Goal: Task Accomplishment & Management: Manage account settings

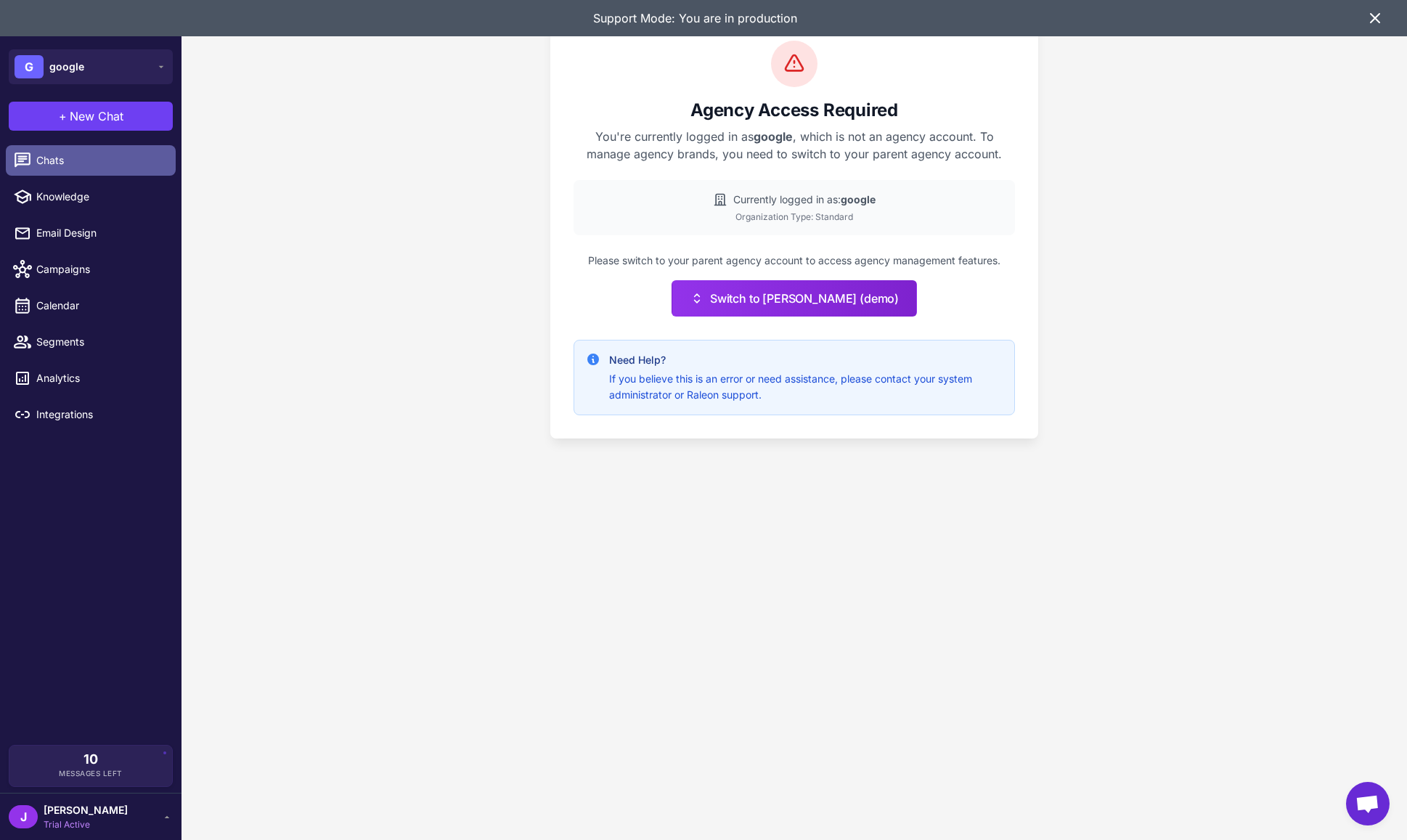
click at [63, 153] on span "Chats" at bounding box center [100, 160] width 128 height 16
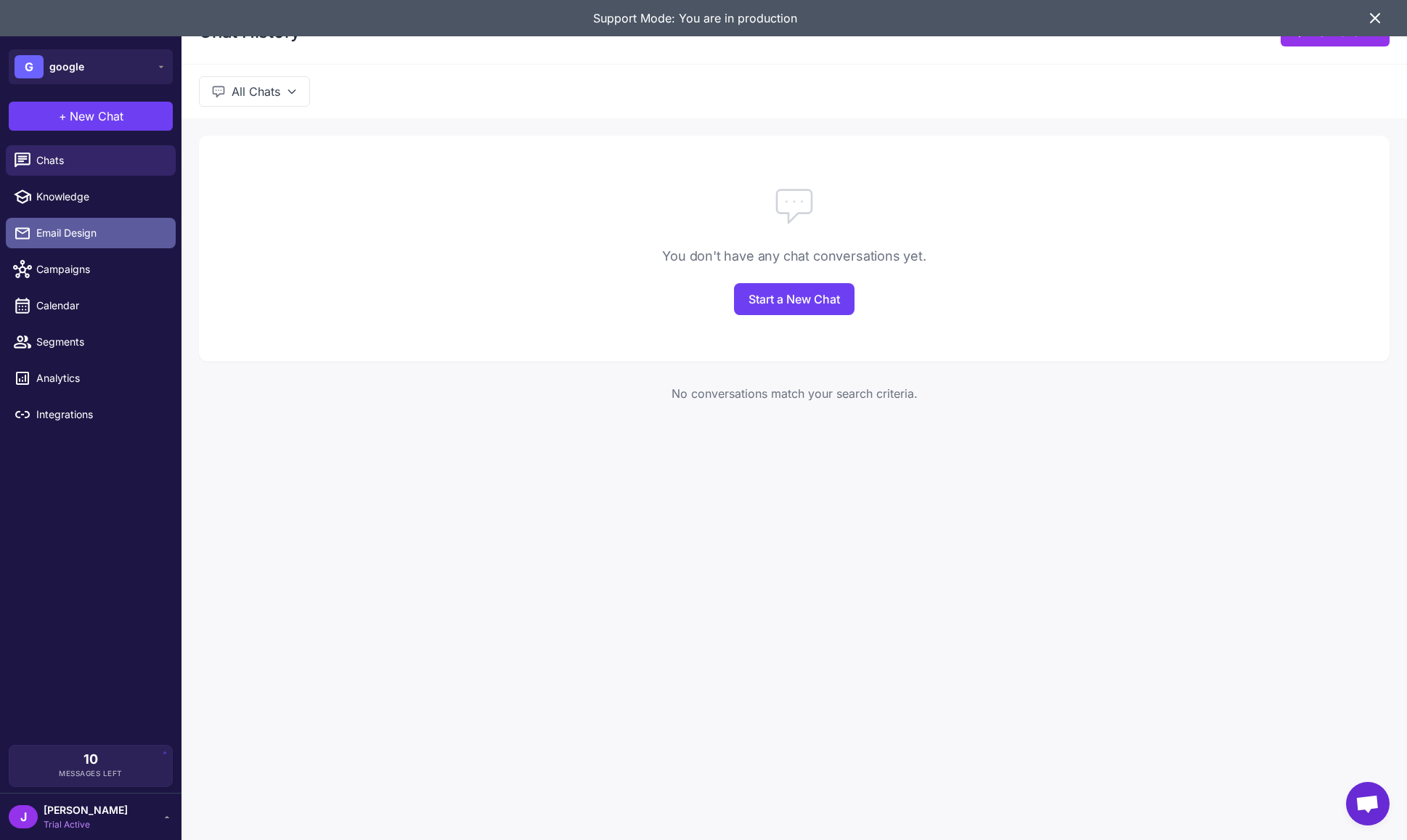
click at [82, 231] on span "Email Design" at bounding box center [100, 232] width 128 height 16
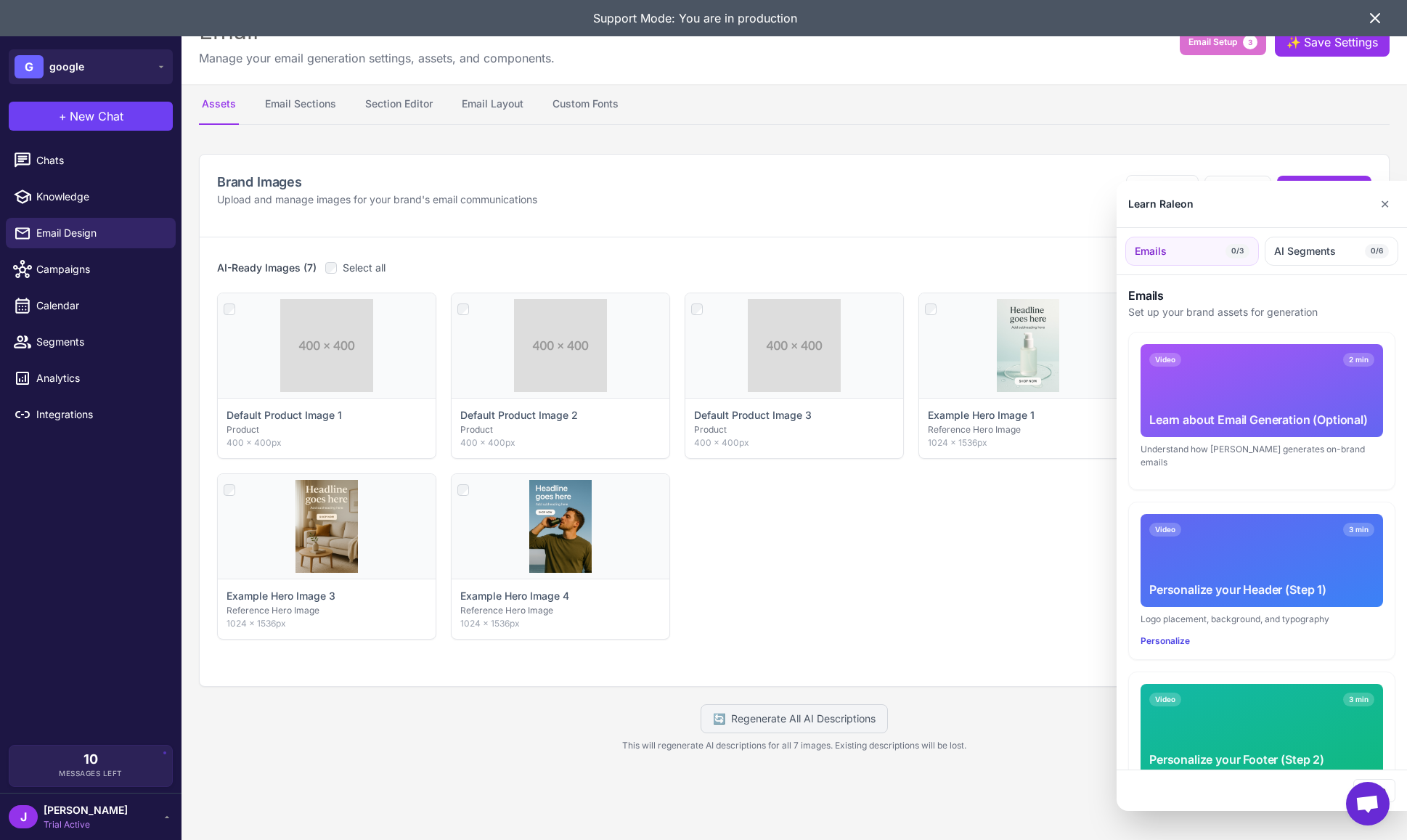
click at [1377, 16] on icon at bounding box center [1374, 17] width 9 height 9
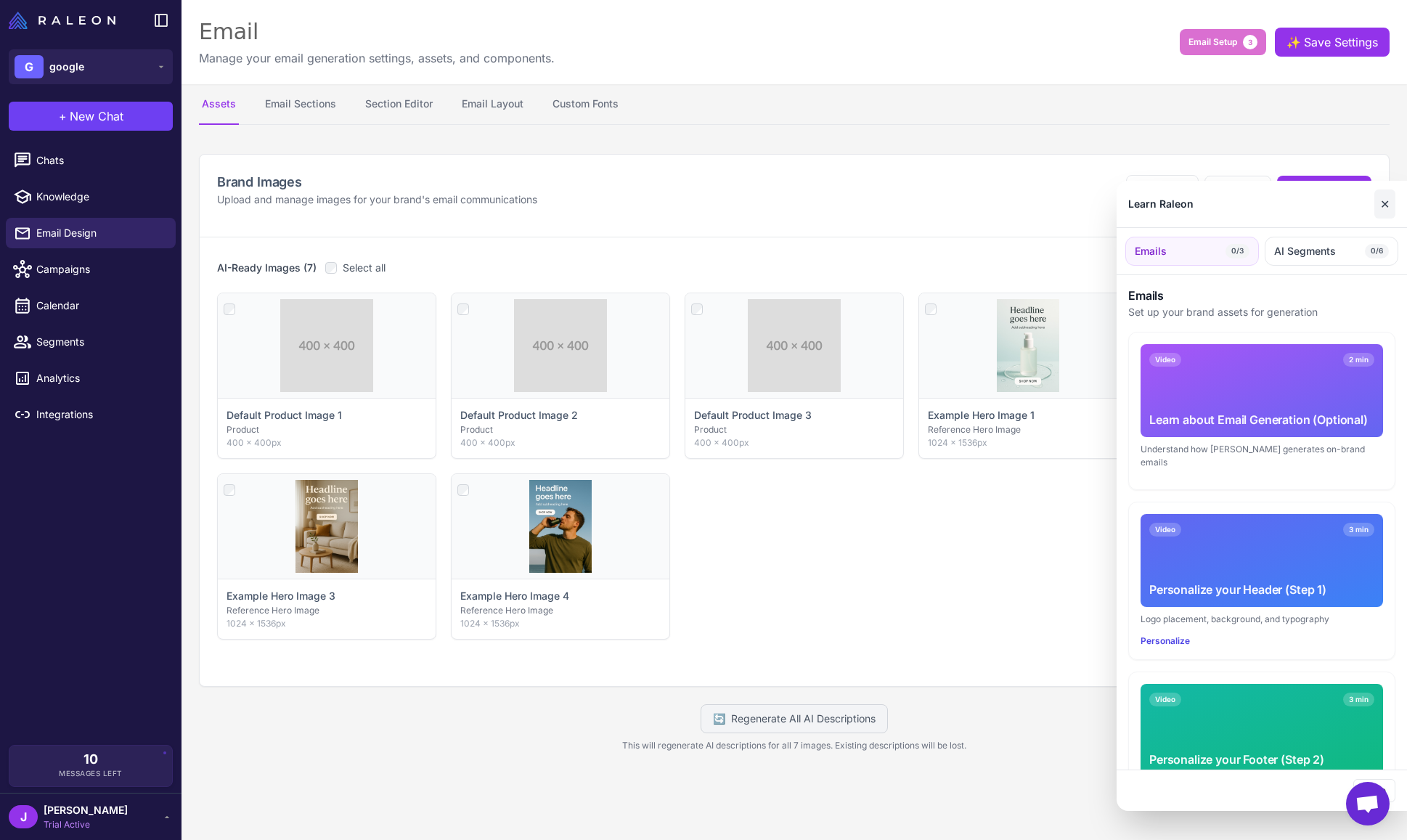
click at [1386, 201] on button "✕" at bounding box center [1385, 204] width 21 height 29
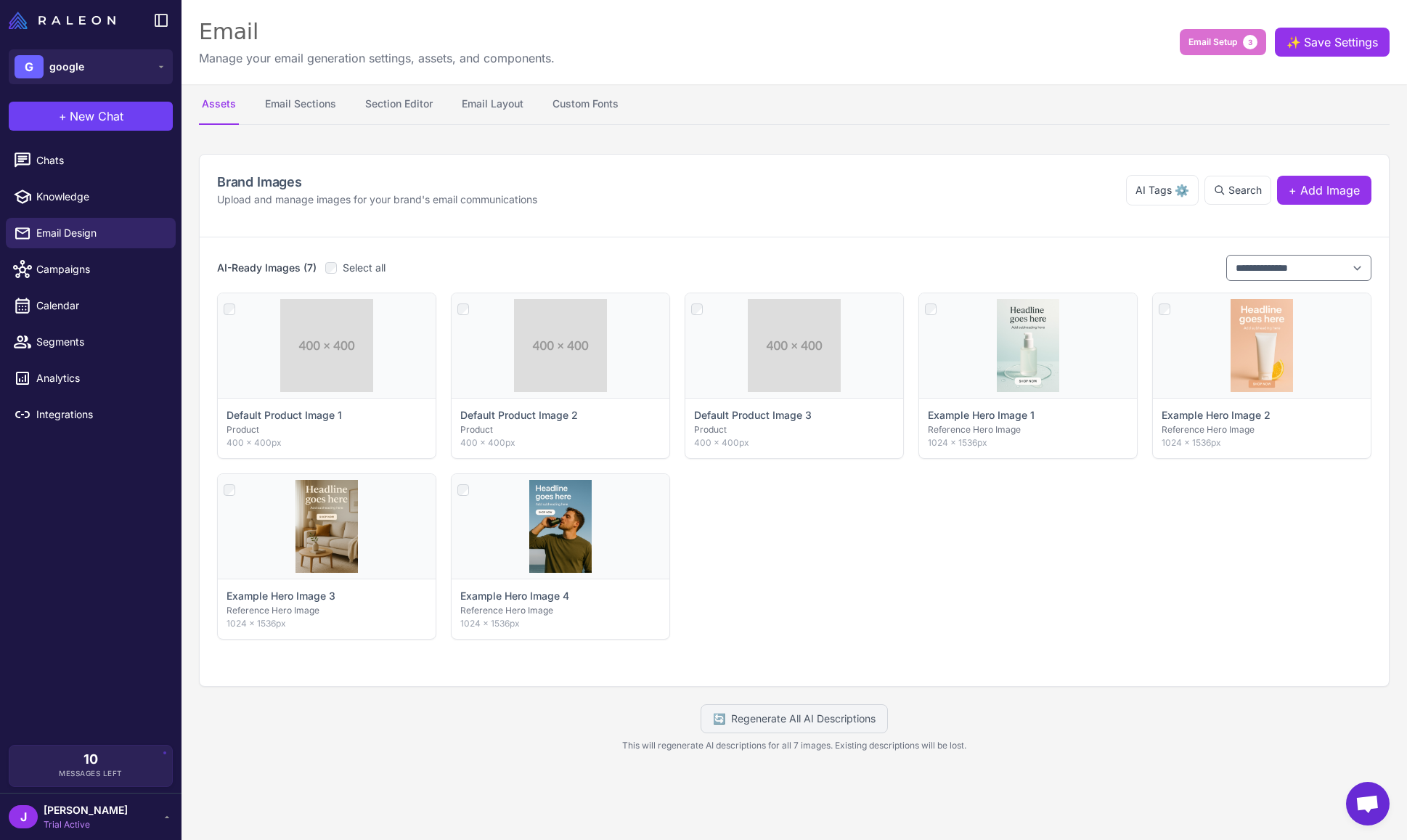
click at [809, 195] on div "Brand Images Upload and manage images for your brand's email communications AI …" at bounding box center [794, 189] width 1154 height 36
drag, startPoint x: 1315, startPoint y: 197, endPoint x: 1314, endPoint y: 205, distance: 8.1
click at [1314, 204] on div "Brand Images Upload and manage images for your brand's email communications AI …" at bounding box center [794, 189] width 1154 height 36
click at [1317, 193] on span "+ Add Image" at bounding box center [1324, 190] width 71 height 17
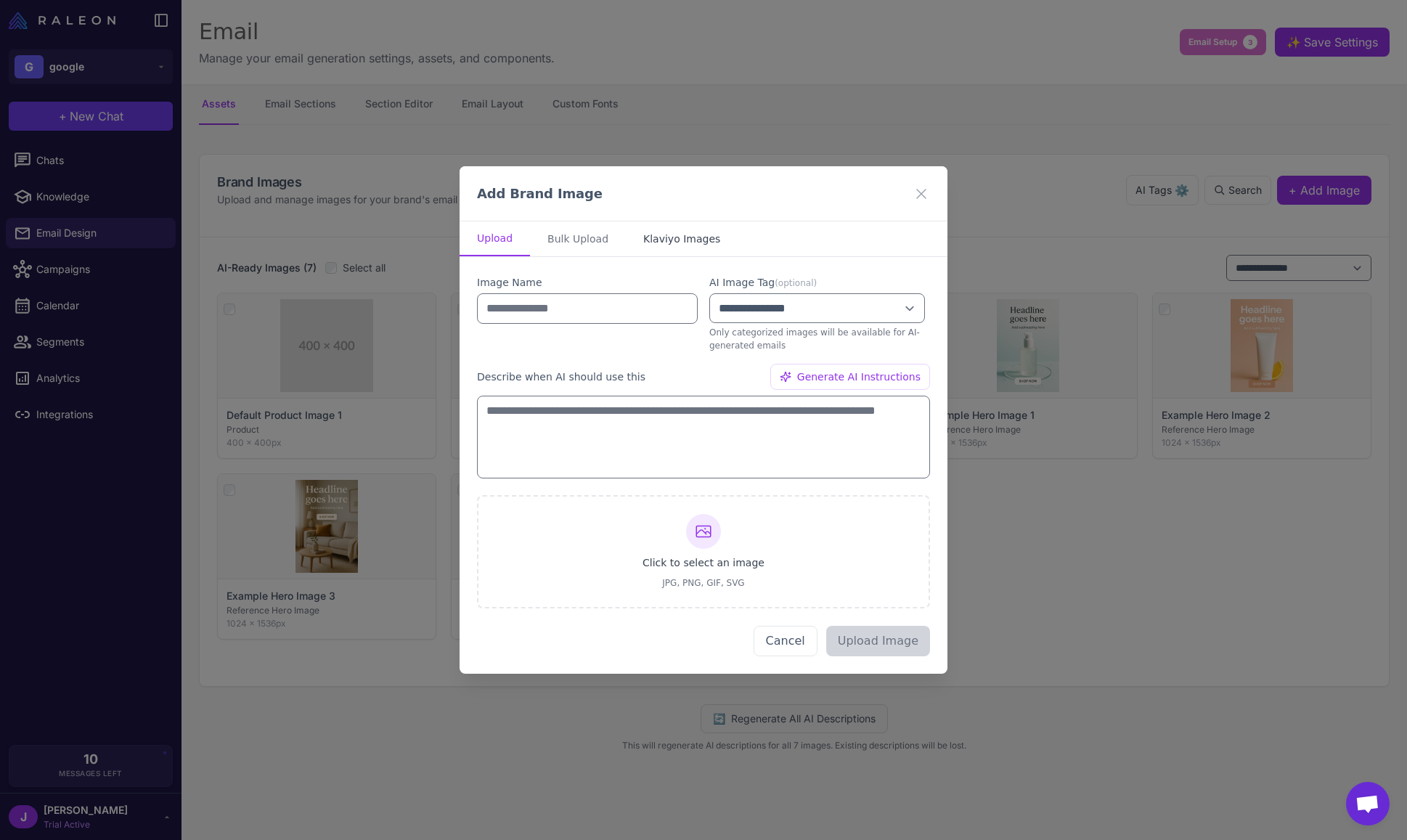
click at [680, 235] on button "Klaviyo Images" at bounding box center [682, 239] width 111 height 35
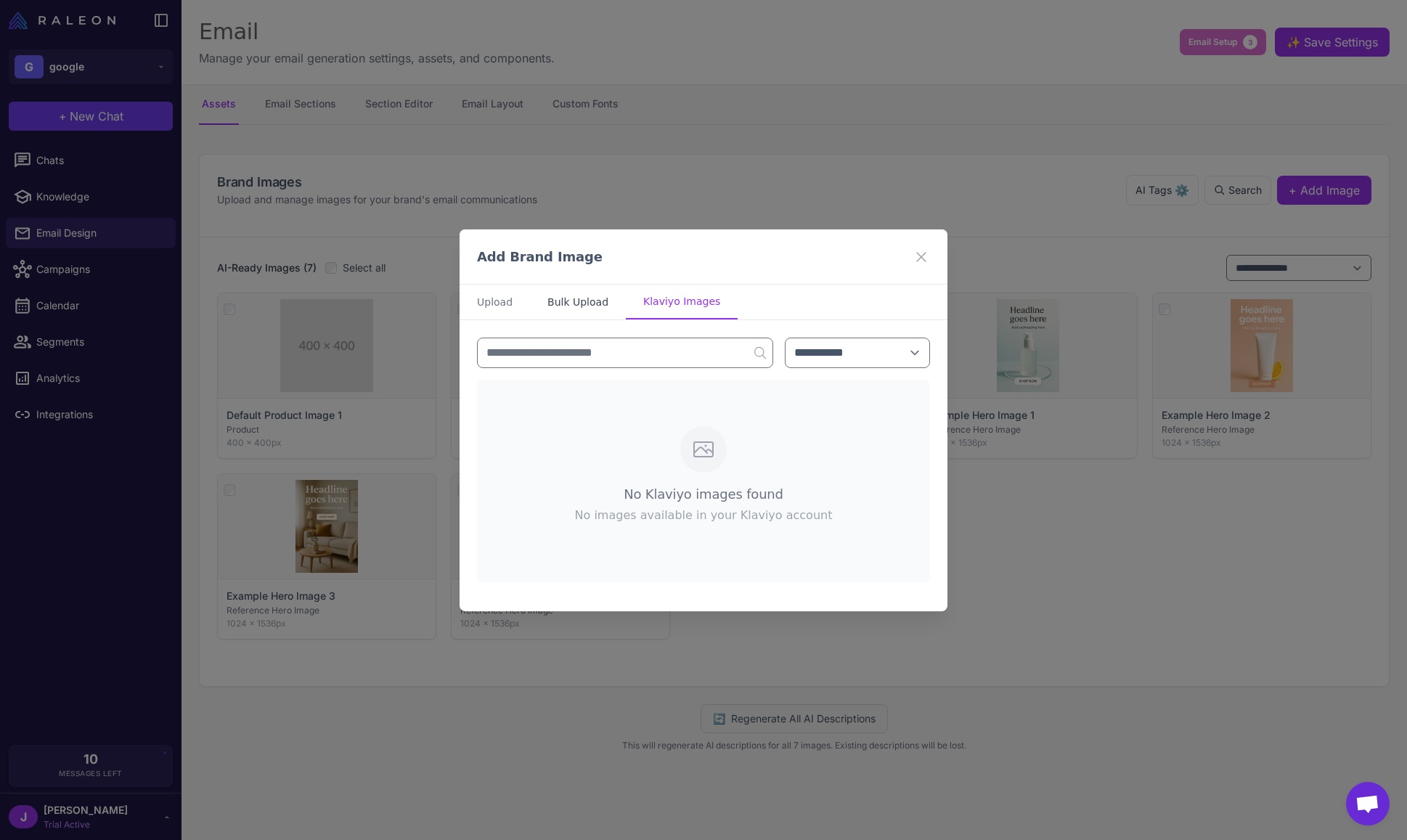
click at [567, 304] on button "Bulk Upload" at bounding box center [578, 301] width 96 height 35
select select "*******"
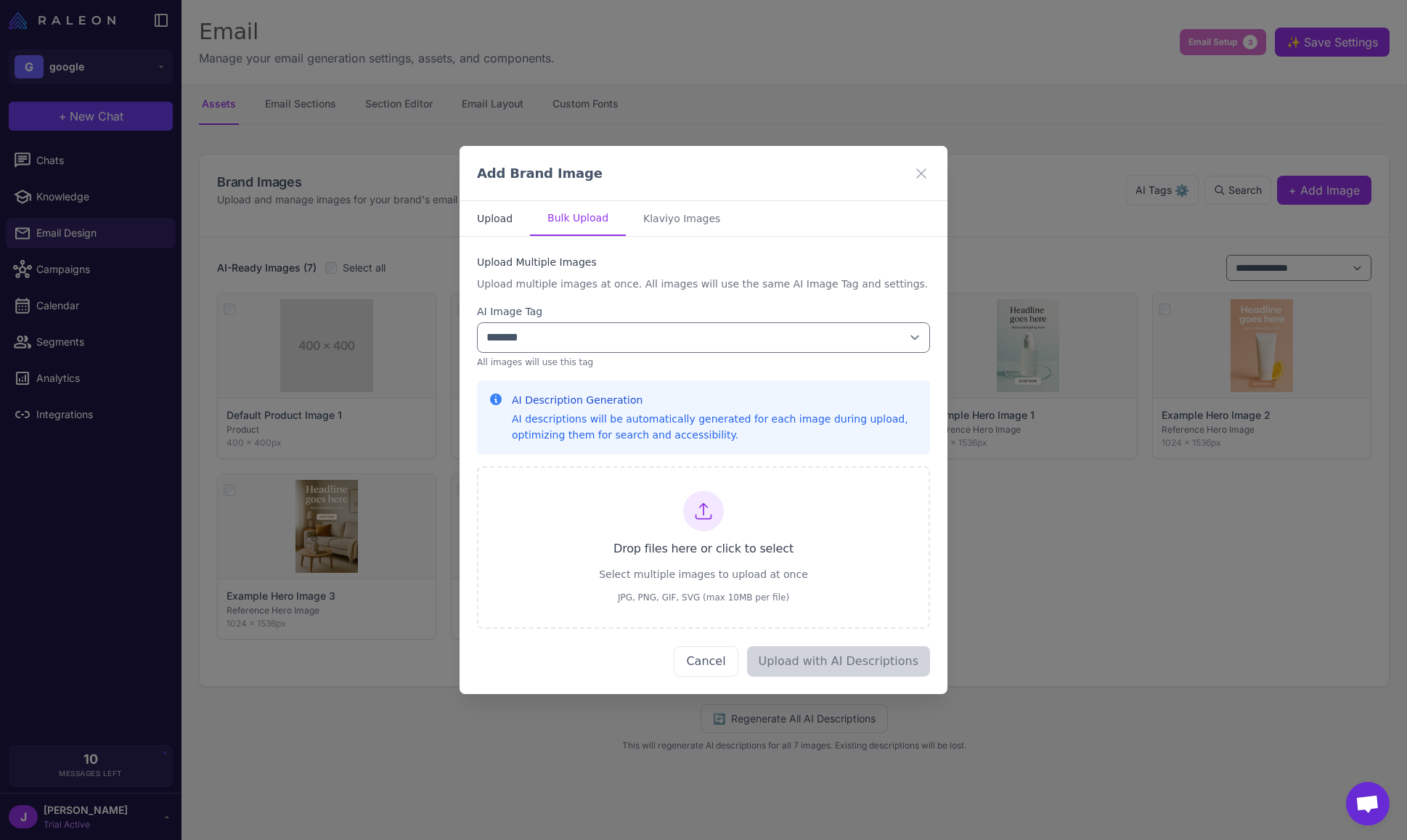
click at [498, 216] on button "Upload" at bounding box center [495, 218] width 70 height 35
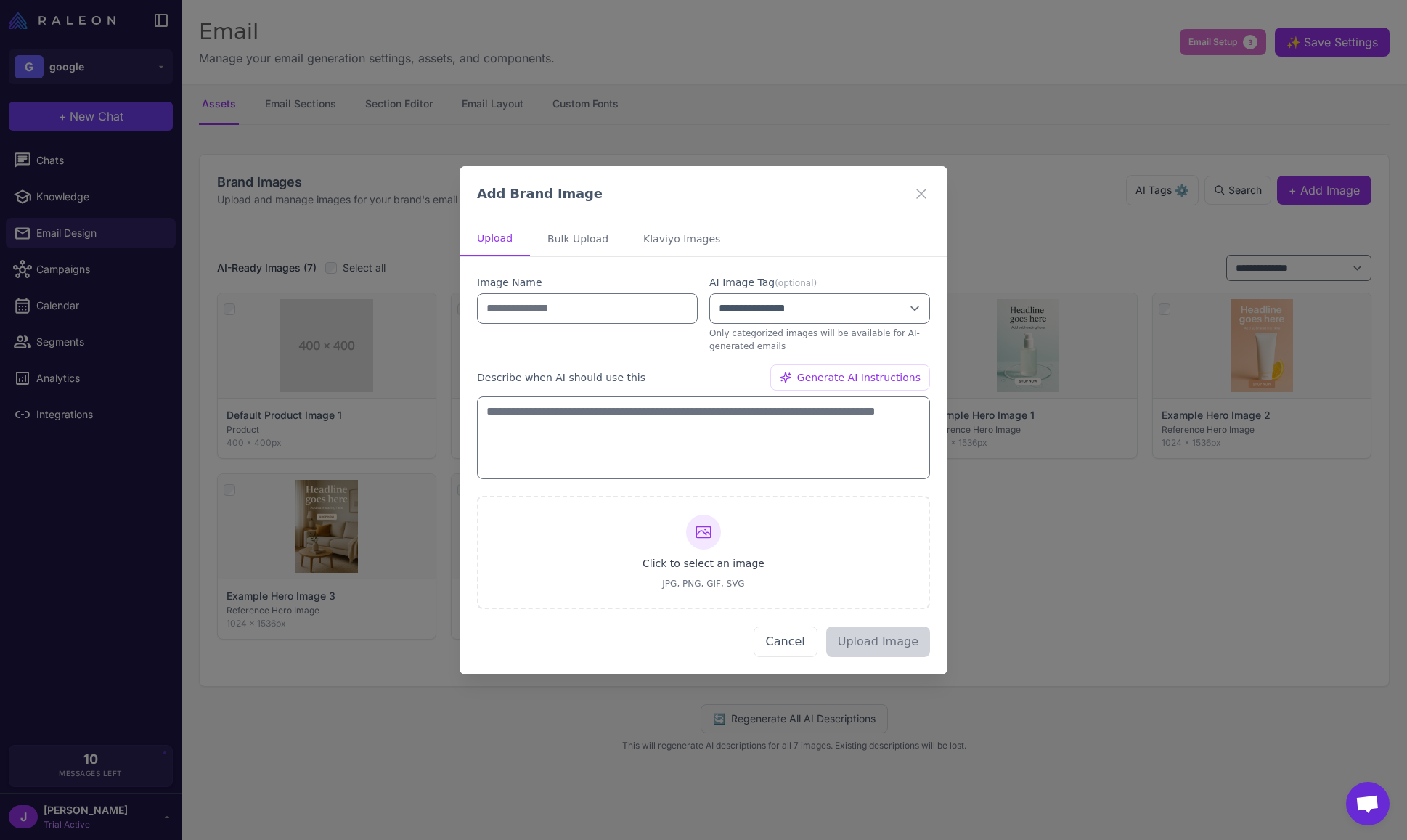
click at [805, 638] on button "Cancel" at bounding box center [786, 642] width 64 height 31
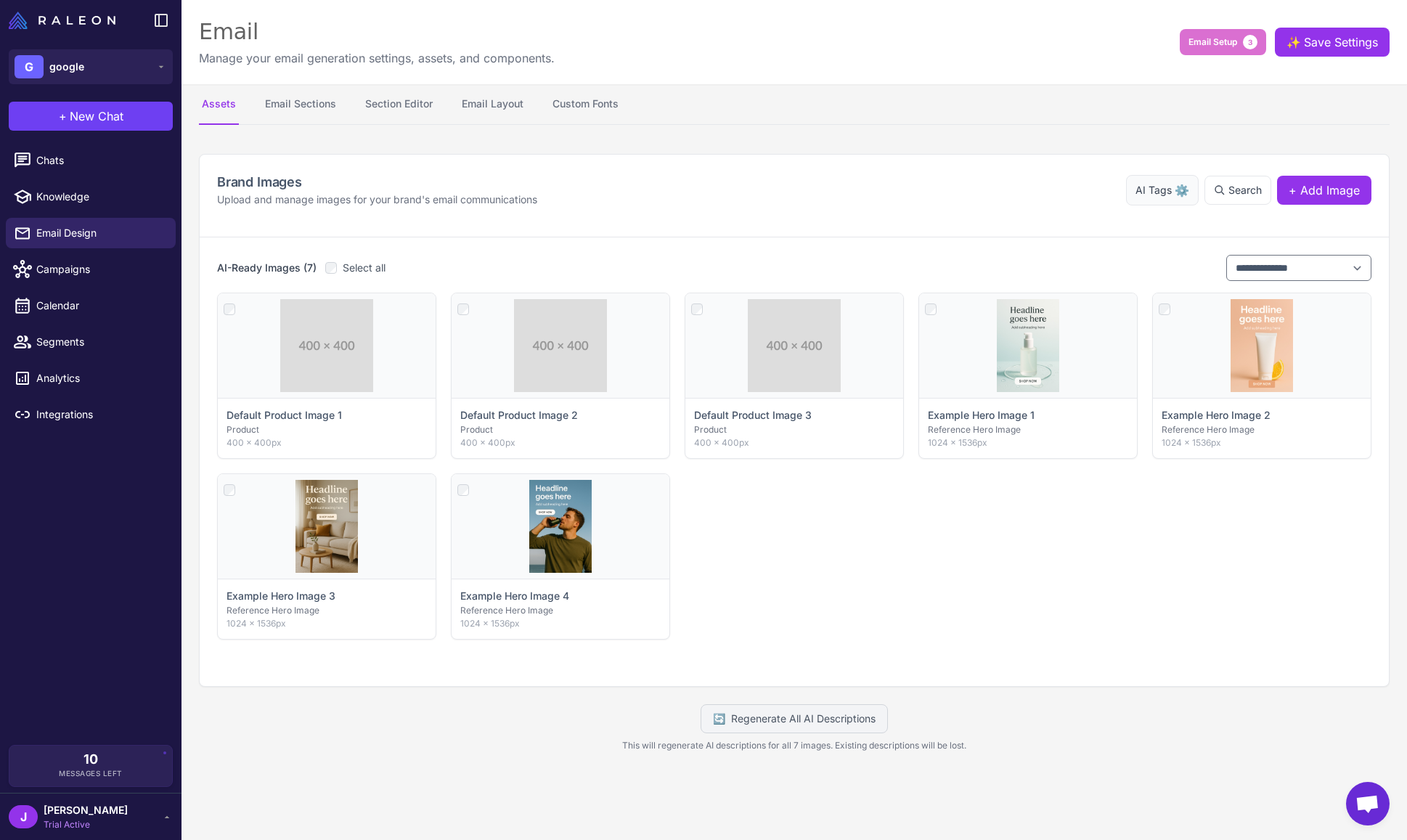
click at [1159, 195] on span "AI Tags" at bounding box center [1154, 190] width 36 height 16
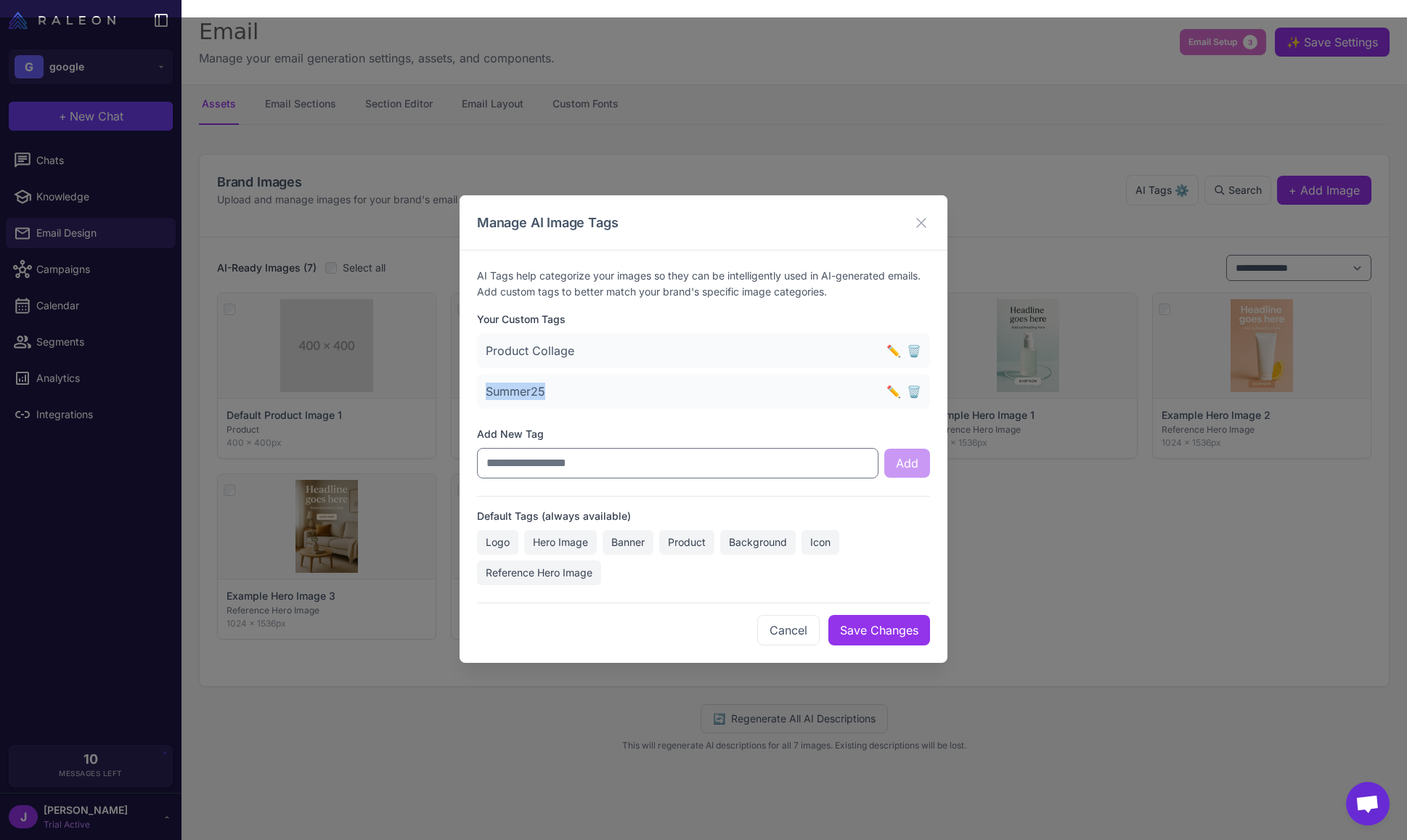
drag, startPoint x: 487, startPoint y: 395, endPoint x: 543, endPoint y: 395, distance: 56.0
click at [543, 395] on span "Summer25" at bounding box center [516, 391] width 60 height 14
drag, startPoint x: 546, startPoint y: 396, endPoint x: 558, endPoint y: 395, distance: 12.0
click at [545, 396] on span "Summer25" at bounding box center [516, 391] width 60 height 14
drag, startPoint x: 558, startPoint y: 395, endPoint x: 467, endPoint y: 395, distance: 91.0
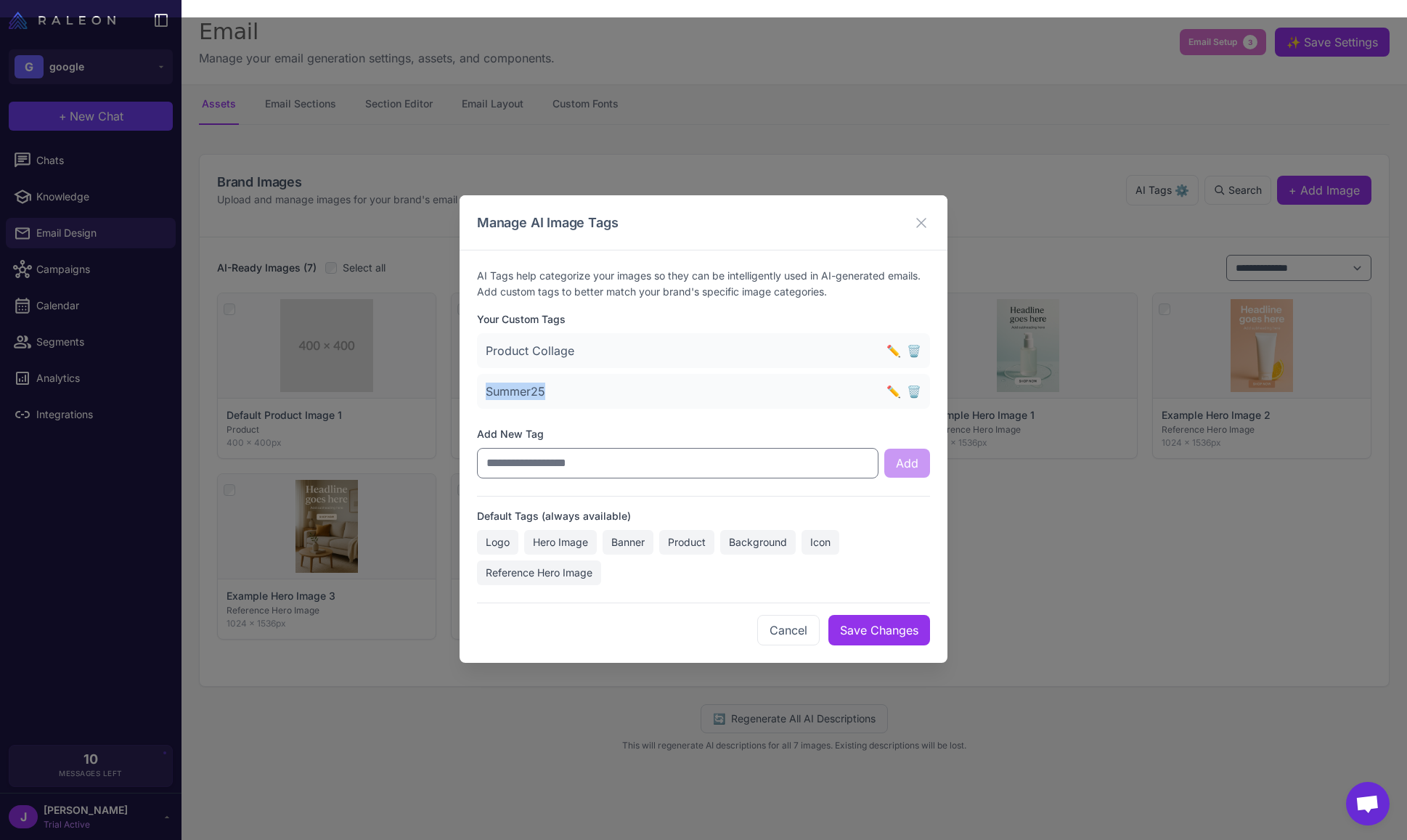
click at [467, 395] on div "AI Tags help categorize your images so they can be intelligently used in AI-gen…" at bounding box center [704, 456] width 488 height 412
click at [493, 387] on span "Summer25" at bounding box center [516, 391] width 60 height 14
click at [787, 628] on button "Cancel" at bounding box center [788, 630] width 62 height 31
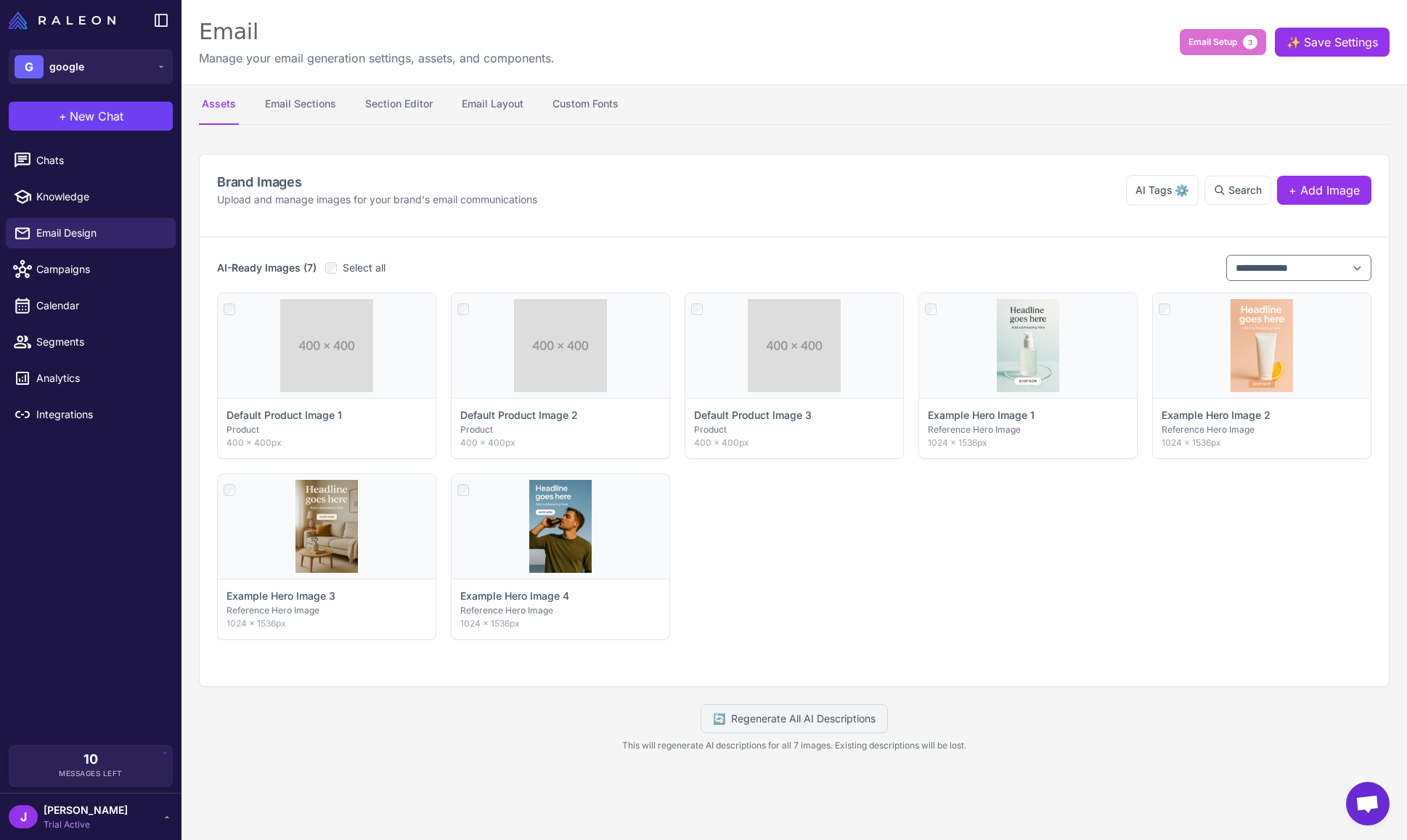
click at [837, 631] on div "Click to select Default Product Image 1 Product 400 × 400px Click to select Def…" at bounding box center [794, 466] width 1154 height 347
click at [1022, 312] on icon at bounding box center [1024, 310] width 14 height 14
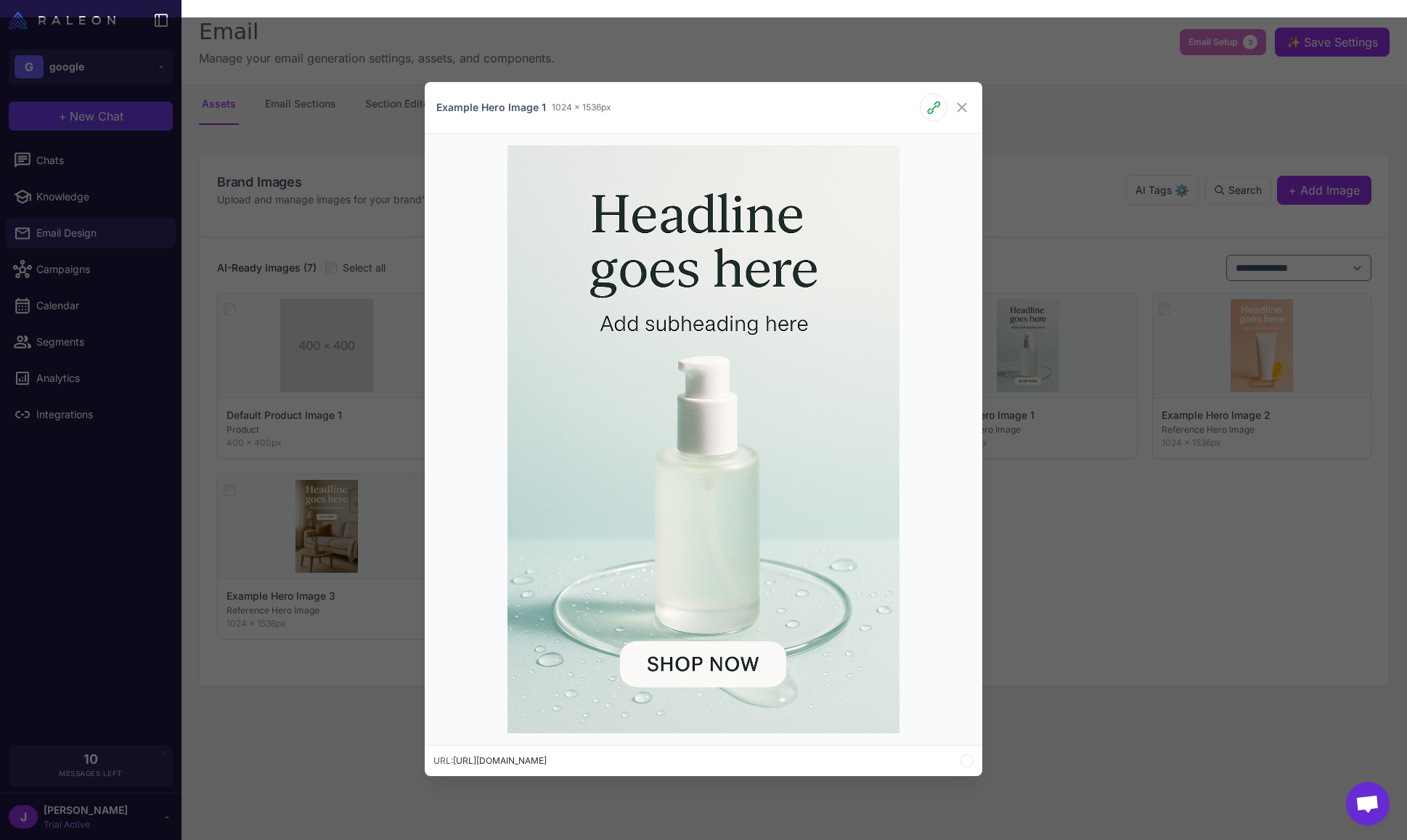
click at [921, 222] on div at bounding box center [703, 439] width 558 height 612
click at [963, 110] on icon at bounding box center [962, 108] width 17 height 17
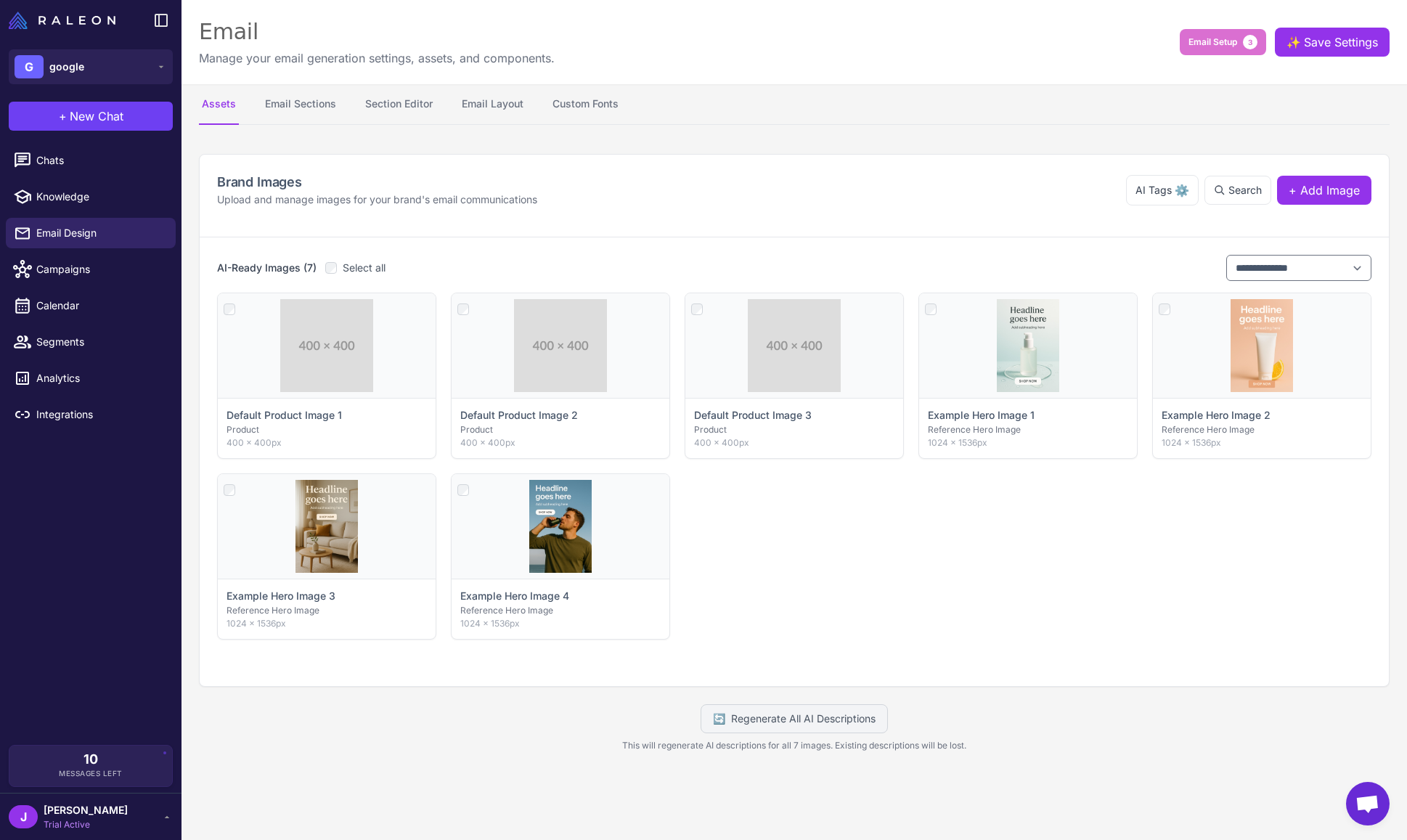
click at [928, 540] on div "Click to select Default Product Image 1 Product 400 × 400px Click to select Def…" at bounding box center [794, 466] width 1154 height 347
click at [883, 538] on div "Click to select Default Product Image 1 Product 400 × 400px Click to select Def…" at bounding box center [794, 466] width 1154 height 347
click at [1032, 357] on div "Click to select" at bounding box center [1028, 345] width 218 height 105
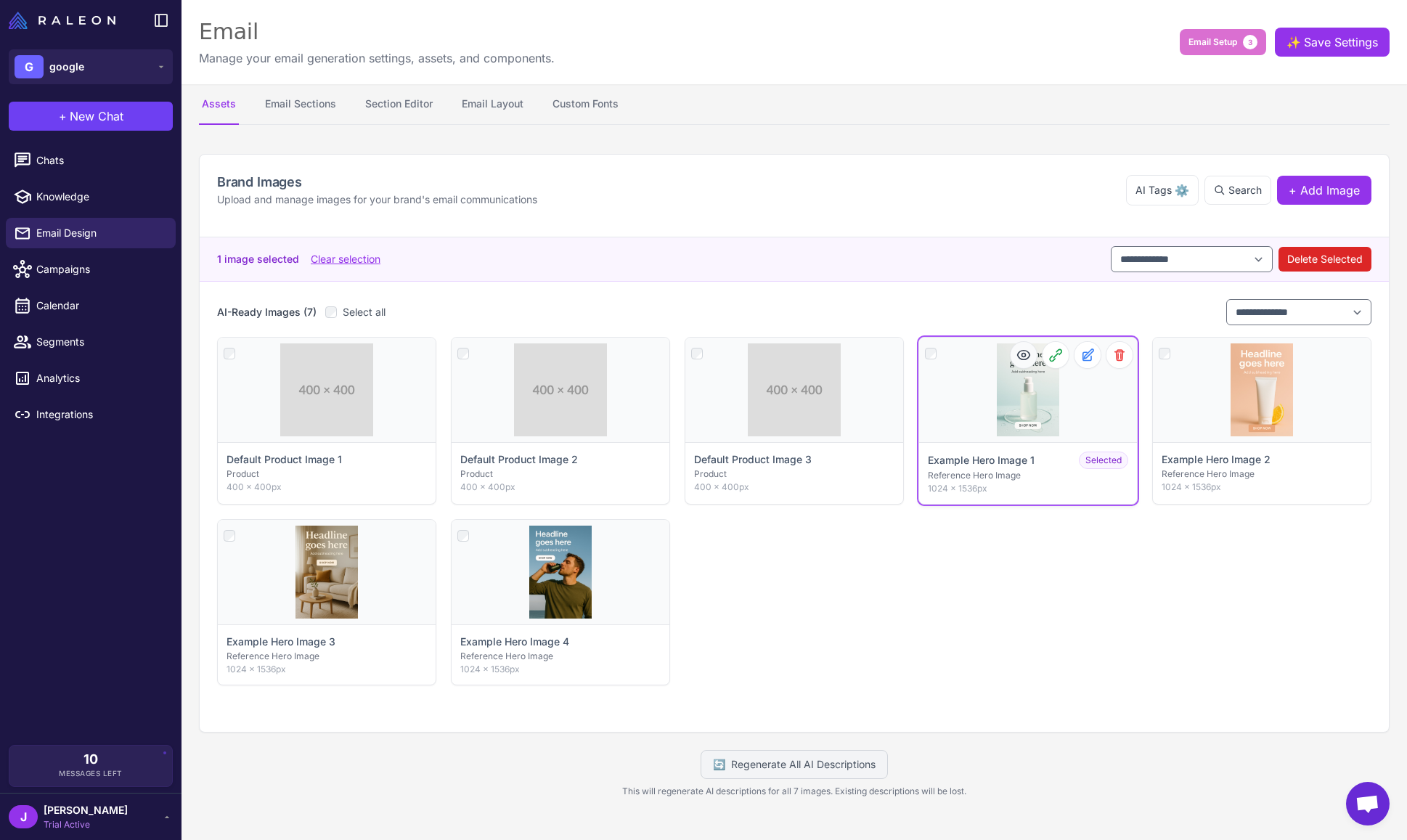
click at [1029, 359] on icon at bounding box center [1024, 354] width 14 height 14
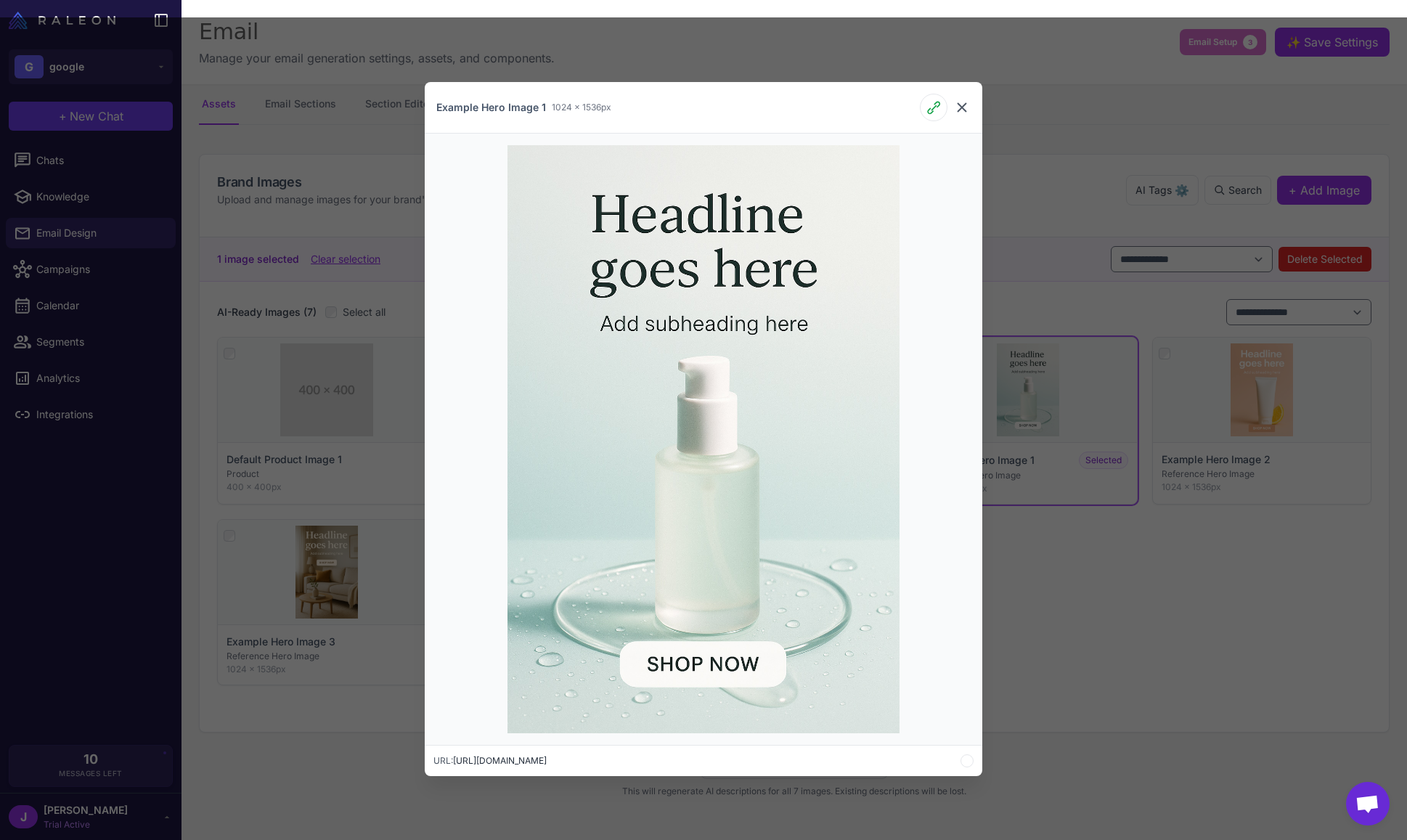
click at [965, 104] on icon at bounding box center [961, 107] width 9 height 9
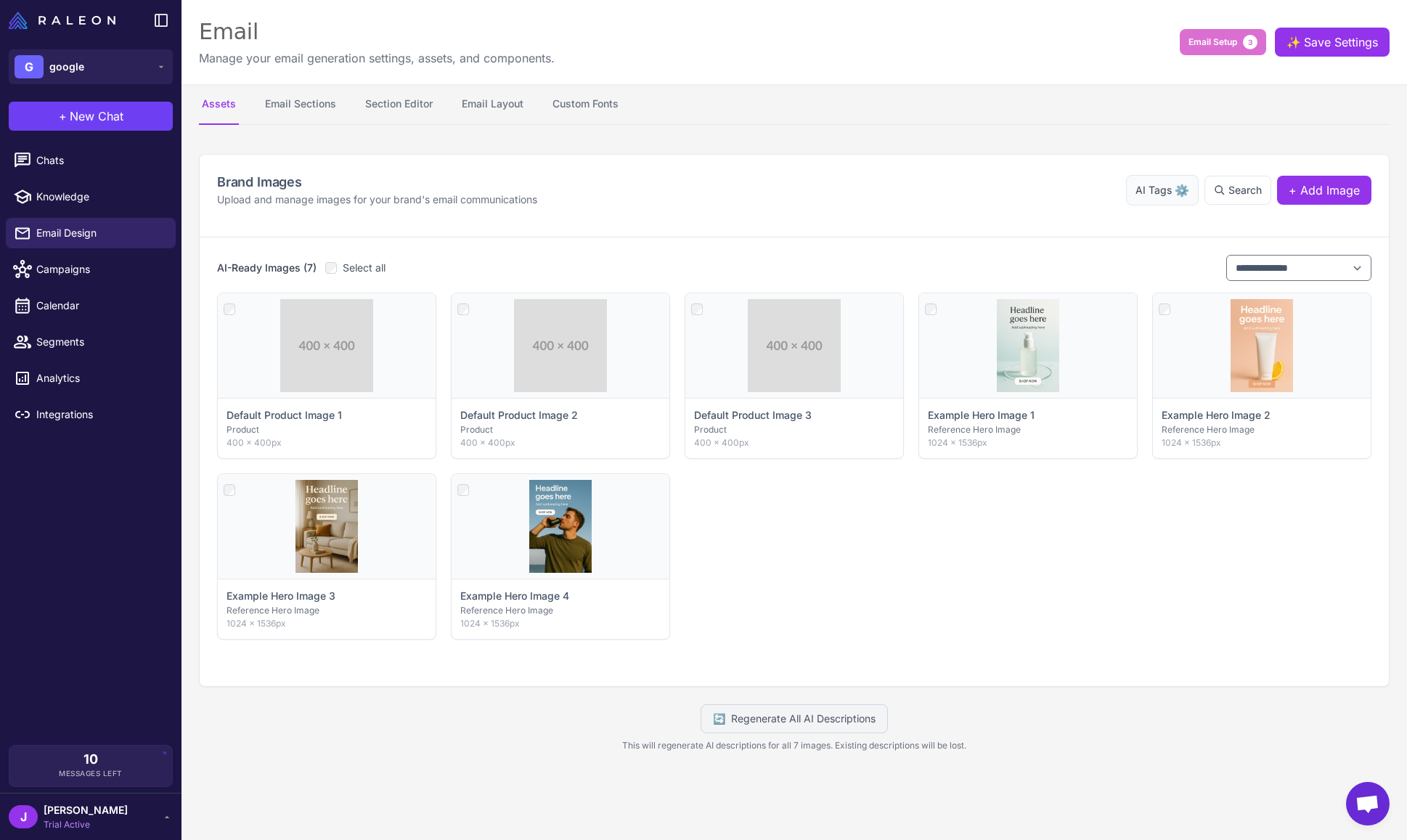
click at [1169, 192] on span "AI Tags" at bounding box center [1154, 190] width 36 height 16
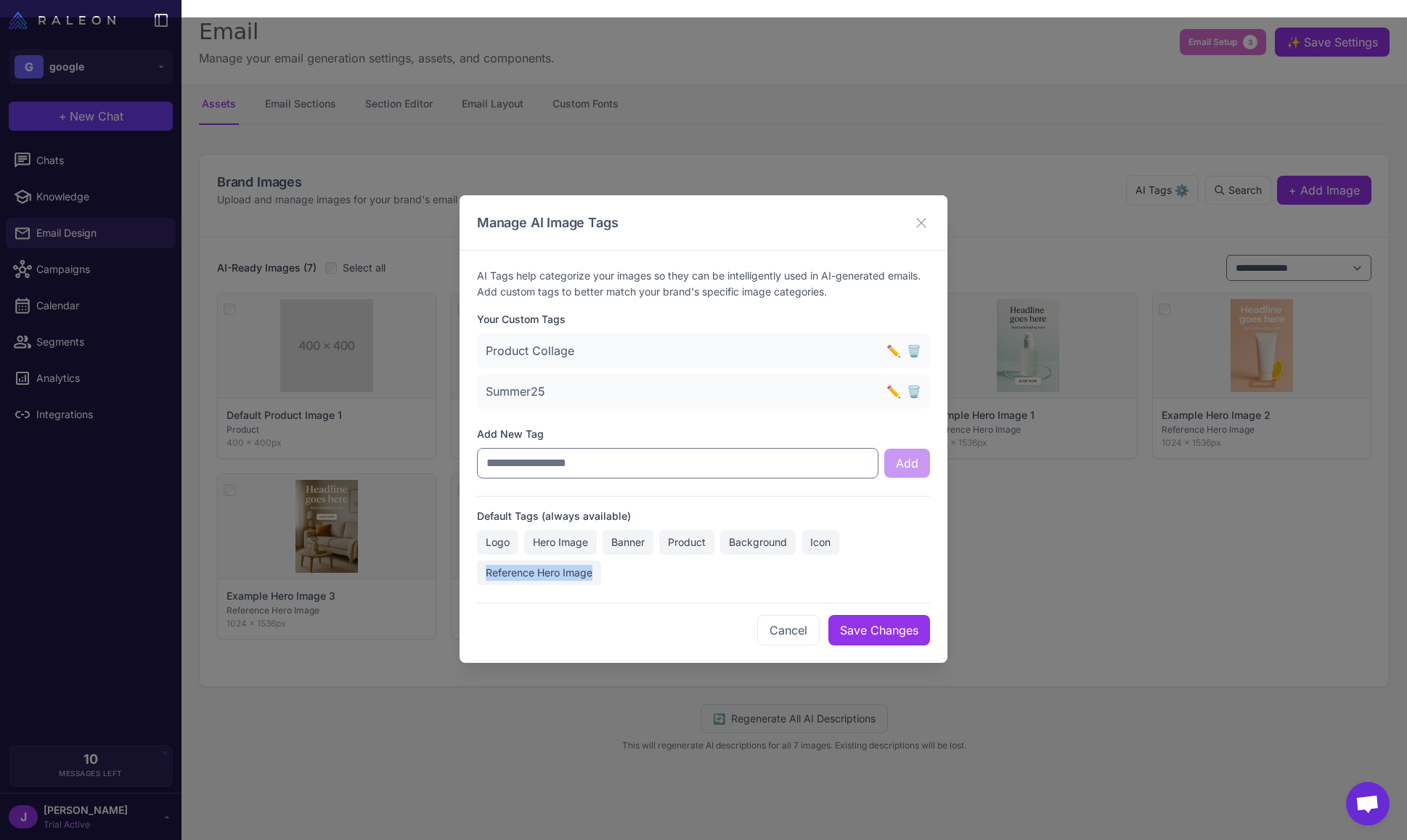
drag, startPoint x: 484, startPoint y: 570, endPoint x: 595, endPoint y: 574, distance: 111.1
click at [595, 574] on span "Reference Hero Image" at bounding box center [539, 573] width 124 height 25
click at [782, 634] on button "Cancel" at bounding box center [788, 630] width 62 height 31
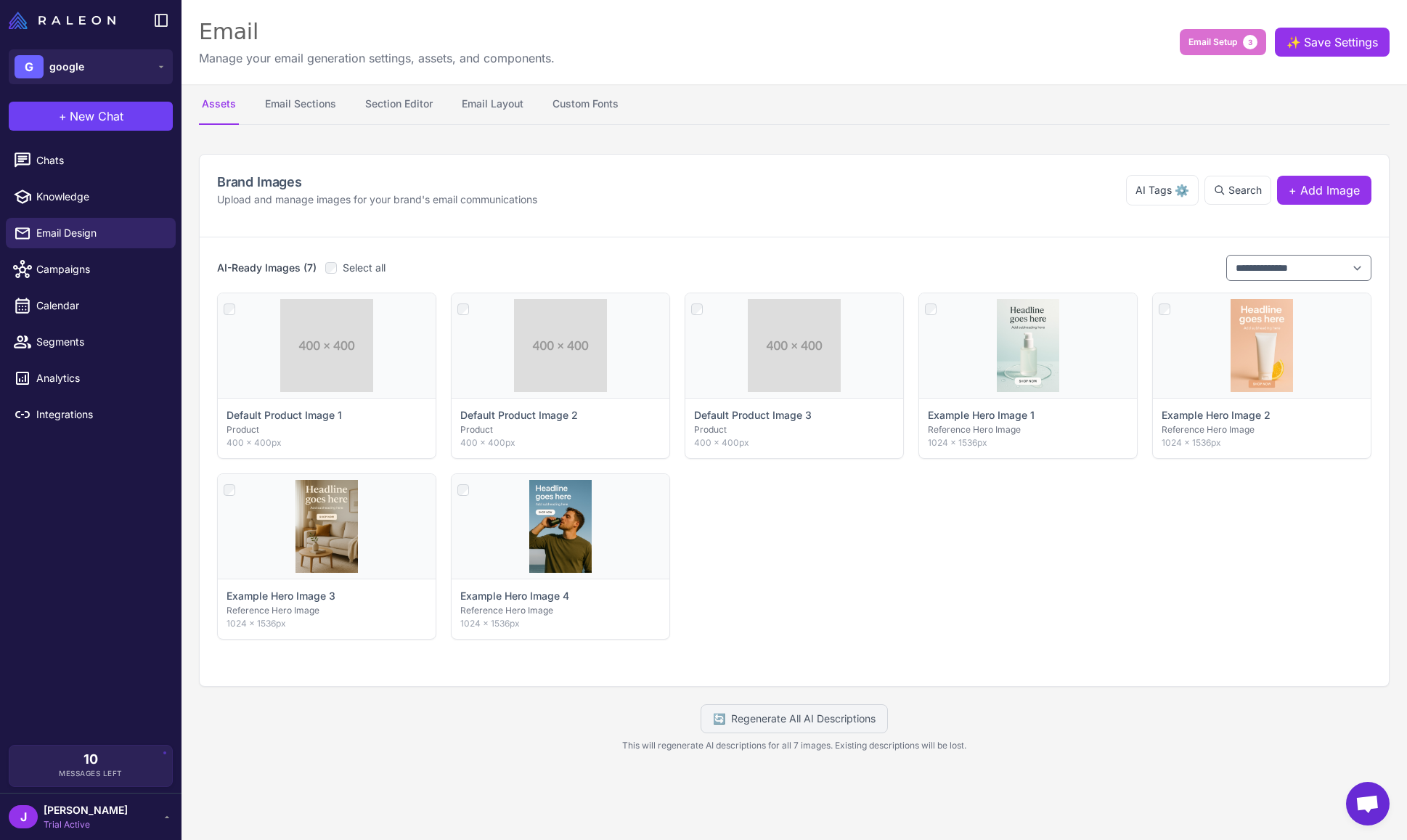
click at [777, 570] on div "Click to select Default Product Image 1 Product 400 × 400px Click to select Def…" at bounding box center [794, 466] width 1154 height 347
click at [820, 520] on div "Click to select Default Product Image 1 Product 400 × 400px Click to select Def…" at bounding box center [794, 466] width 1154 height 347
click at [813, 551] on div "Click to select Default Product Image 1 Product 400 × 400px Click to select Def…" at bounding box center [794, 466] width 1154 height 347
click at [392, 104] on button "Section Editor" at bounding box center [399, 105] width 73 height 40
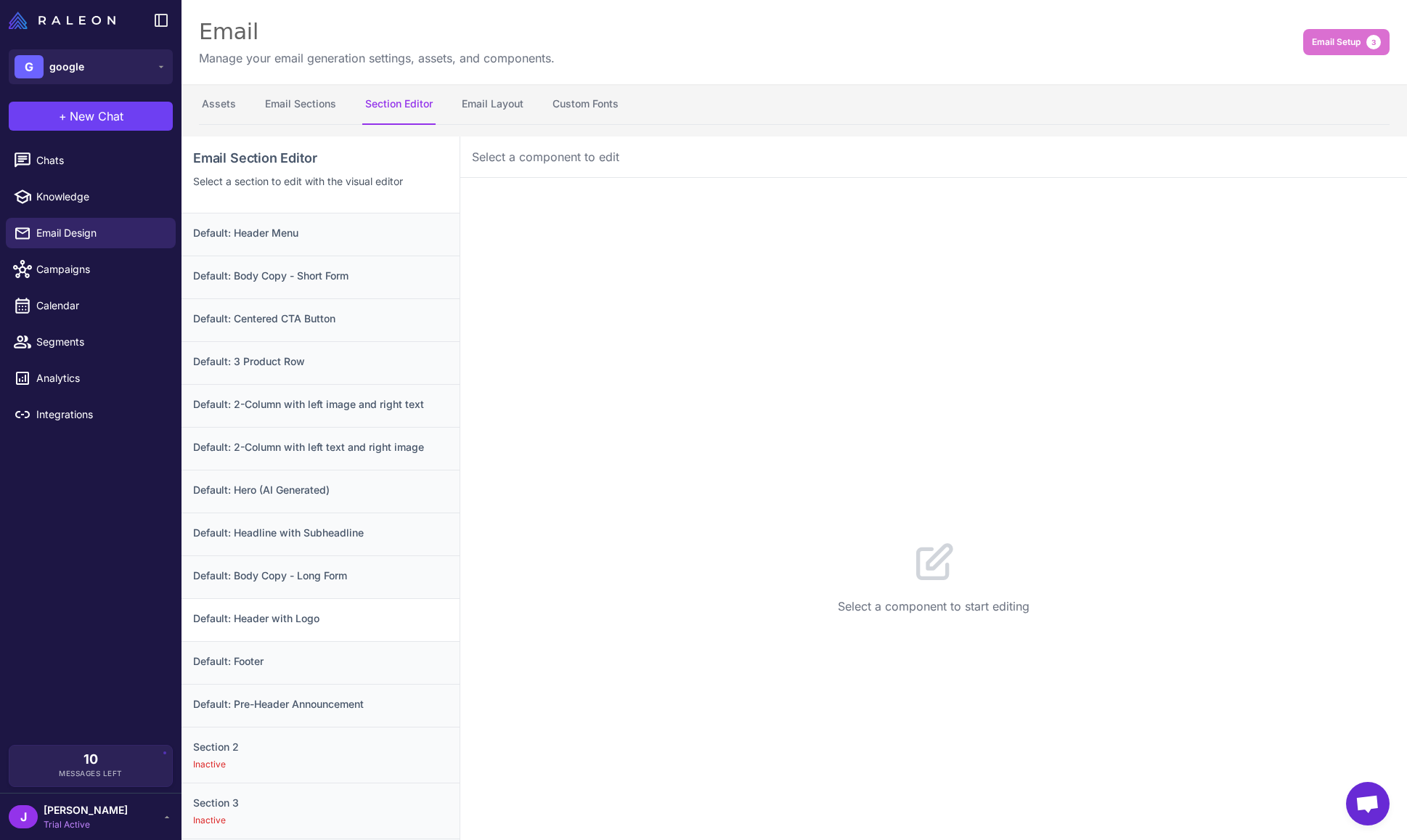
click at [332, 620] on h3 "Default: Header with Logo" at bounding box center [320, 618] width 255 height 16
click at [581, 207] on button "Configuration 1" at bounding box center [584, 201] width 121 height 40
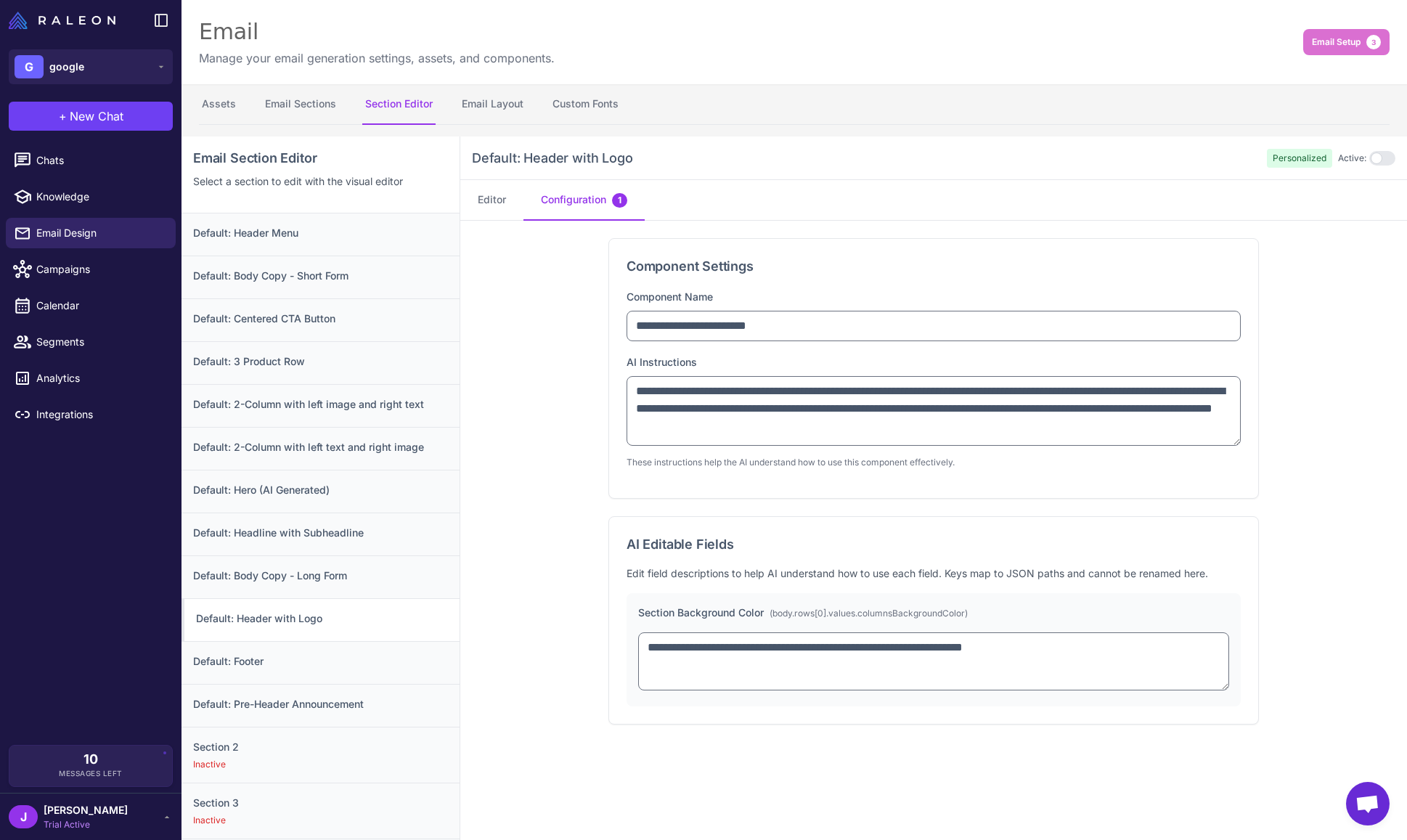
drag, startPoint x: 1235, startPoint y: 442, endPoint x: 1245, endPoint y: 504, distance: 62.8
click at [1245, 498] on div "**********" at bounding box center [934, 369] width 649 height 259
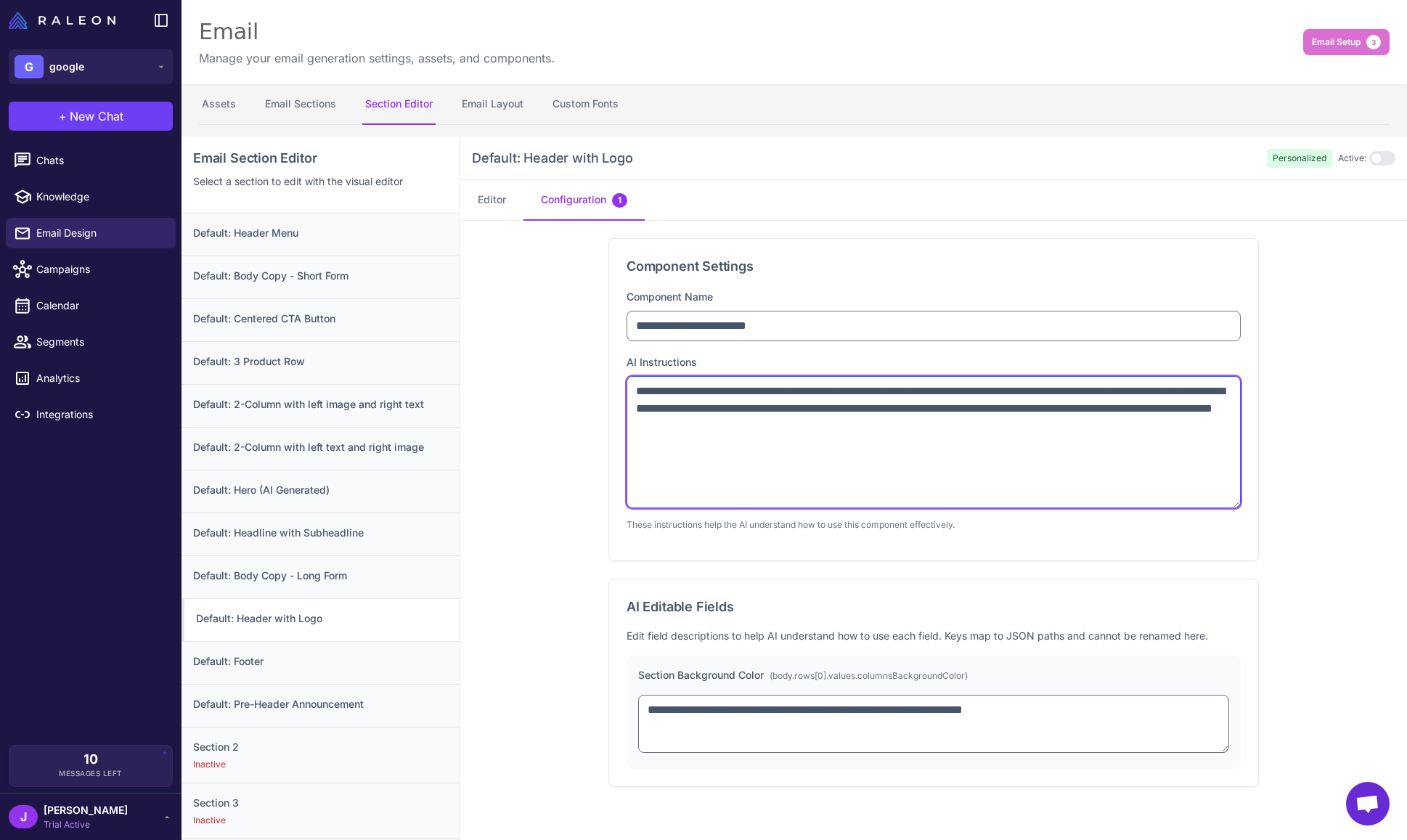
click at [1037, 391] on textarea "**********" at bounding box center [934, 443] width 615 height 132
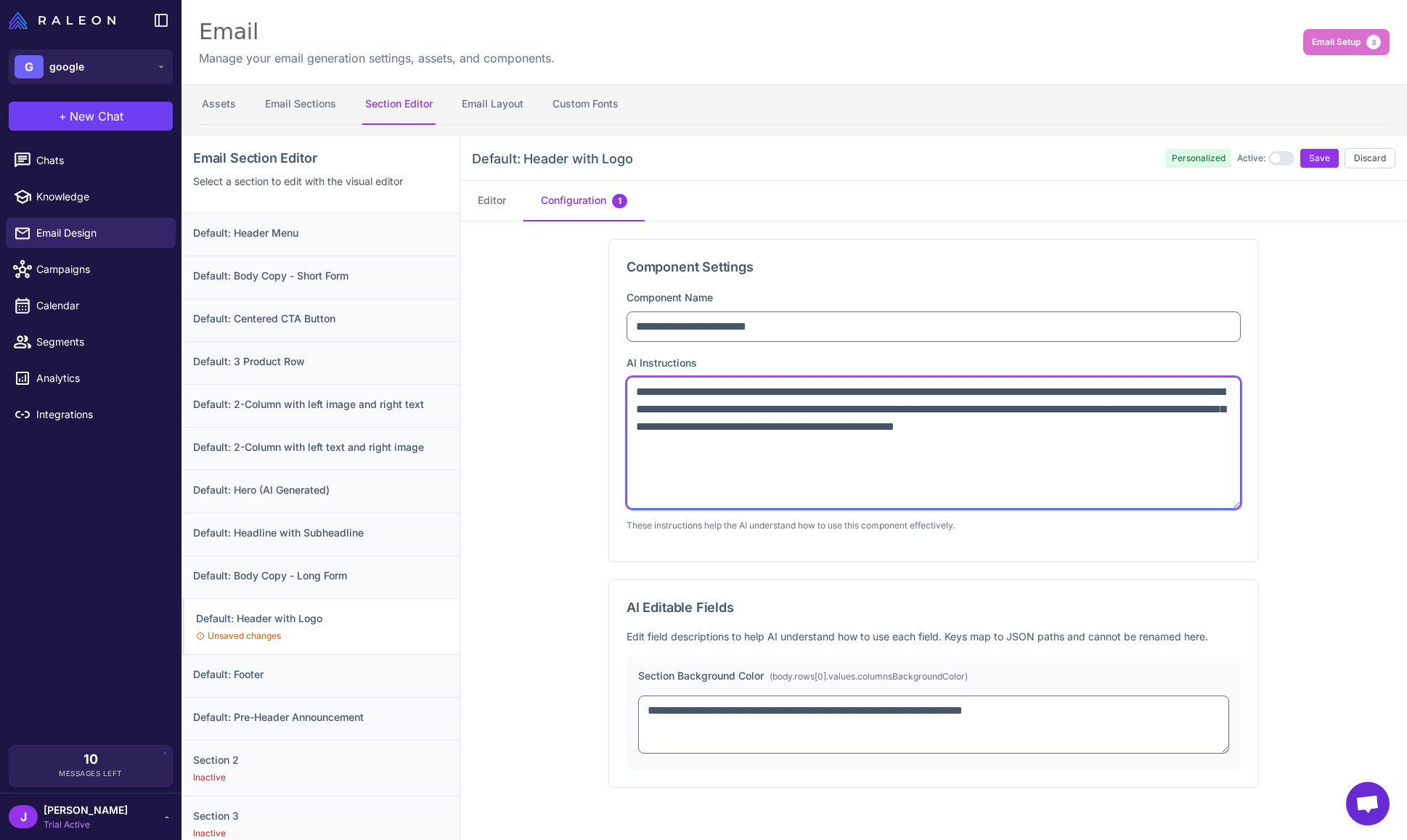
drag, startPoint x: 1035, startPoint y: 390, endPoint x: 788, endPoint y: 420, distance: 248.8
click at [791, 409] on textarea "**********" at bounding box center [934, 443] width 615 height 132
type textarea "**********"
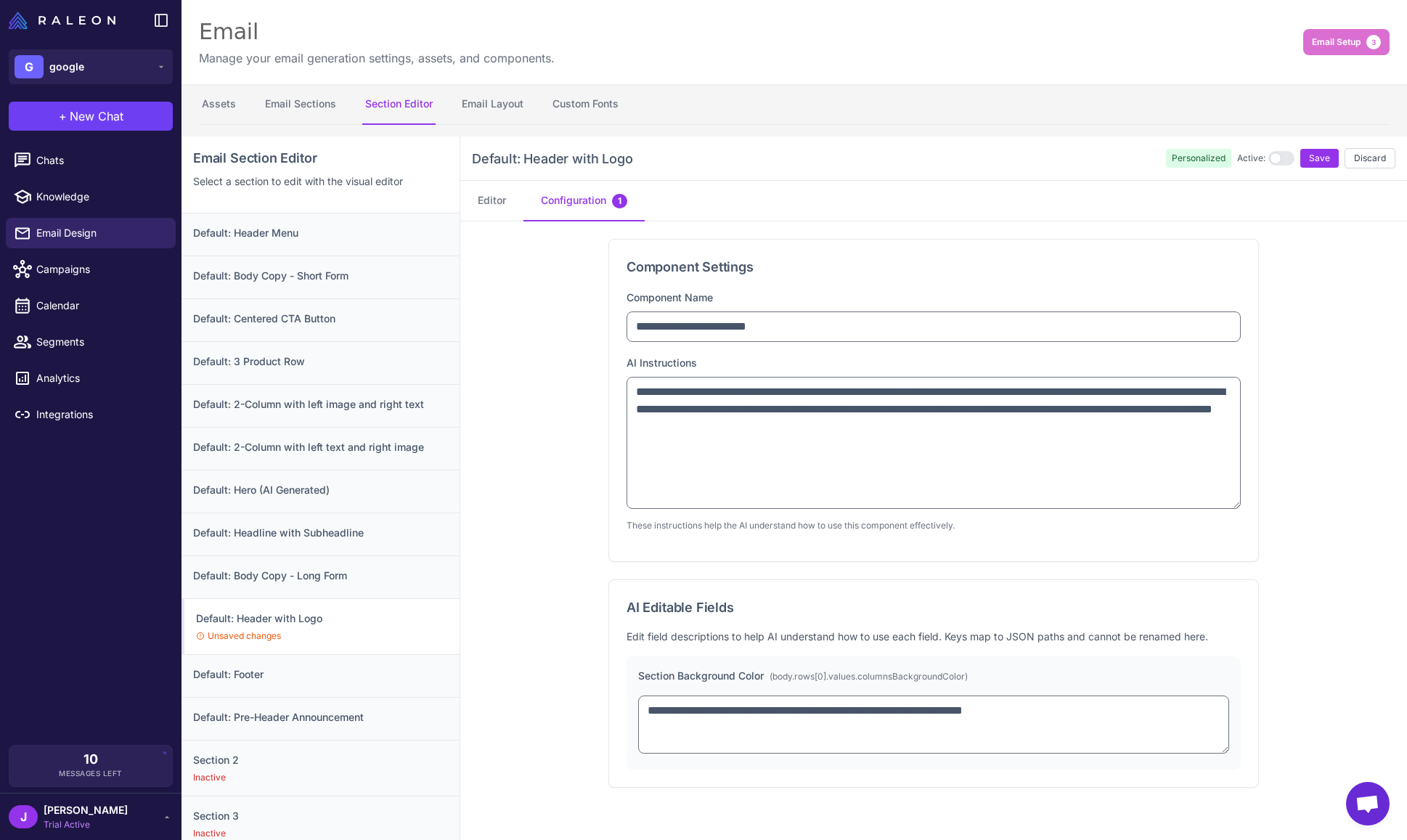
click at [863, 286] on div "**********" at bounding box center [934, 400] width 649 height 322
click at [487, 199] on button "Editor" at bounding box center [492, 201] width 63 height 40
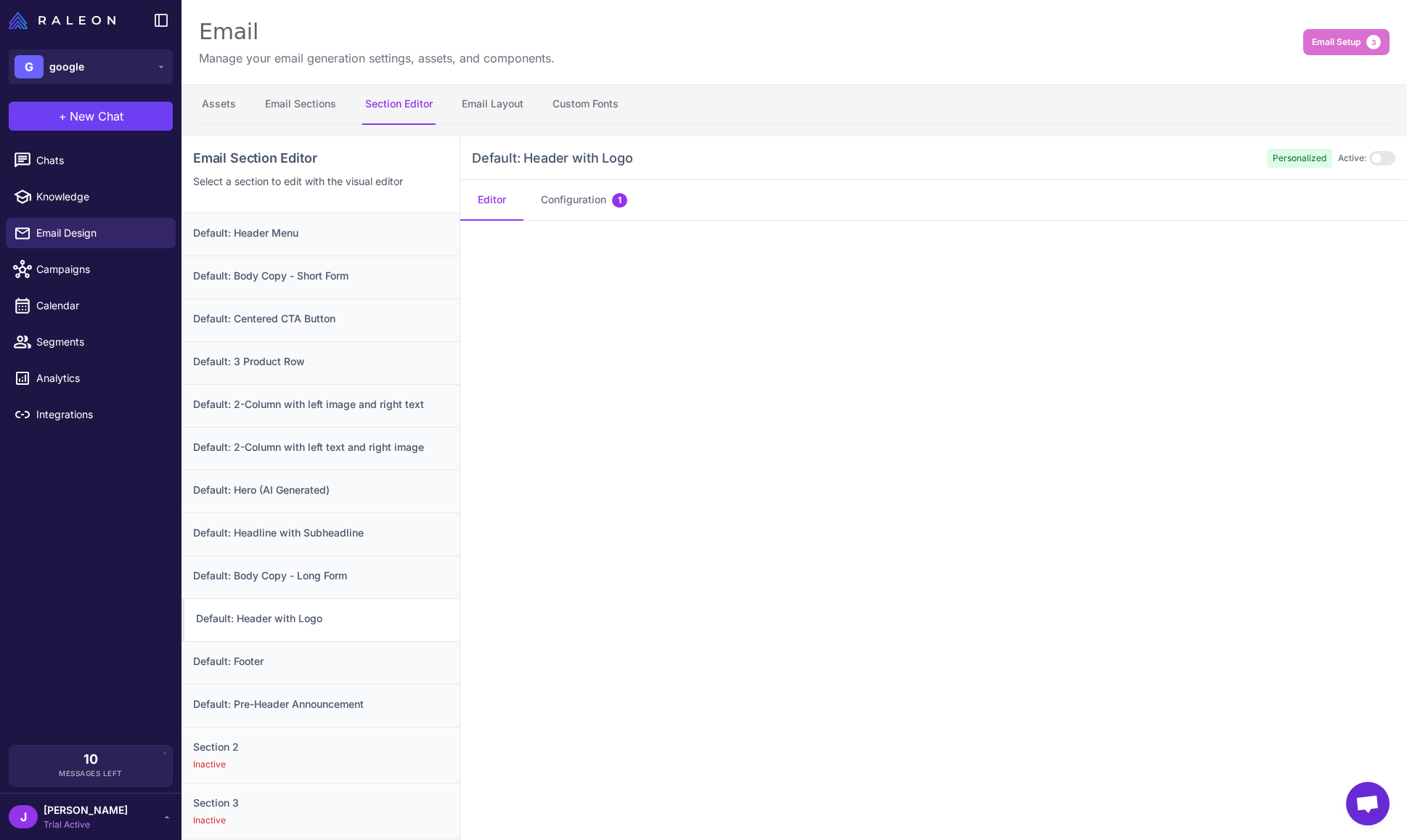
click at [279, 623] on h3 "Default: Header with Logo" at bounding box center [322, 618] width 252 height 16
click at [496, 207] on button "Editor" at bounding box center [492, 201] width 63 height 40
click at [563, 196] on button "Configuration 1" at bounding box center [584, 201] width 121 height 40
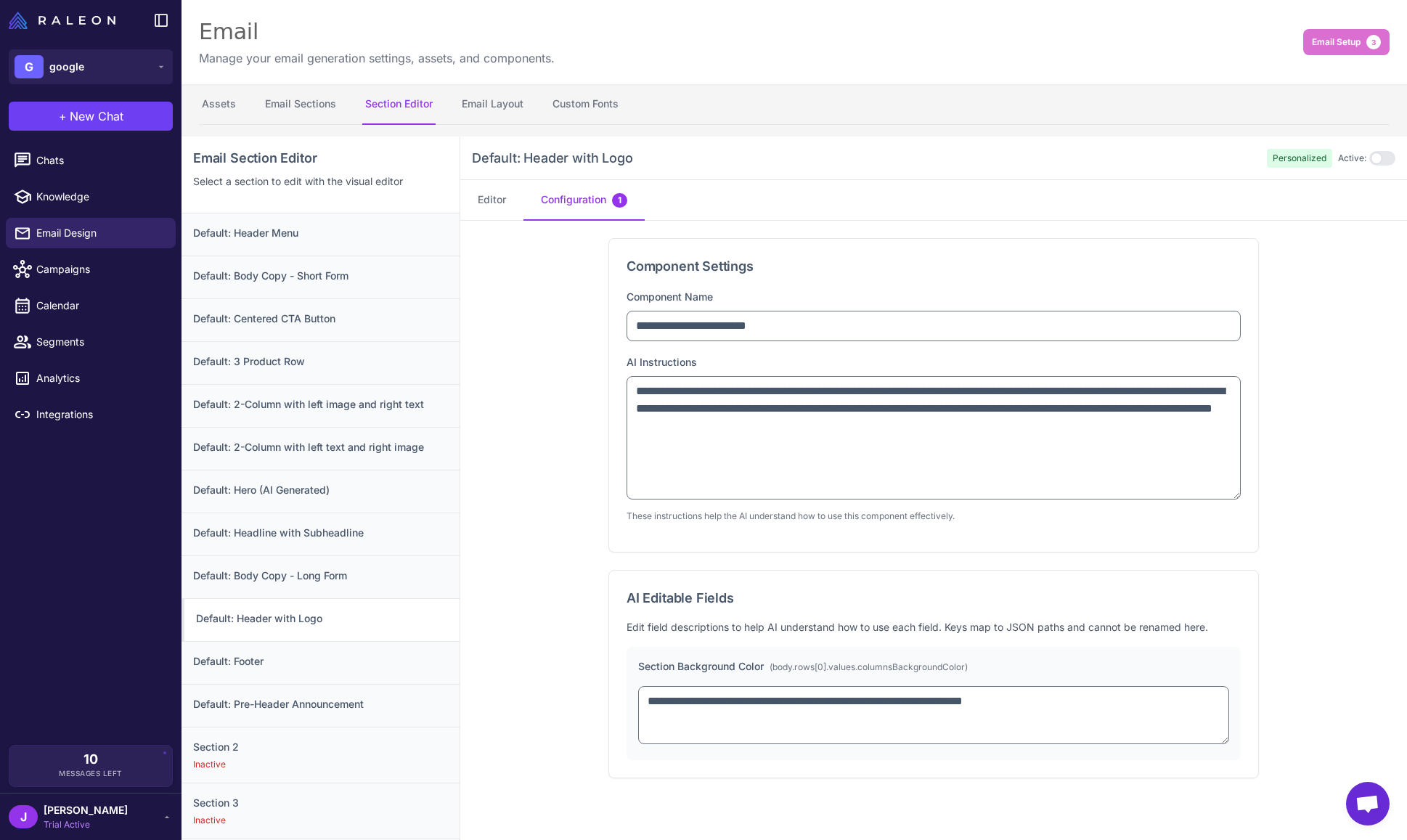
drag, startPoint x: 1239, startPoint y: 440, endPoint x: 1216, endPoint y: 505, distance: 68.9
click at [1246, 495] on div "**********" at bounding box center [934, 396] width 649 height 313
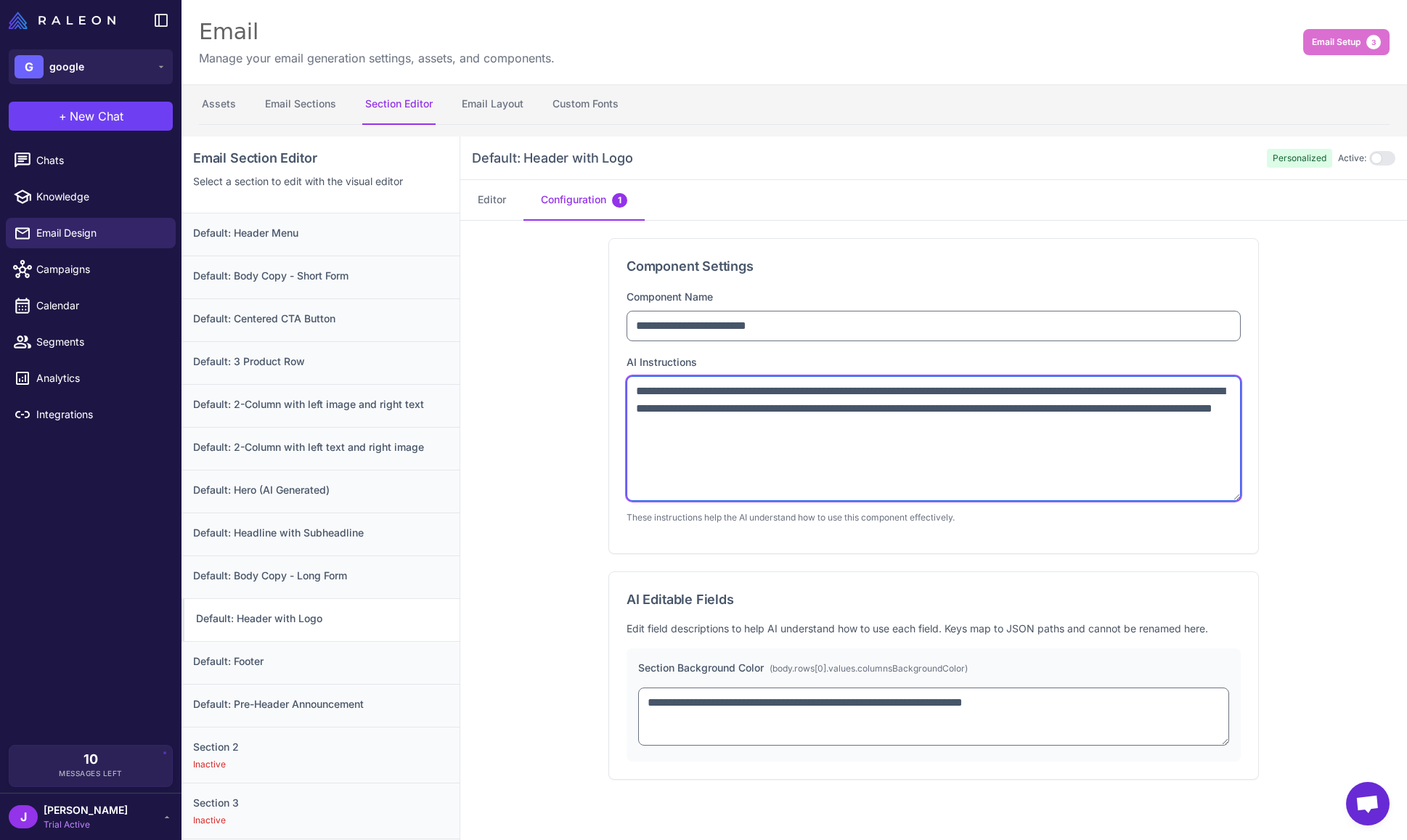
drag, startPoint x: 632, startPoint y: 394, endPoint x: 1073, endPoint y: 427, distance: 442.2
click at [1073, 427] on textarea "**********" at bounding box center [934, 439] width 615 height 125
click at [970, 439] on textarea "**********" at bounding box center [934, 439] width 615 height 125
click at [1031, 396] on textarea "**********" at bounding box center [934, 439] width 615 height 125
click at [1032, 436] on textarea "**********" at bounding box center [934, 439] width 615 height 125
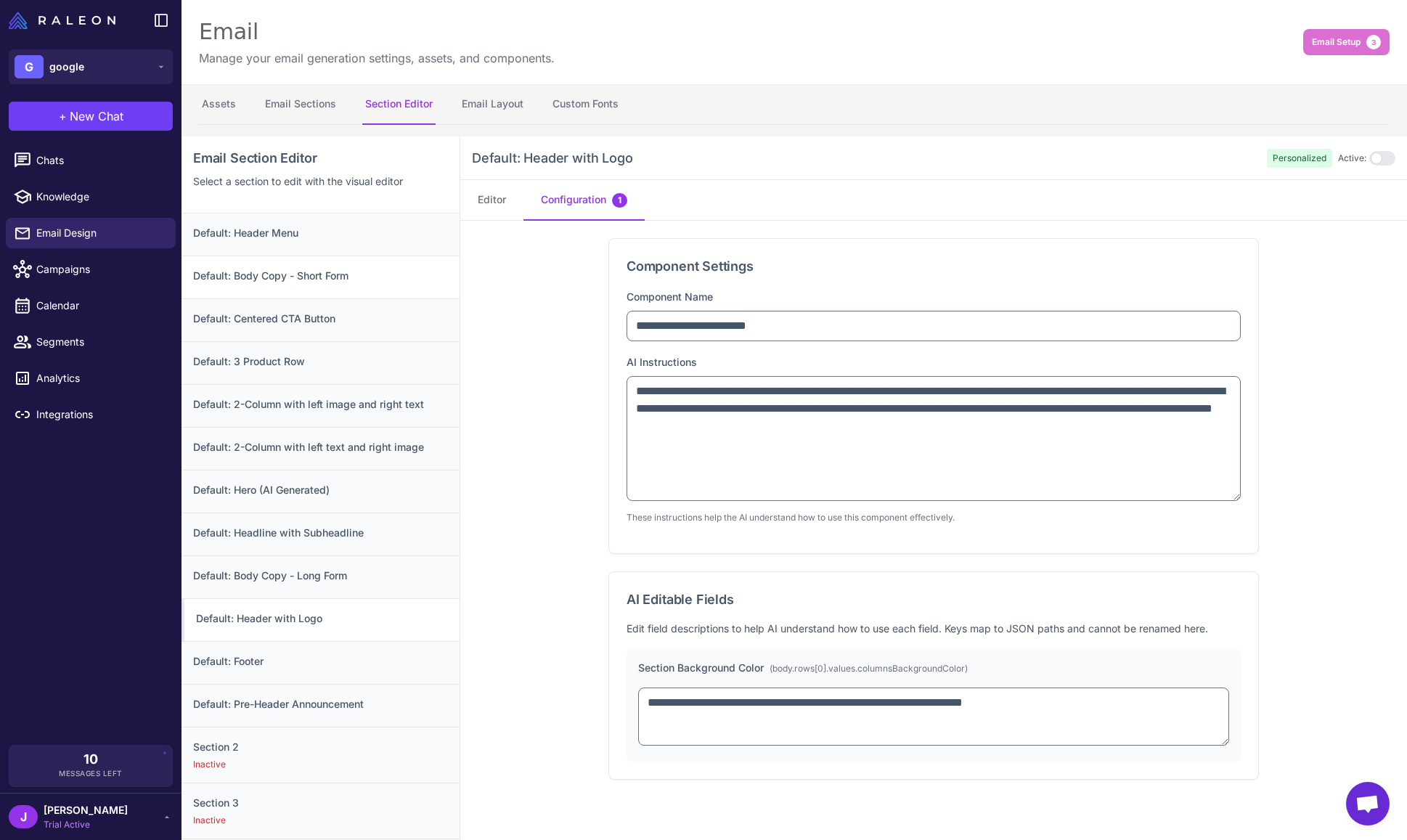
click at [341, 272] on h3 "Default: Body Copy - Short Form" at bounding box center [320, 276] width 255 height 16
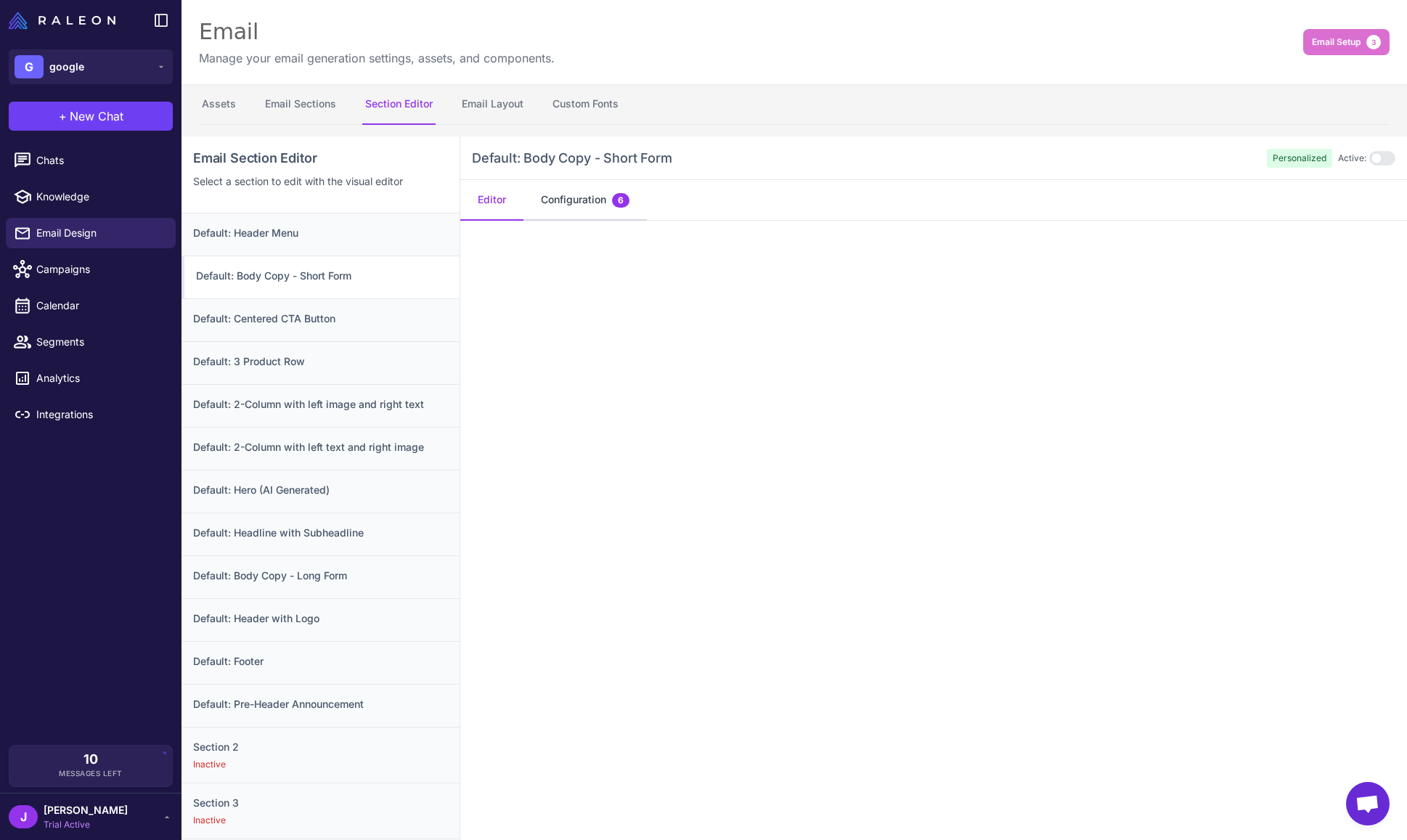
click at [597, 209] on button "Configuration 6" at bounding box center [585, 201] width 124 height 40
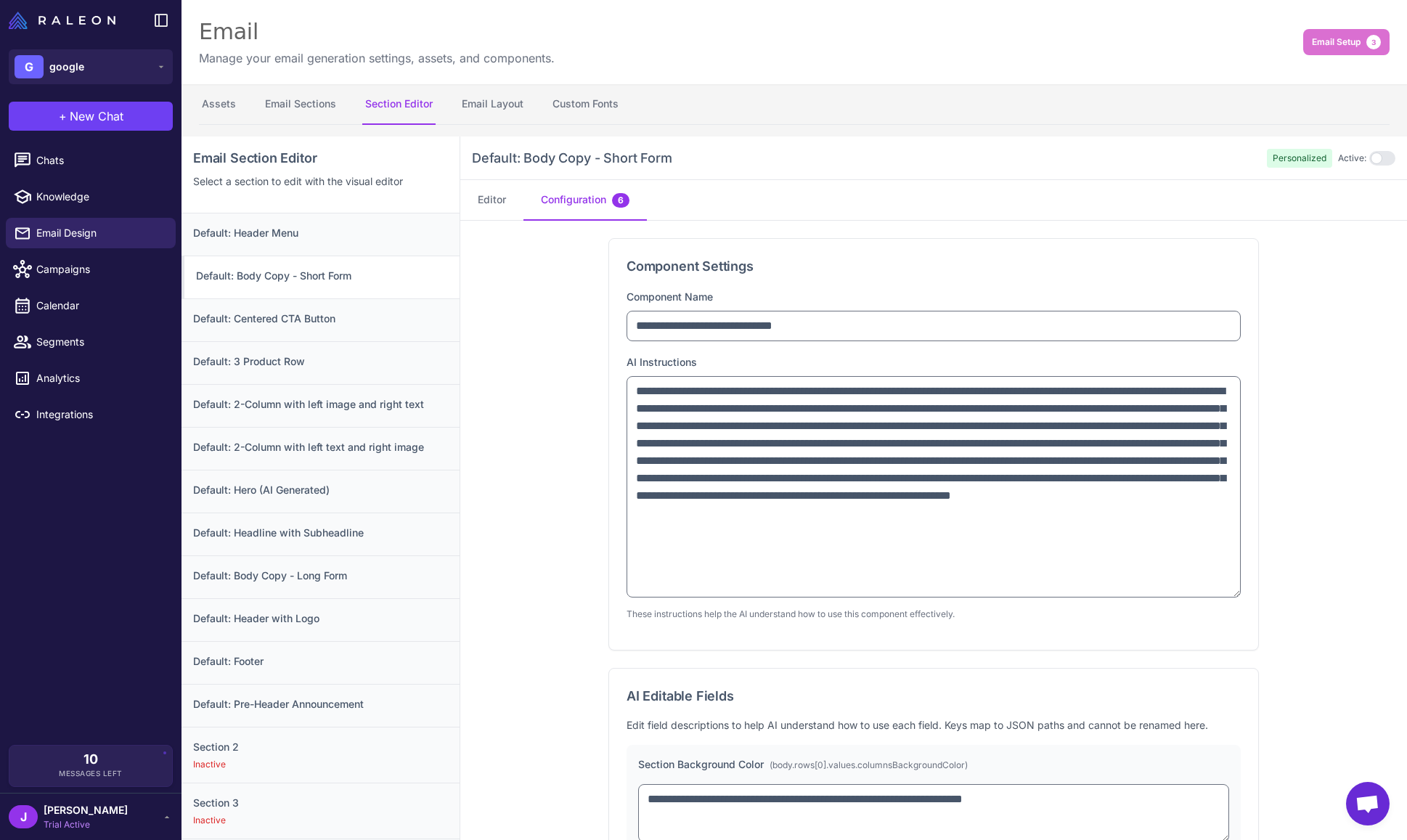
drag, startPoint x: 1237, startPoint y: 441, endPoint x: 1203, endPoint y: 630, distance: 192.0
click at [1217, 597] on textarea "**********" at bounding box center [934, 487] width 615 height 222
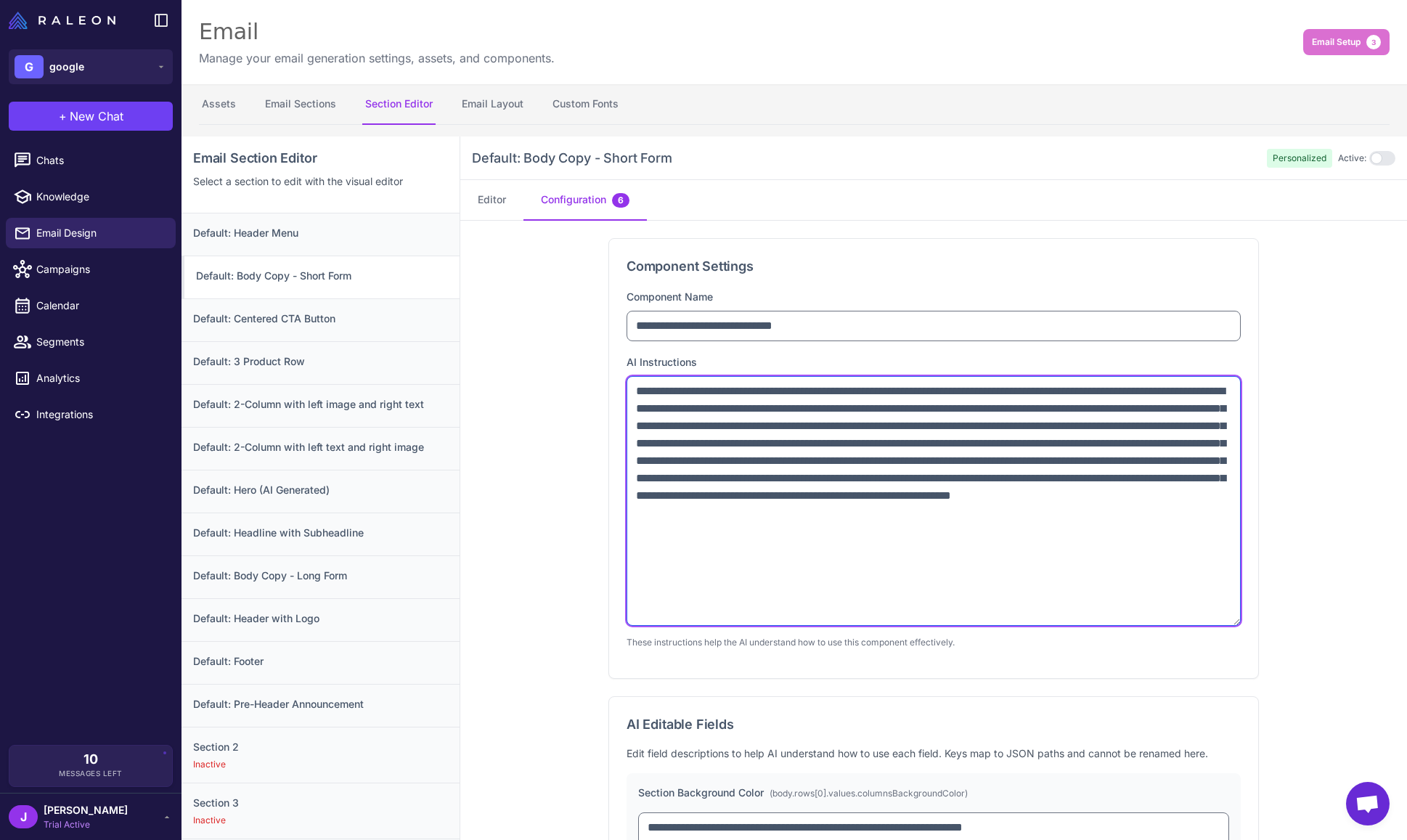
drag, startPoint x: 764, startPoint y: 534, endPoint x: 623, endPoint y: 387, distance: 203.7
click at [623, 387] on div "**********" at bounding box center [934, 458] width 649 height 439
click at [716, 433] on textarea "**********" at bounding box center [934, 501] width 615 height 250
click at [809, 392] on textarea "**********" at bounding box center [934, 501] width 615 height 250
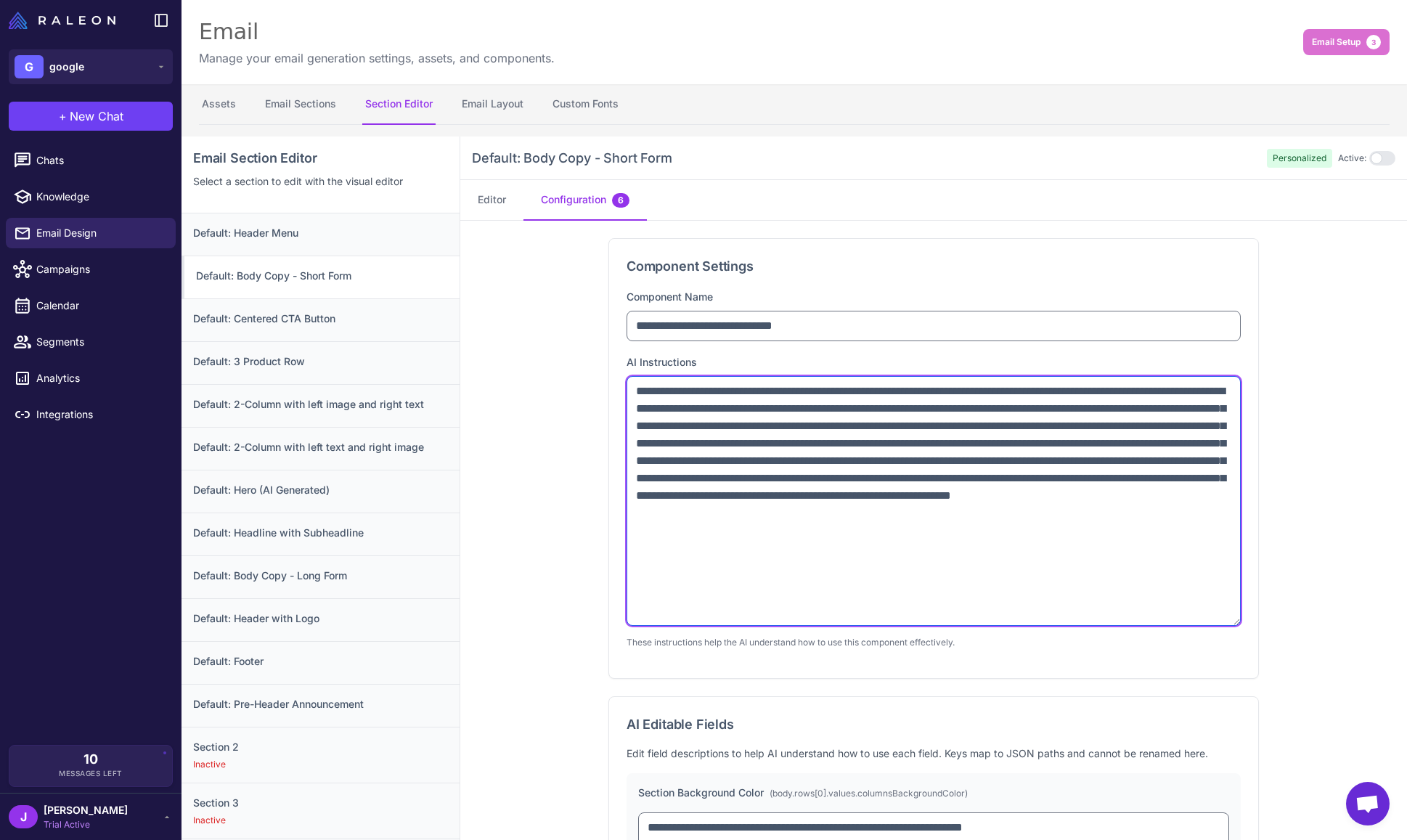
click at [809, 391] on textarea "**********" at bounding box center [934, 501] width 615 height 250
click at [830, 478] on textarea "**********" at bounding box center [934, 501] width 615 height 250
click at [745, 538] on textarea "**********" at bounding box center [934, 501] width 615 height 250
drag, startPoint x: 761, startPoint y: 532, endPoint x: 559, endPoint y: 351, distance: 271.2
click at [582, 367] on div "**********" at bounding box center [934, 598] width 947 height 756
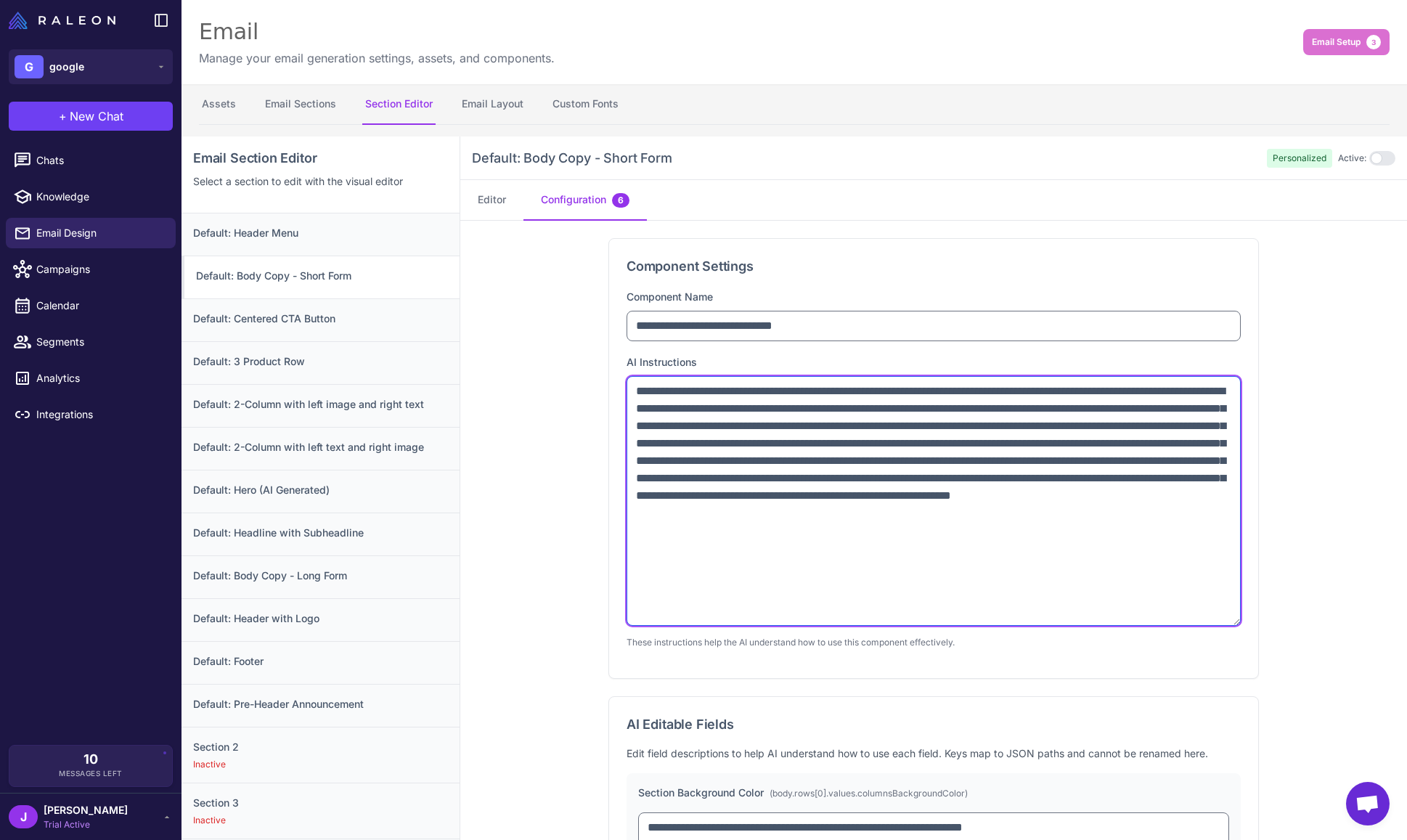
click at [768, 540] on textarea "**********" at bounding box center [934, 501] width 615 height 250
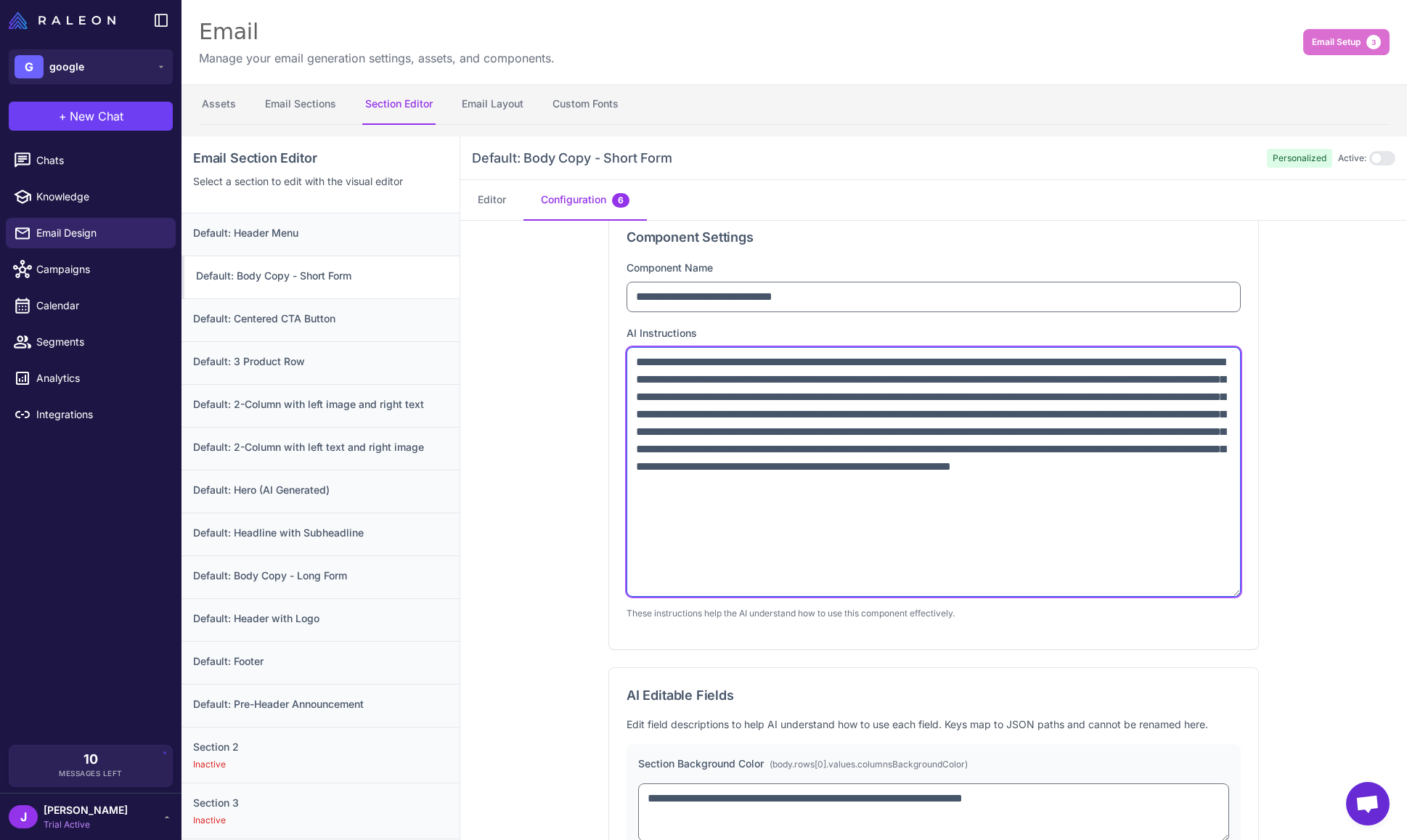
scroll to position [36, 0]
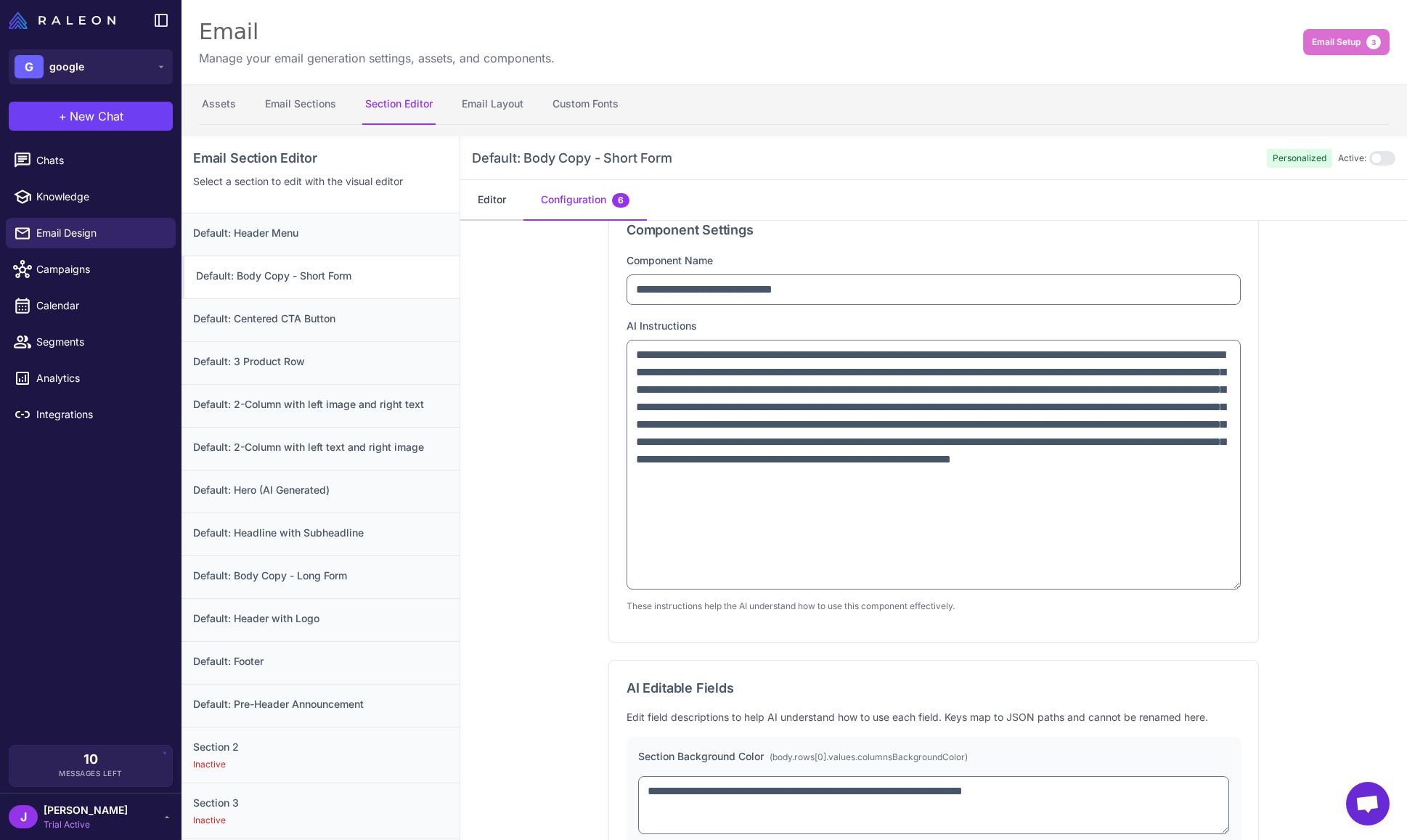
click at [490, 192] on button "Editor" at bounding box center [492, 201] width 63 height 40
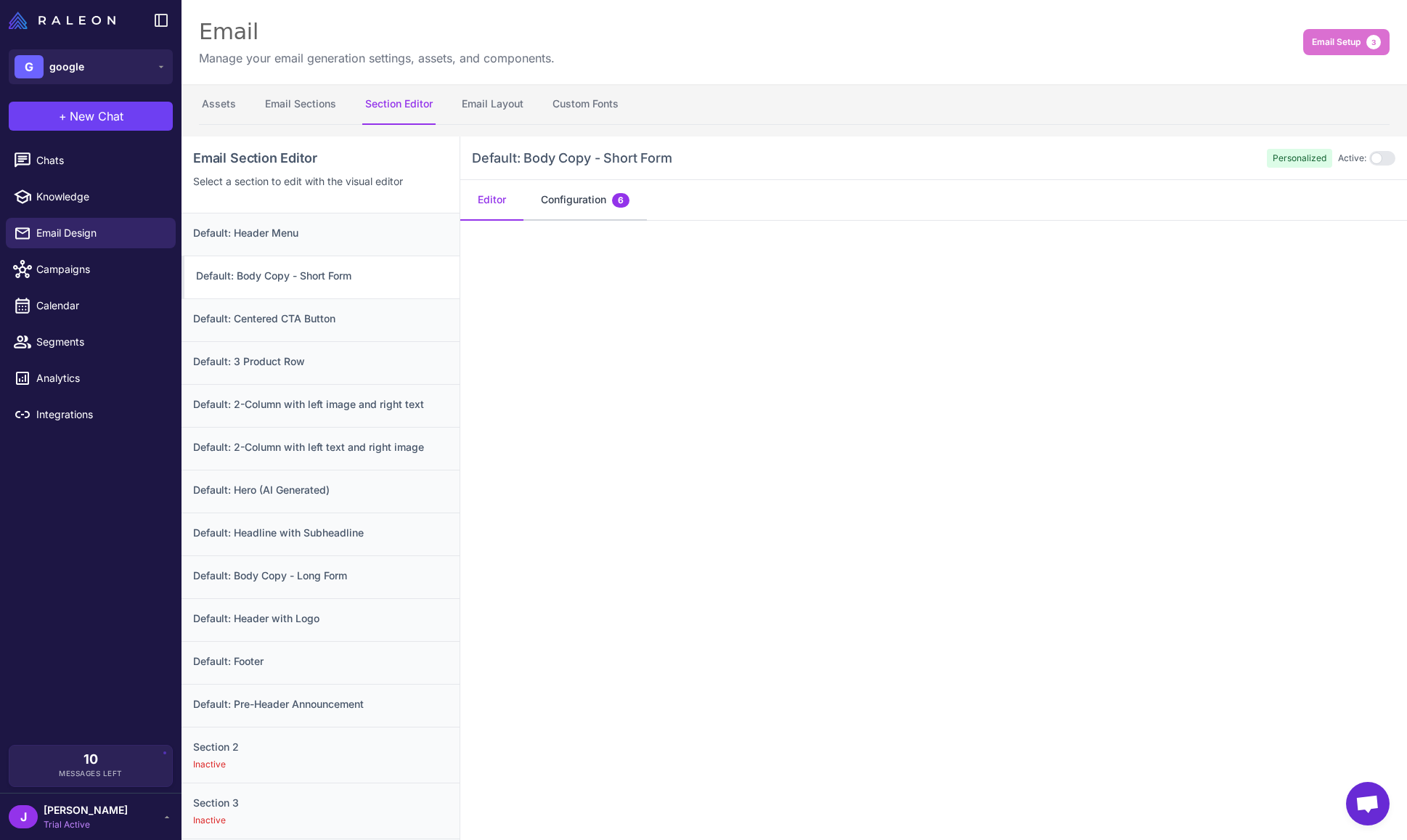
click at [574, 199] on button "Configuration 6" at bounding box center [585, 201] width 124 height 40
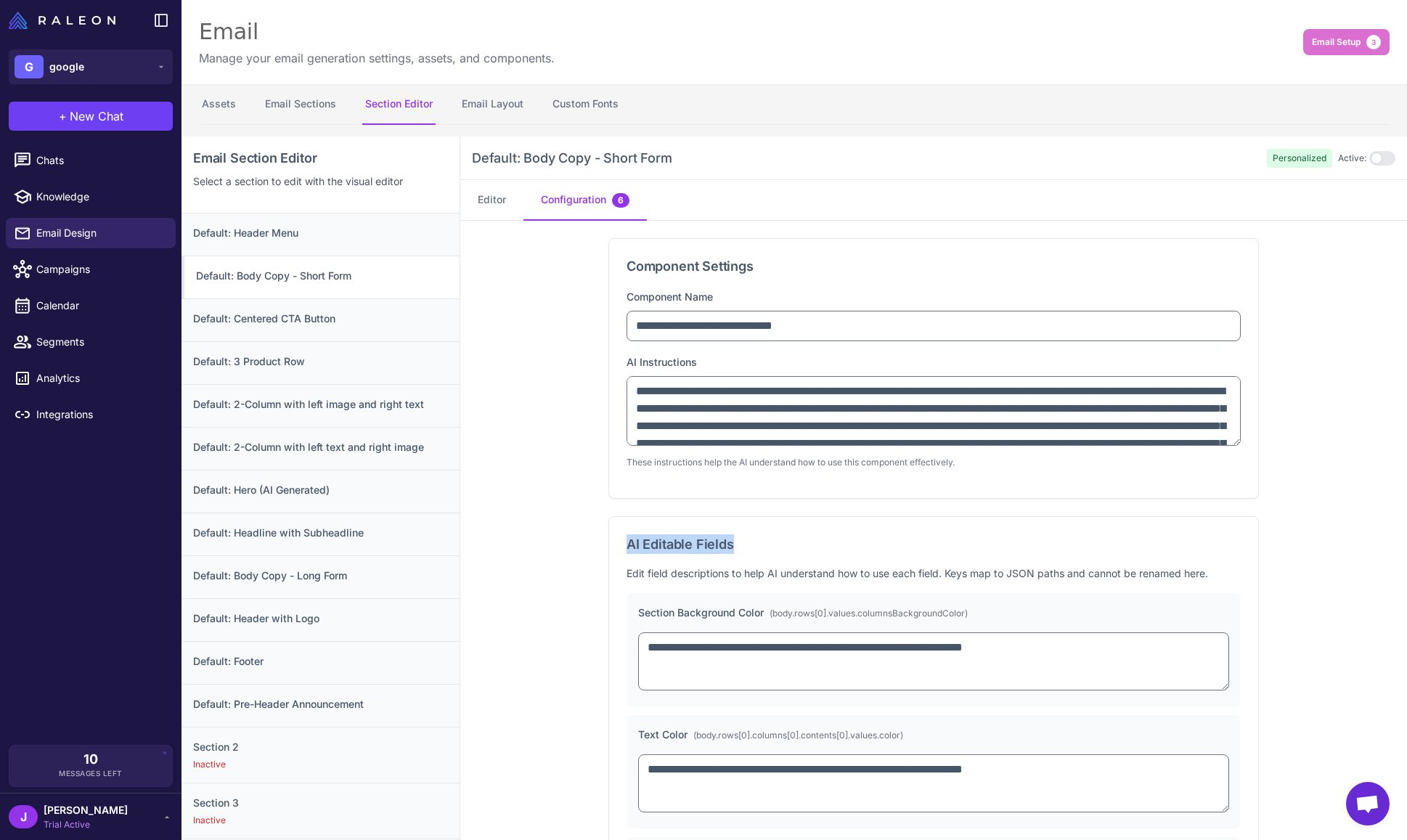
drag, startPoint x: 623, startPoint y: 541, endPoint x: 746, endPoint y: 541, distance: 123.0
click at [746, 541] on h3 "AI Editable Fields" at bounding box center [934, 543] width 615 height 19
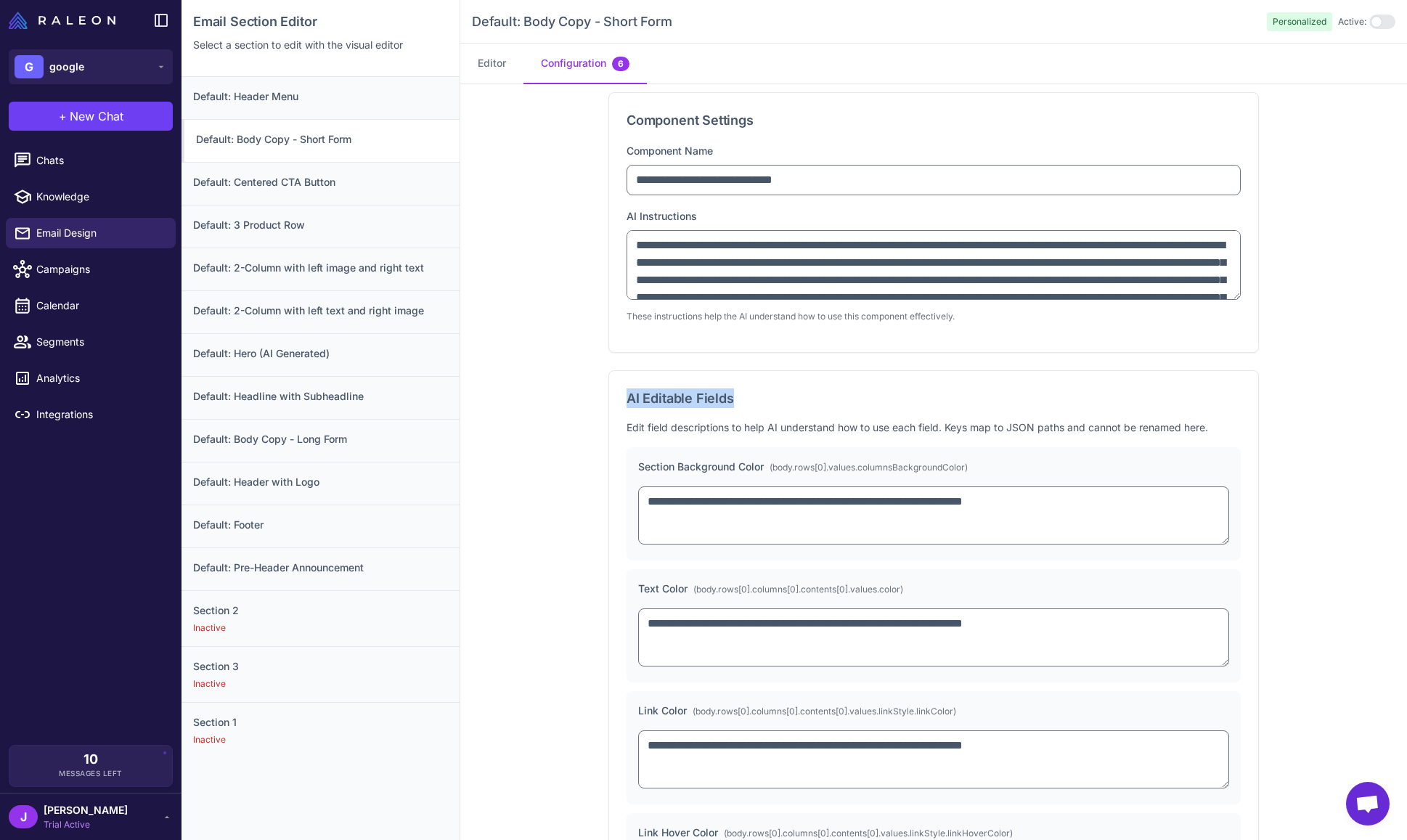
scroll to position [0, 0]
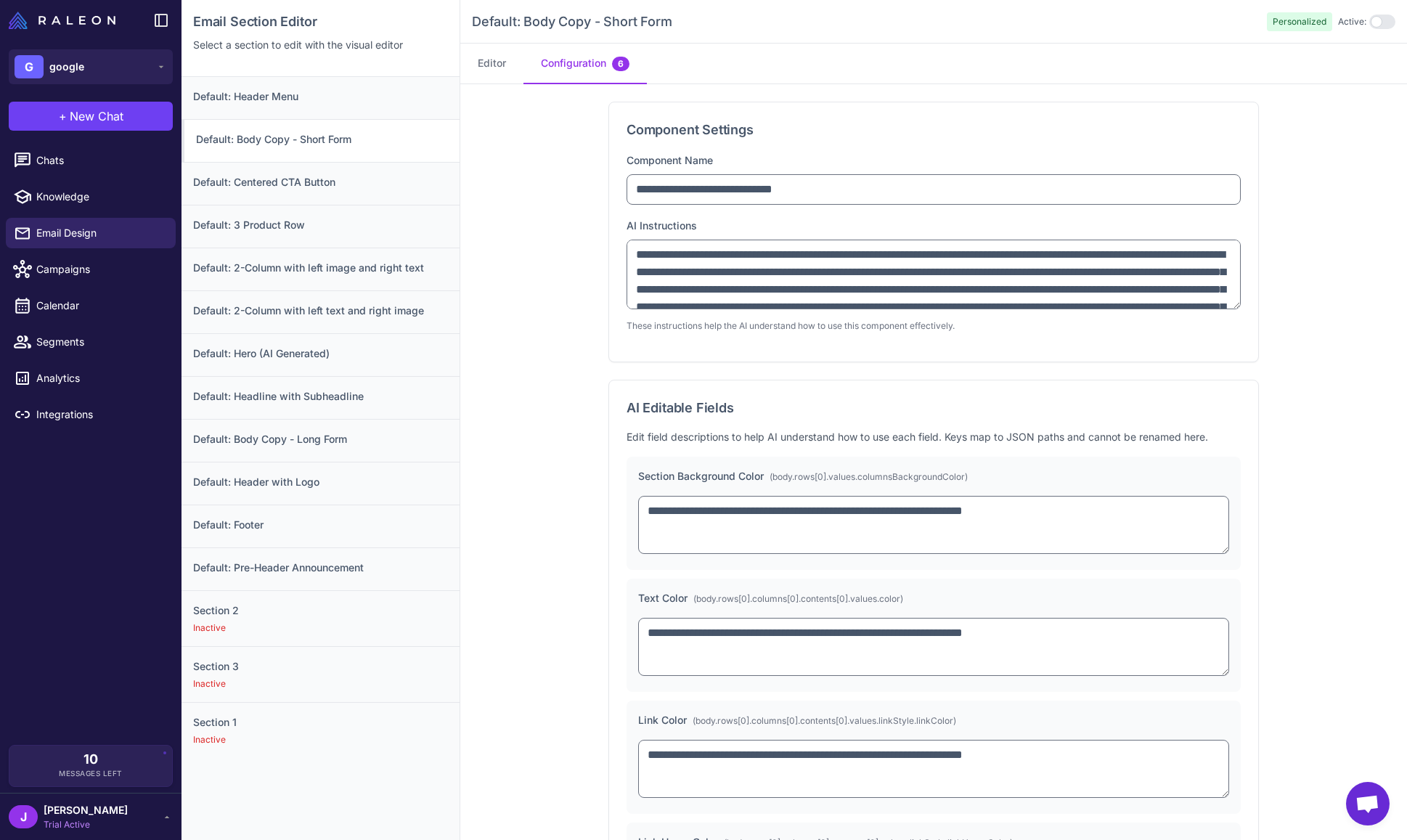
click at [931, 441] on p "Edit field descriptions to help AI understand how to use each field. Keys map t…" at bounding box center [934, 437] width 615 height 16
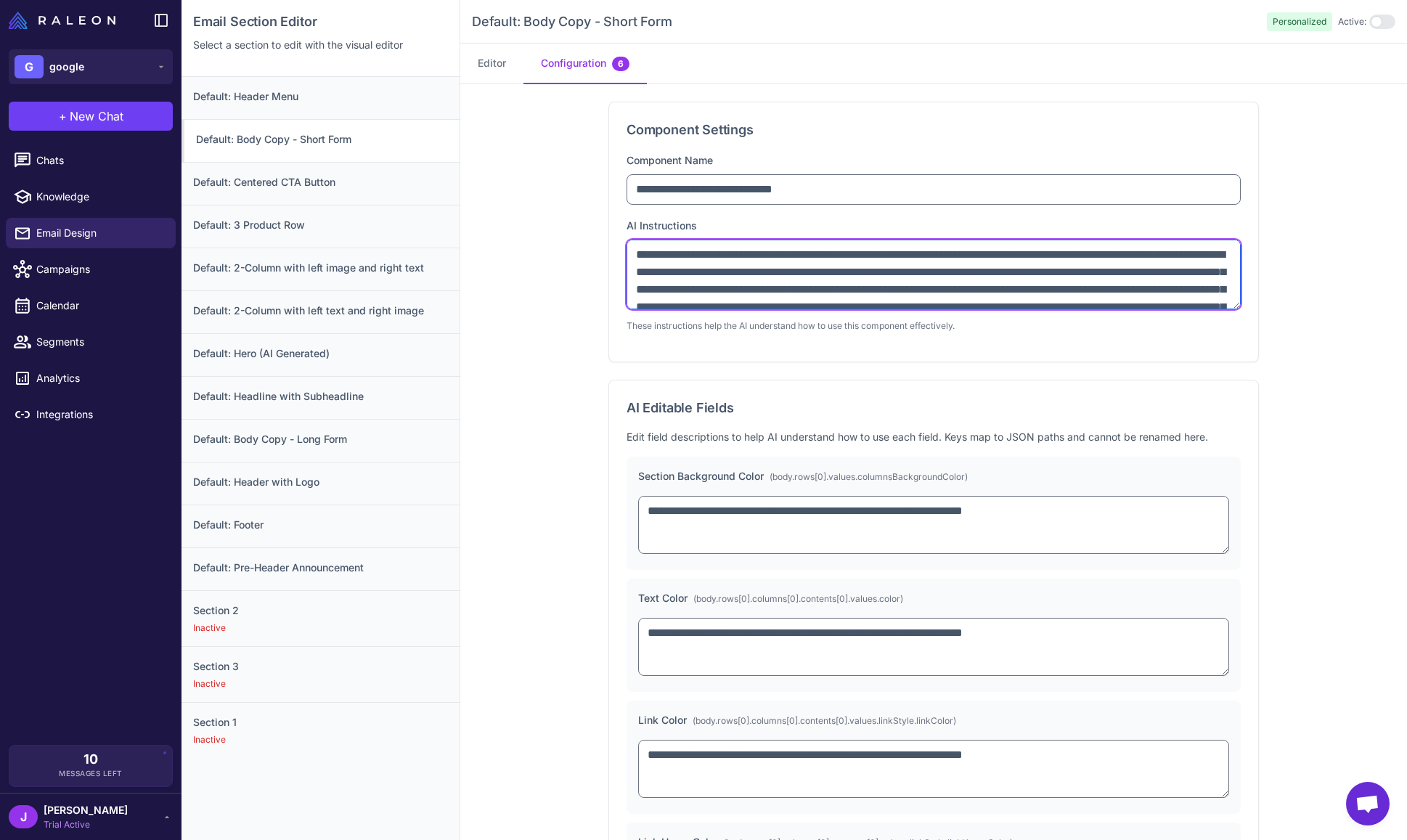
drag, startPoint x: 642, startPoint y: 249, endPoint x: 981, endPoint y: 288, distance: 341.2
click at [982, 287] on textarea "**********" at bounding box center [934, 275] width 615 height 70
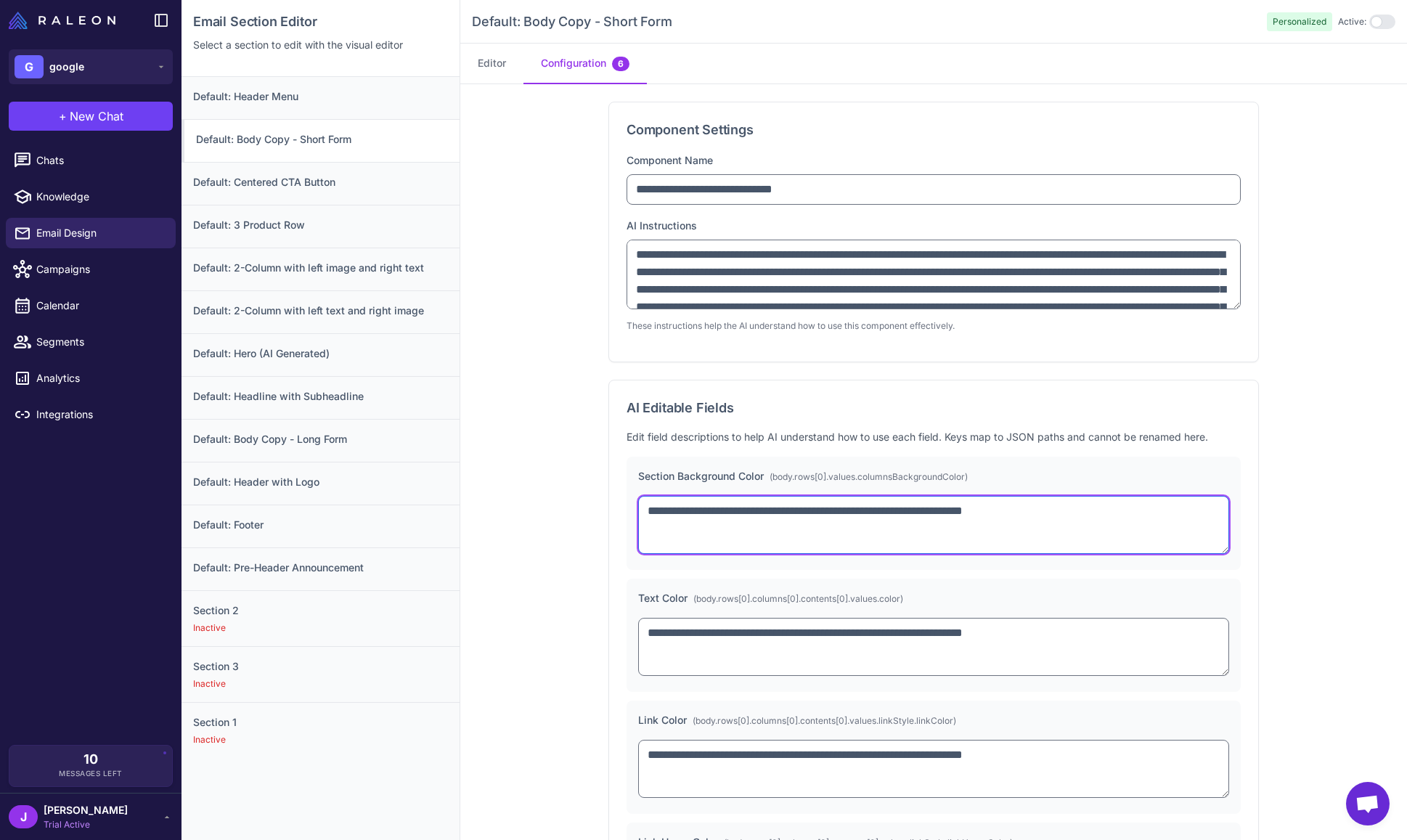
drag, startPoint x: 661, startPoint y: 511, endPoint x: 1101, endPoint y: 511, distance: 440.0
click at [1101, 511] on textarea "**********" at bounding box center [934, 524] width 591 height 58
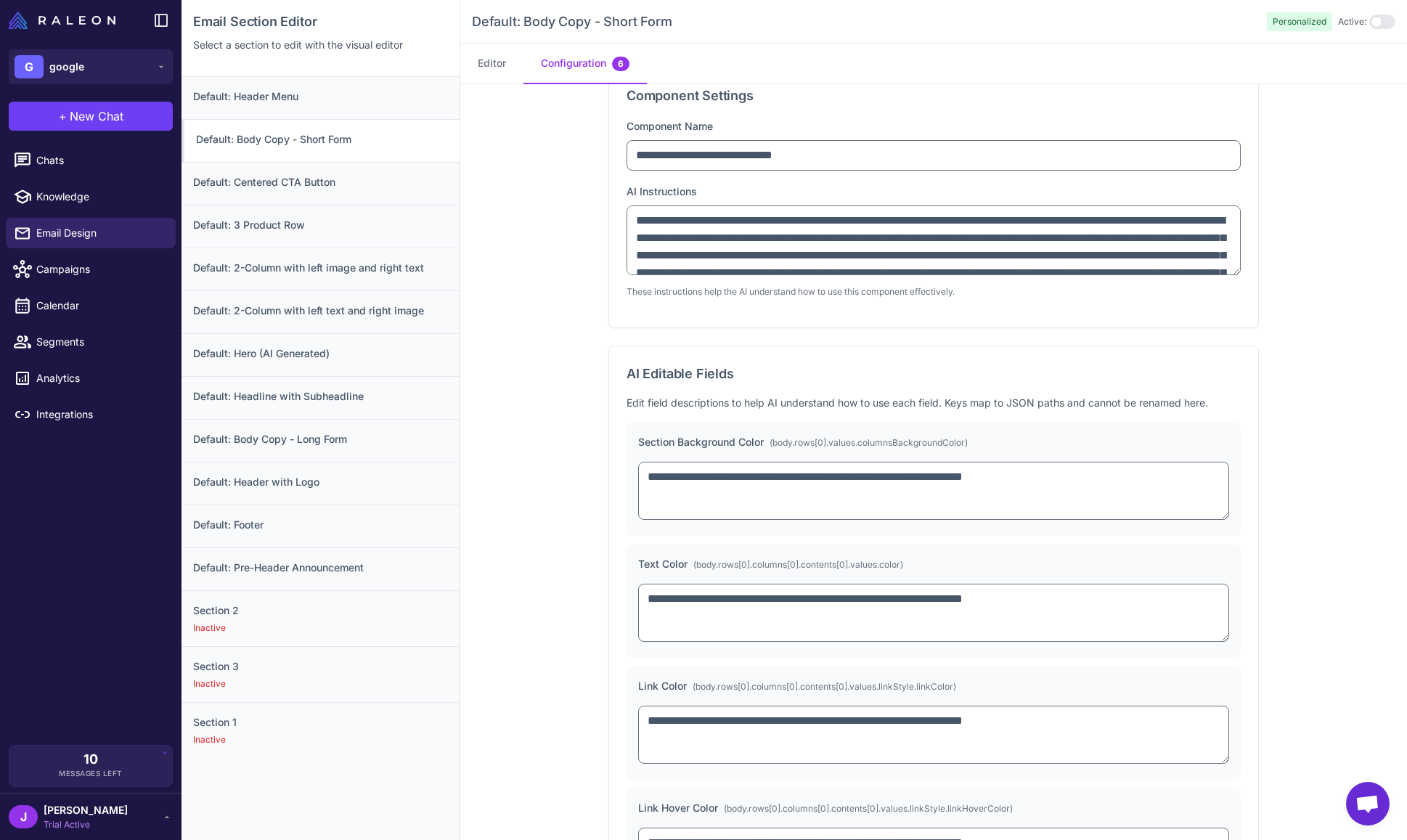
click at [1100, 528] on div "**********" at bounding box center [934, 479] width 615 height 113
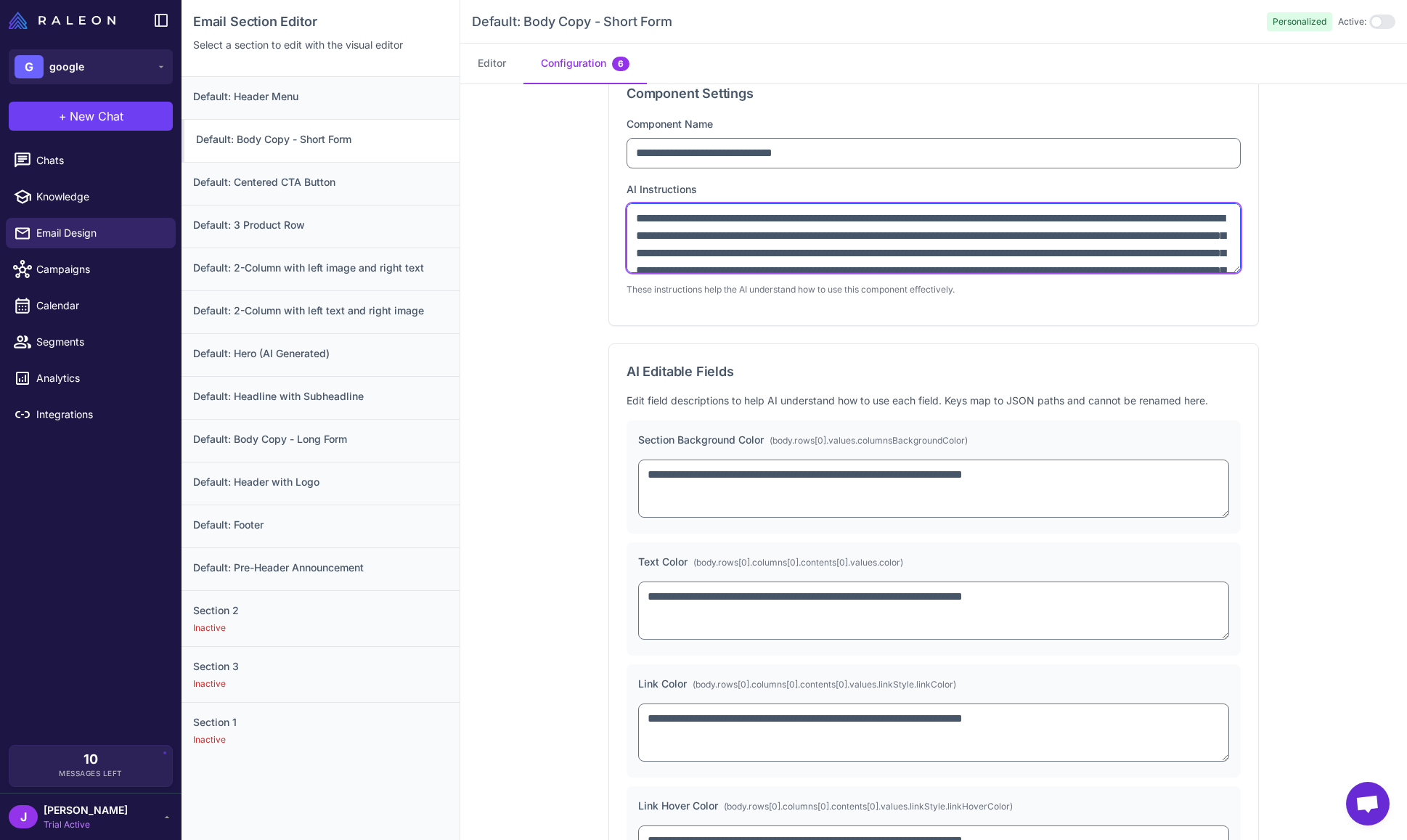
drag, startPoint x: 639, startPoint y: 211, endPoint x: 1106, endPoint y: 240, distance: 467.9
click at [1106, 240] on textarea "**********" at bounding box center [934, 238] width 615 height 70
click at [1042, 248] on textarea "**********" at bounding box center [934, 238] width 615 height 70
click at [1043, 250] on textarea "**********" at bounding box center [934, 238] width 615 height 70
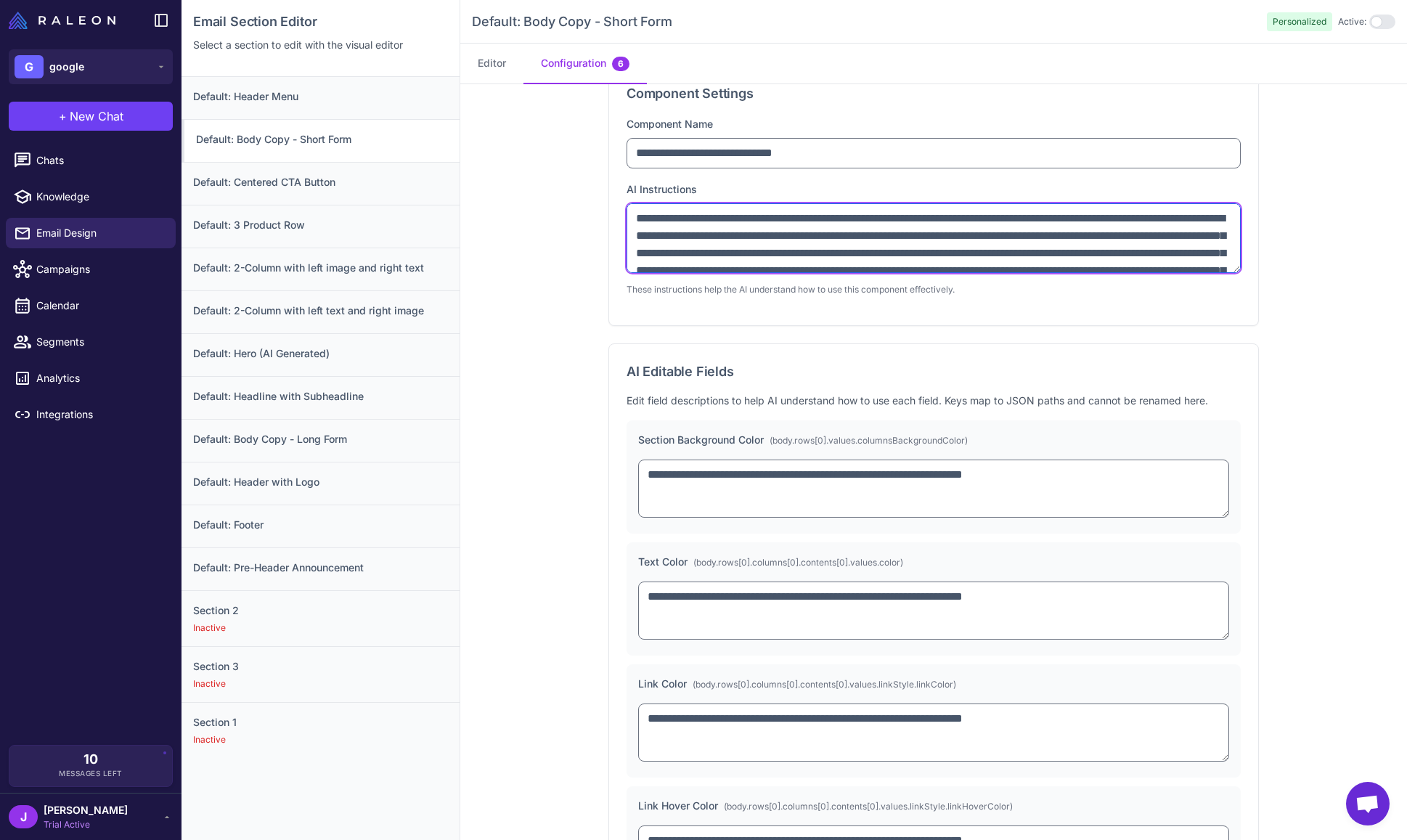
click at [1043, 250] on textarea "**********" at bounding box center [934, 238] width 615 height 70
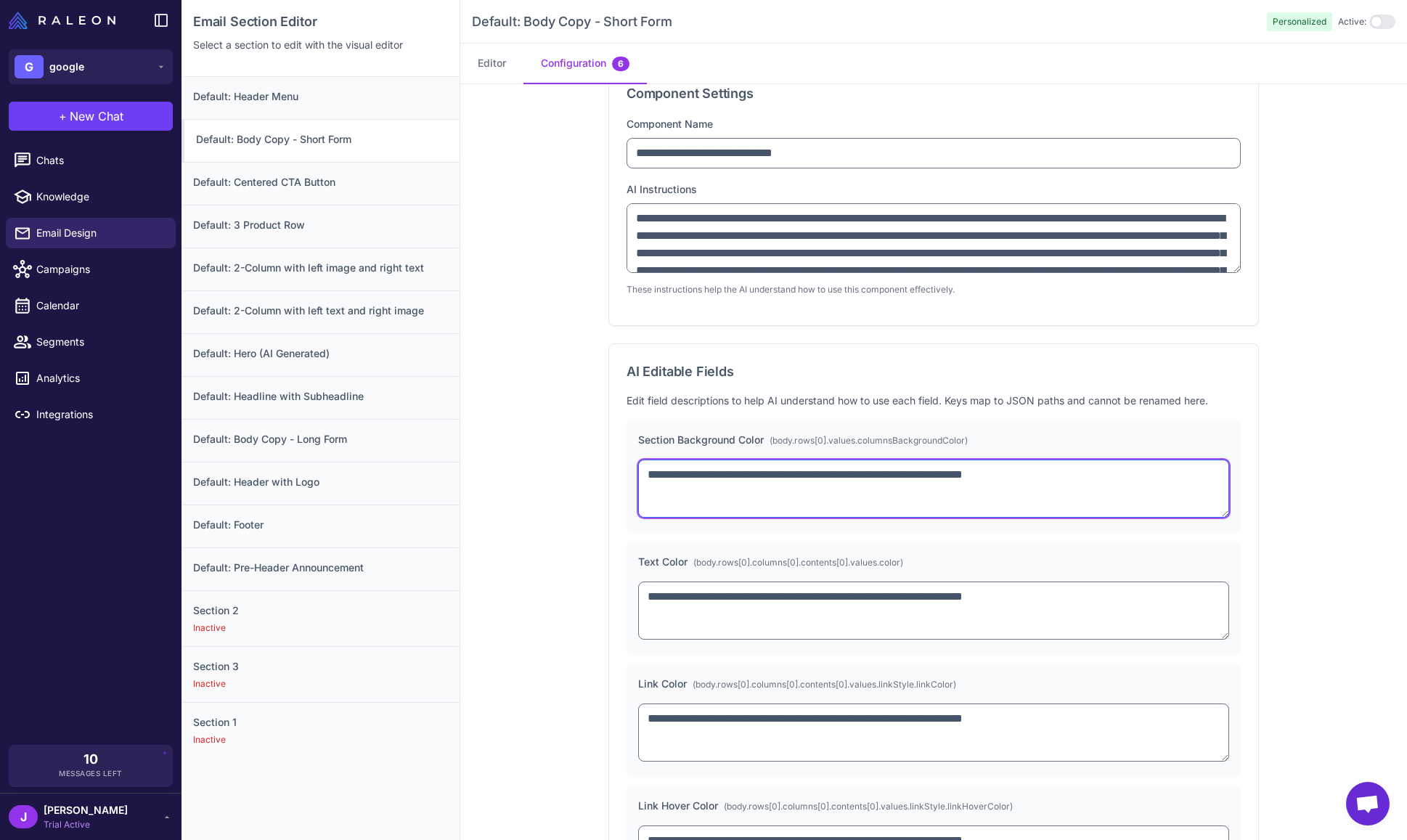
click at [994, 516] on textarea "**********" at bounding box center [934, 489] width 591 height 58
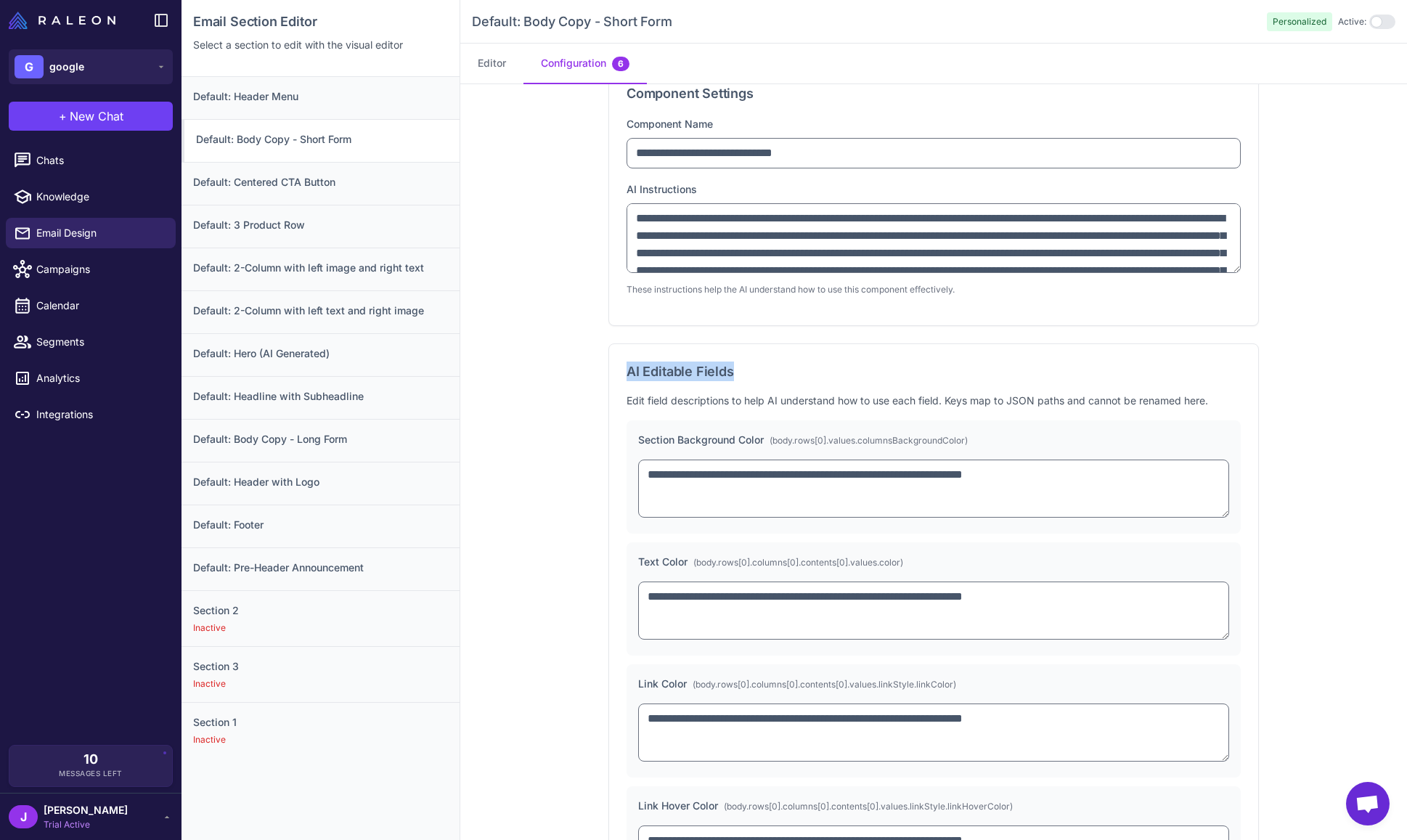
drag, startPoint x: 618, startPoint y: 371, endPoint x: 735, endPoint y: 380, distance: 117.3
click at [737, 374] on div "**********" at bounding box center [934, 752] width 649 height 817
click at [735, 380] on h3 "AI Editable Fields" at bounding box center [934, 372] width 615 height 19
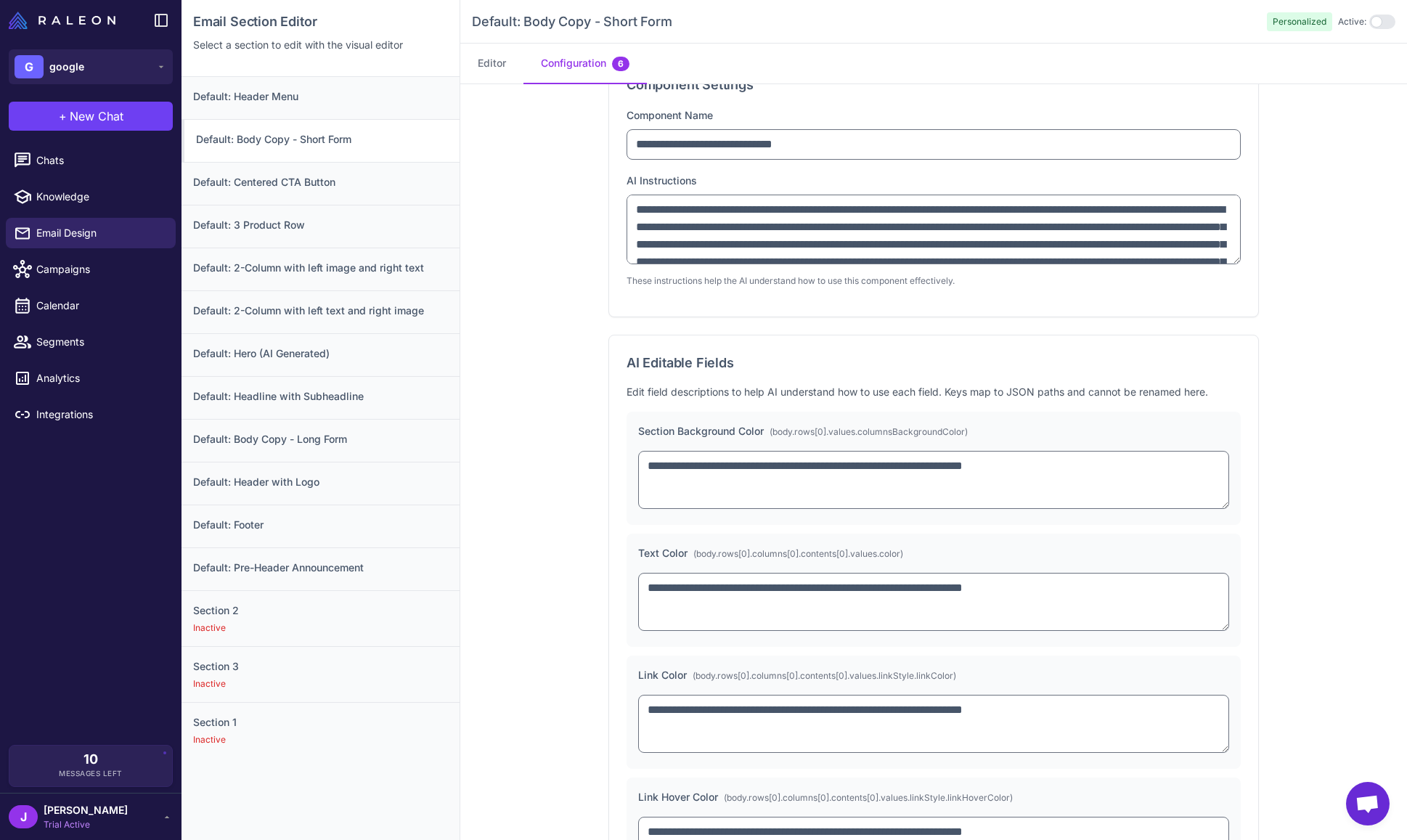
scroll to position [41, 0]
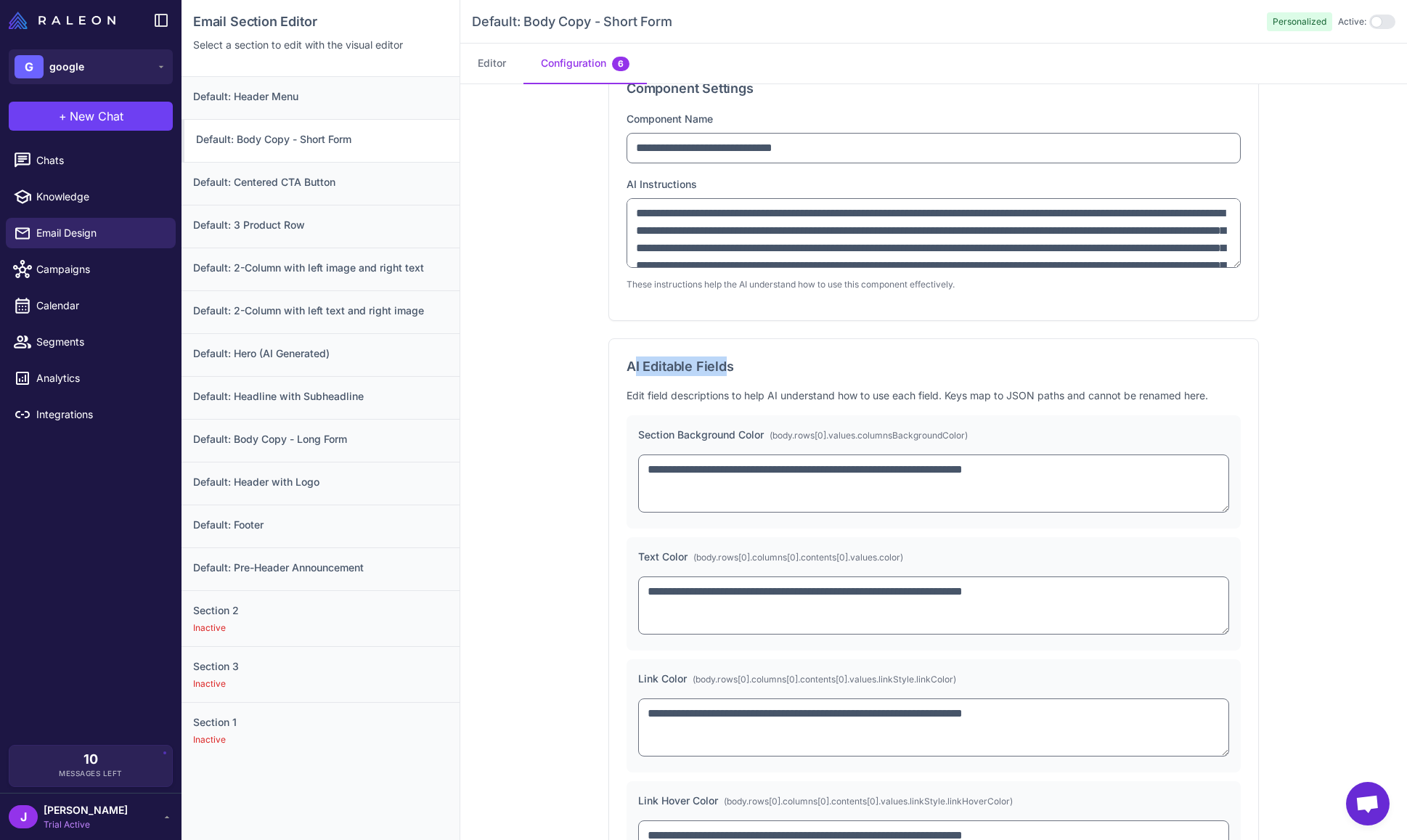
drag, startPoint x: 630, startPoint y: 365, endPoint x: 725, endPoint y: 358, distance: 95.3
click at [725, 358] on h3 "AI Editable Fields" at bounding box center [934, 366] width 615 height 19
click at [726, 361] on h3 "AI Editable Fields" at bounding box center [934, 366] width 615 height 19
drag, startPoint x: 647, startPoint y: 433, endPoint x: 742, endPoint y: 428, distance: 95.1
click at [742, 428] on div "Section Background Color (body.rows[0].values.columnsBackgroundColor)" at bounding box center [934, 435] width 591 height 16
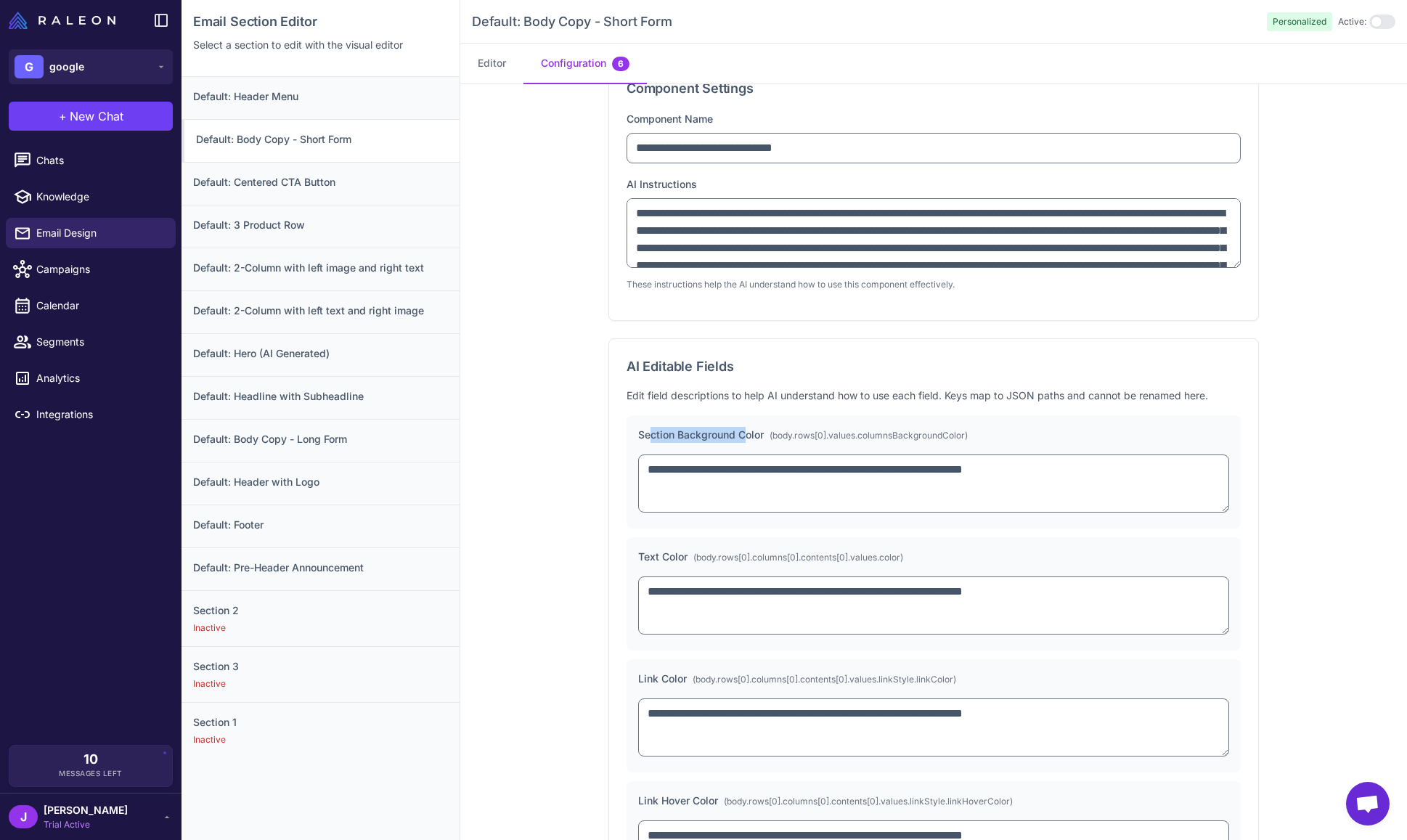
click at [745, 433] on div "Section Background Color (body.rows[0].values.columnsBackgroundColor)" at bounding box center [934, 435] width 591 height 16
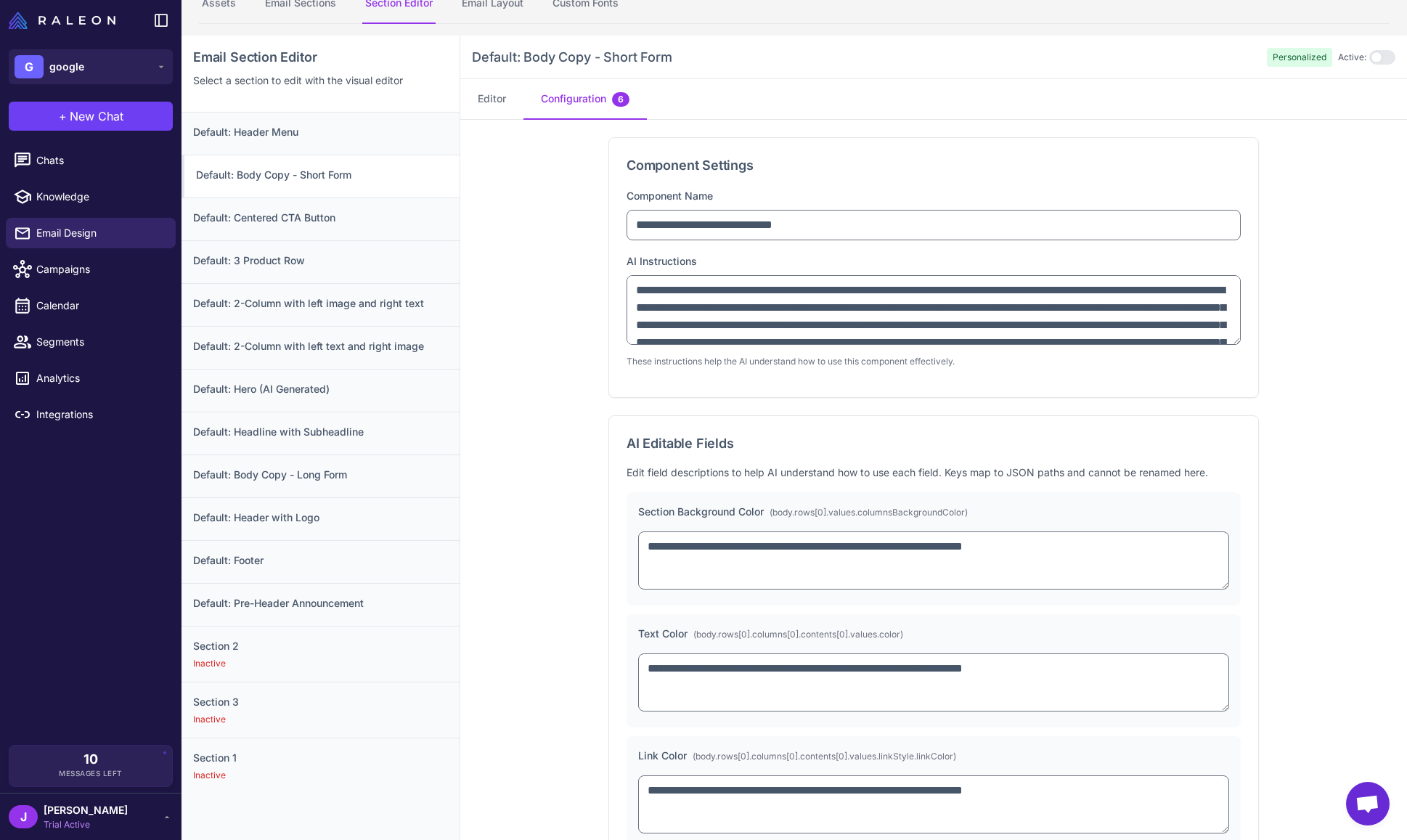
scroll to position [0, 0]
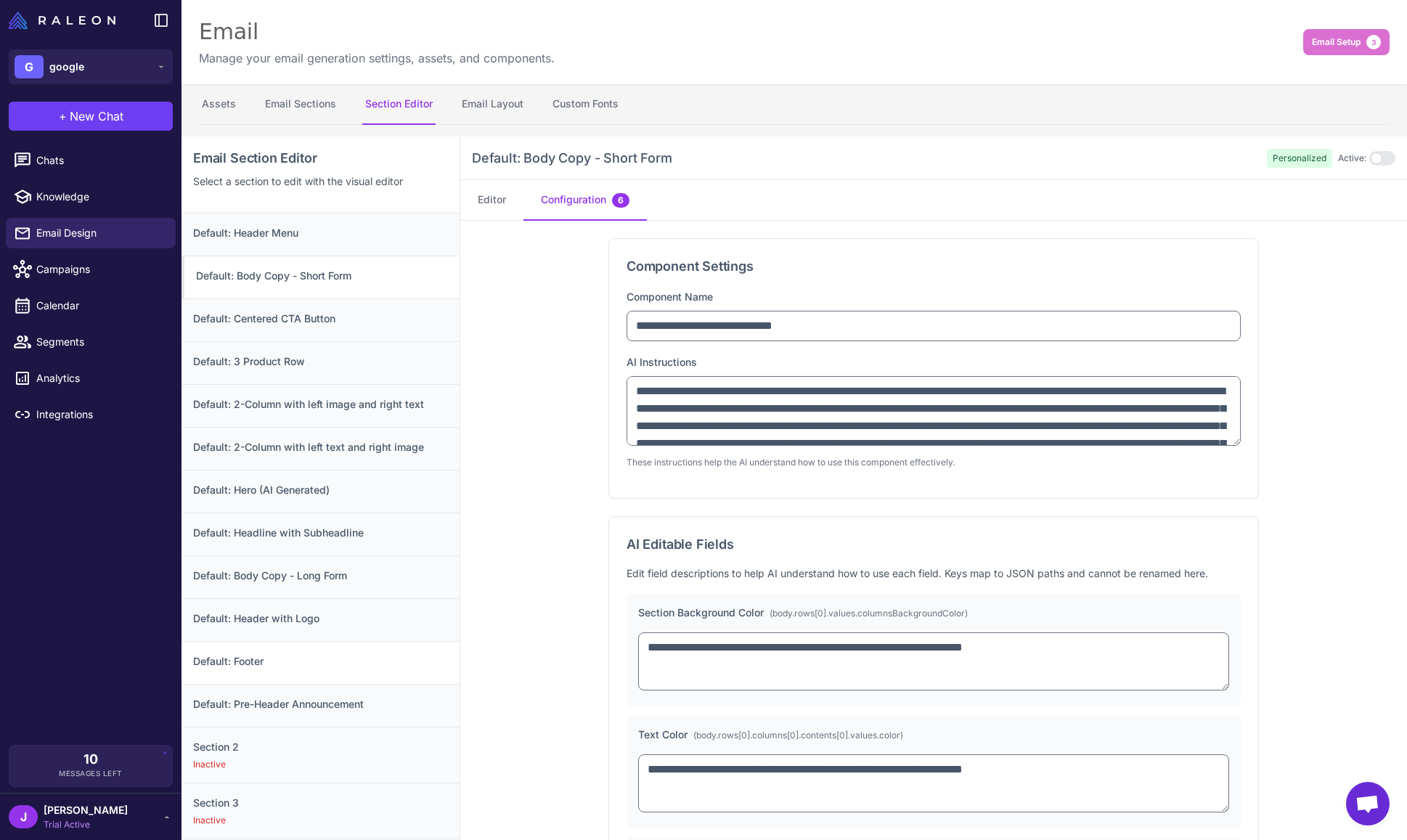
click at [290, 663] on h3 "Default: Footer" at bounding box center [320, 660] width 255 height 16
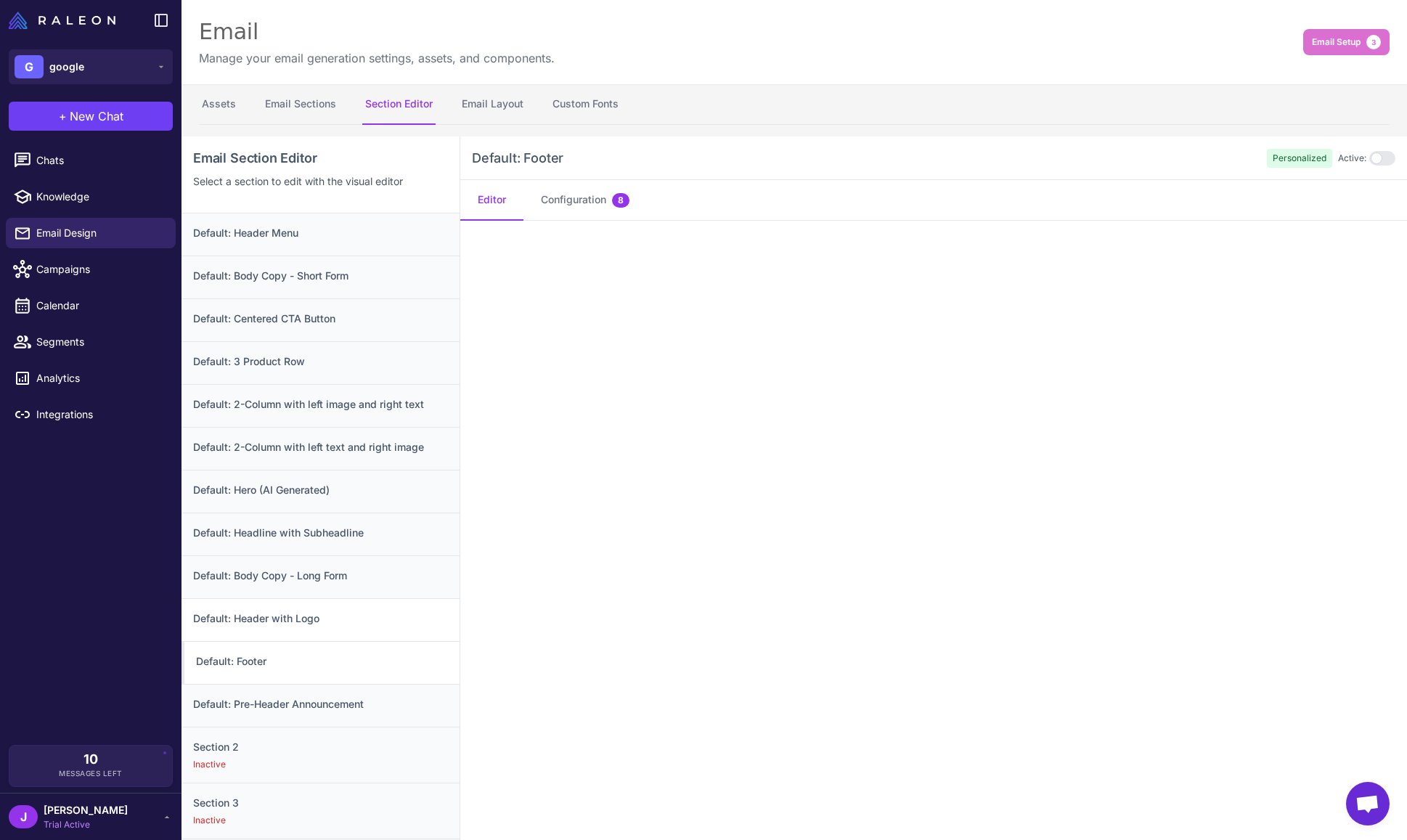
click at [287, 621] on h3 "Default: Header with Logo" at bounding box center [320, 618] width 255 height 16
click at [296, 575] on h3 "Default: Body Copy - Long Form" at bounding box center [320, 575] width 255 height 16
click at [324, 358] on h3 "Default: 3 Product Row" at bounding box center [320, 361] width 255 height 16
click at [299, 313] on h3 "Default: Centered CTA Button" at bounding box center [320, 319] width 255 height 16
click at [305, 290] on div "Default: Body Copy - Short Form" at bounding box center [321, 276] width 279 height 43
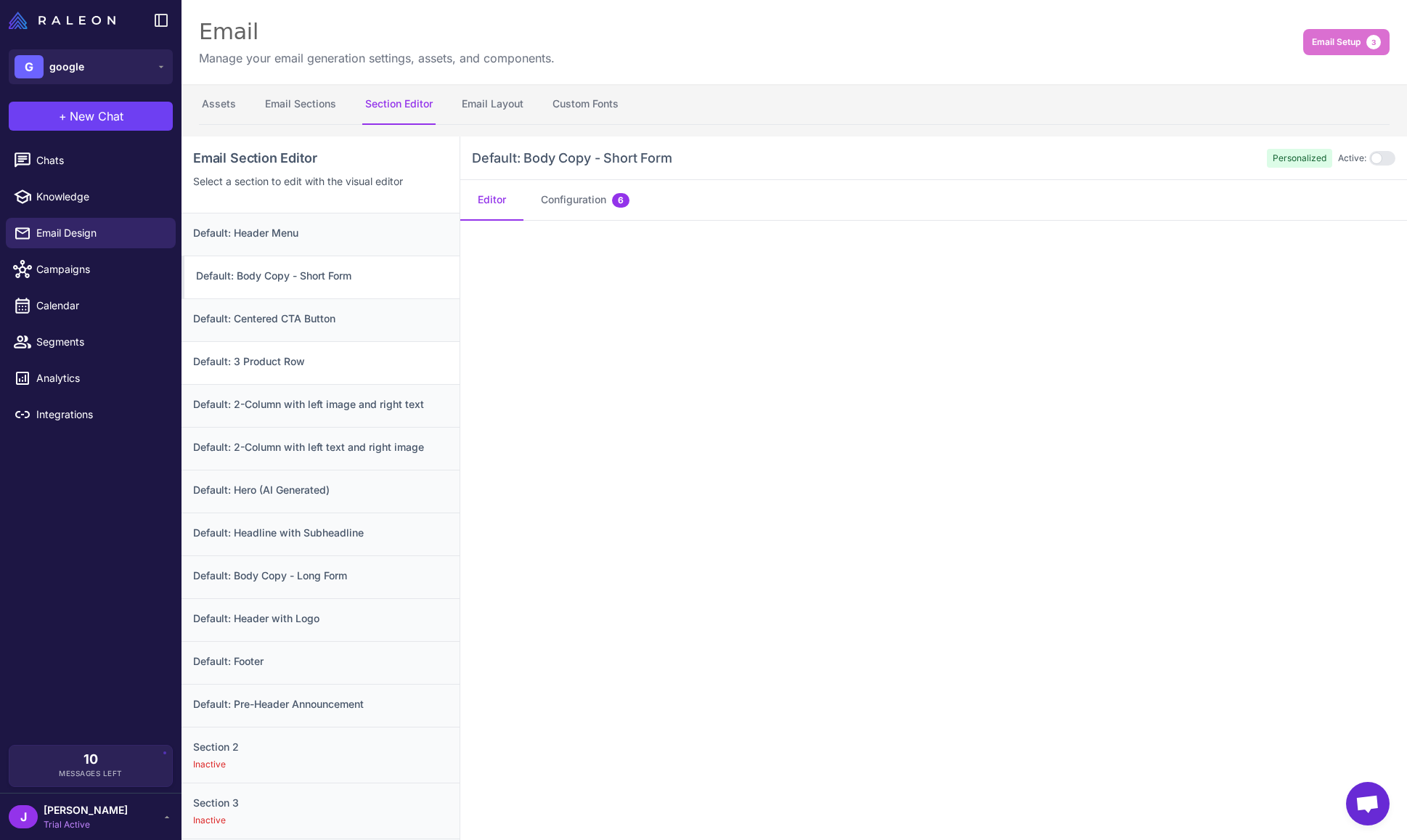
click at [303, 359] on h3 "Default: 3 Product Row" at bounding box center [320, 361] width 255 height 16
click at [300, 403] on h3 "Default: 2-Column with left image and right text" at bounding box center [320, 404] width 255 height 16
click at [311, 446] on h3 "Default: 2-Column with left text and right image" at bounding box center [320, 446] width 255 height 16
click at [279, 660] on h3 "Default: Footer" at bounding box center [320, 660] width 255 height 16
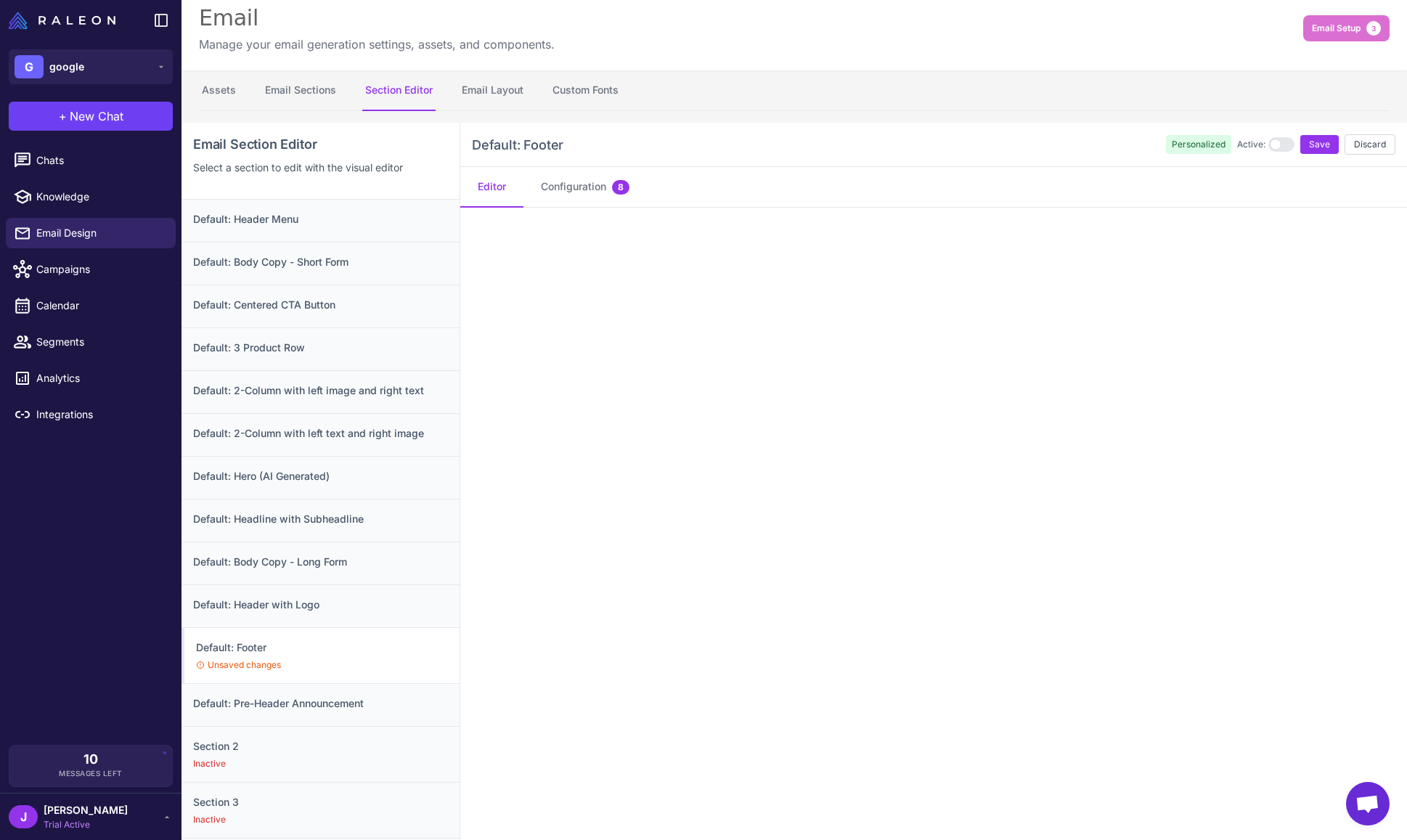
scroll to position [19, 0]
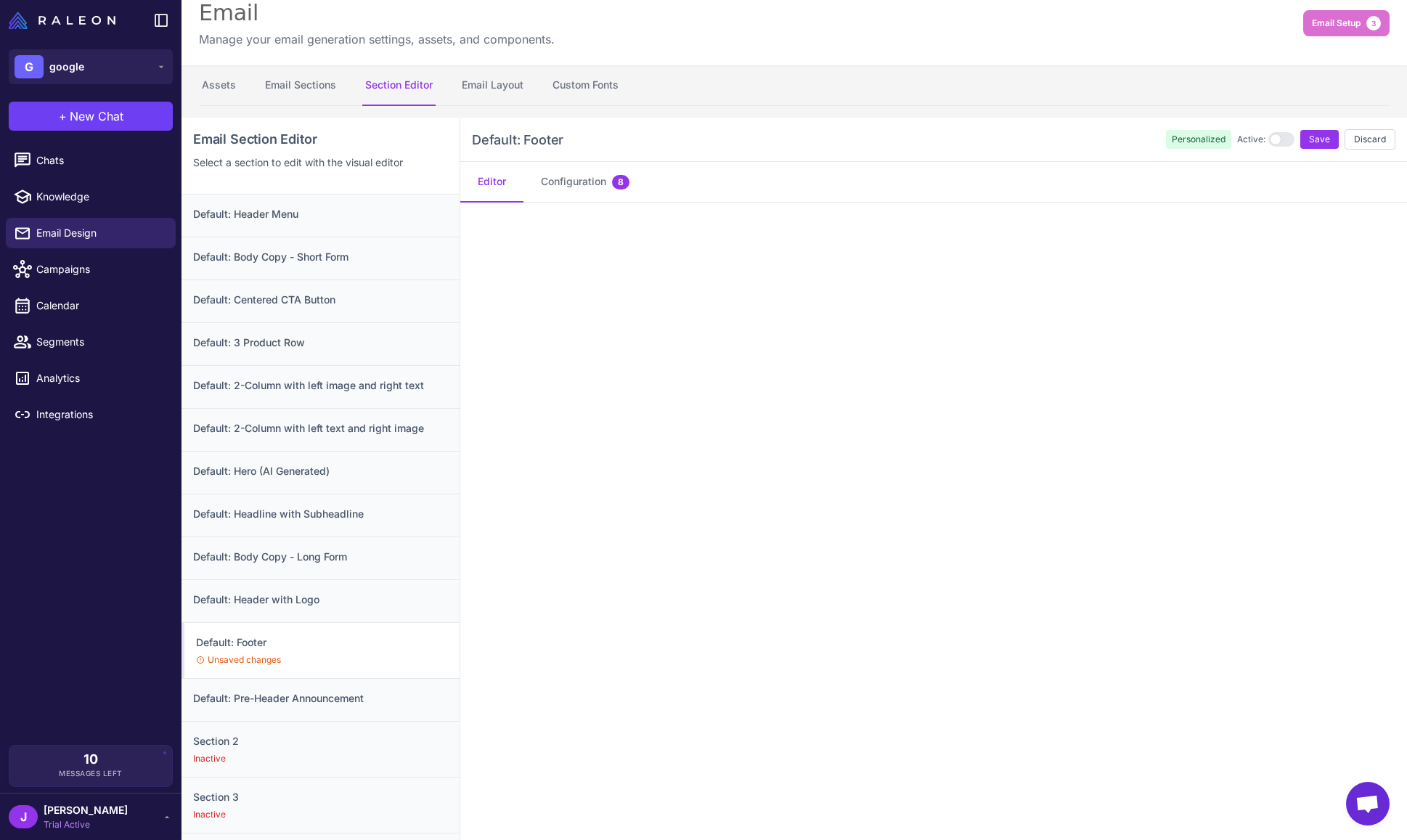
click at [1379, 145] on button "Discard" at bounding box center [1370, 139] width 51 height 20
click at [487, 91] on button "Email Layout" at bounding box center [493, 85] width 67 height 40
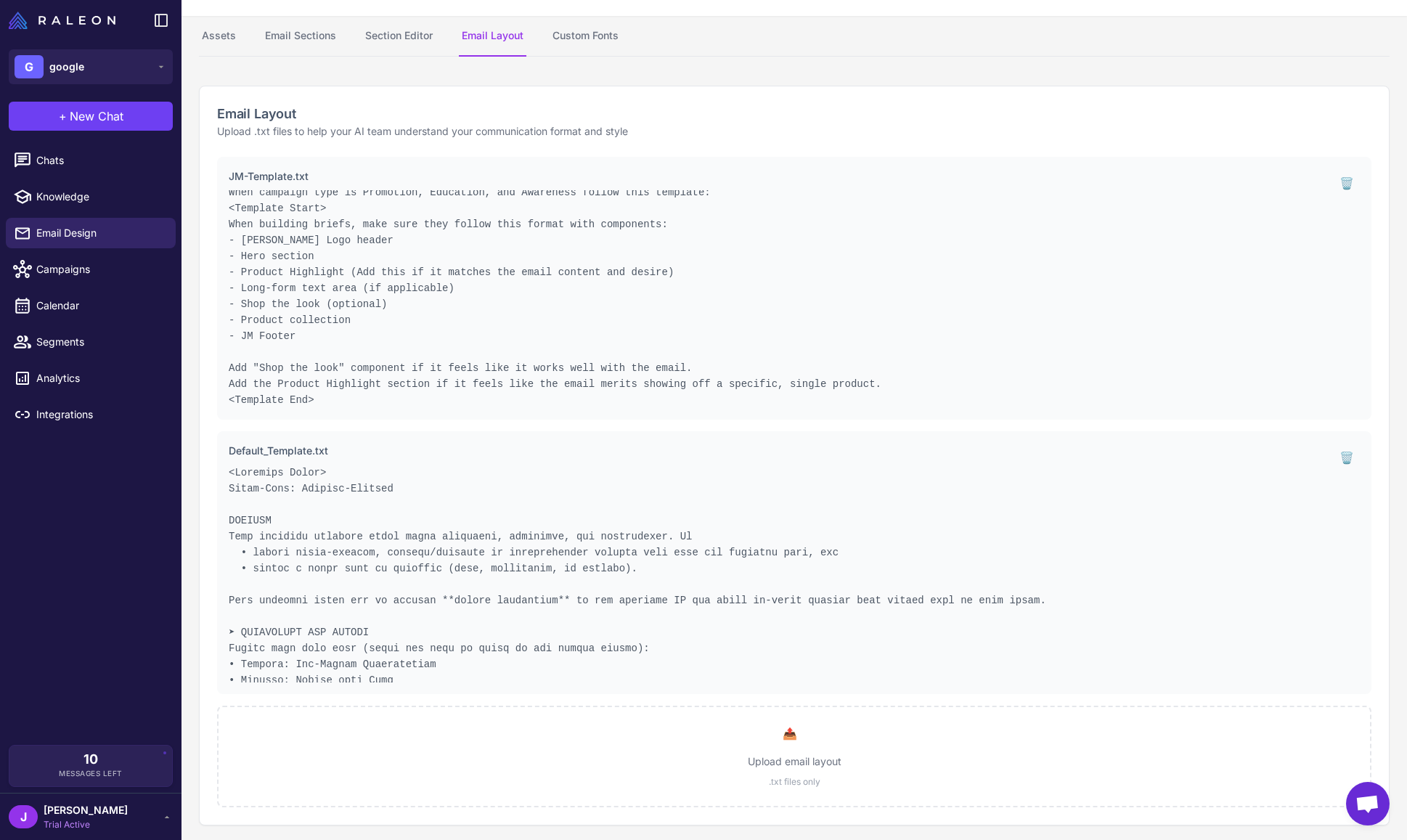
scroll to position [71, 0]
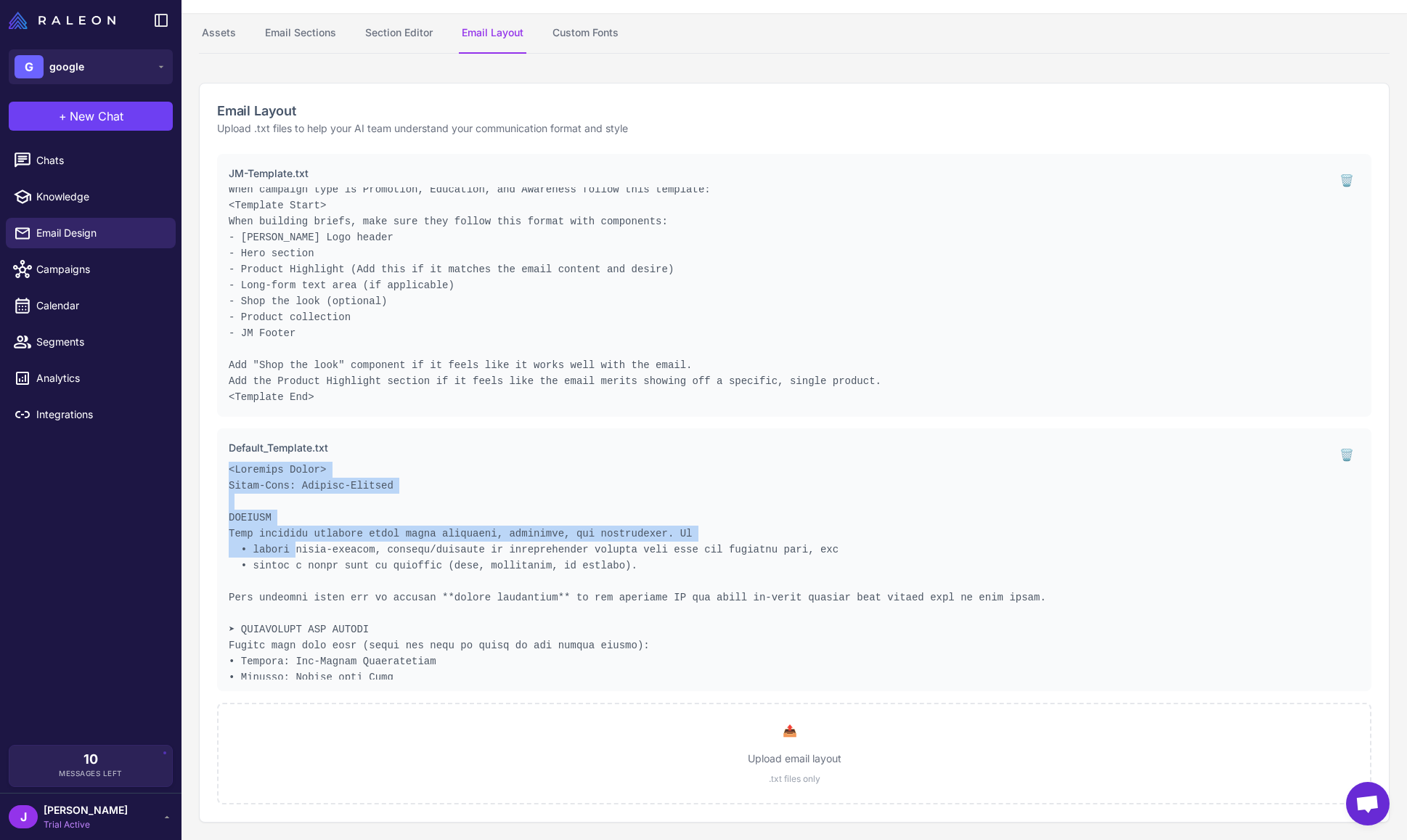
drag, startPoint x: 227, startPoint y: 468, endPoint x: 295, endPoint y: 554, distance: 109.6
click at [295, 554] on div "Default_Template.txt 🗑️" at bounding box center [794, 560] width 1154 height 263
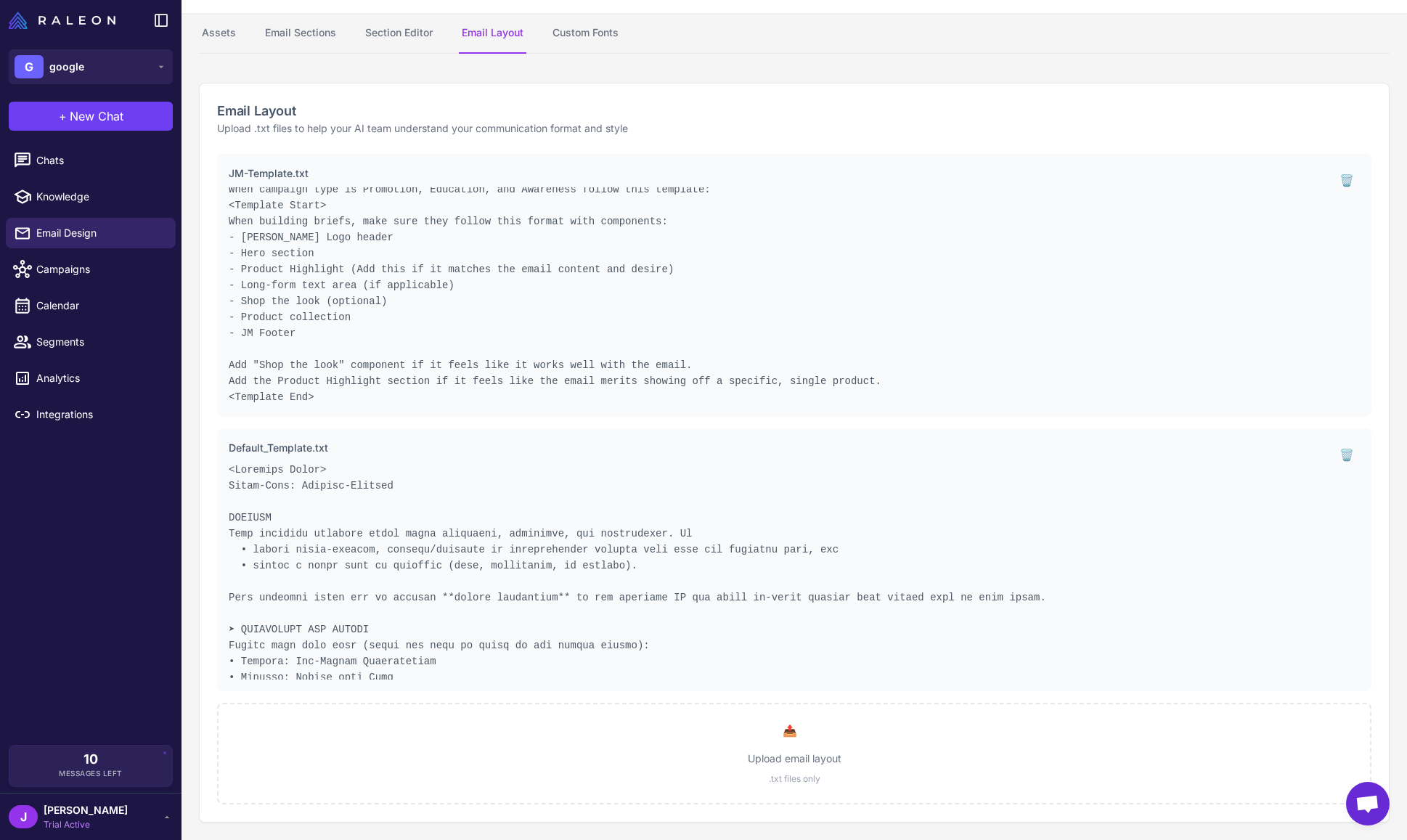
click at [446, 612] on pre at bounding box center [775, 570] width 1094 height 218
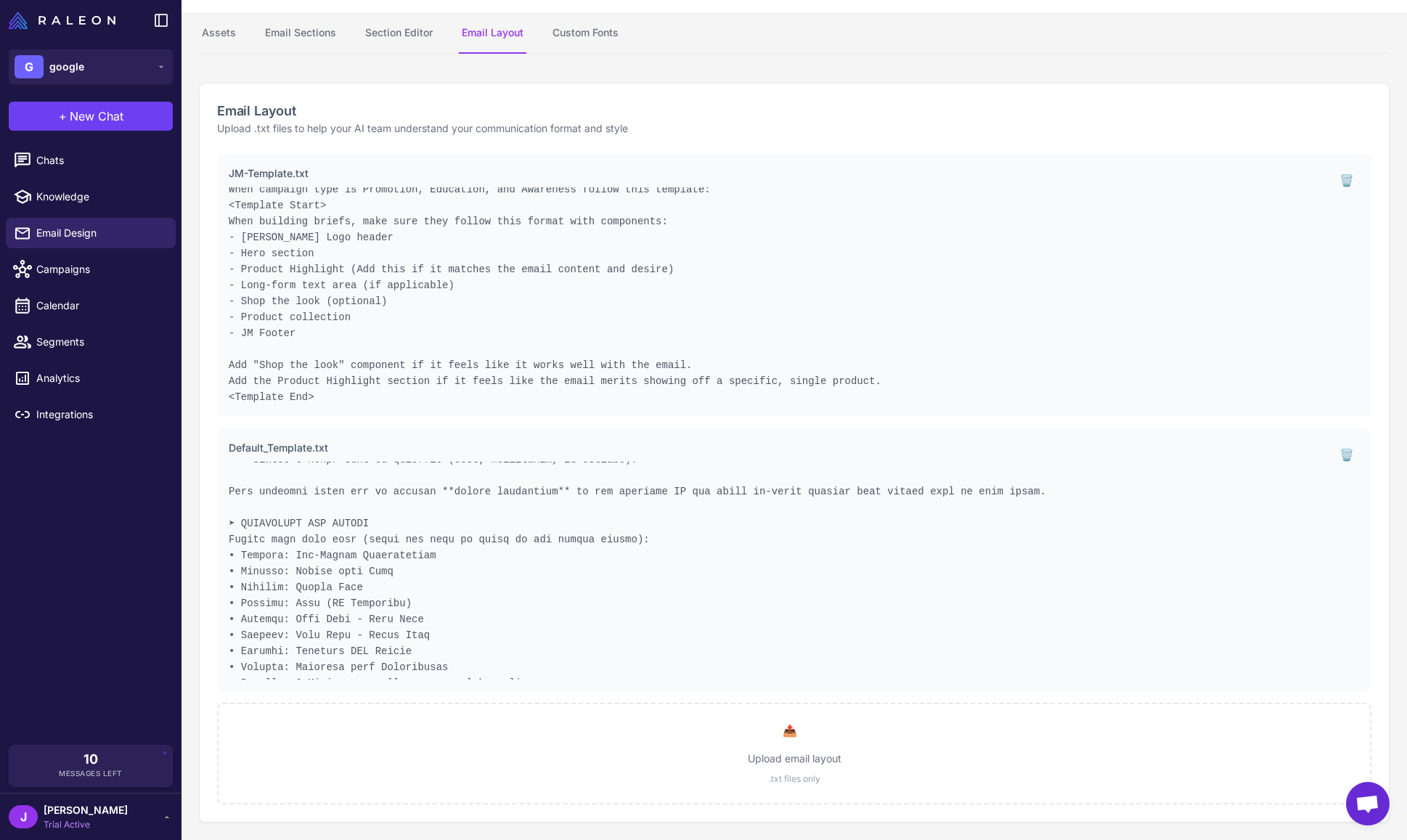
scroll to position [108, 0]
drag, startPoint x: 233, startPoint y: 515, endPoint x: 398, endPoint y: 513, distance: 165.0
click at [396, 512] on pre at bounding box center [775, 570] width 1094 height 218
click at [379, 534] on pre at bounding box center [775, 570] width 1094 height 218
drag, startPoint x: 385, startPoint y: 520, endPoint x: 216, endPoint y: 505, distance: 169.7
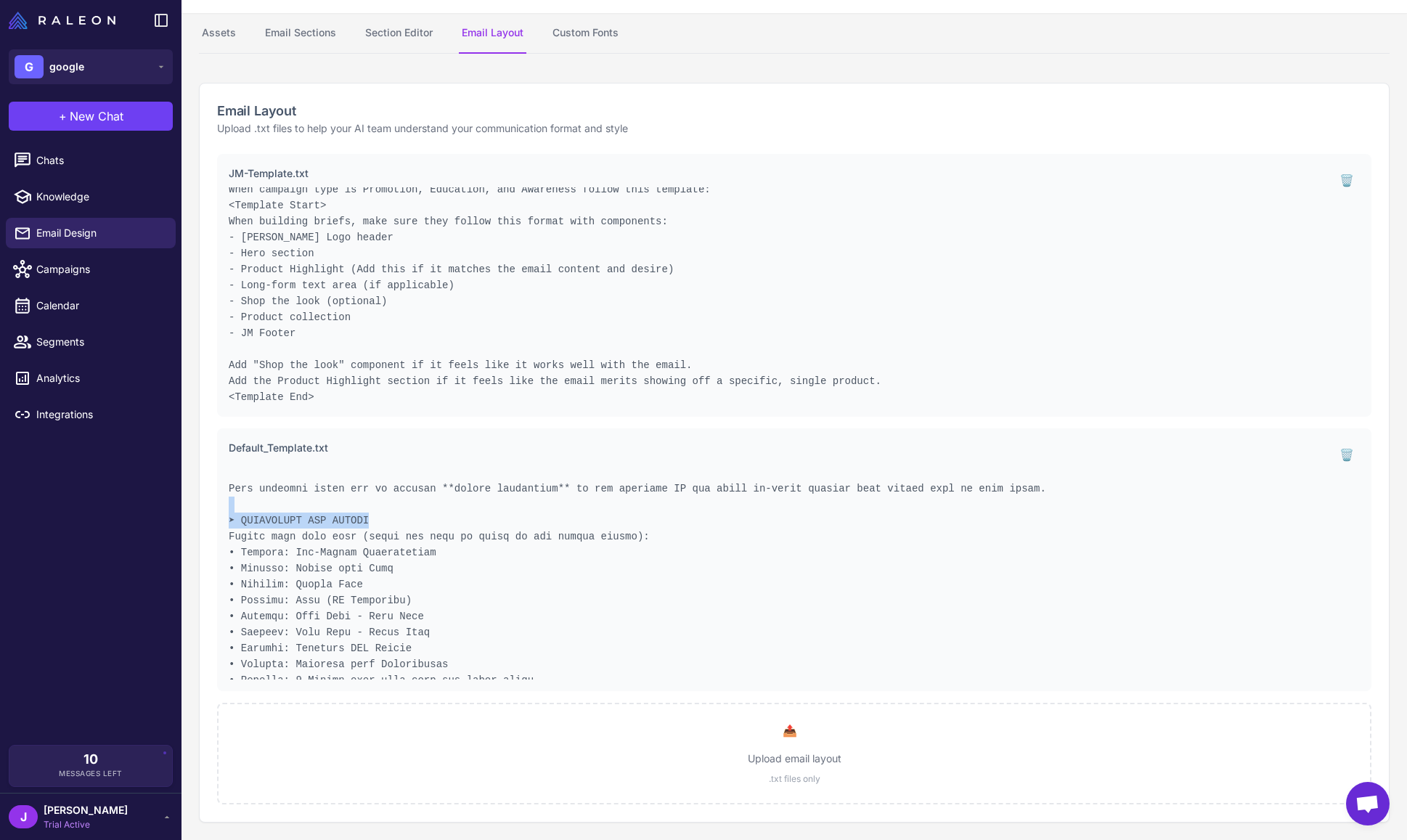
click at [217, 505] on div "Default_Template.txt 🗑️" at bounding box center [794, 560] width 1154 height 263
click at [329, 520] on pre at bounding box center [775, 570] width 1094 height 218
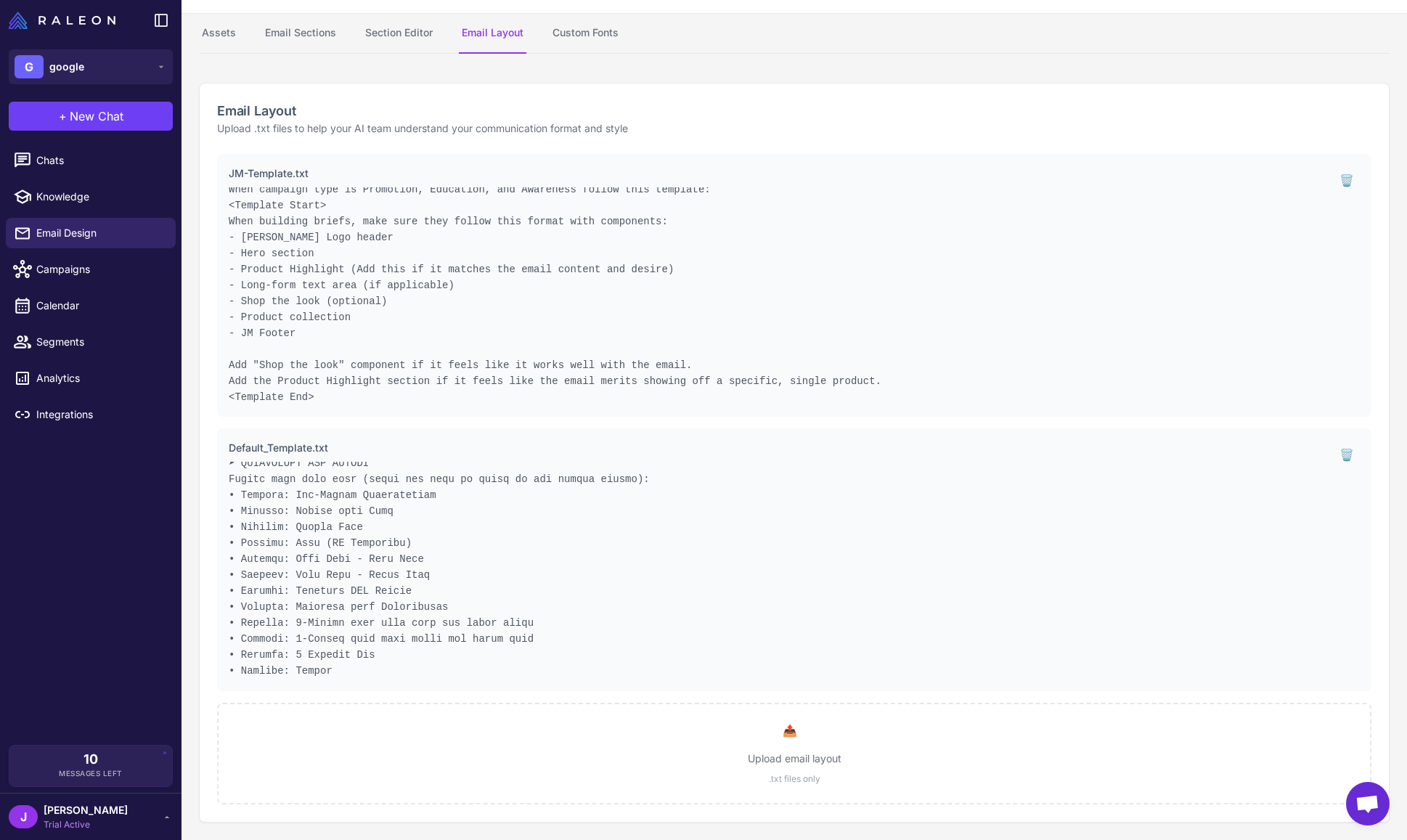
scroll to position [164, 0]
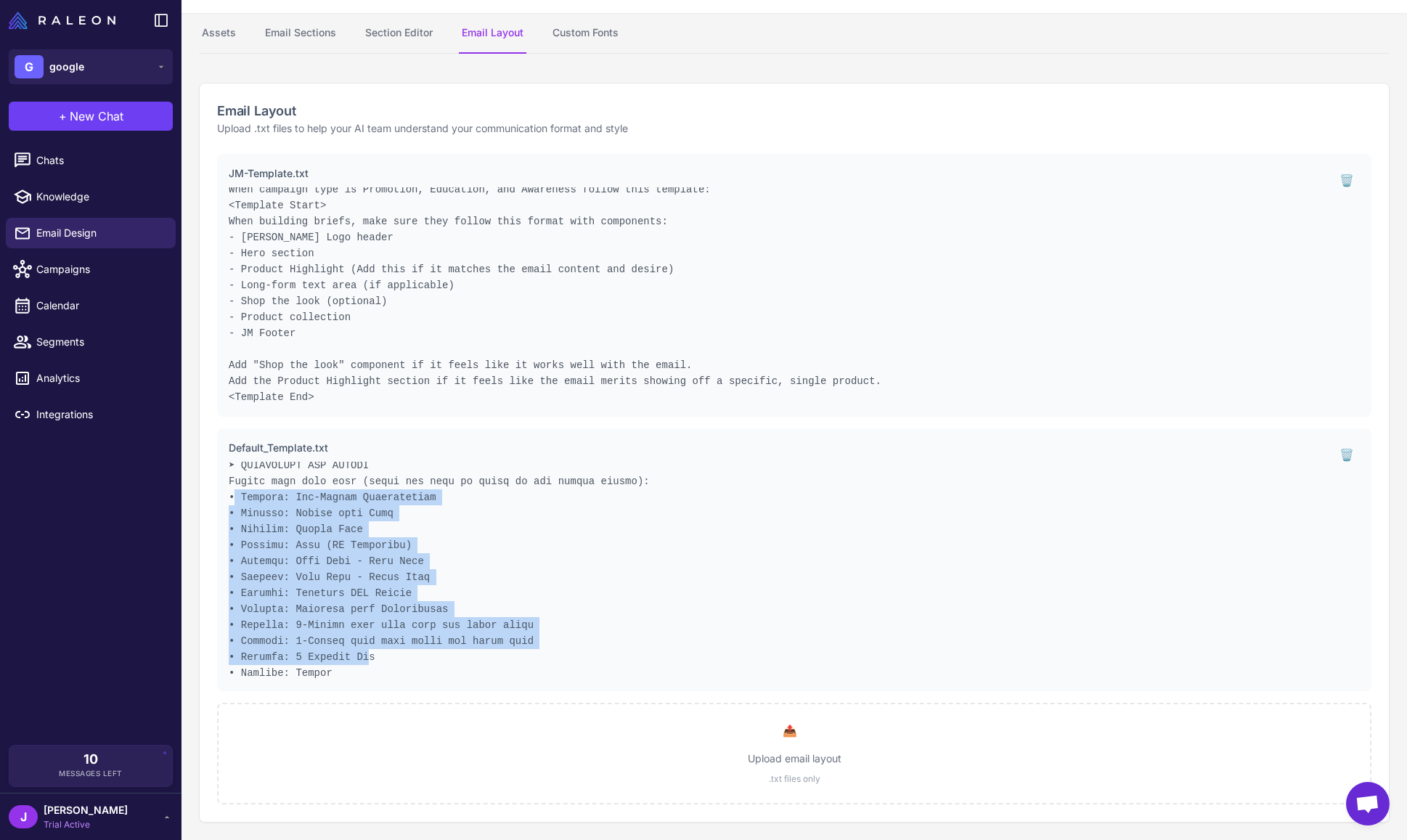
drag, startPoint x: 236, startPoint y: 495, endPoint x: 362, endPoint y: 672, distance: 217.3
click at [371, 665] on pre at bounding box center [775, 570] width 1094 height 218
click at [362, 672] on pre at bounding box center [775, 570] width 1094 height 218
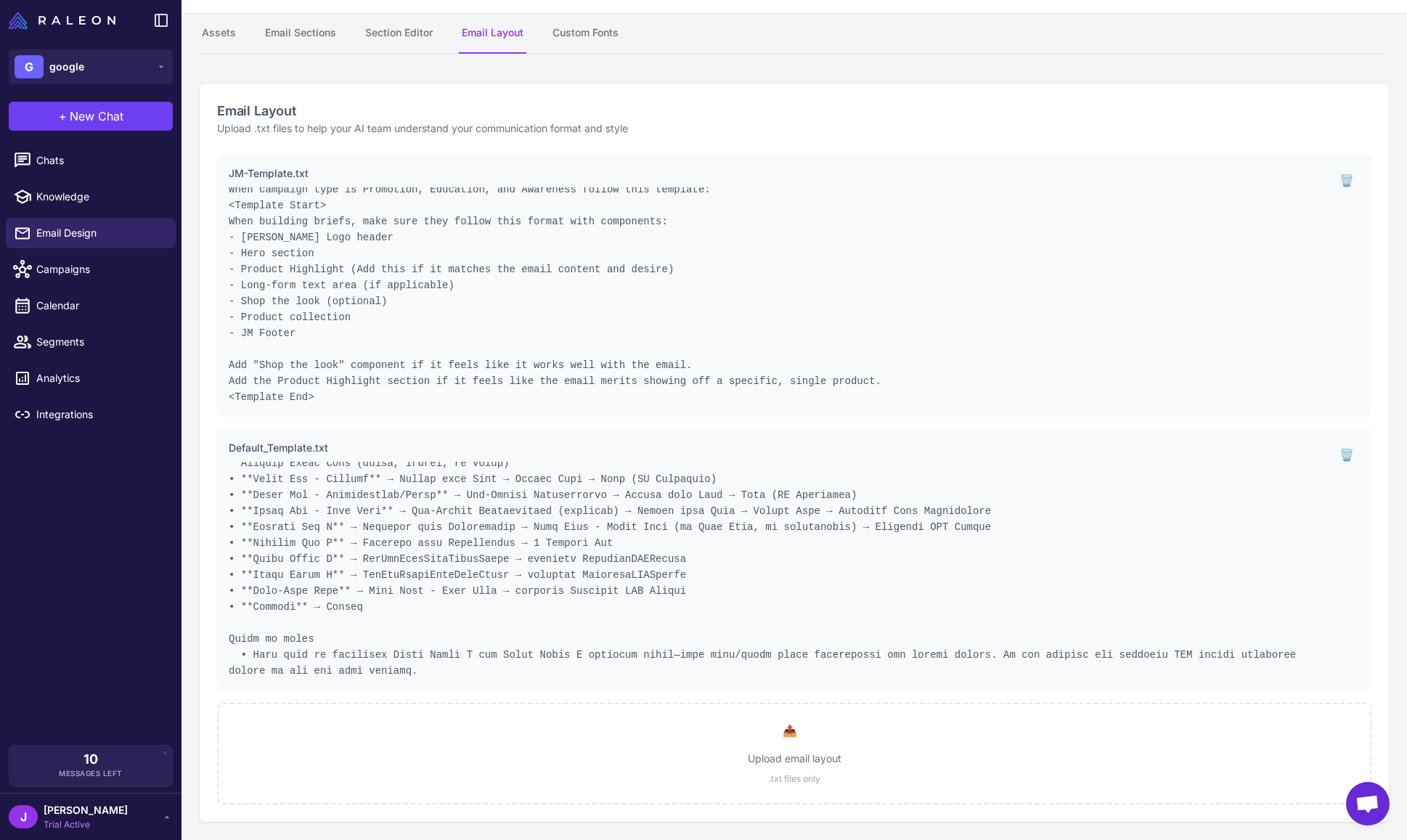
scroll to position [460, 0]
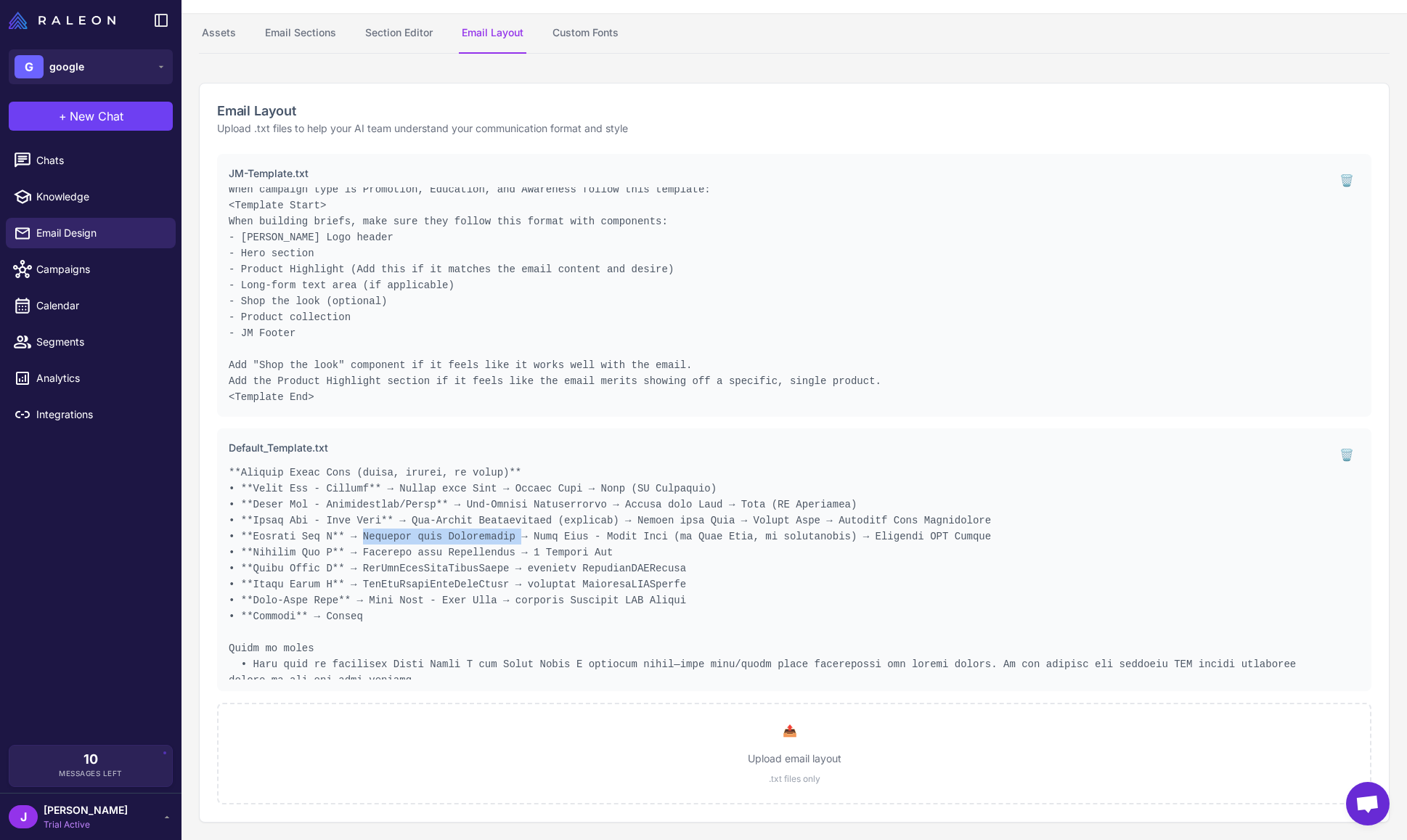
drag, startPoint x: 368, startPoint y: 534, endPoint x: 521, endPoint y: 540, distance: 153.1
click at [521, 540] on pre at bounding box center [775, 570] width 1094 height 218
drag, startPoint x: 523, startPoint y: 540, endPoint x: 588, endPoint y: 538, distance: 65.0
click at [588, 538] on pre at bounding box center [775, 570] width 1094 height 218
drag, startPoint x: 616, startPoint y: 535, endPoint x: 773, endPoint y: 543, distance: 157.2
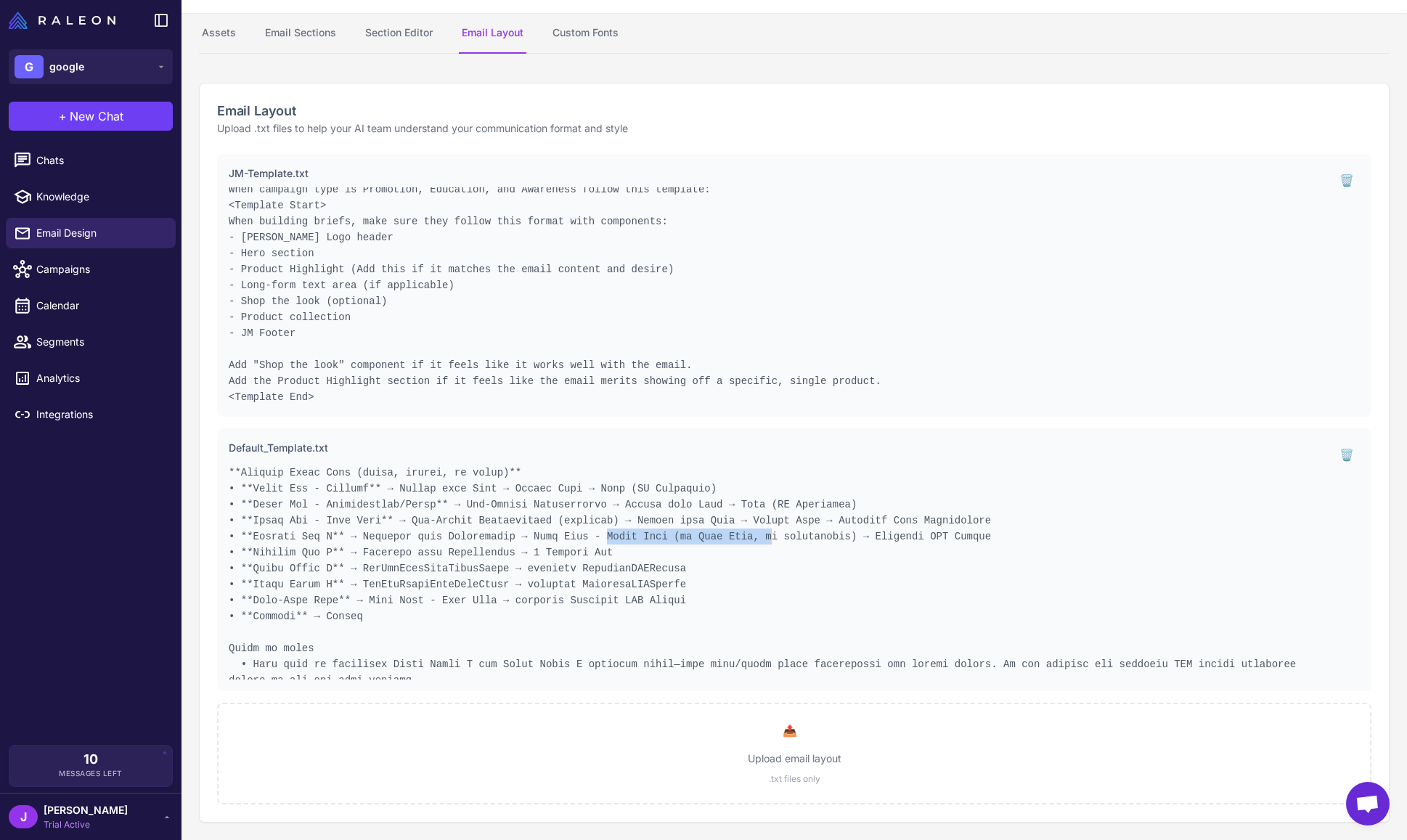
click at [773, 543] on pre at bounding box center [775, 570] width 1094 height 218
click at [751, 570] on pre at bounding box center [775, 570] width 1094 height 218
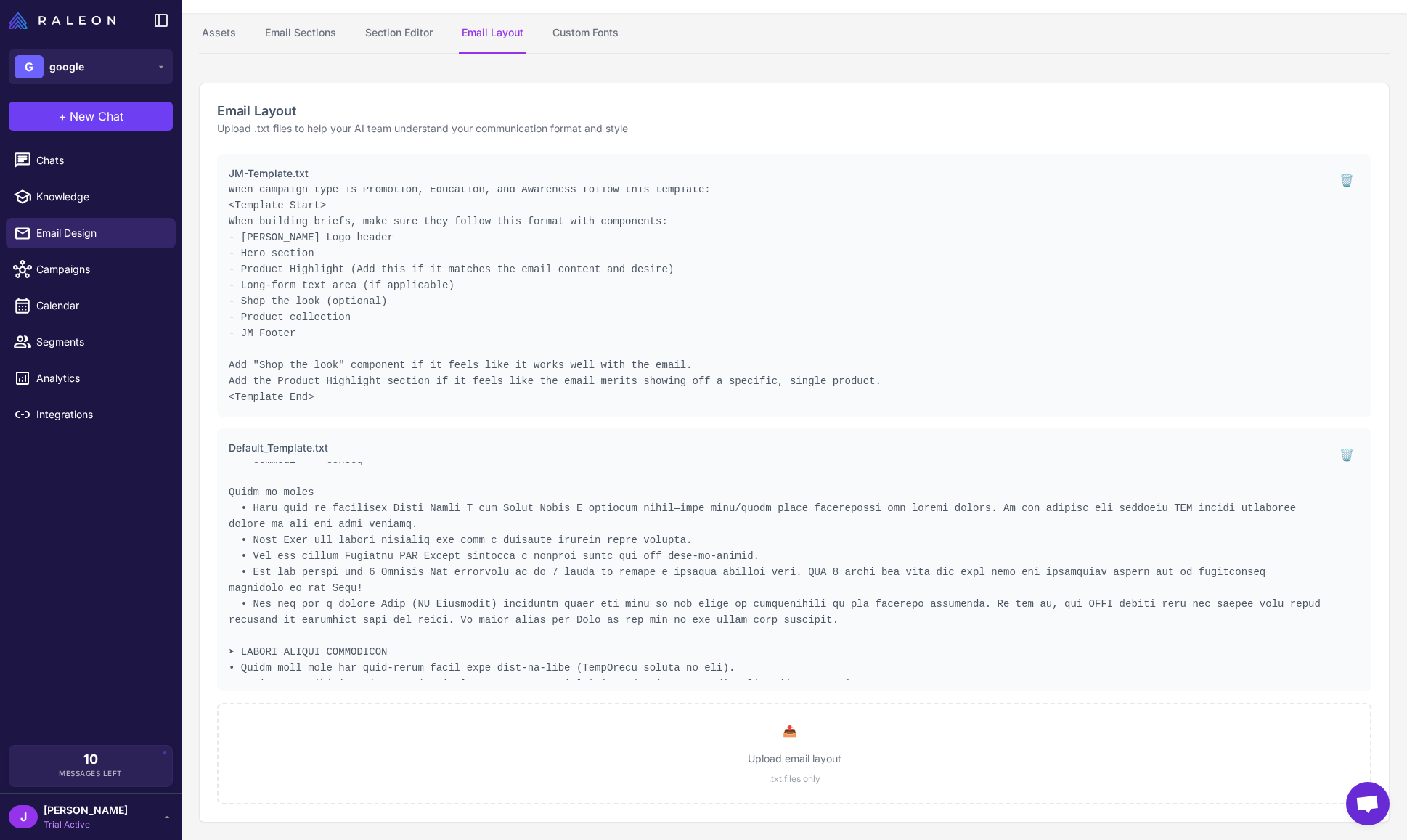
scroll to position [630, 0]
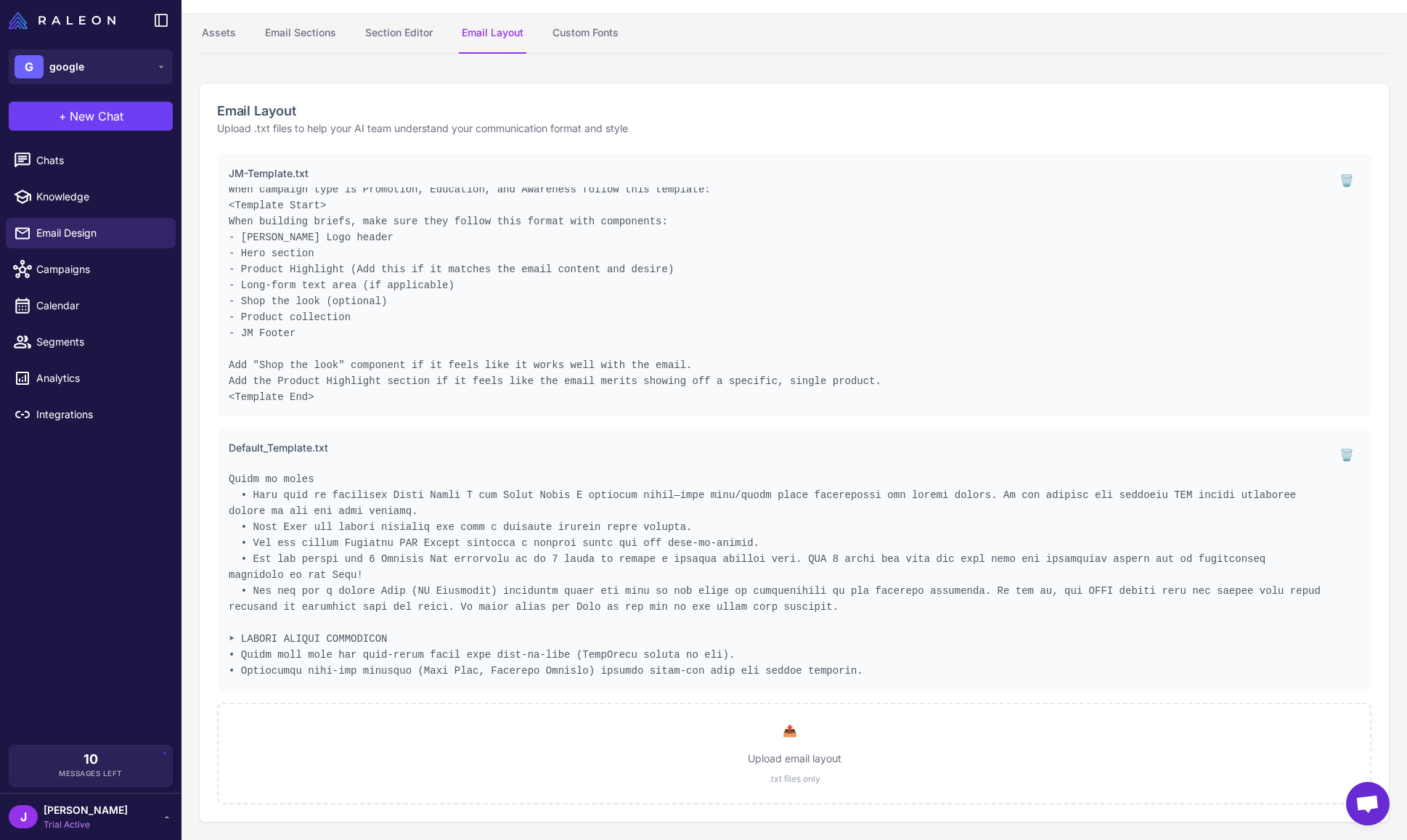
drag, startPoint x: 231, startPoint y: 480, endPoint x: 315, endPoint y: 476, distance: 84.1
click at [315, 476] on pre at bounding box center [775, 570] width 1094 height 218
drag, startPoint x: 305, startPoint y: 492, endPoint x: 233, endPoint y: 497, distance: 72.2
click at [305, 493] on pre at bounding box center [775, 570] width 1094 height 218
drag, startPoint x: 270, startPoint y: 492, endPoint x: 491, endPoint y: 495, distance: 221.0
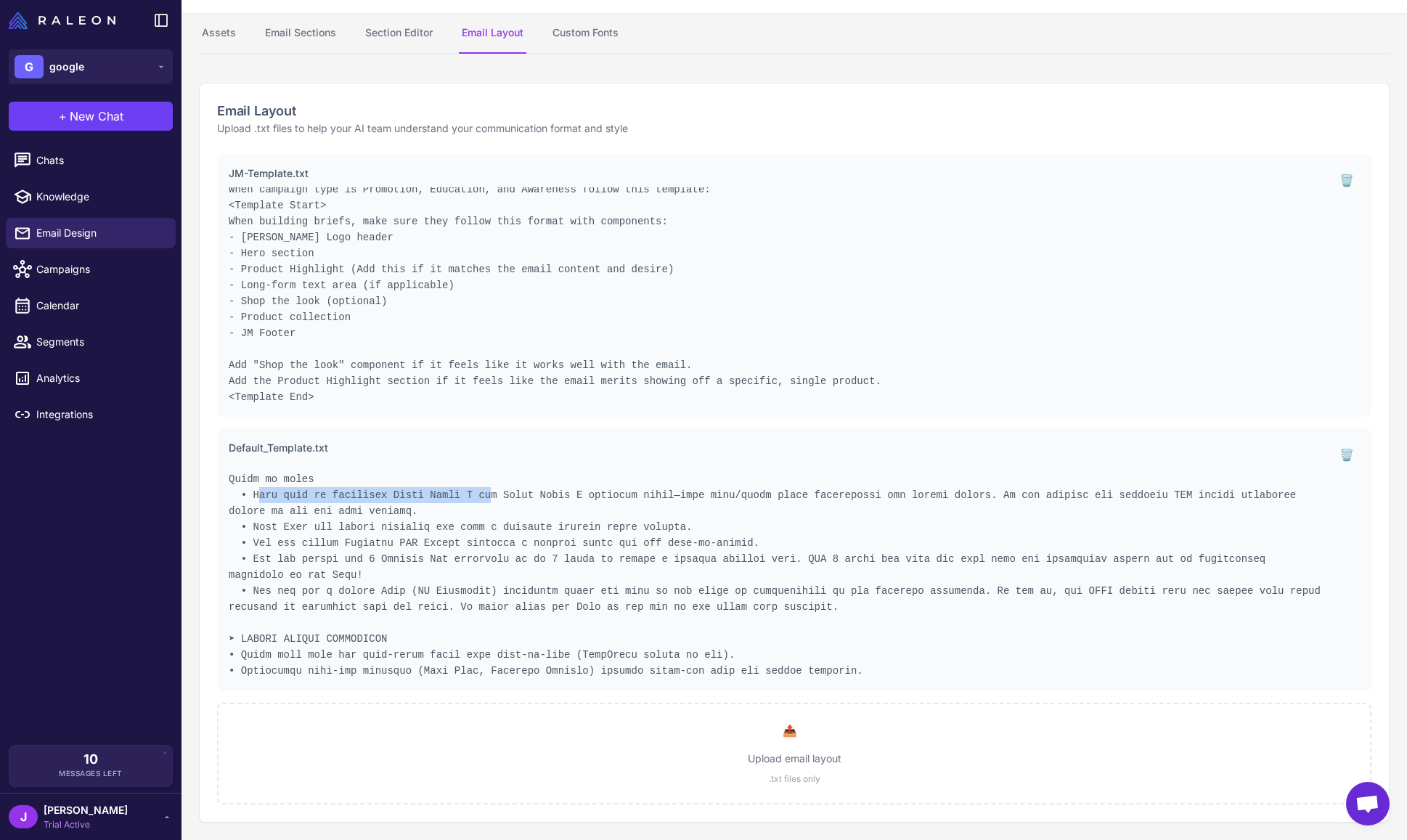
click at [491, 495] on pre at bounding box center [775, 570] width 1094 height 218
click at [439, 516] on pre at bounding box center [775, 570] width 1094 height 218
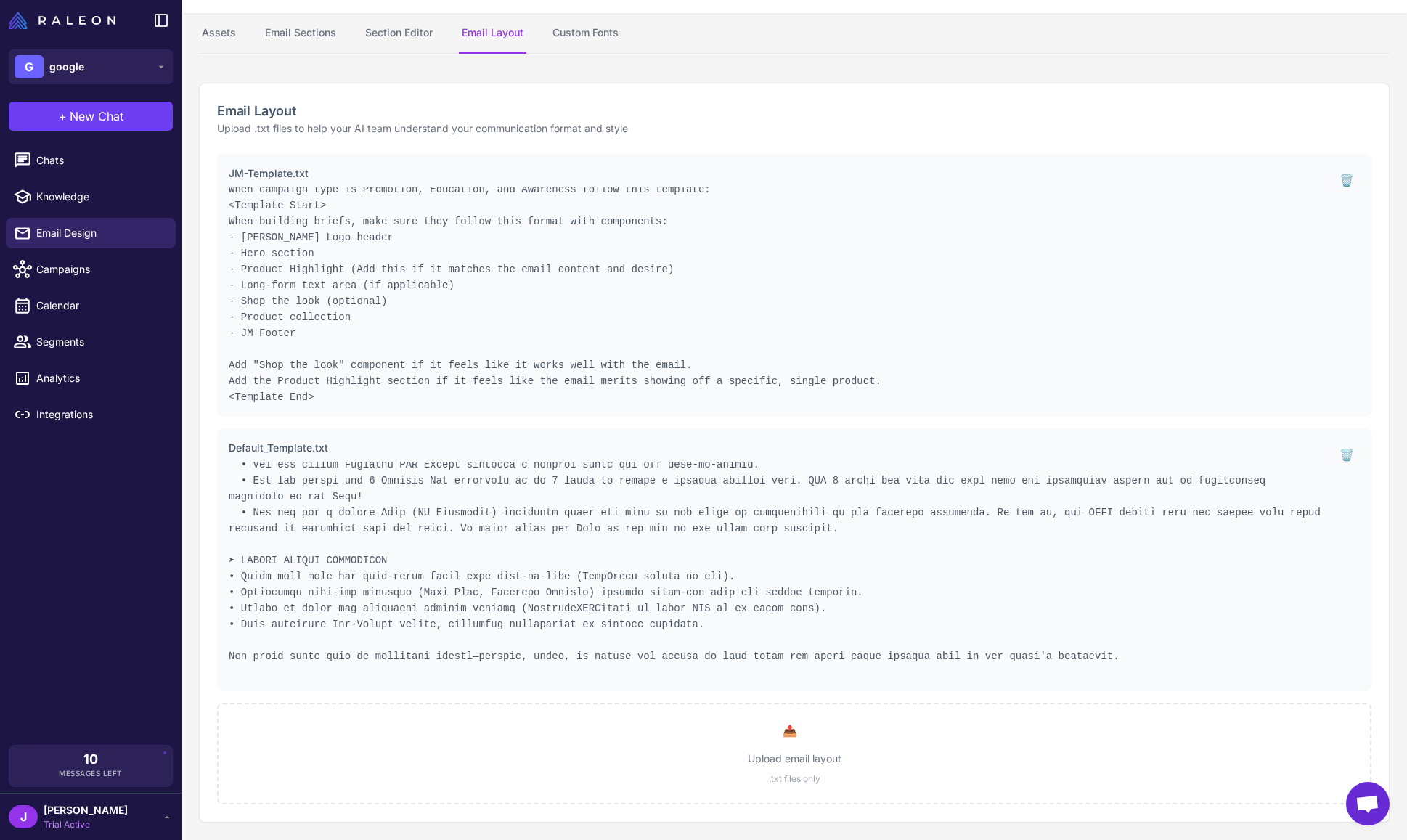
scroll to position [708, 0]
drag, startPoint x: 243, startPoint y: 556, endPoint x: 428, endPoint y: 564, distance: 185.2
click at [428, 564] on pre at bounding box center [775, 570] width 1094 height 218
drag, startPoint x: 543, startPoint y: 584, endPoint x: 633, endPoint y: 590, distance: 90.2
click at [544, 584] on pre at bounding box center [775, 570] width 1094 height 218
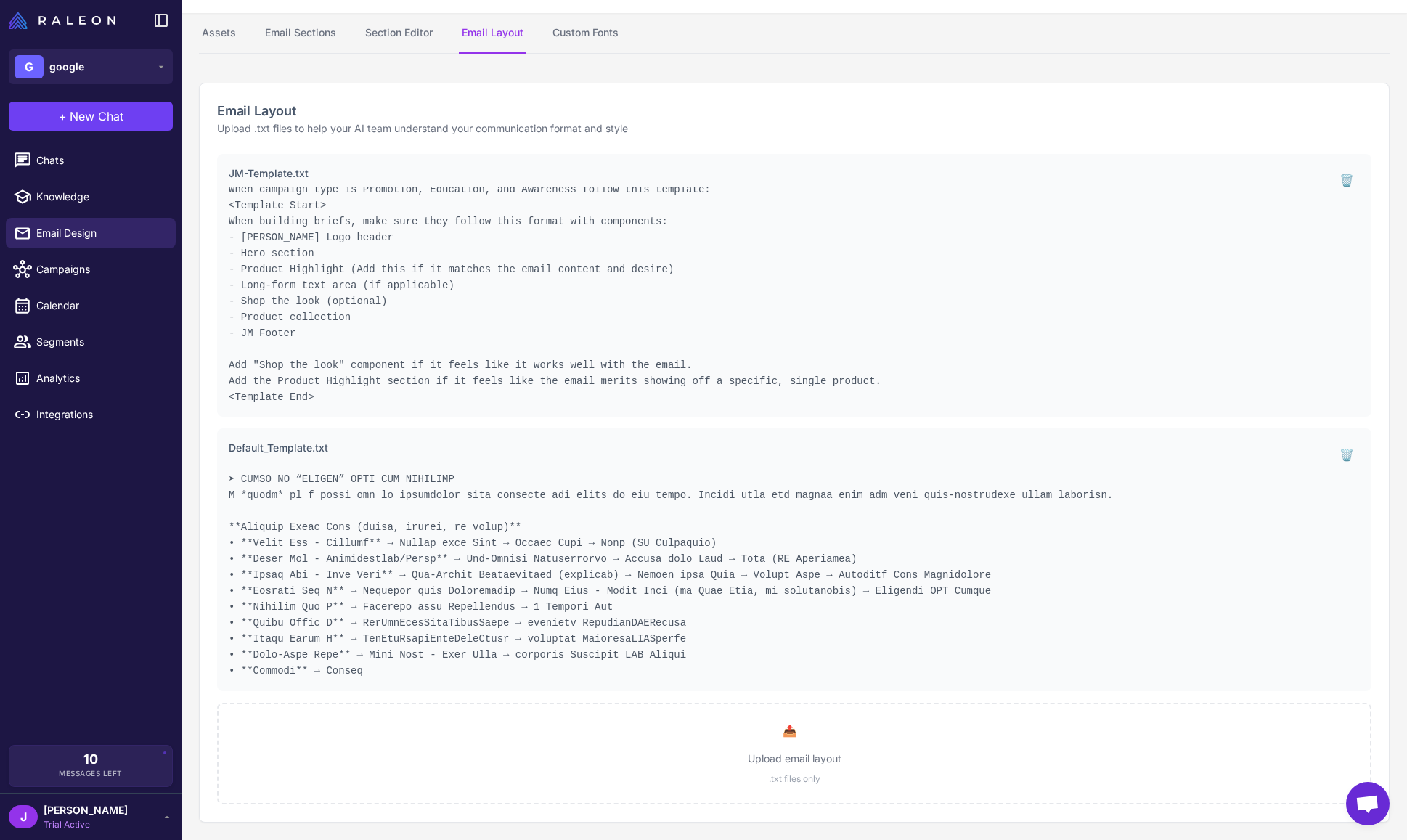
scroll to position [407, 0]
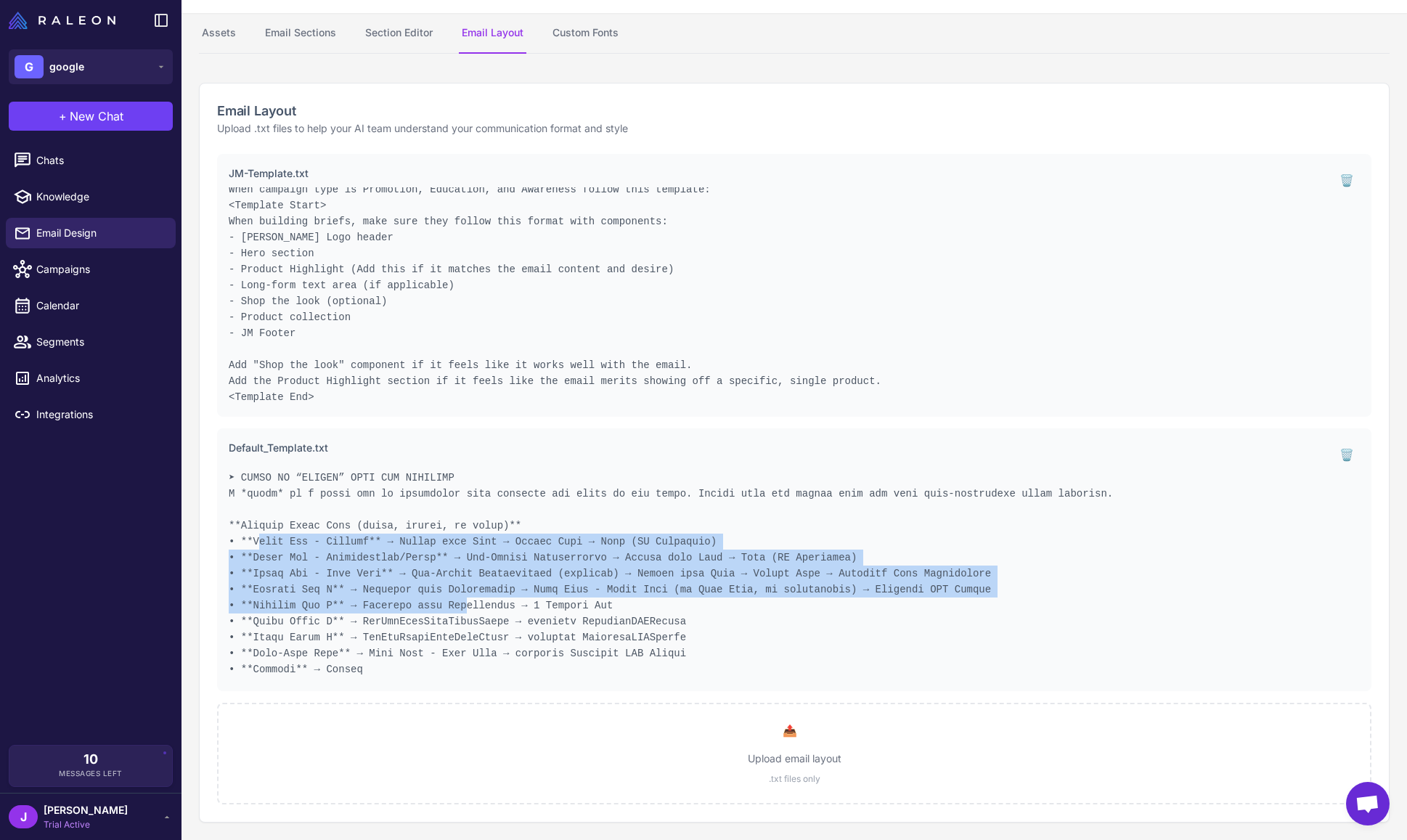
drag, startPoint x: 264, startPoint y: 545, endPoint x: 467, endPoint y: 603, distance: 211.1
click at [467, 603] on pre at bounding box center [775, 570] width 1094 height 218
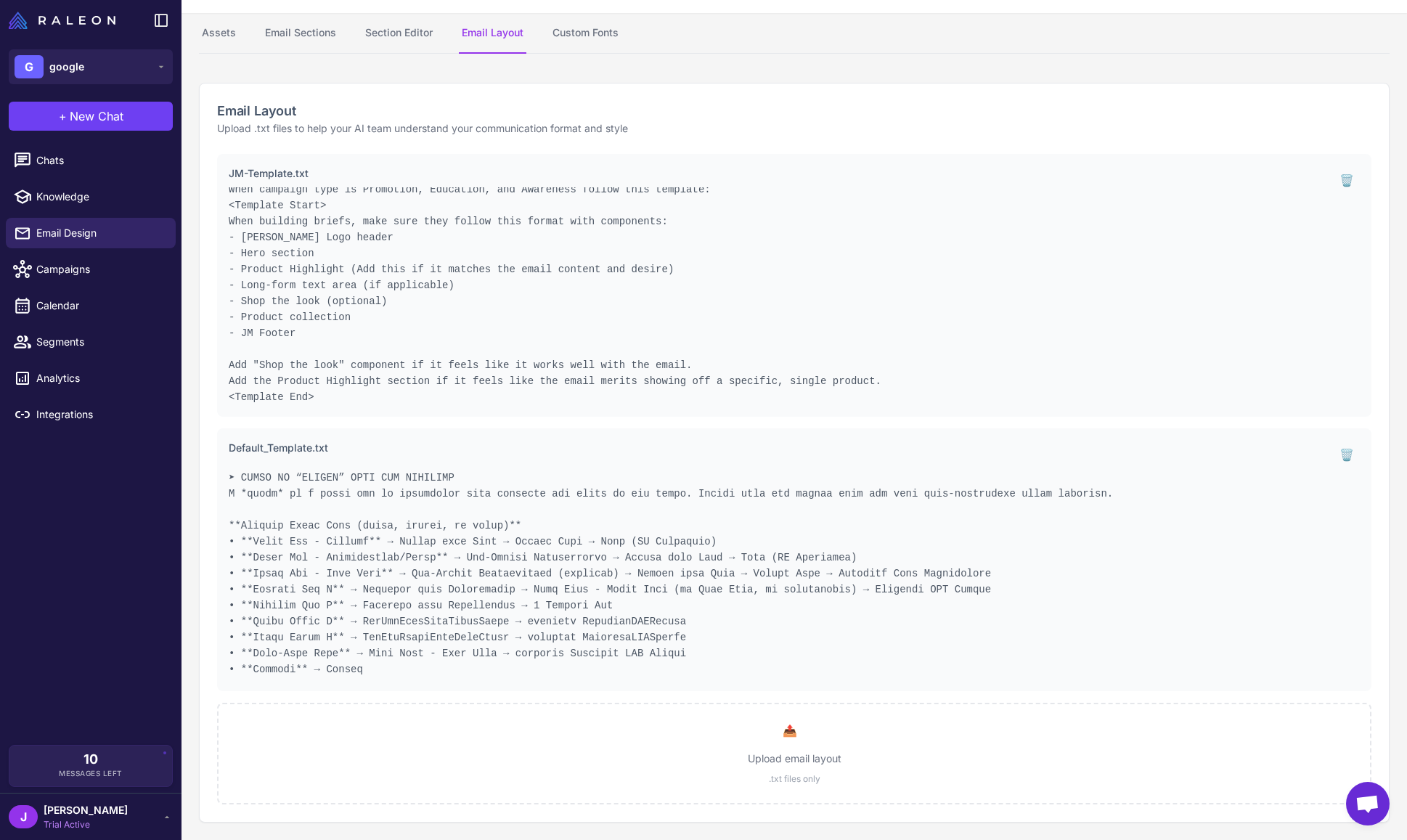
click at [487, 638] on pre at bounding box center [775, 570] width 1094 height 218
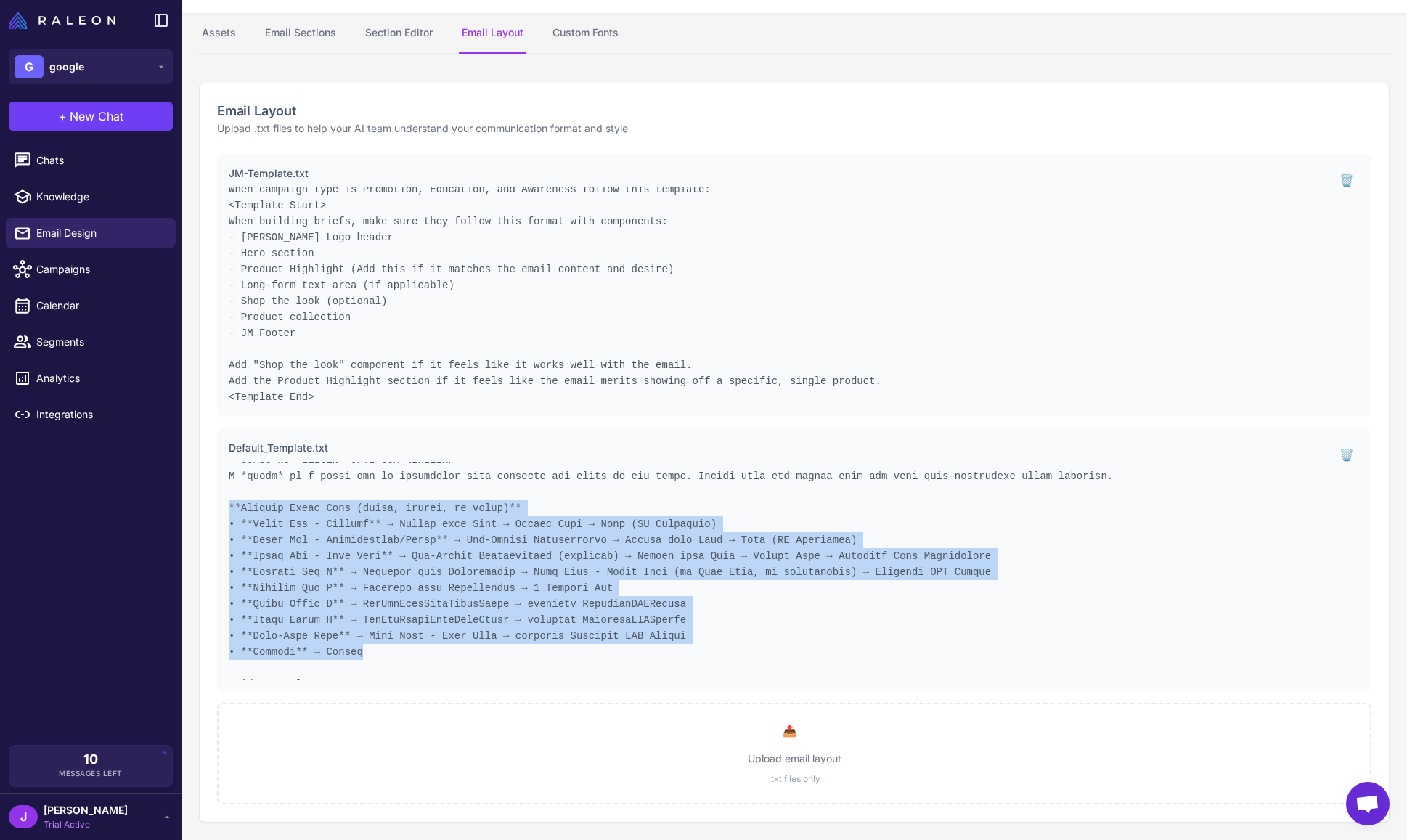
drag, startPoint x: 371, startPoint y: 669, endPoint x: 230, endPoint y: 510, distance: 212.5
click at [224, 512] on div "Default_Template.txt 🗑️" at bounding box center [794, 560] width 1154 height 263
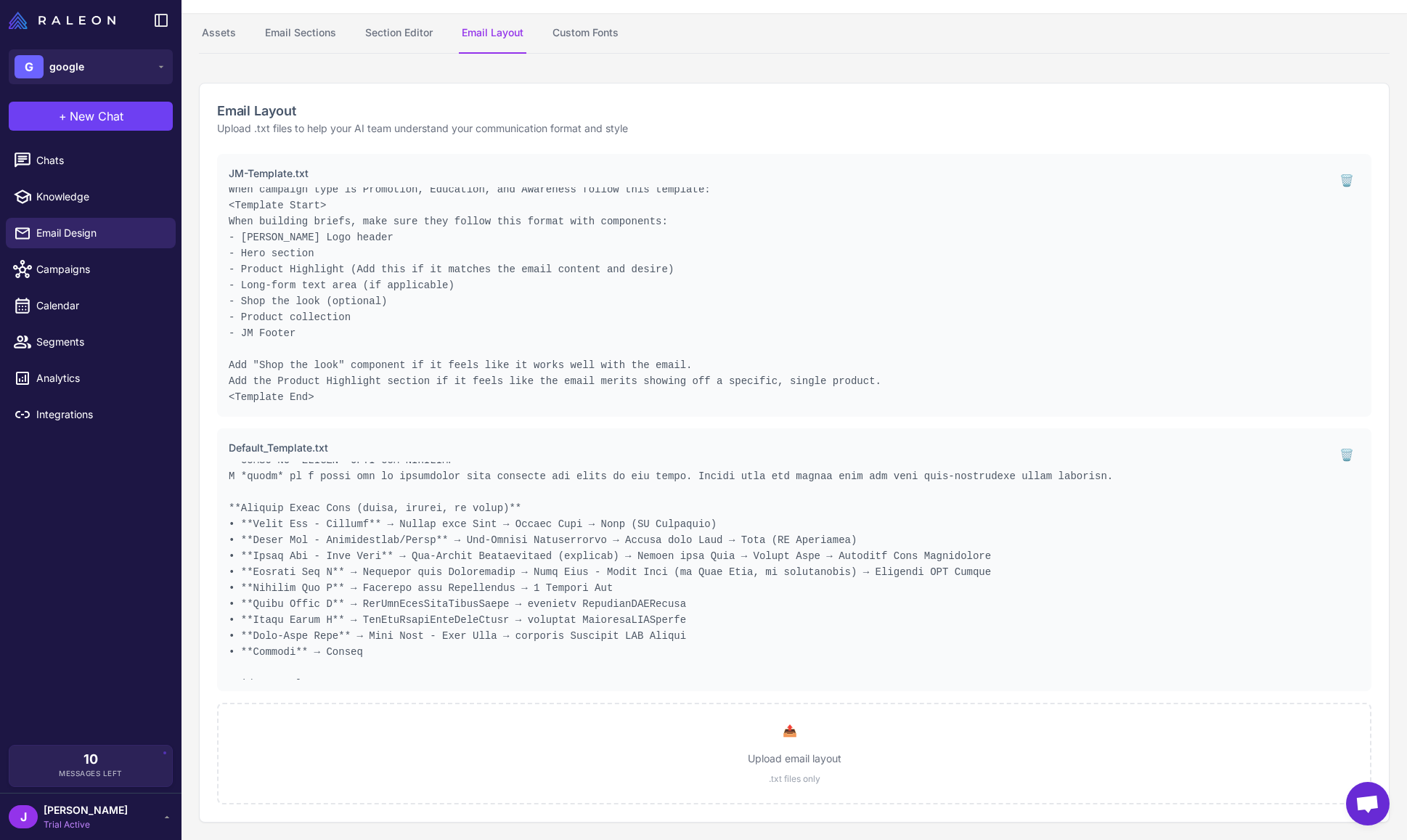
click at [248, 516] on pre at bounding box center [775, 570] width 1094 height 218
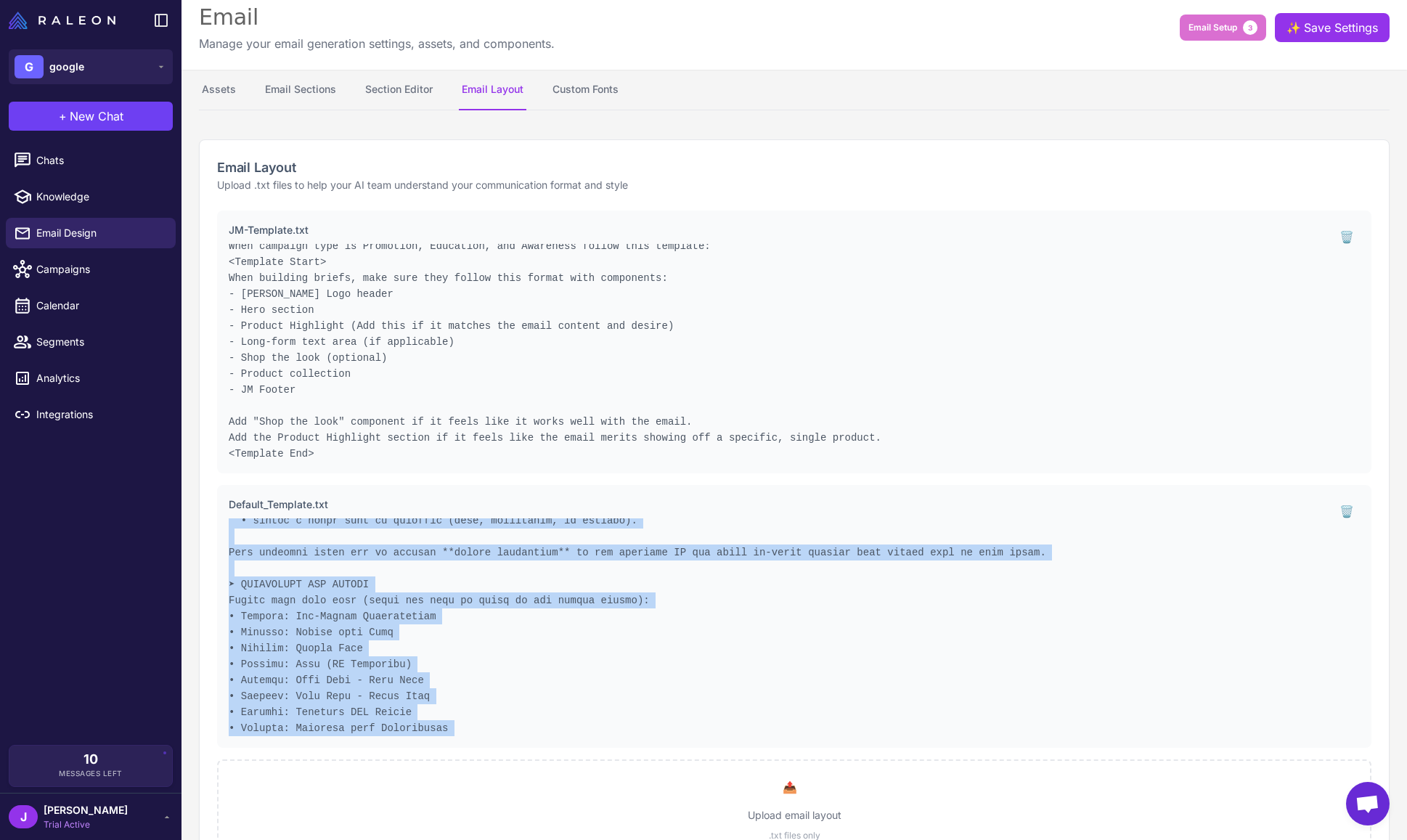
scroll to position [47, 0]
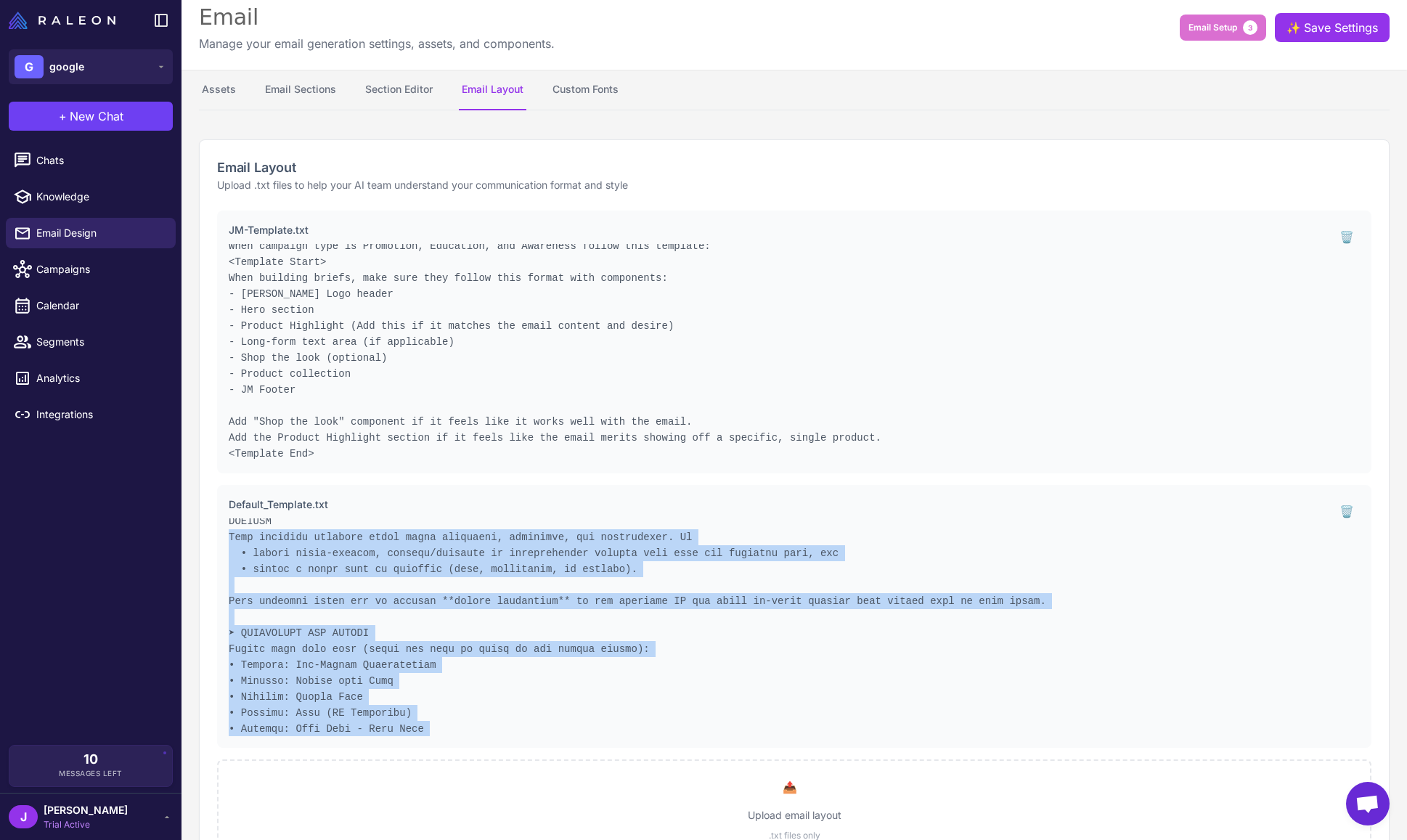
drag, startPoint x: 337, startPoint y: 709, endPoint x: 222, endPoint y: 528, distance: 214.4
click at [222, 528] on div "Default_Template.txt 🗑️" at bounding box center [794, 616] width 1154 height 263
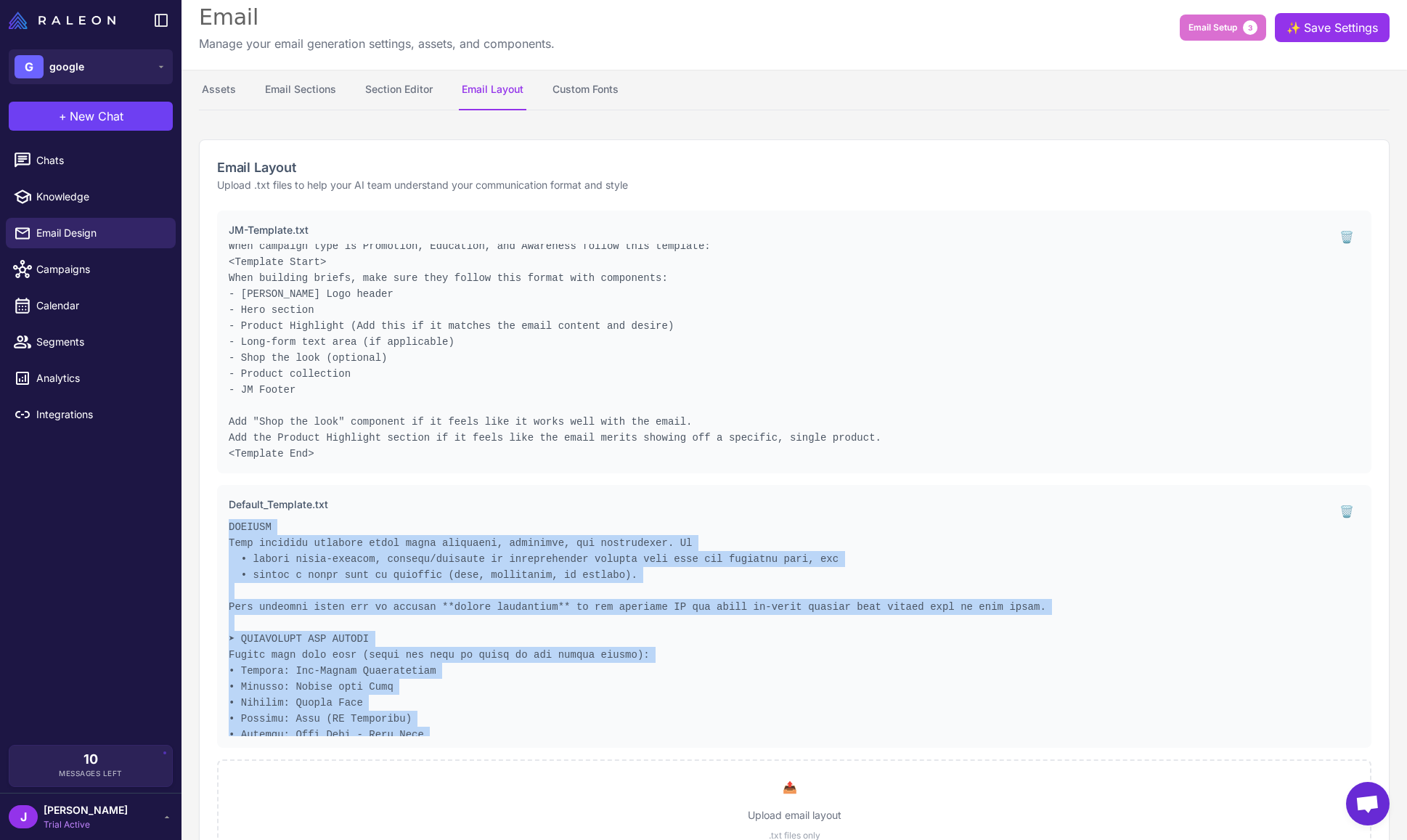
drag, startPoint x: 287, startPoint y: 644, endPoint x: 350, endPoint y: 657, distance: 64.3
click at [287, 644] on pre at bounding box center [775, 627] width 1094 height 218
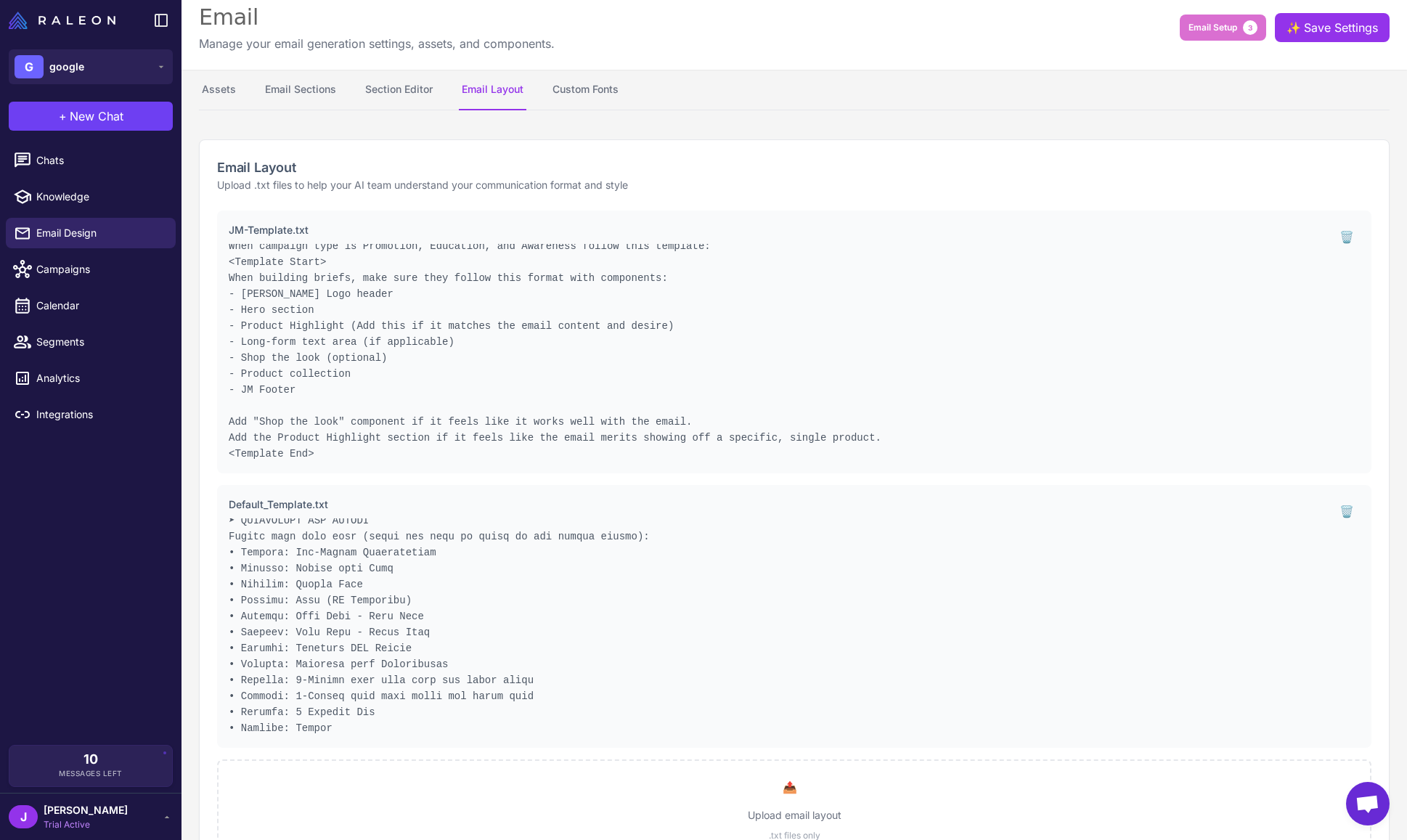
scroll to position [159, 0]
click at [403, 84] on button "Section Editor" at bounding box center [399, 90] width 73 height 40
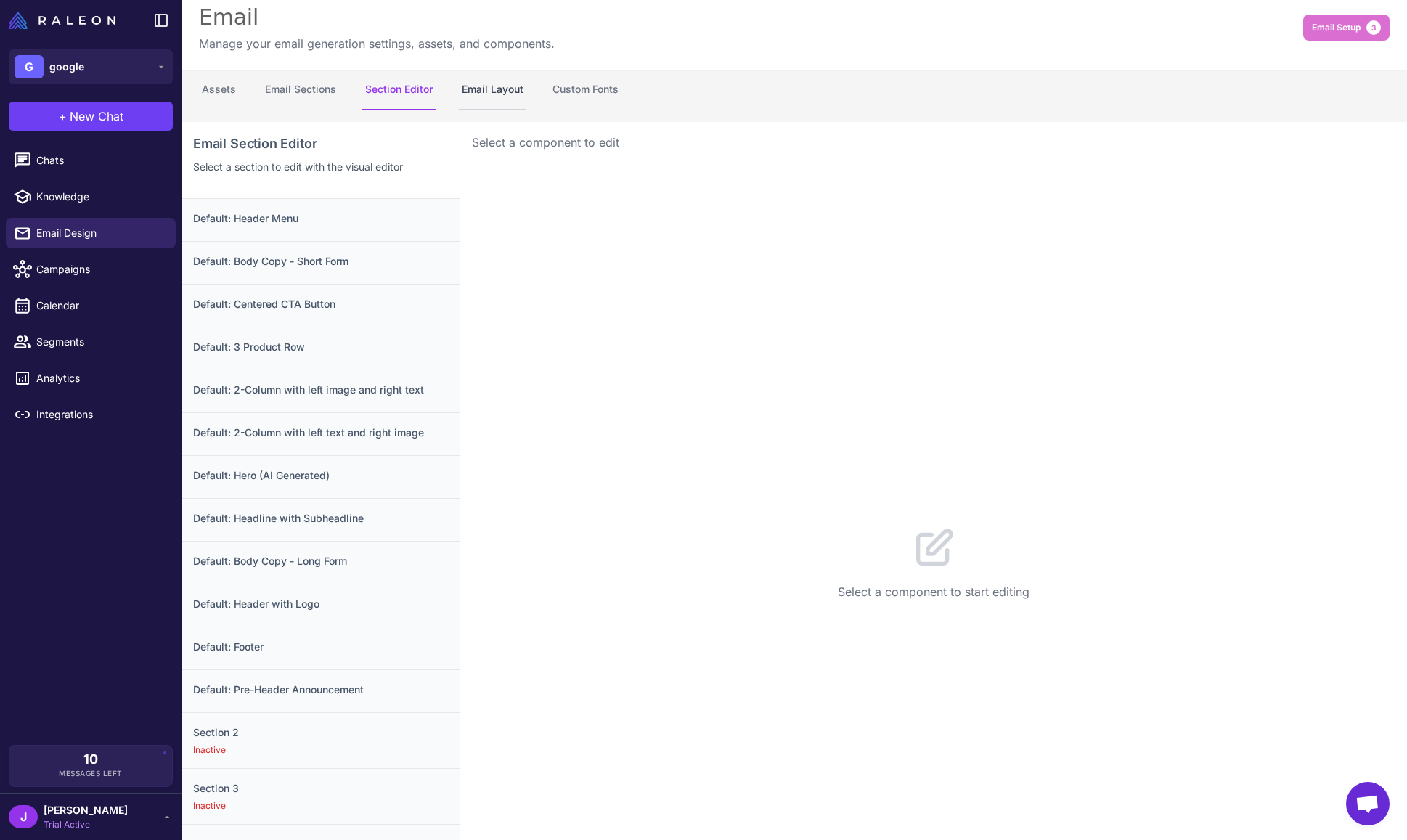
click at [490, 85] on button "Email Layout" at bounding box center [493, 90] width 67 height 40
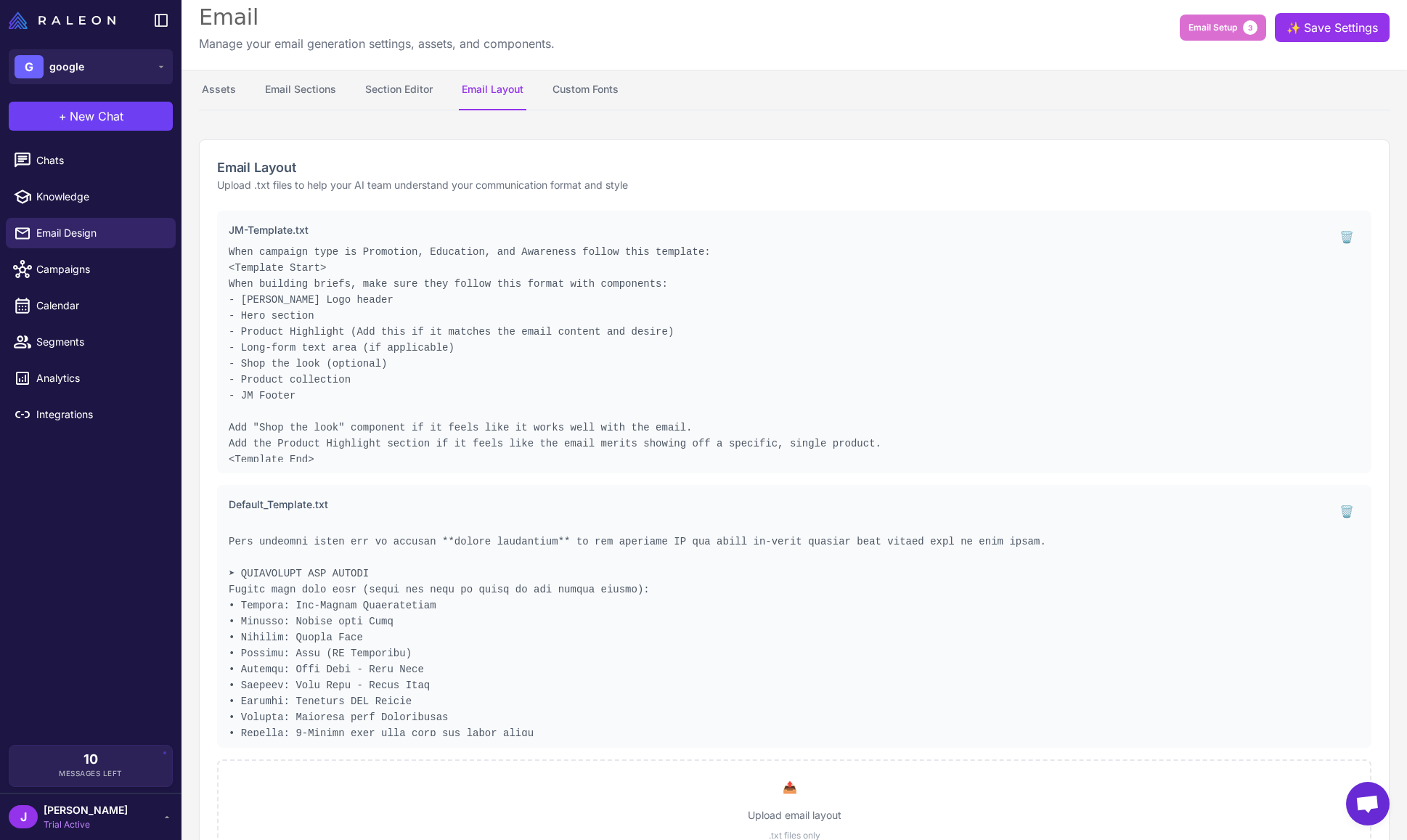
scroll to position [114, 0]
click at [607, 85] on button "Custom Fonts" at bounding box center [585, 90] width 72 height 40
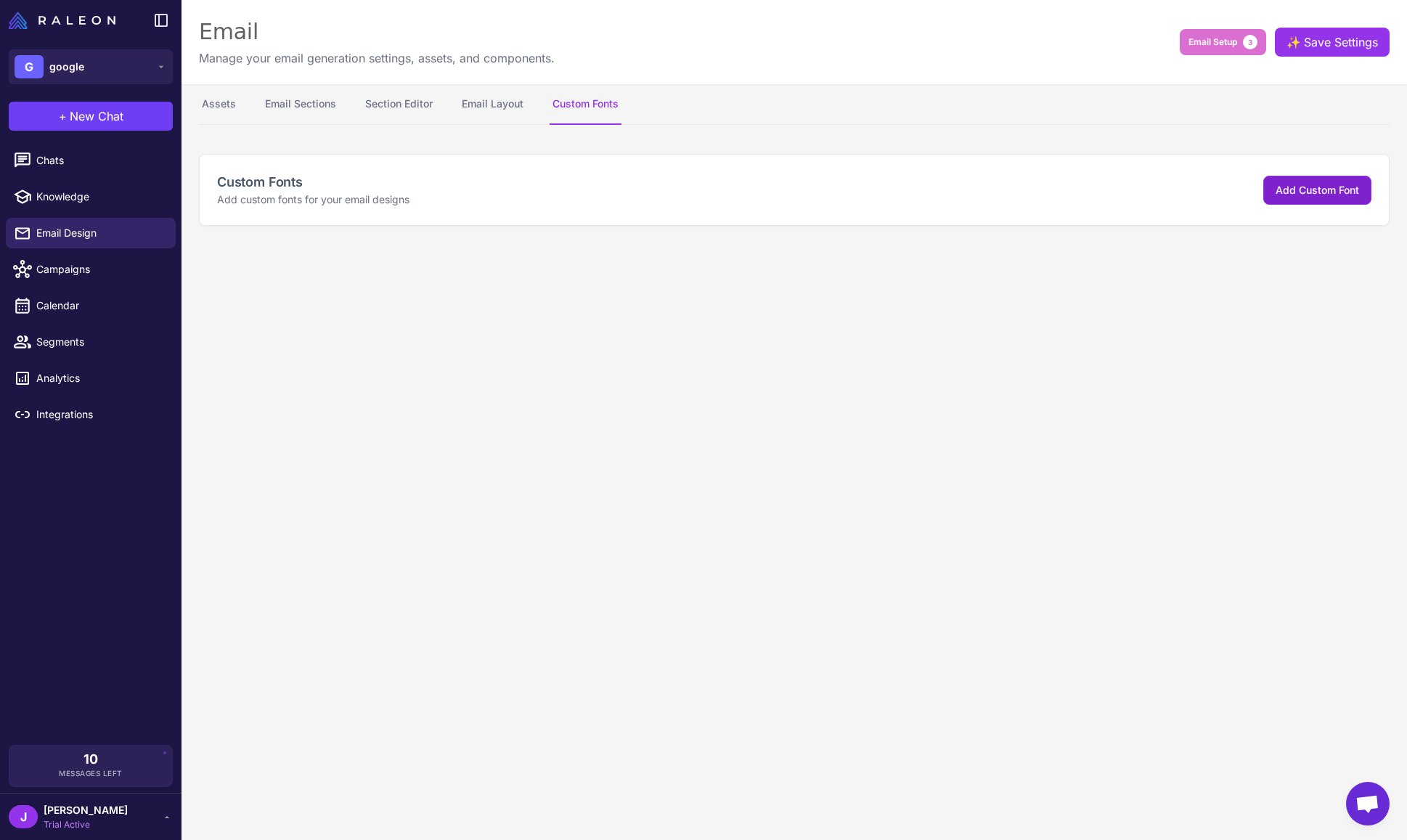
click at [1302, 193] on span "Add Custom Font" at bounding box center [1317, 189] width 84 height 12
select select "***"
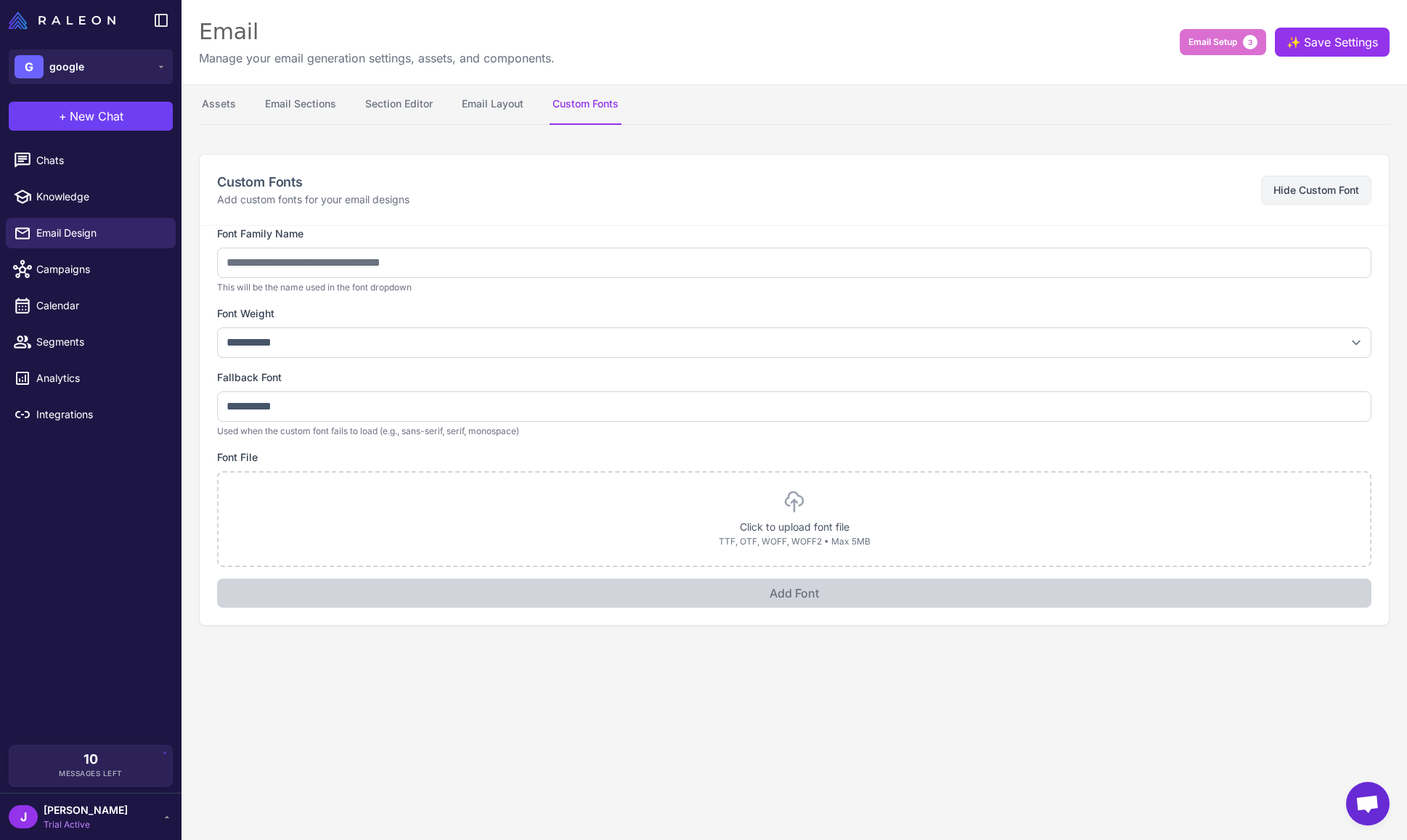
click at [734, 152] on div "**********" at bounding box center [794, 390] width 1225 height 507
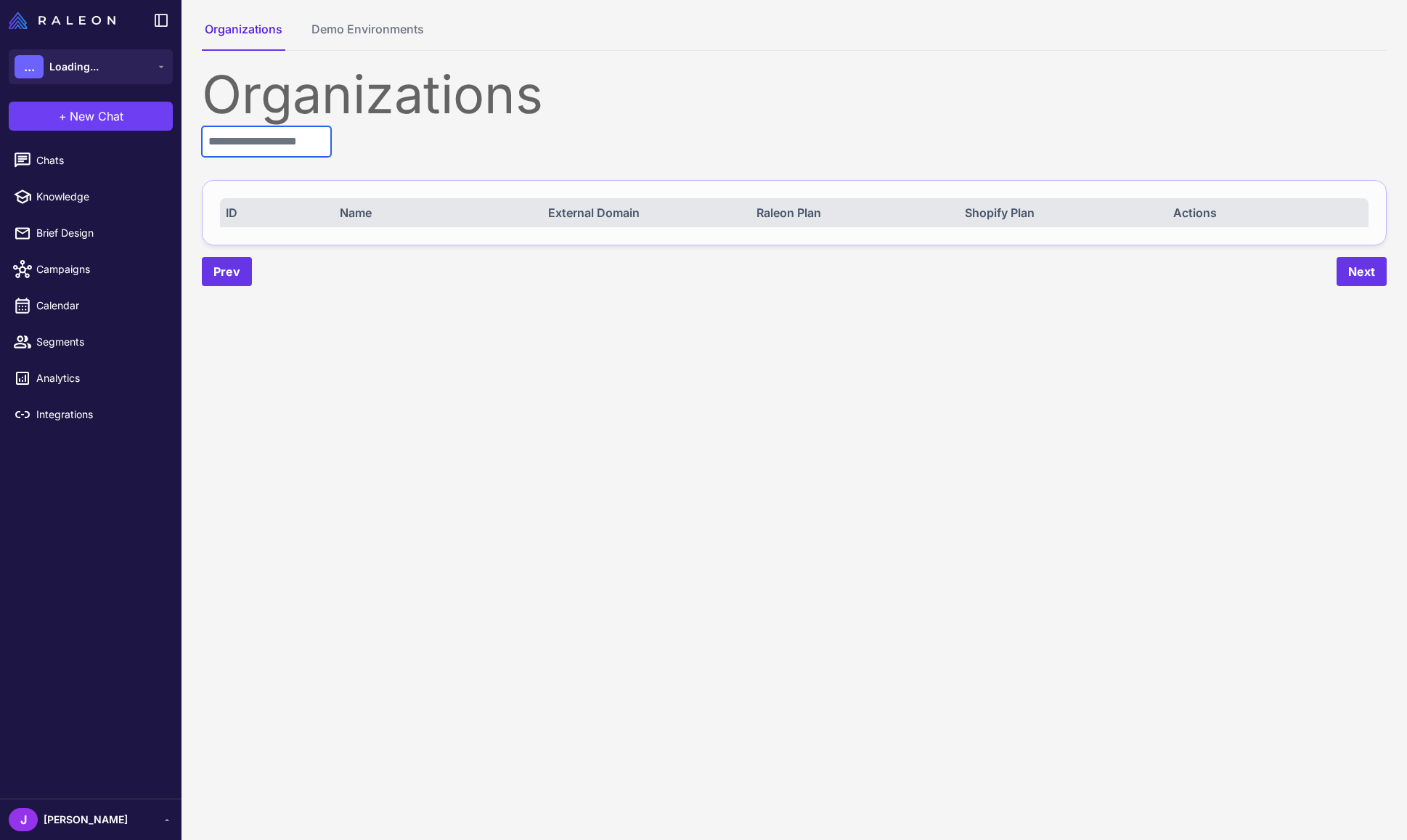
click at [271, 147] on input "text" at bounding box center [266, 142] width 130 height 31
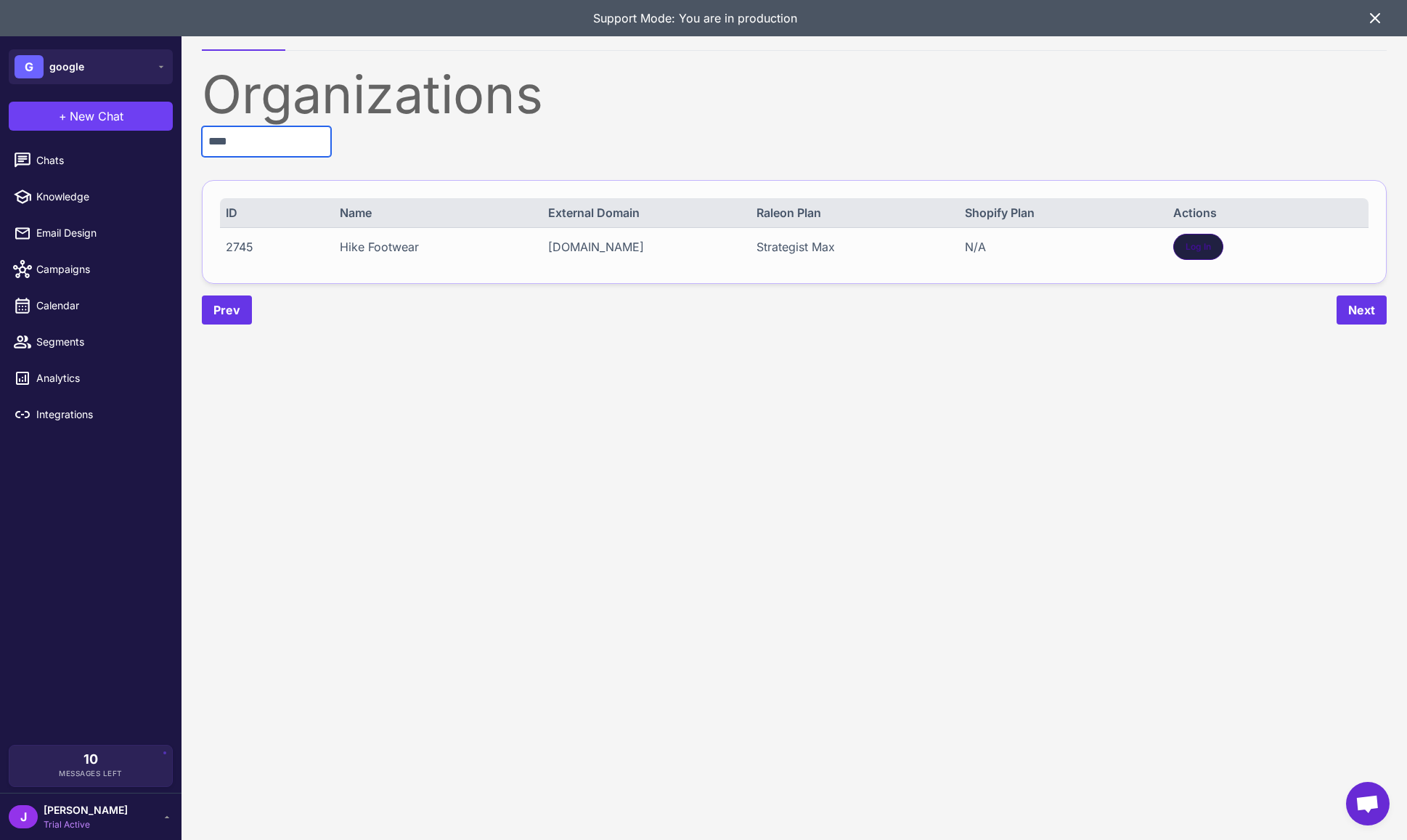
type input "****"
click at [1204, 250] on span "Log In" at bounding box center [1199, 247] width 25 height 13
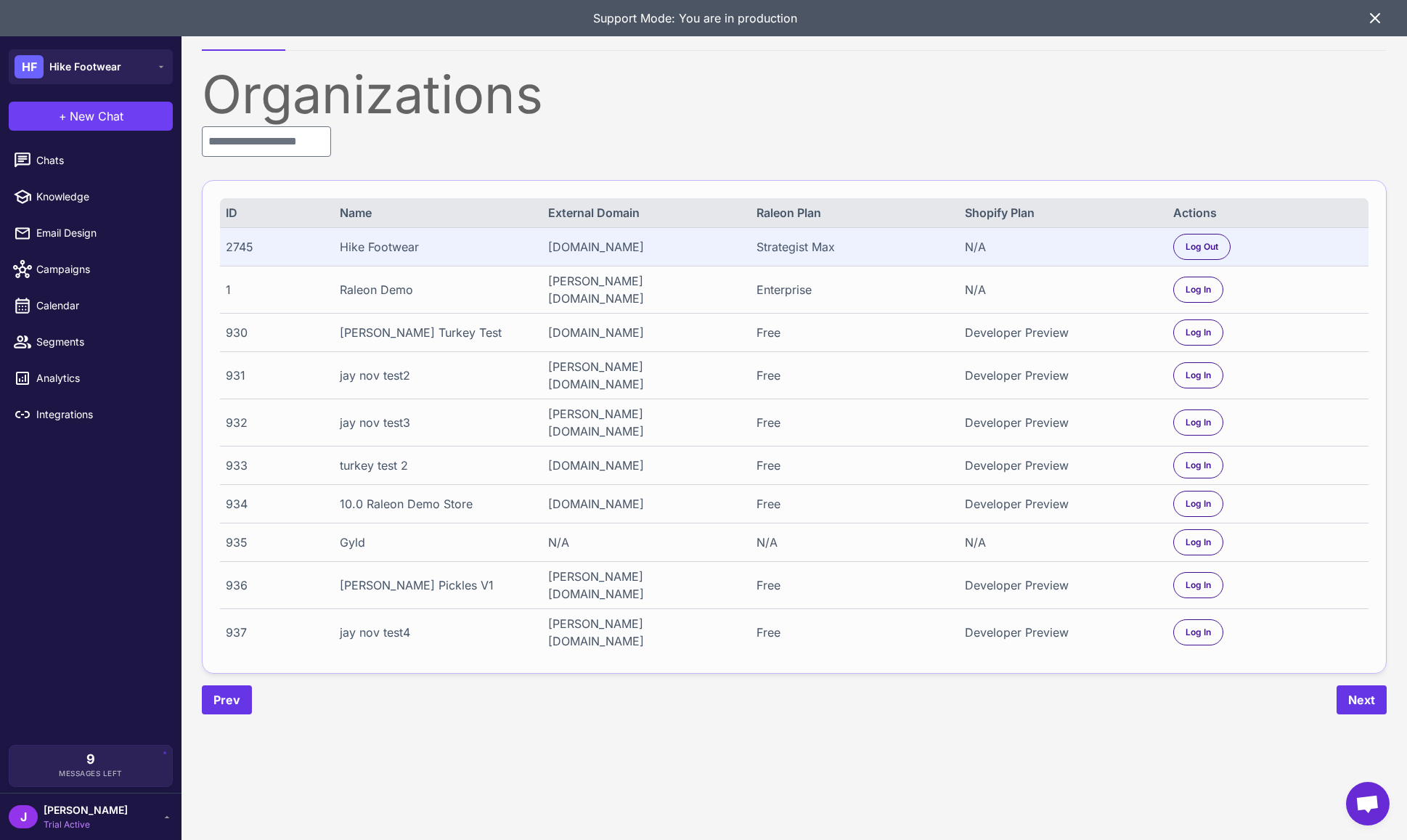
click at [85, 814] on span "[PERSON_NAME]" at bounding box center [85, 809] width 85 height 16
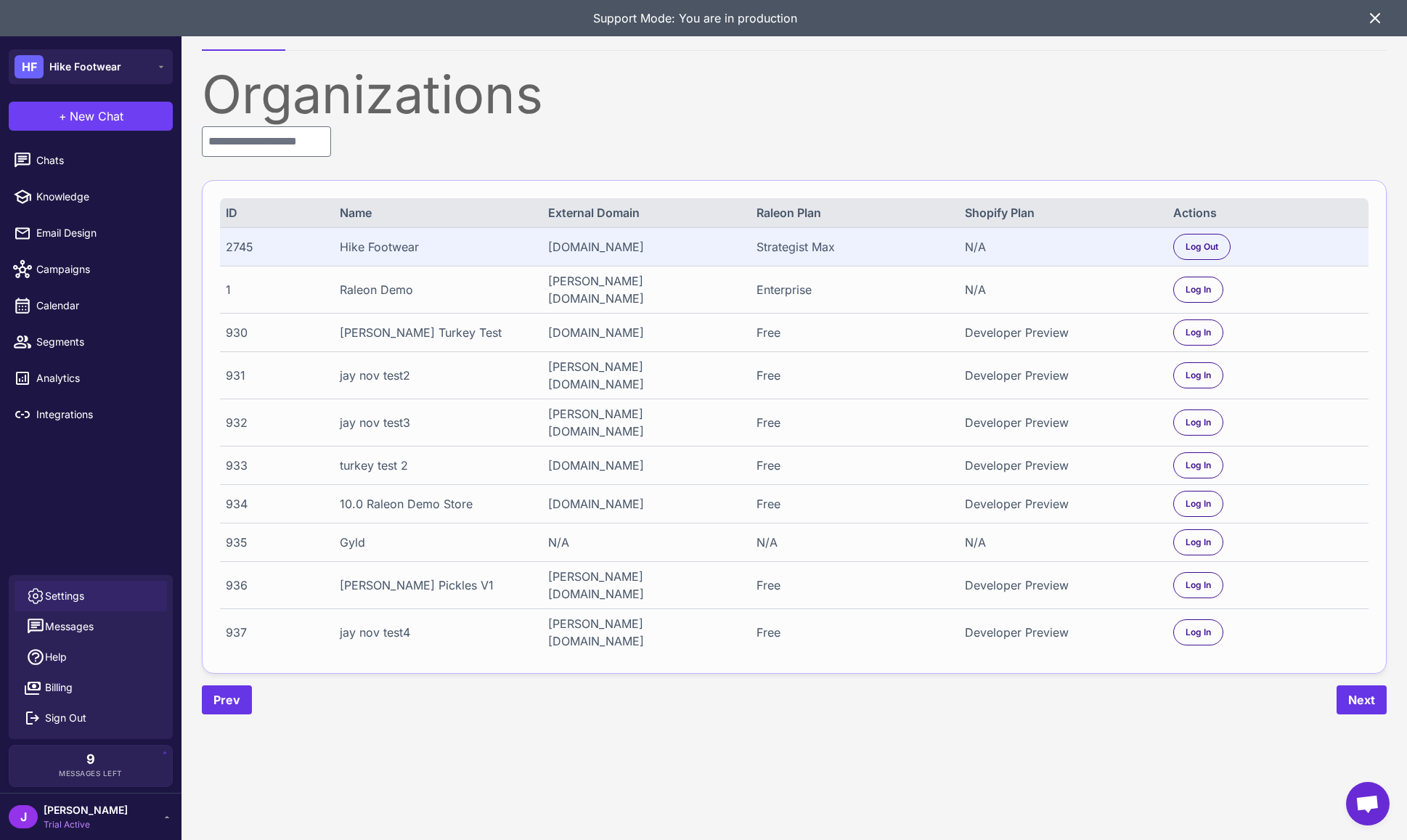
click at [79, 598] on span "Settings" at bounding box center [64, 595] width 39 height 16
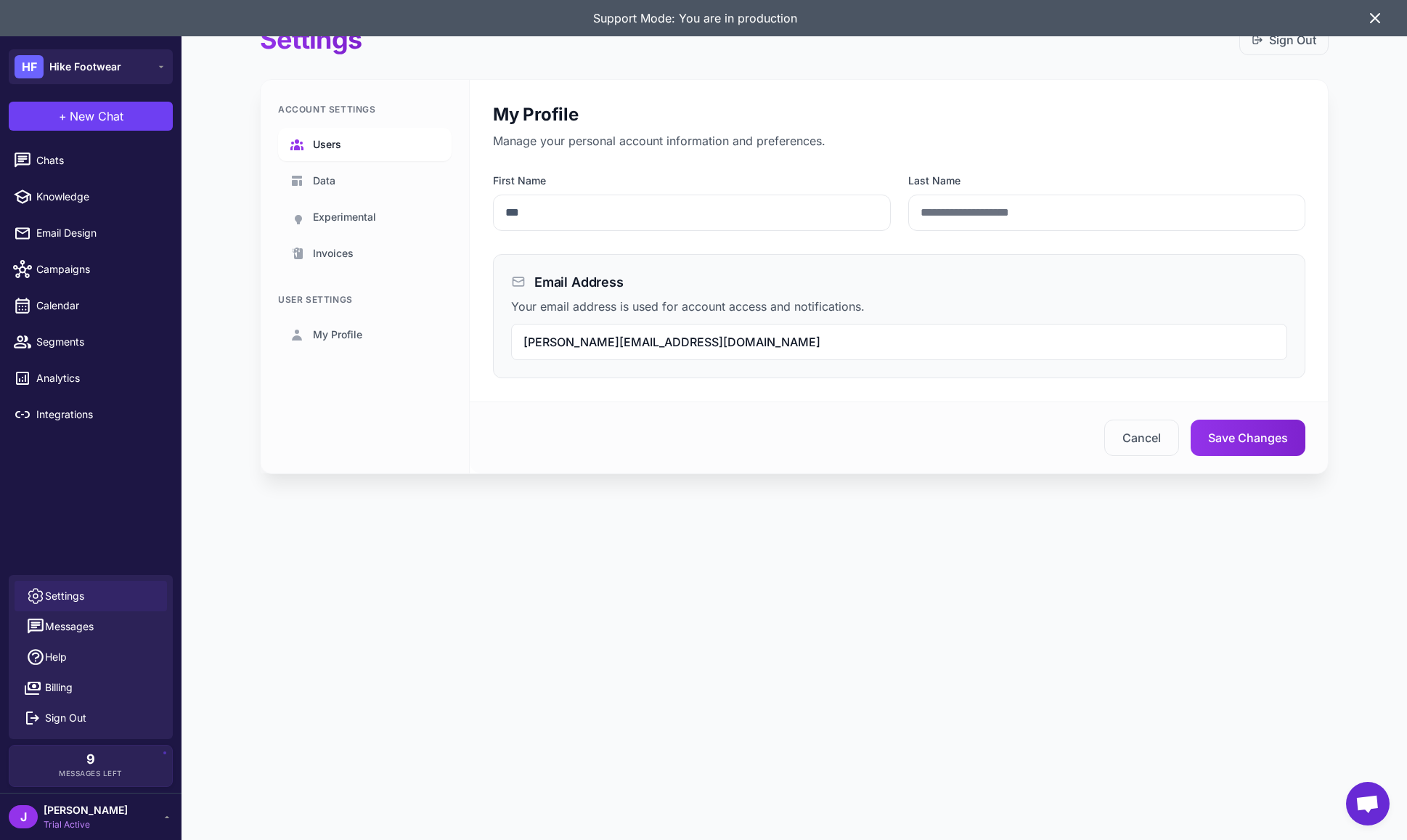
click at [331, 142] on span "Users" at bounding box center [327, 144] width 28 height 16
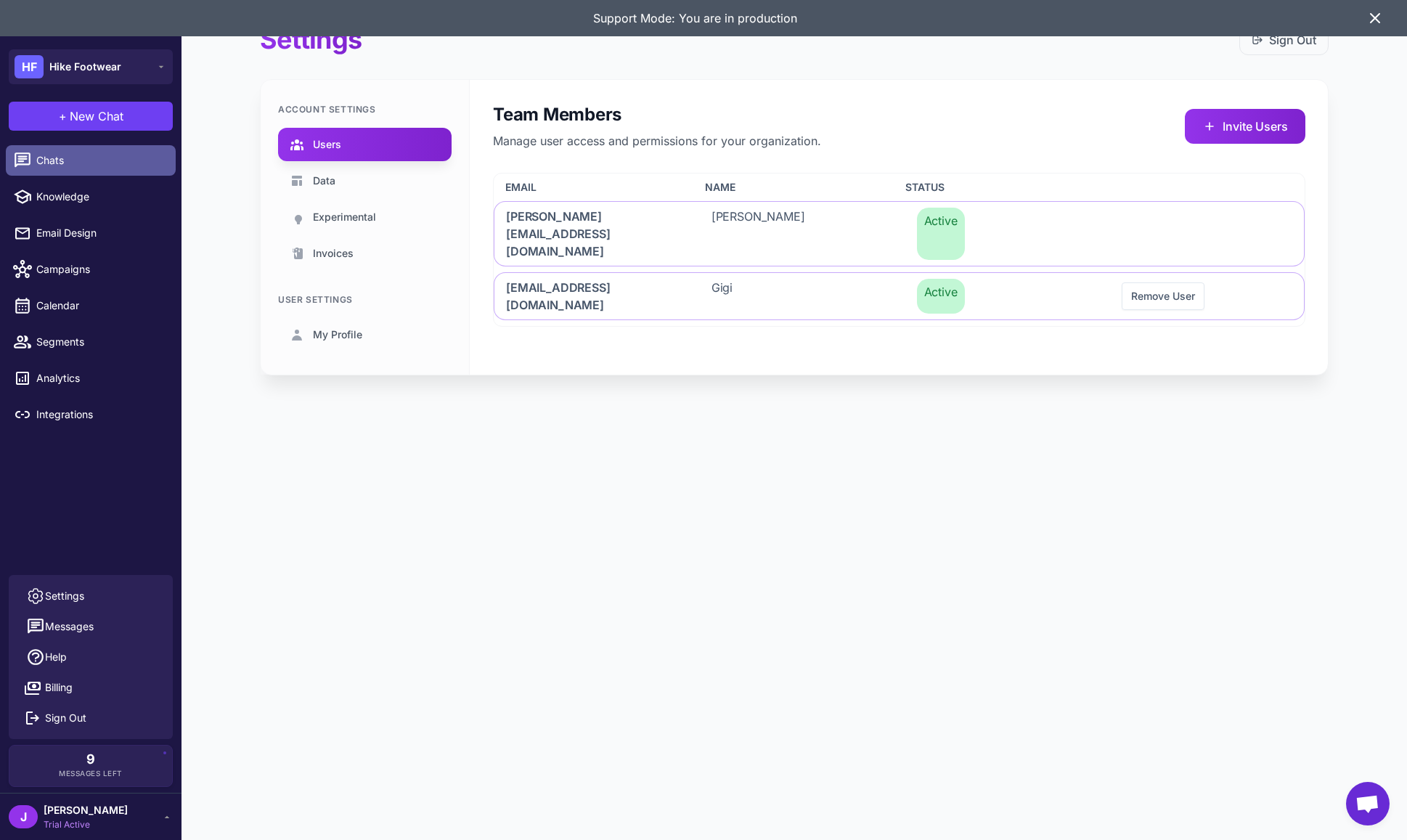
click at [37, 156] on span "Chats" at bounding box center [100, 160] width 128 height 16
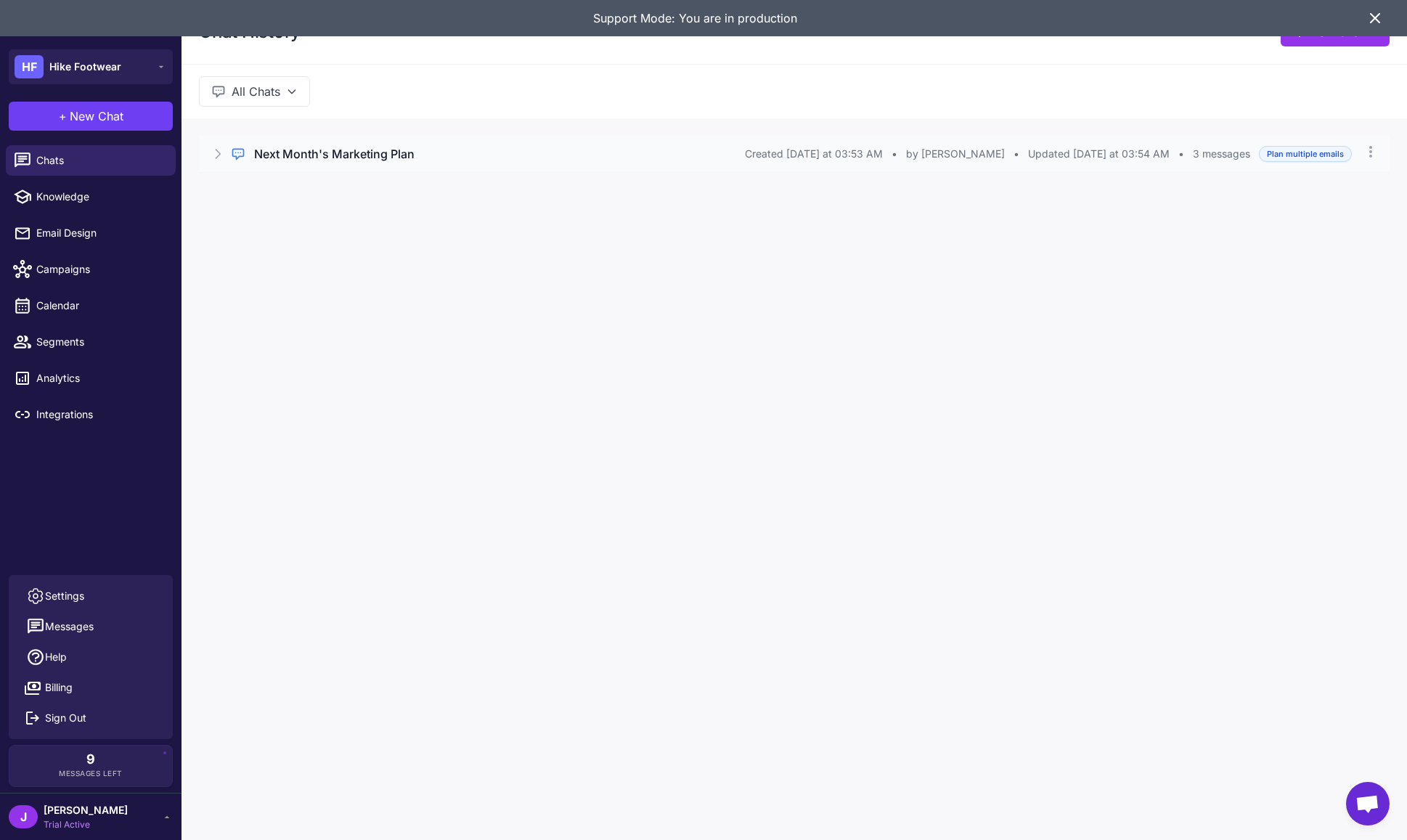
click at [325, 142] on div "Regular Chat Next Month's Marketing Plan Created Today at 03:53 AM • by Gigi • …" at bounding box center [794, 154] width 1191 height 36
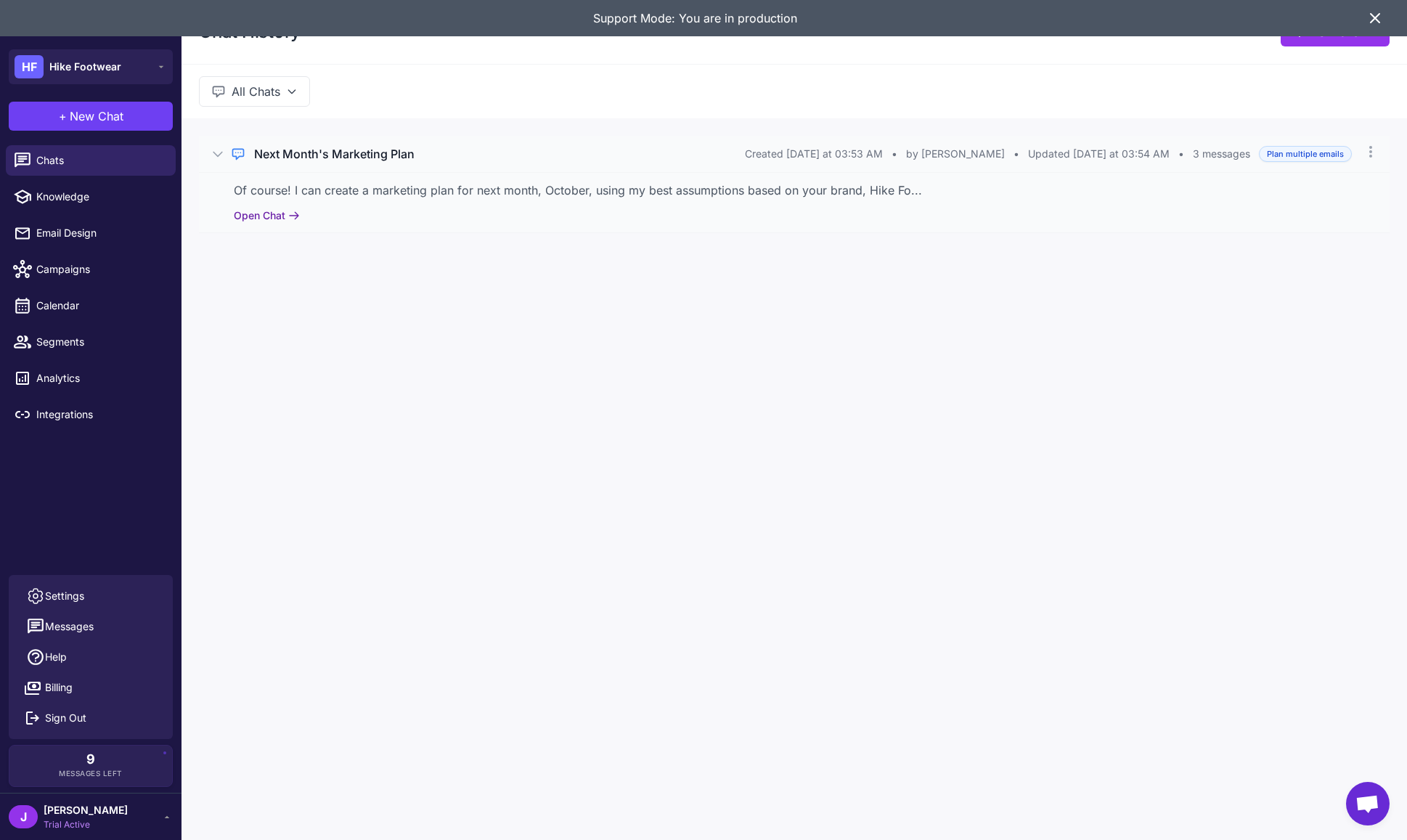
click at [269, 217] on button "Open Chat" at bounding box center [266, 215] width 66 height 16
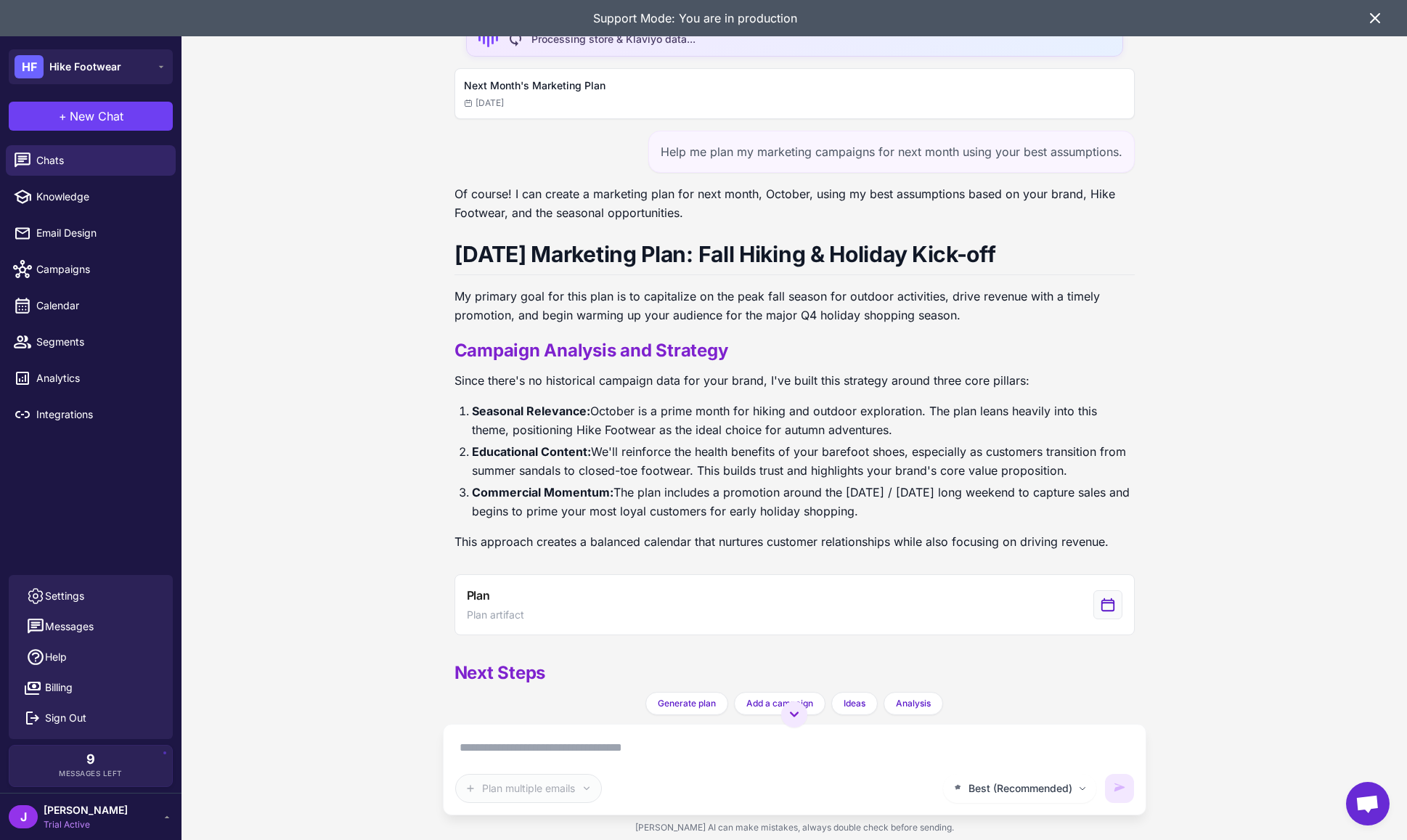
scroll to position [117, 0]
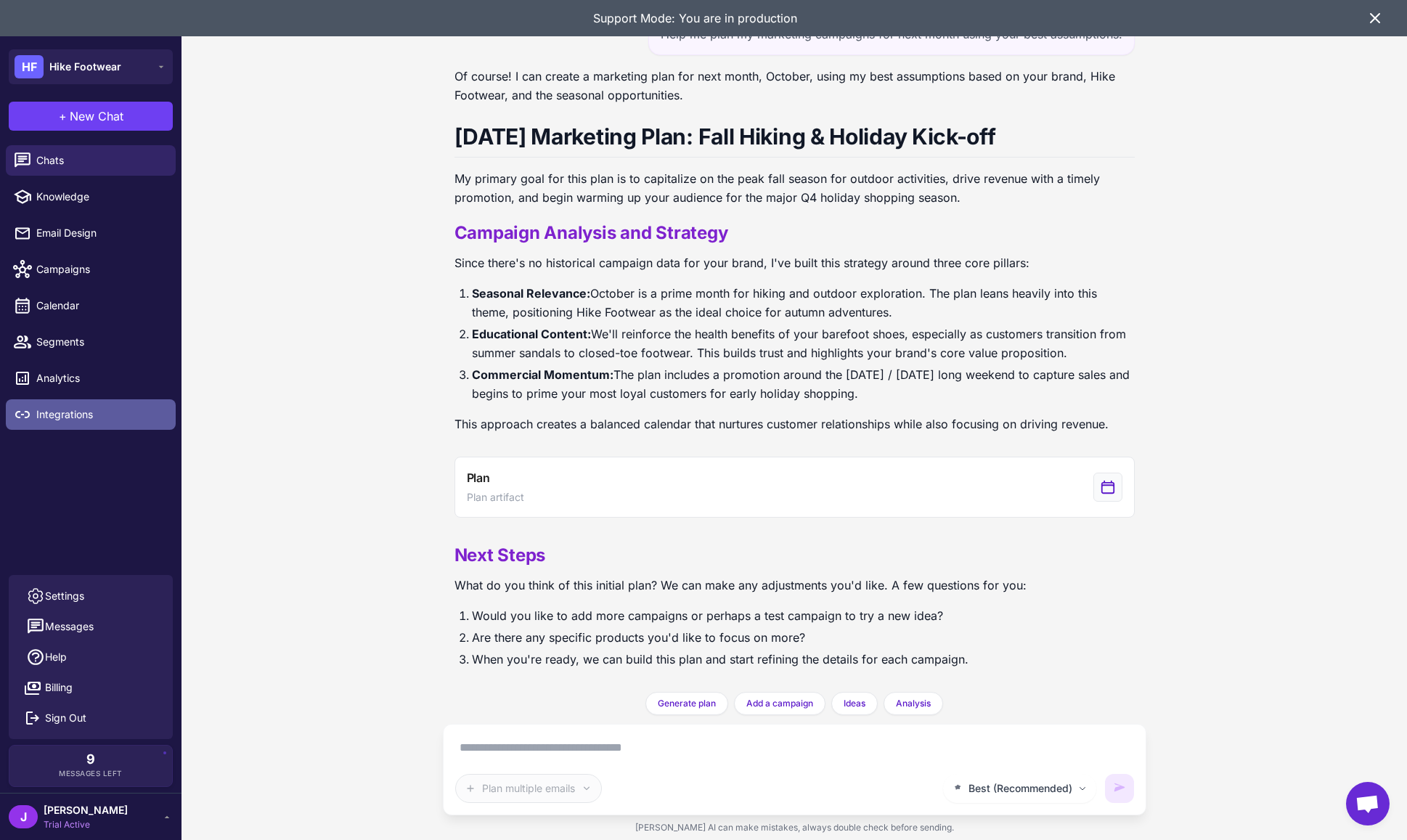
click at [79, 403] on link "Integrations" at bounding box center [90, 415] width 170 height 31
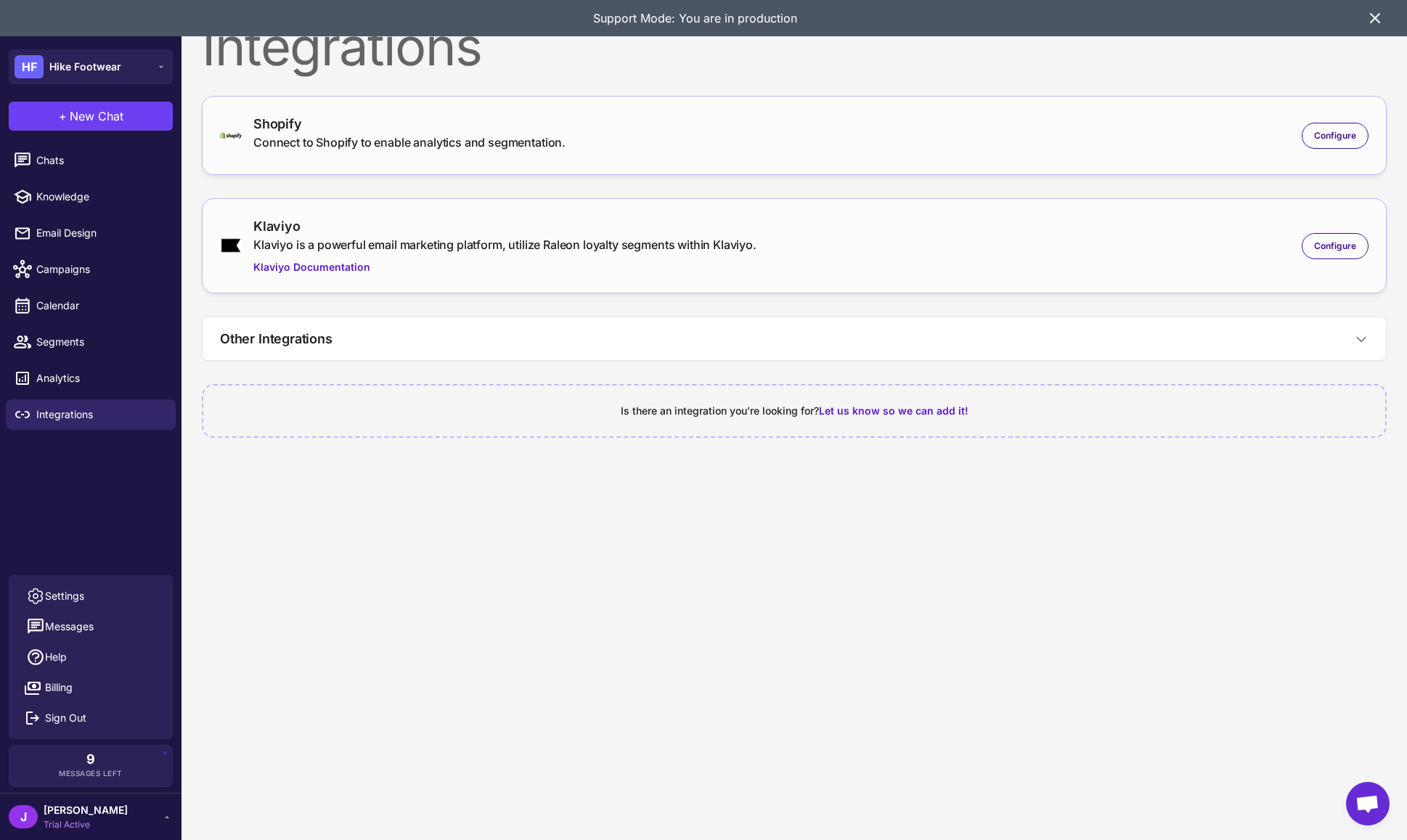
drag, startPoint x: 424, startPoint y: 192, endPoint x: 501, endPoint y: 194, distance: 77.0
click at [424, 192] on div "Integrations Shopify Connect to Shopify to enable analytics and segmentation. C…" at bounding box center [794, 231] width 1225 height 464
click at [1336, 240] on span "Configure" at bounding box center [1336, 247] width 42 height 13
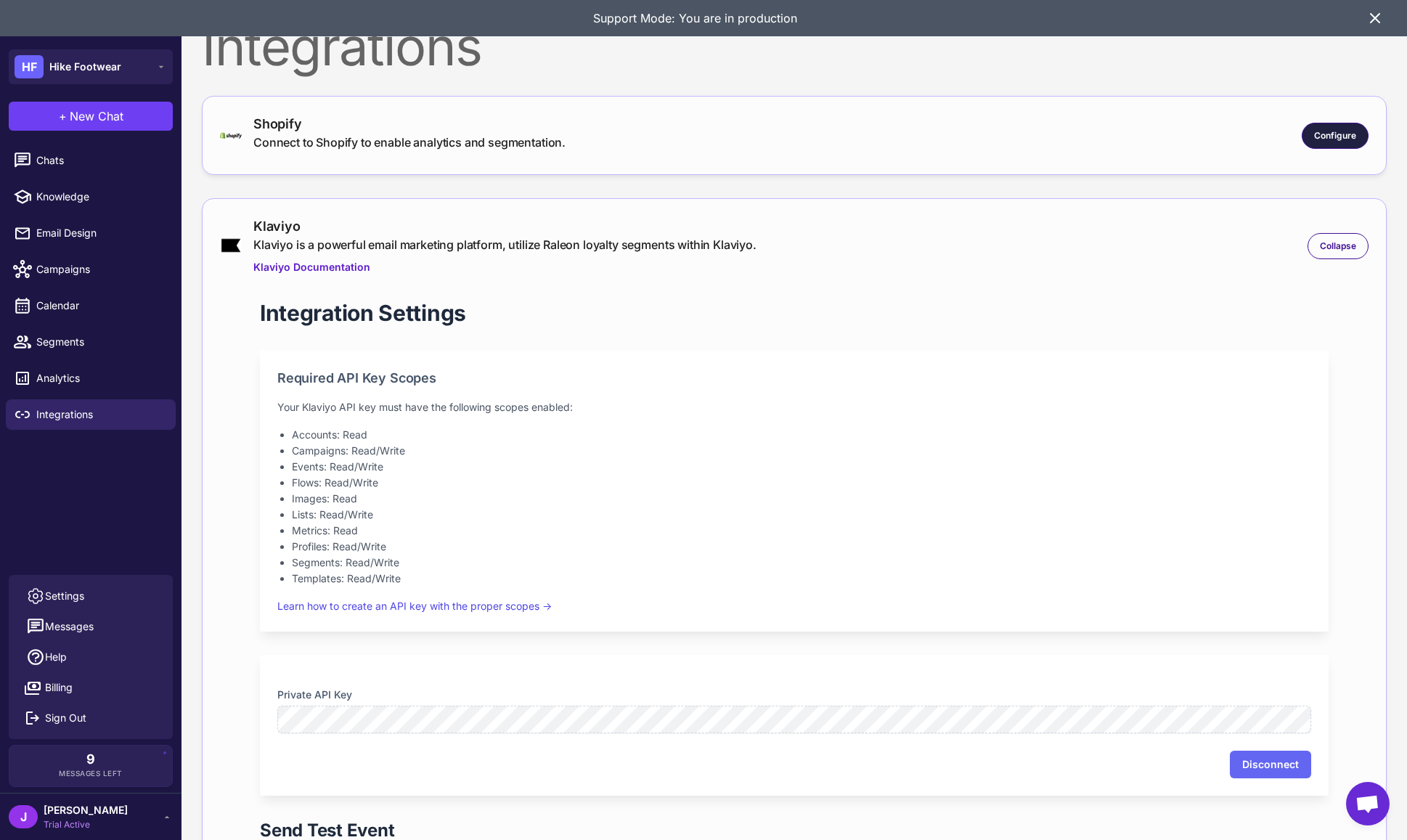
click at [1321, 132] on span "Configure" at bounding box center [1336, 136] width 42 height 13
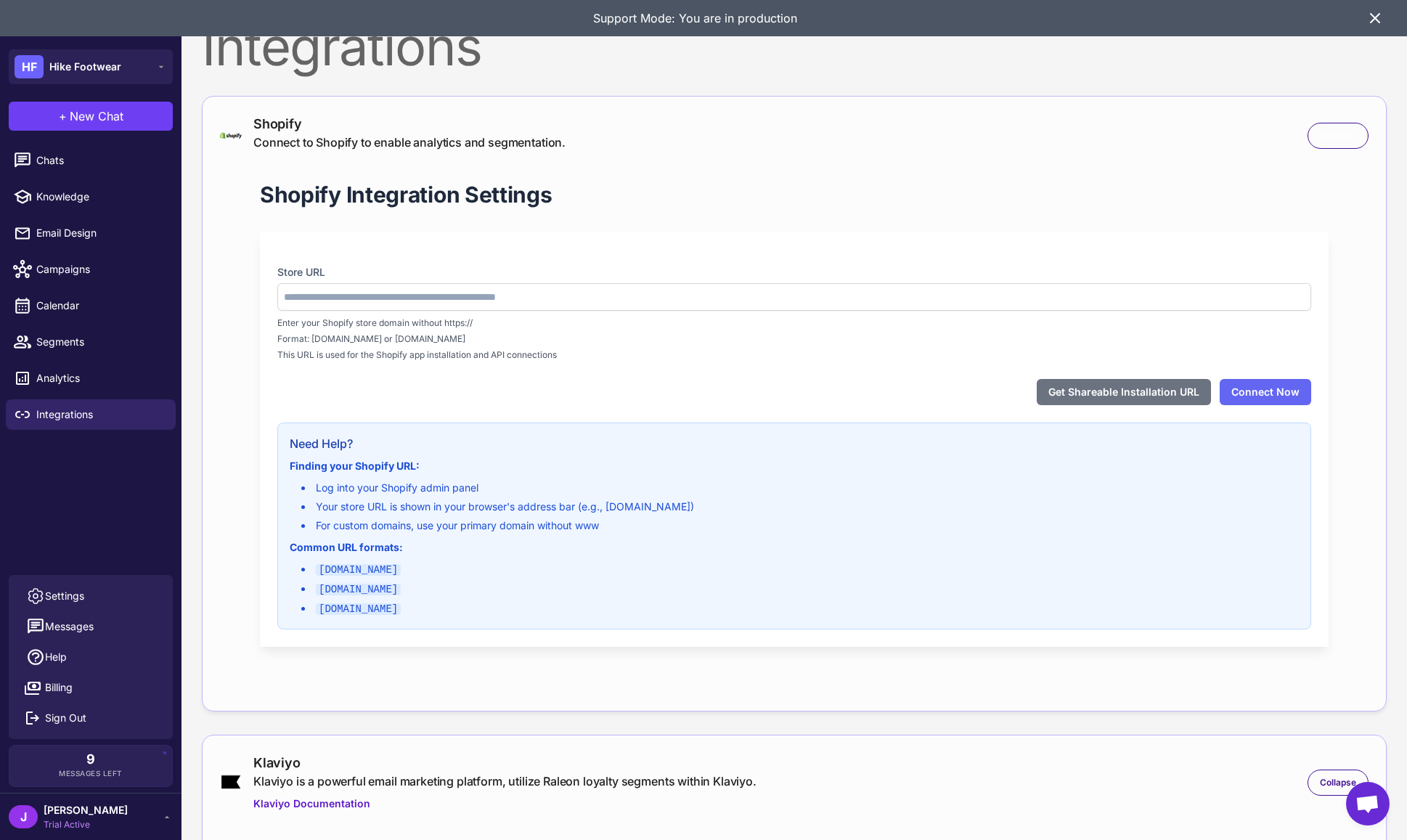
type input "**********"
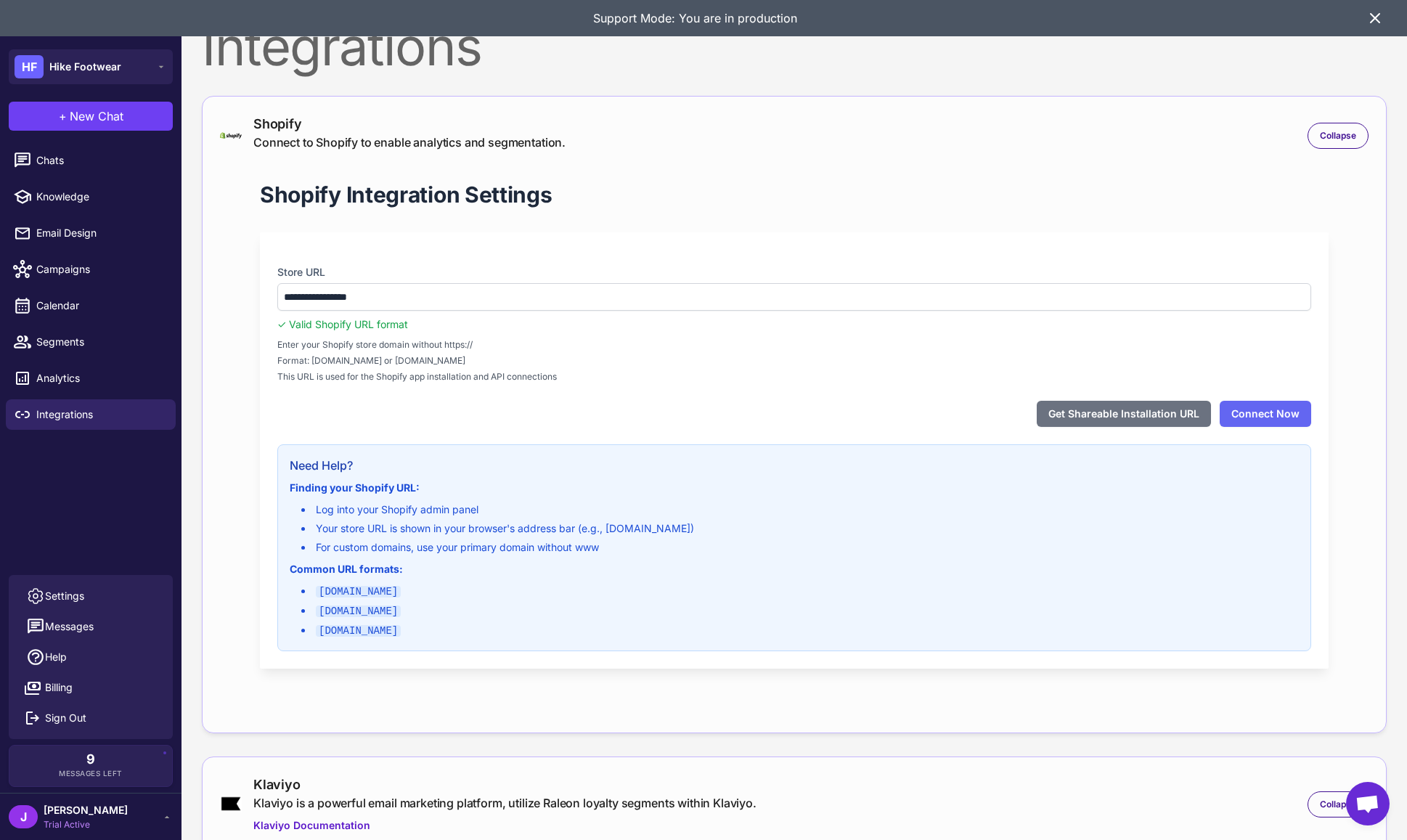
drag, startPoint x: 1378, startPoint y: 16, endPoint x: 1346, endPoint y: 32, distance: 35.8
click at [1377, 16] on icon at bounding box center [1374, 17] width 9 height 9
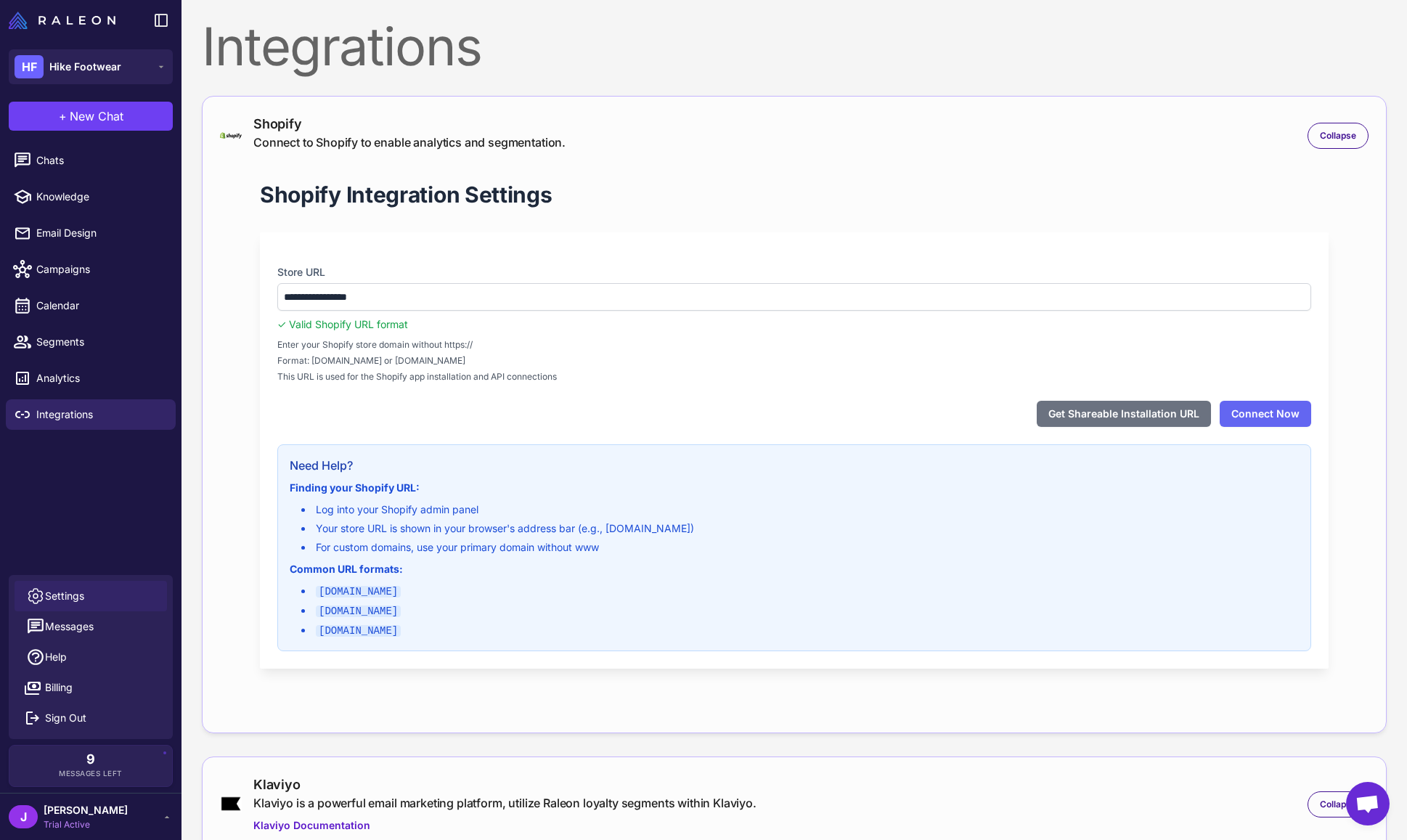
click at [67, 590] on span "Settings" at bounding box center [64, 595] width 39 height 16
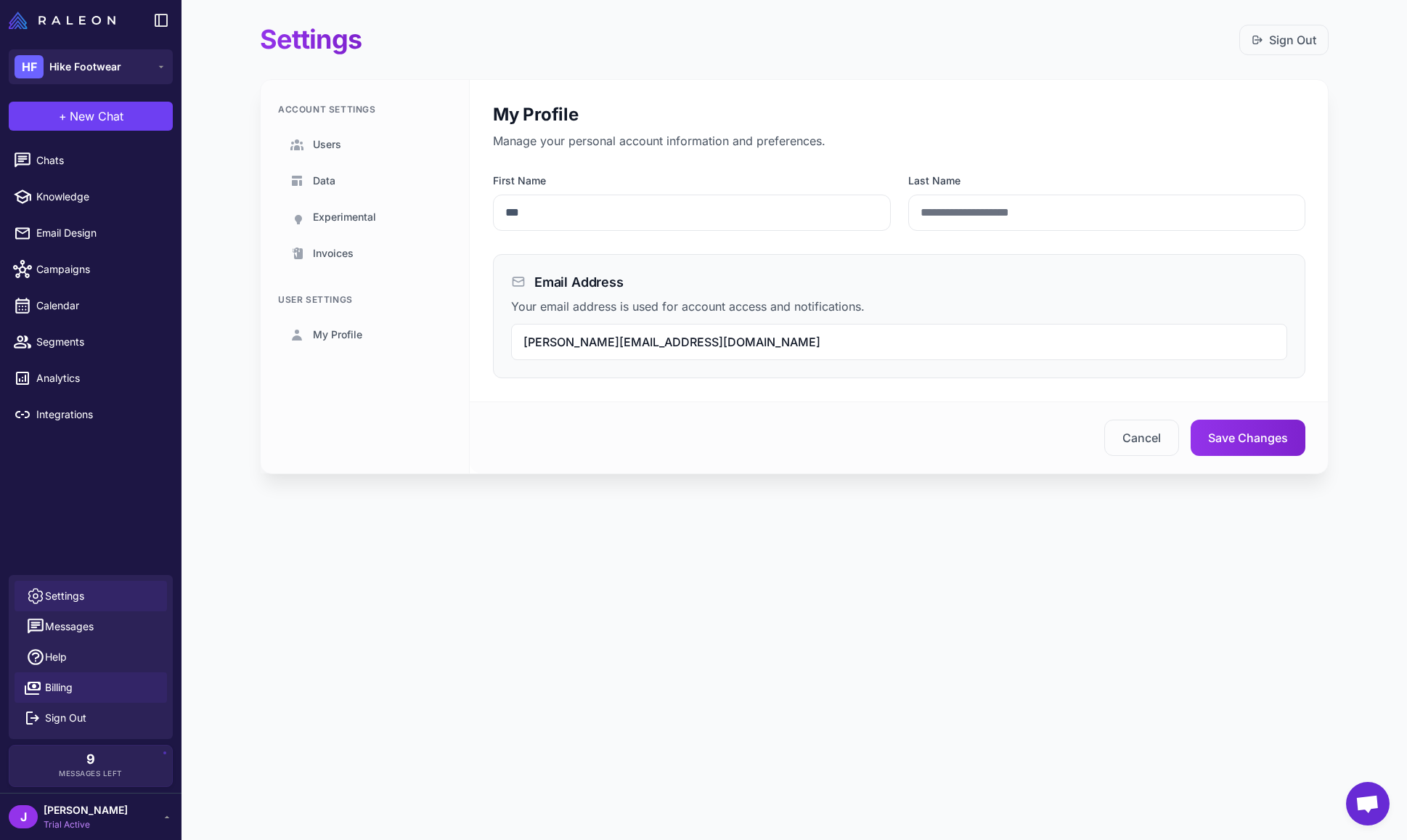
click at [79, 683] on link "Billing" at bounding box center [90, 687] width 153 height 31
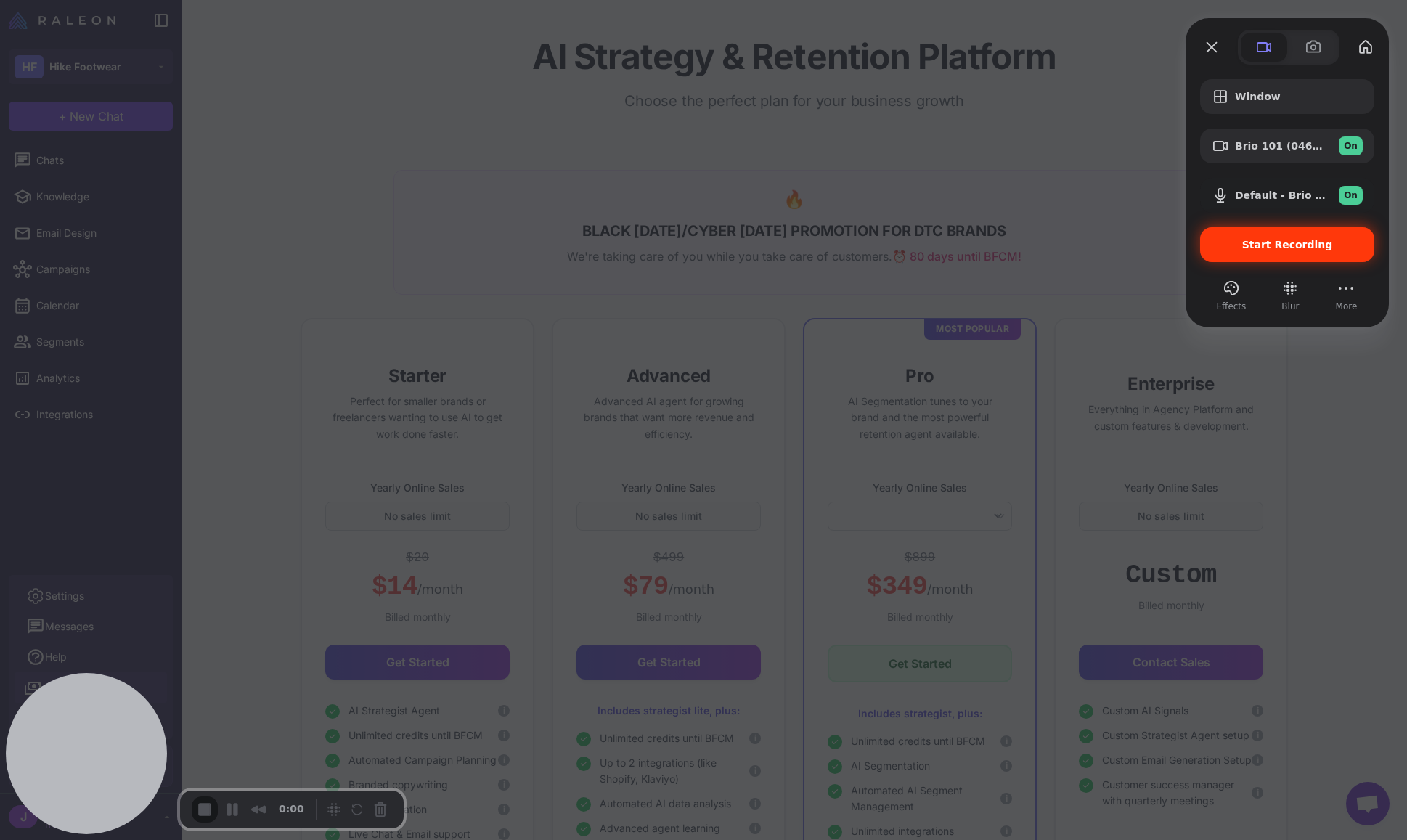
click at [1274, 249] on span "Start Recording" at bounding box center [1288, 245] width 91 height 12
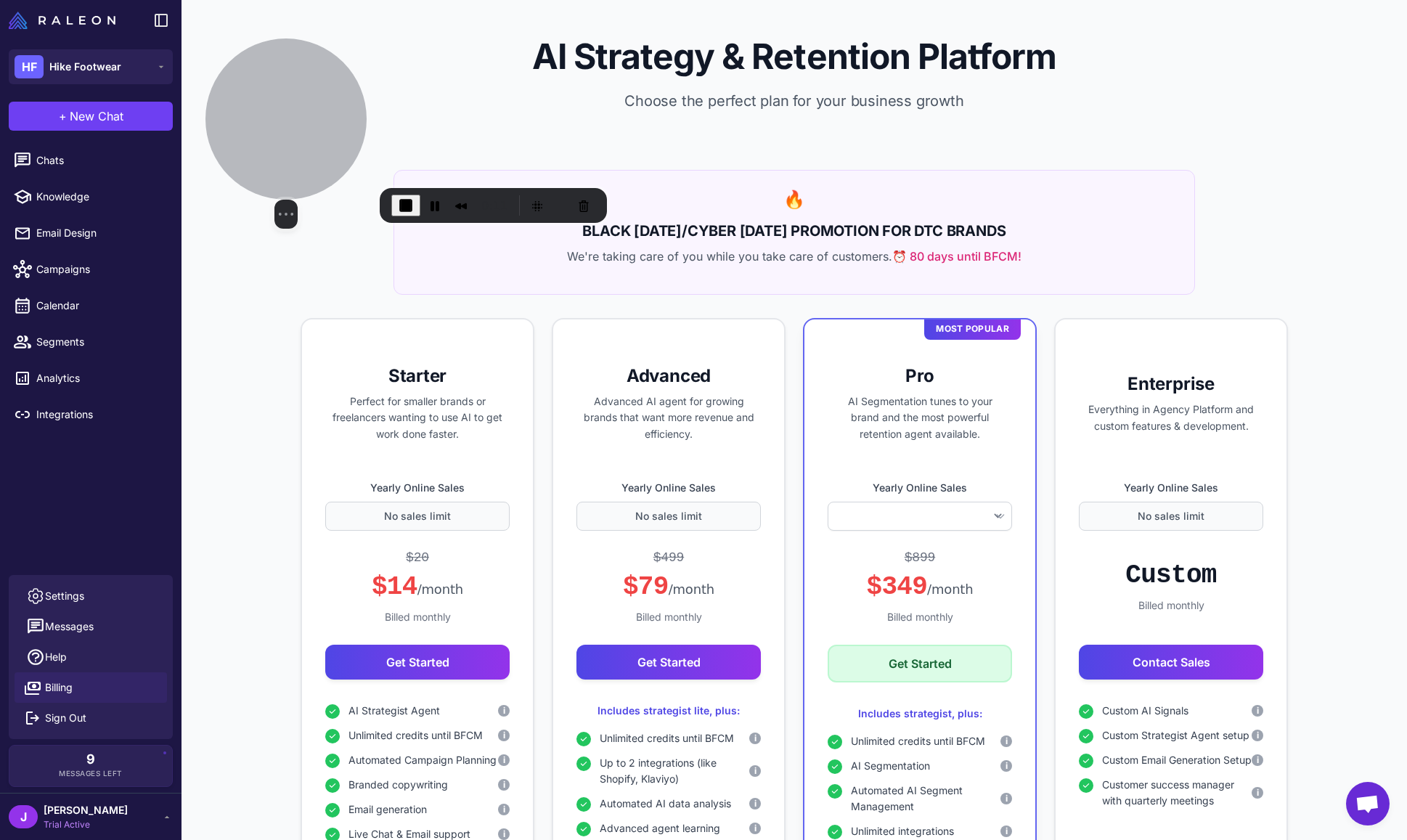
drag, startPoint x: 118, startPoint y: 760, endPoint x: 303, endPoint y: 147, distance: 640.3
click at [298, 154] on div at bounding box center [286, 119] width 161 height 161
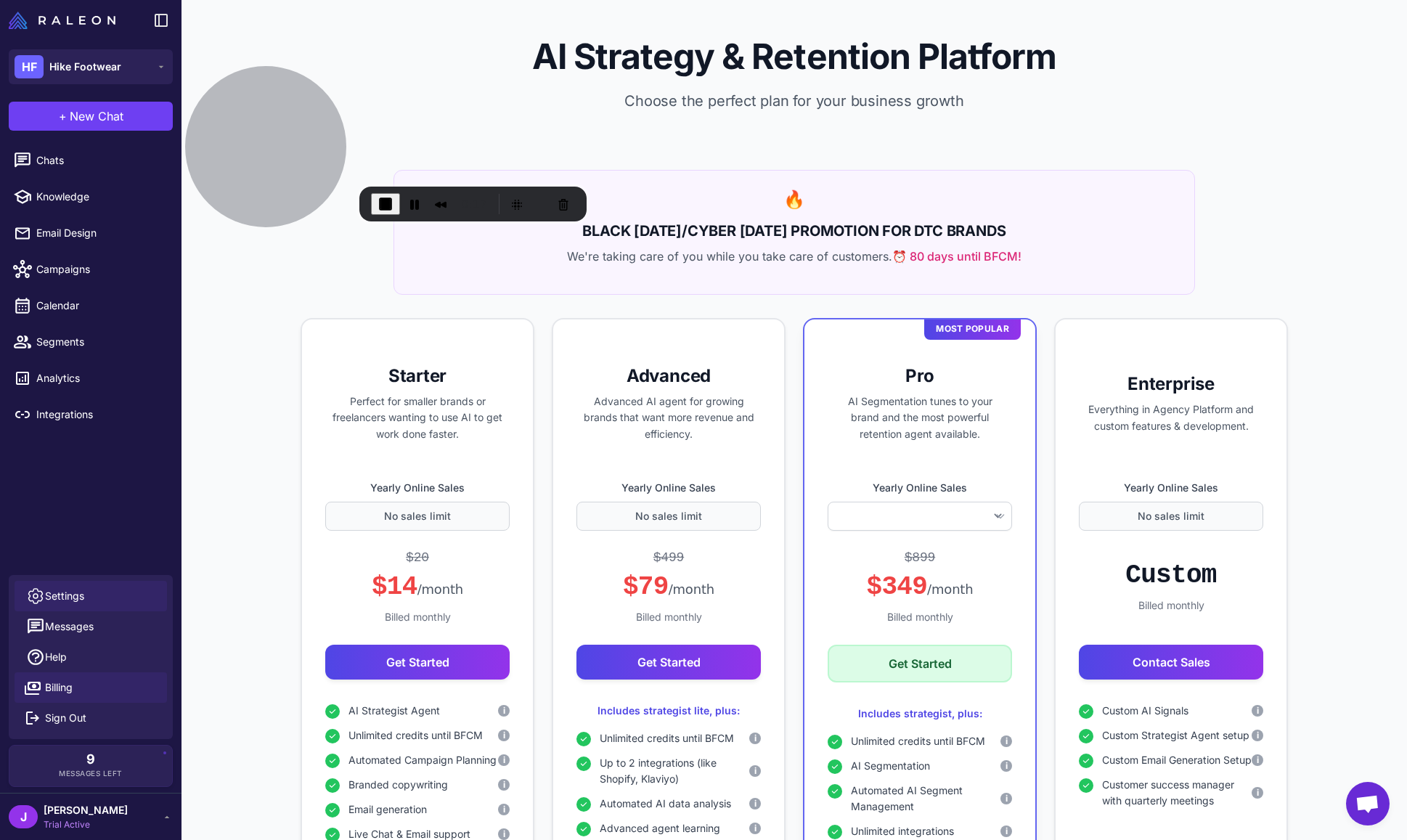
select select
click at [67, 596] on span "Settings" at bounding box center [64, 595] width 39 height 16
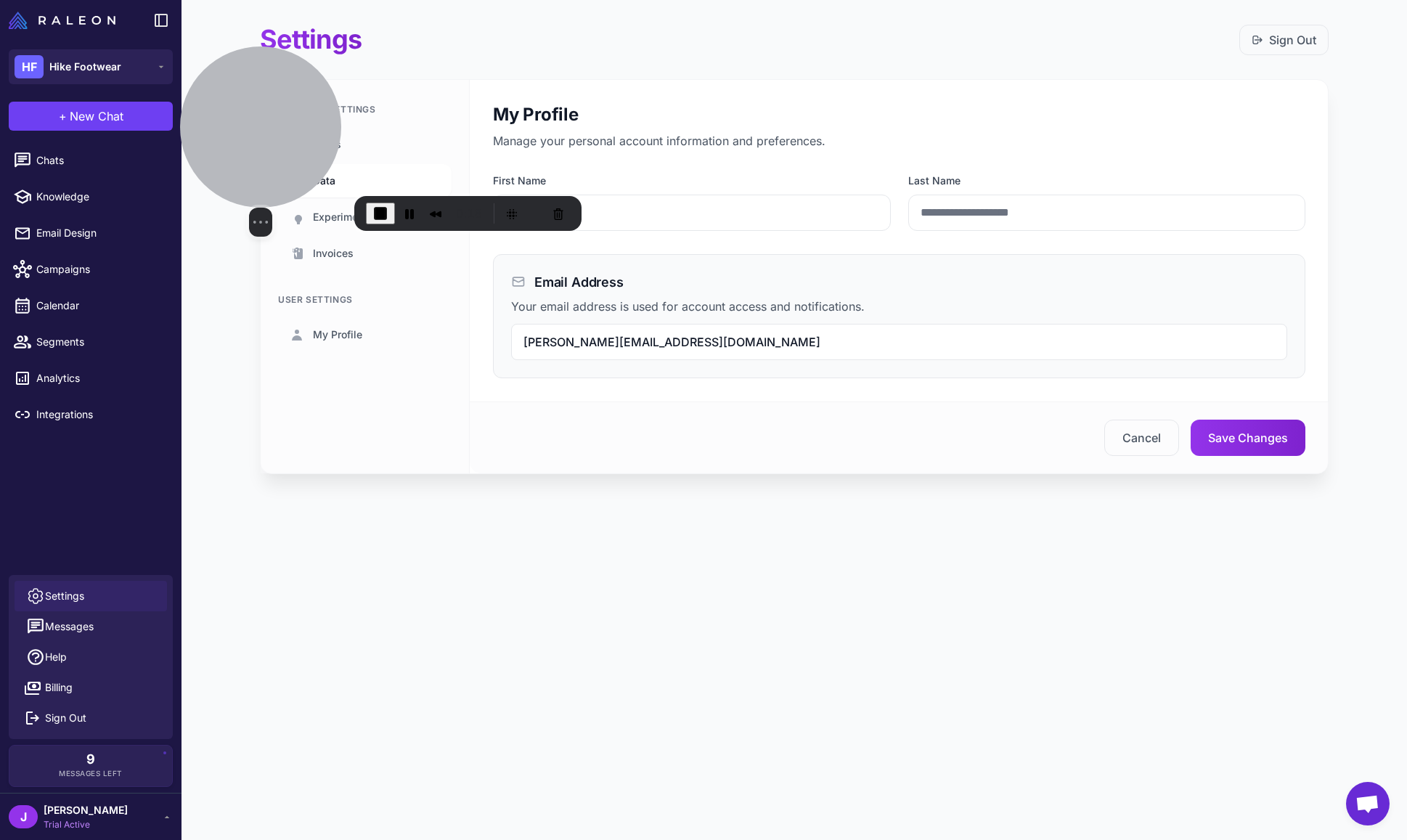
drag, startPoint x: 311, startPoint y: 159, endPoint x: 303, endPoint y: 176, distance: 18.8
click at [263, 207] on div at bounding box center [261, 127] width 161 height 161
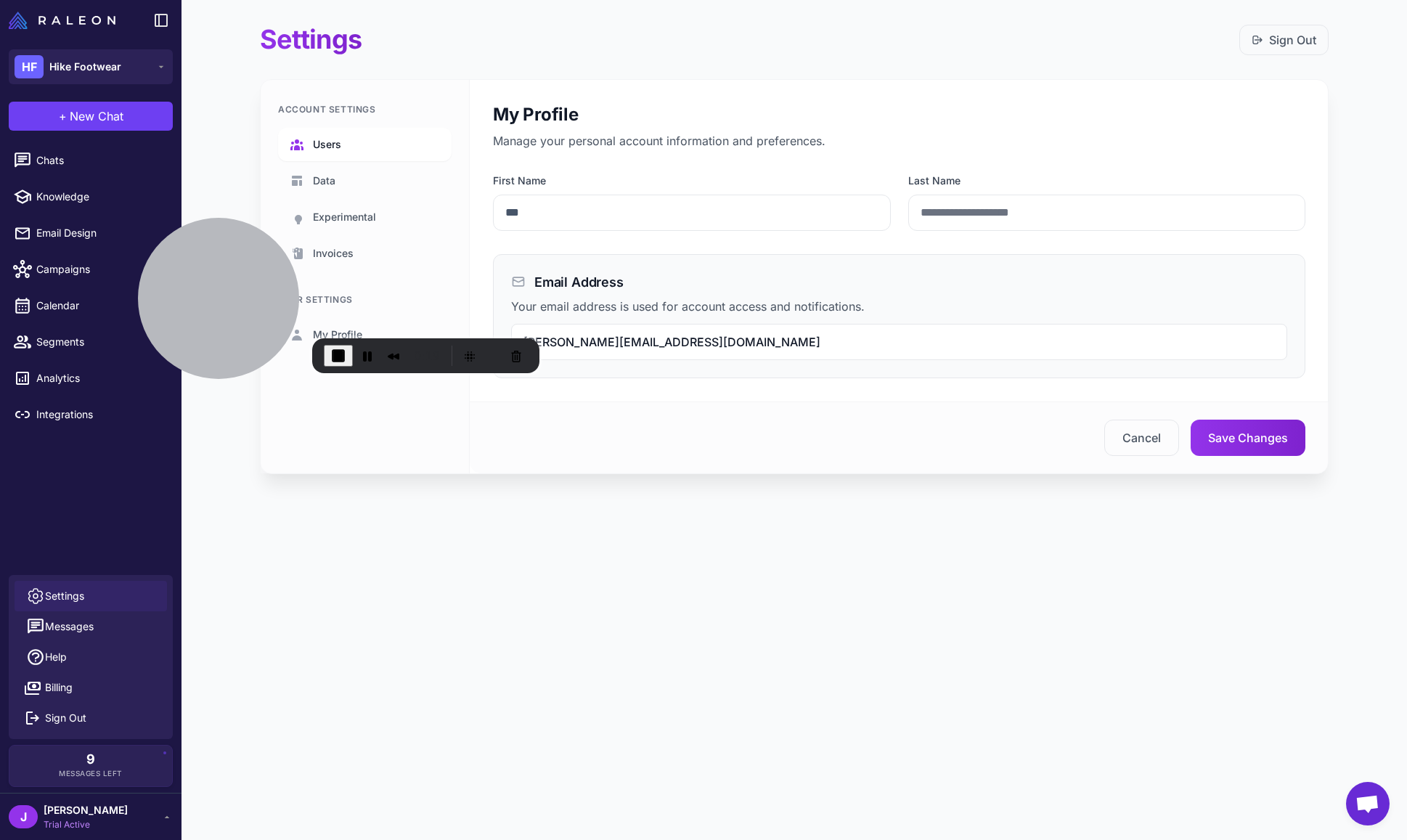
click at [335, 130] on link "Users" at bounding box center [365, 144] width 174 height 34
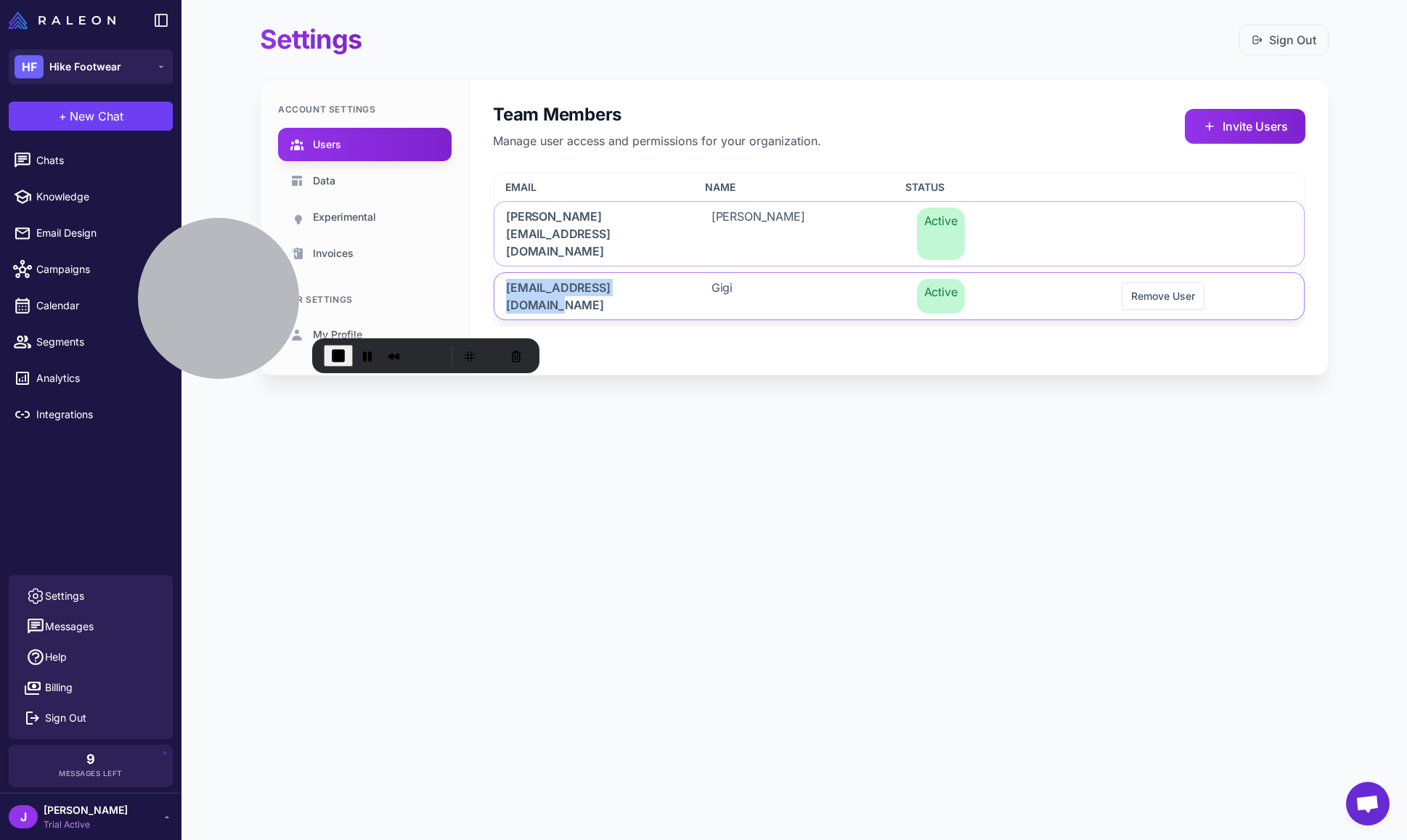
drag, startPoint x: 504, startPoint y: 265, endPoint x: 667, endPoint y: 265, distance: 163.0
click at [667, 273] on div "officialgigiv@gmail.com" at bounding box center [592, 296] width 194 height 46
click at [808, 500] on div "Settings Sign Out Account Settings Users Data Experimental Invoices User Settin…" at bounding box center [794, 420] width 1225 height 840
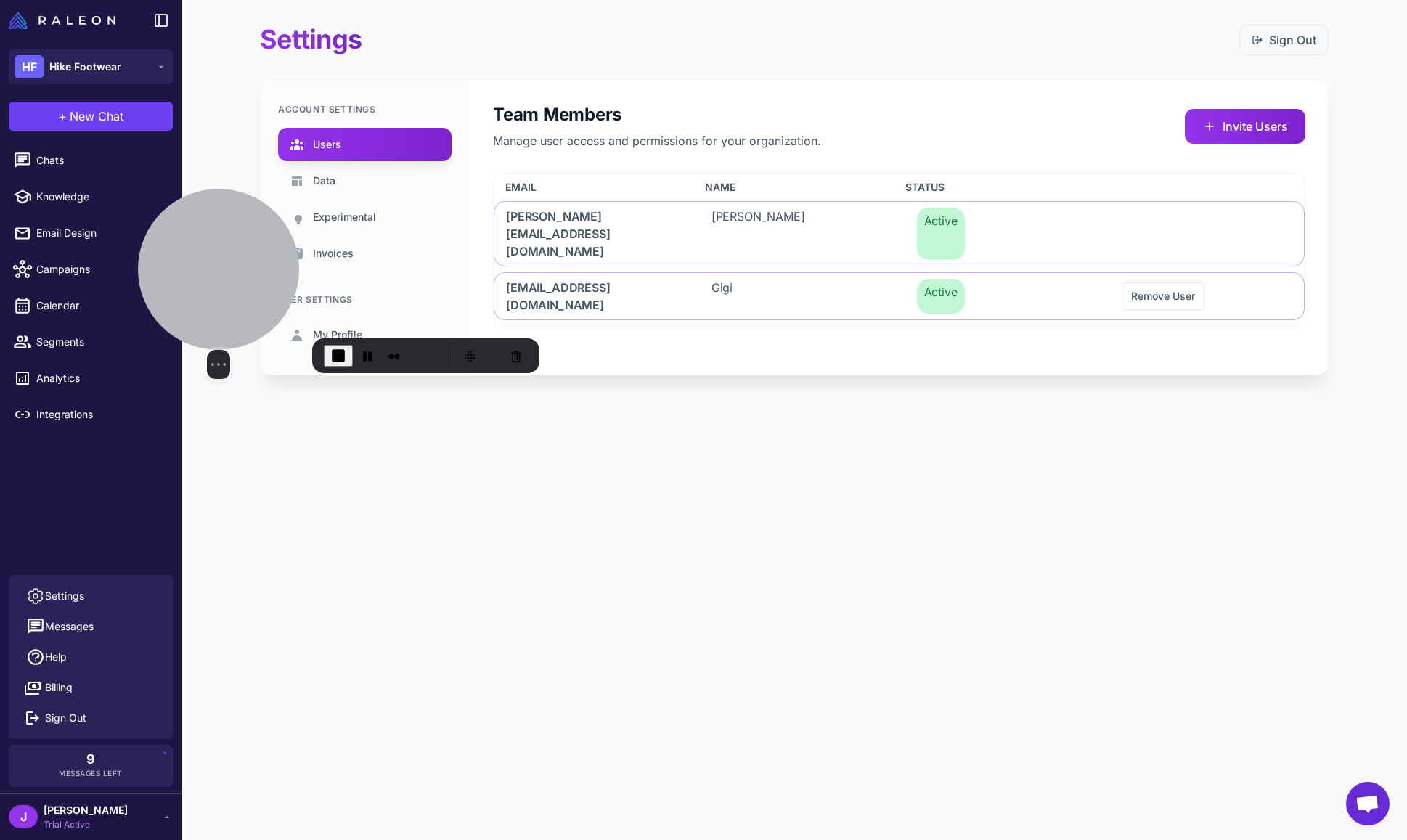
drag, startPoint x: 201, startPoint y: 300, endPoint x: 215, endPoint y: 290, distance: 17.2
click at [204, 300] on div at bounding box center [219, 270] width 161 height 161
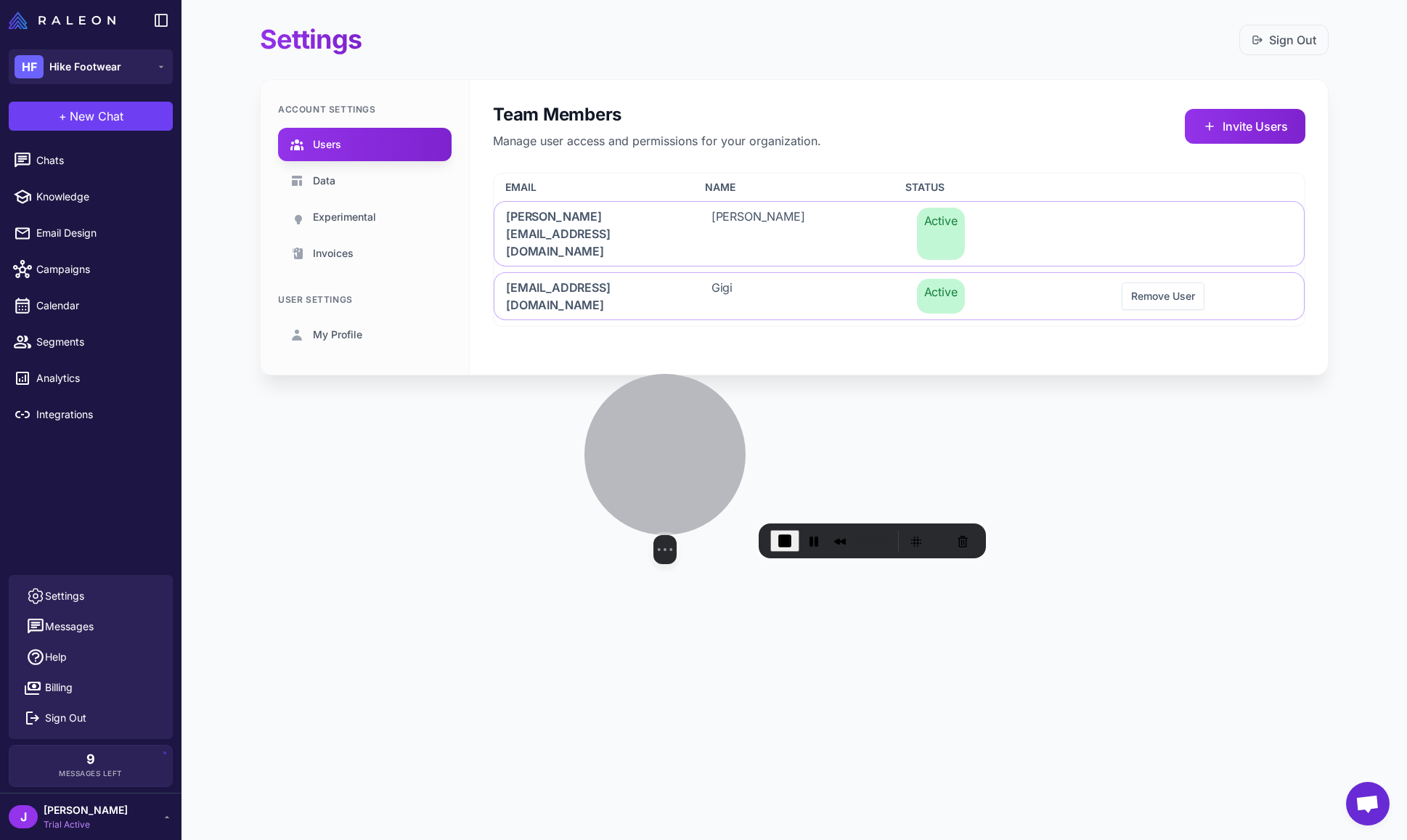
drag, startPoint x: 220, startPoint y: 276, endPoint x: 664, endPoint y: 463, distance: 481.8
click at [664, 463] on div at bounding box center [666, 454] width 161 height 161
click at [427, 522] on div "Settings Sign Out Account Settings Users Data Experimental Invoices User Settin…" at bounding box center [794, 420] width 1225 height 840
drag, startPoint x: 323, startPoint y: 506, endPoint x: 300, endPoint y: 472, distance: 41.0
click at [321, 506] on div "Settings Sign Out Account Settings Users Data Experimental Invoices User Settin…" at bounding box center [794, 420] width 1225 height 840
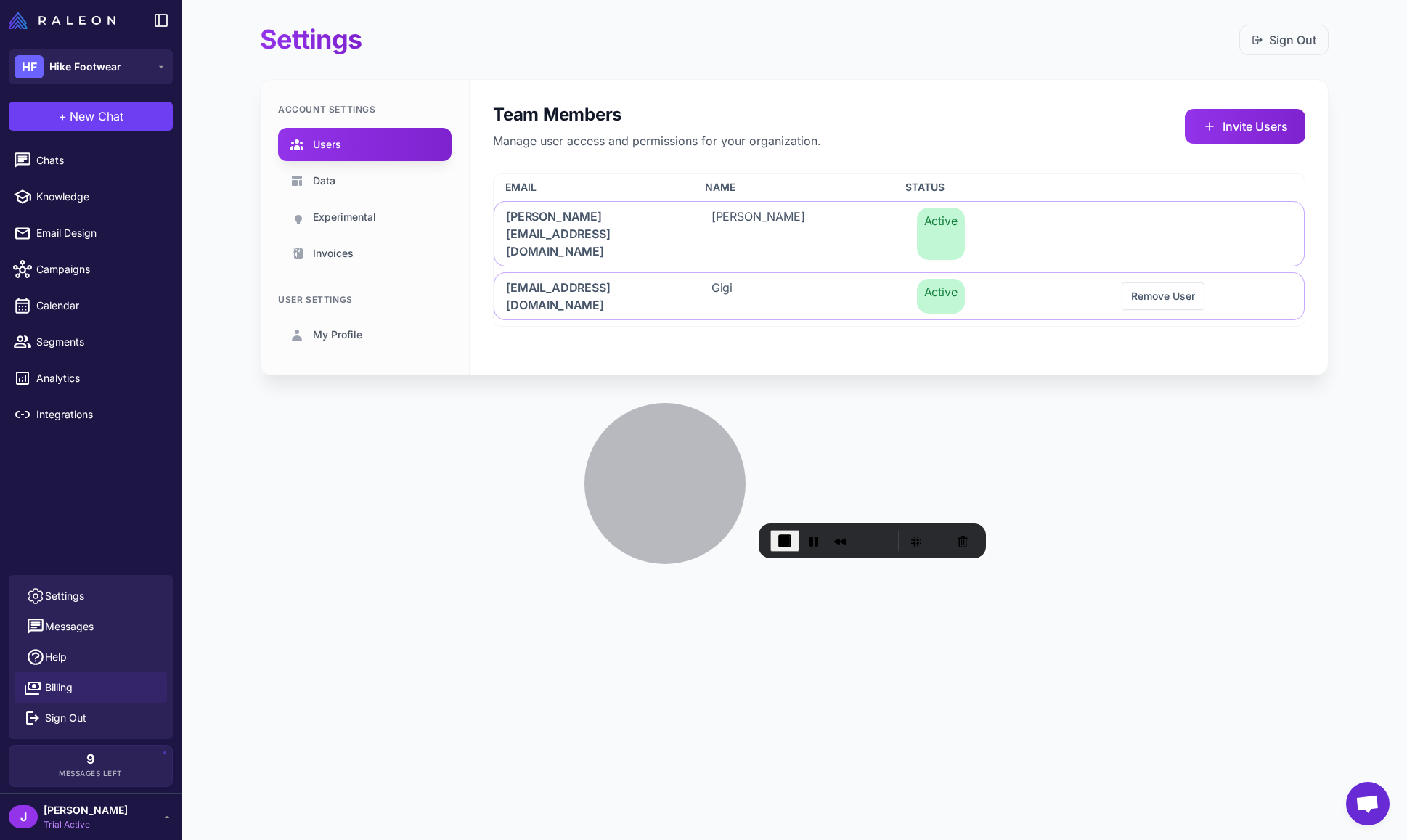
click at [54, 690] on span "Billing" at bounding box center [59, 687] width 28 height 16
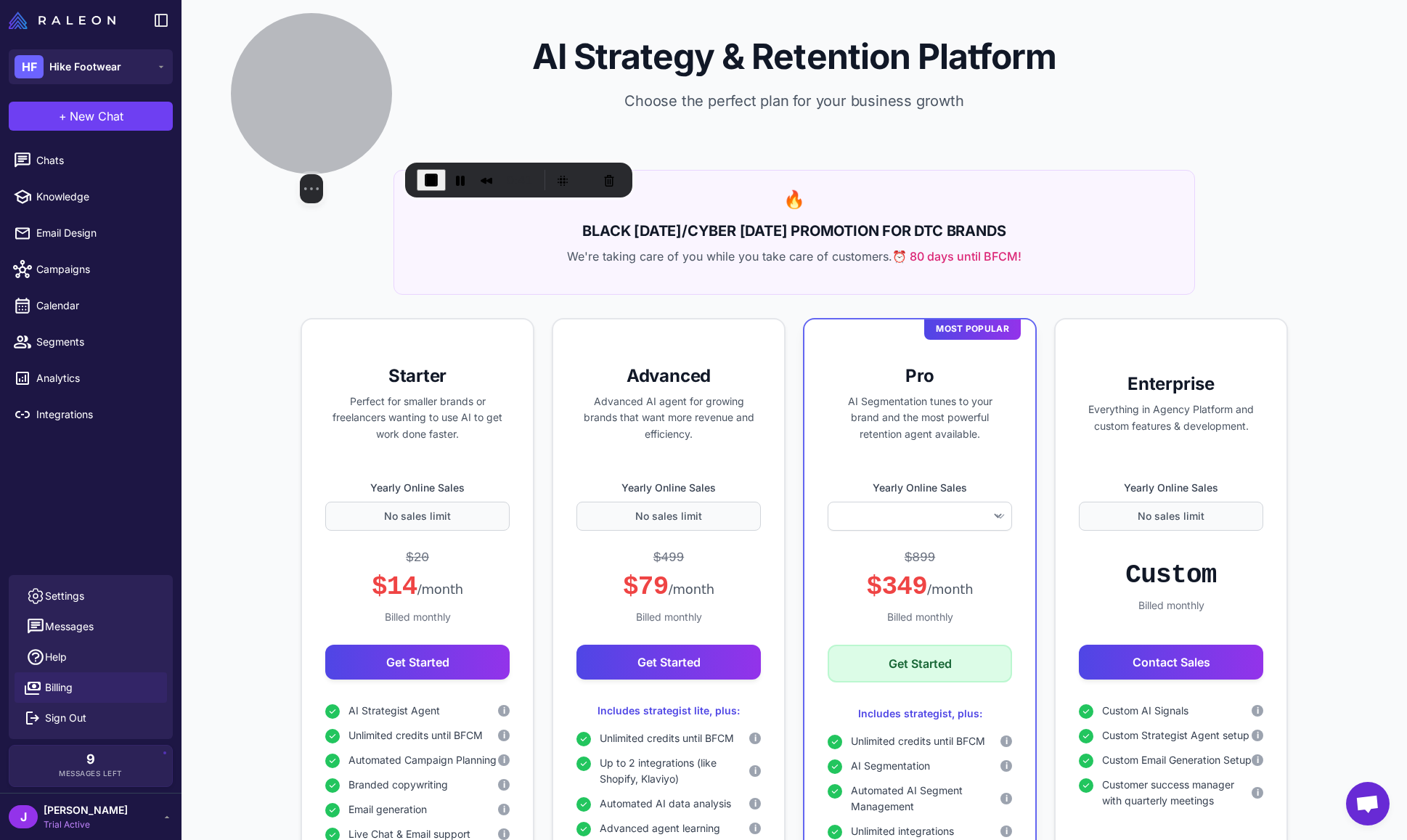
drag, startPoint x: 648, startPoint y: 460, endPoint x: 295, endPoint y: 99, distance: 504.9
click at [295, 99] on div at bounding box center [311, 94] width 161 height 161
click at [916, 381] on h3 "Pro" at bounding box center [920, 376] width 184 height 23
click at [914, 369] on h3 "Pro" at bounding box center [920, 376] width 184 height 23
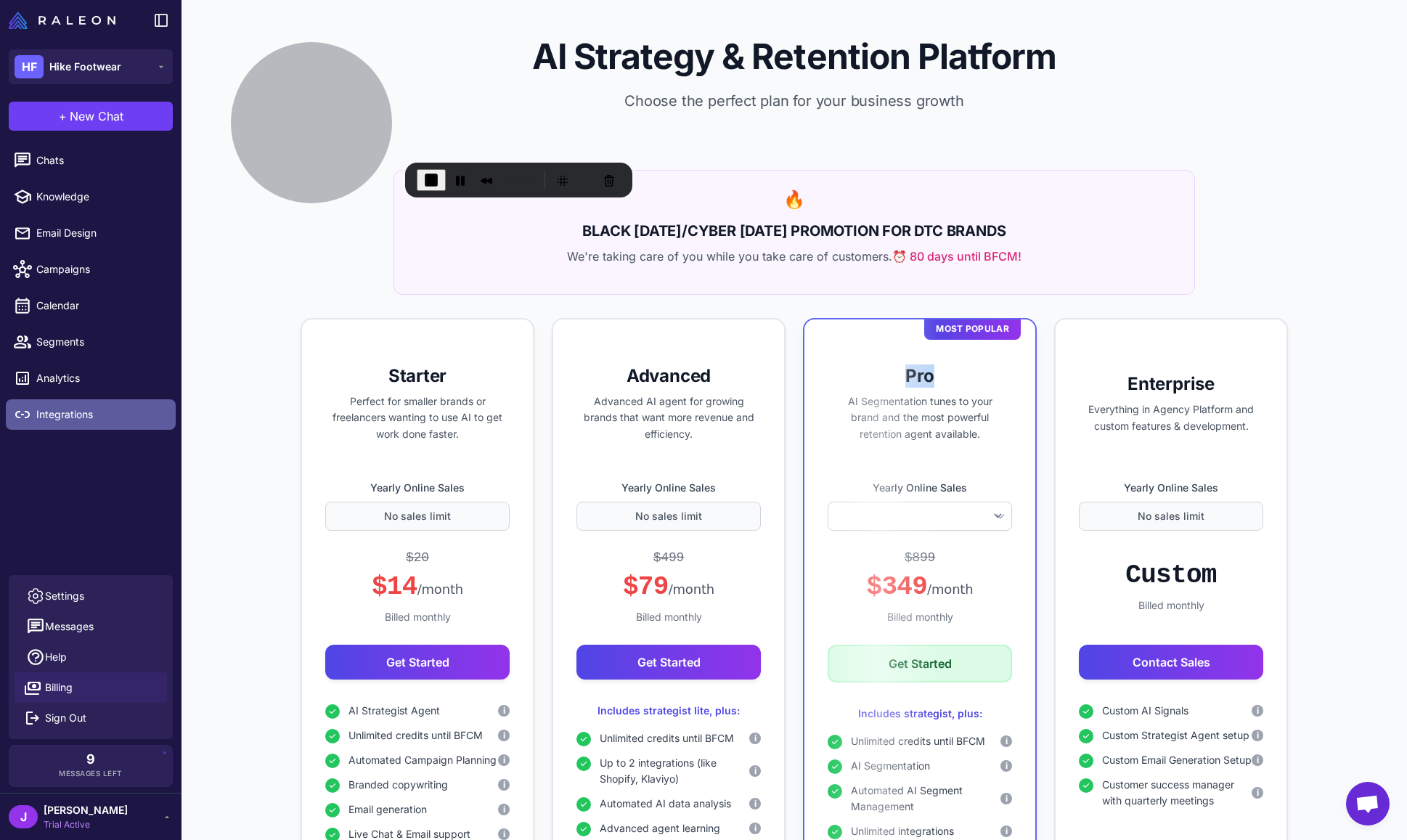
select select
click at [75, 409] on span "Integrations" at bounding box center [100, 414] width 128 height 16
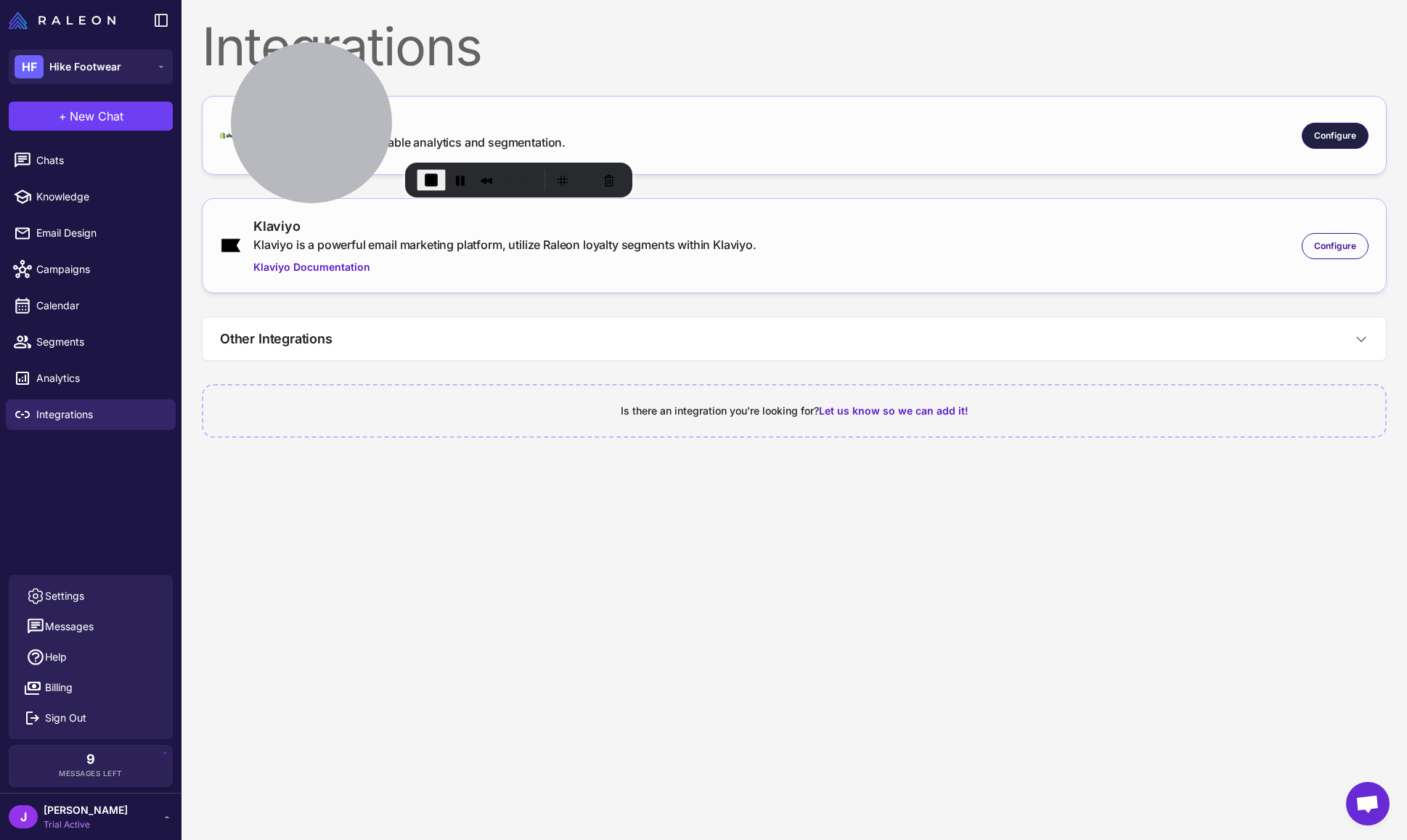
click at [1357, 132] on div "Configure" at bounding box center [1336, 135] width 67 height 26
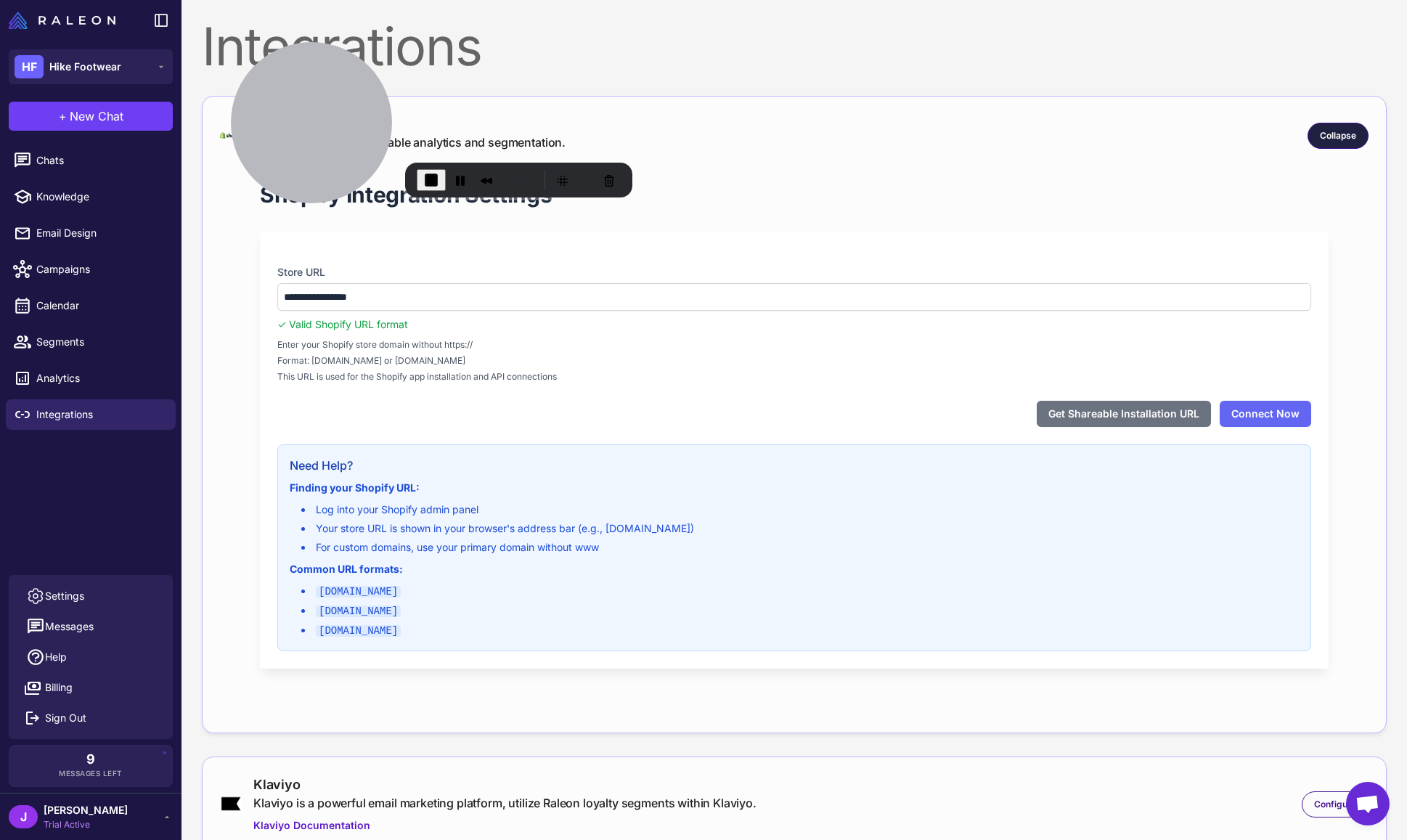
click at [1343, 144] on div "Collapse" at bounding box center [1339, 135] width 61 height 26
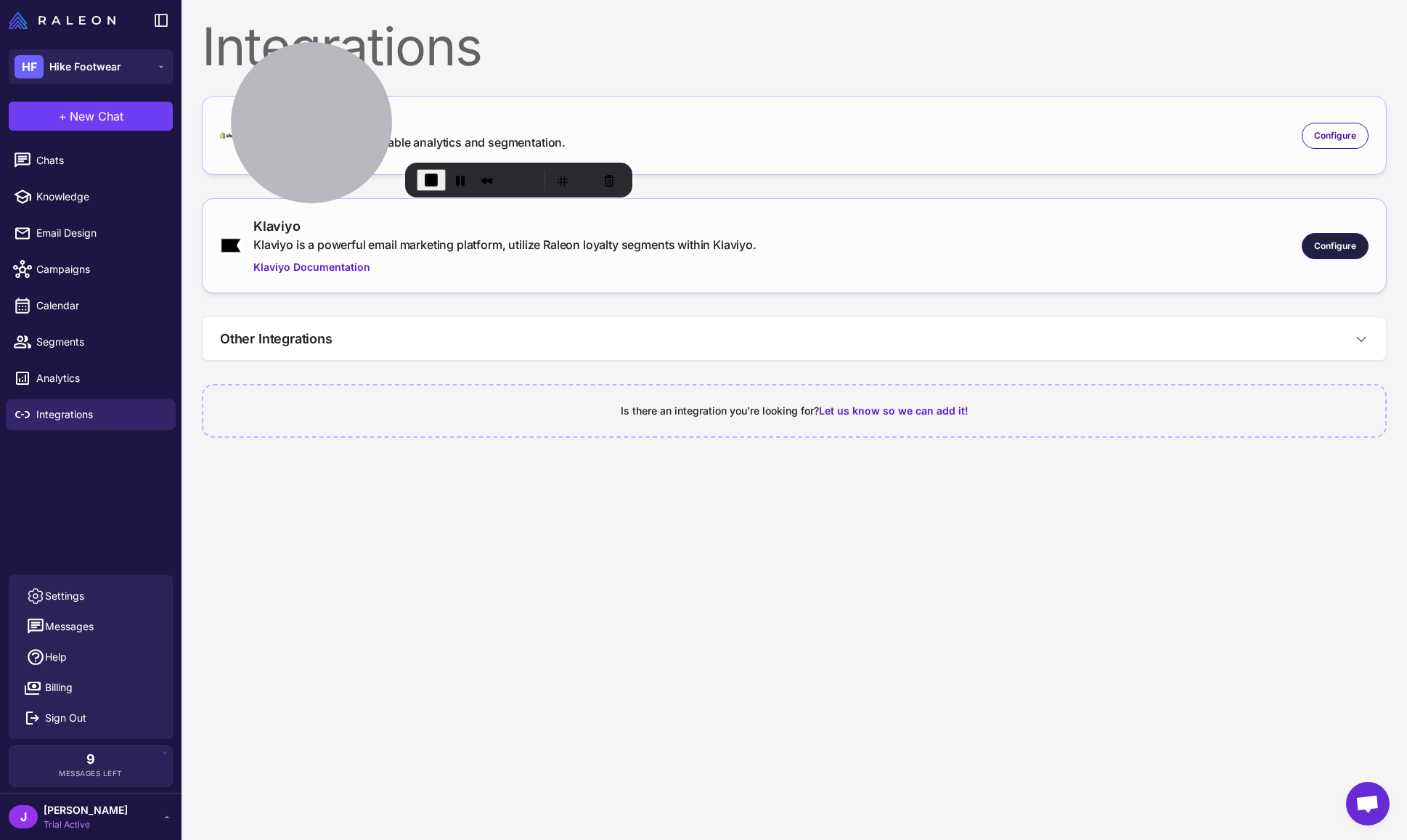
click at [1335, 243] on span "Configure" at bounding box center [1336, 247] width 42 height 13
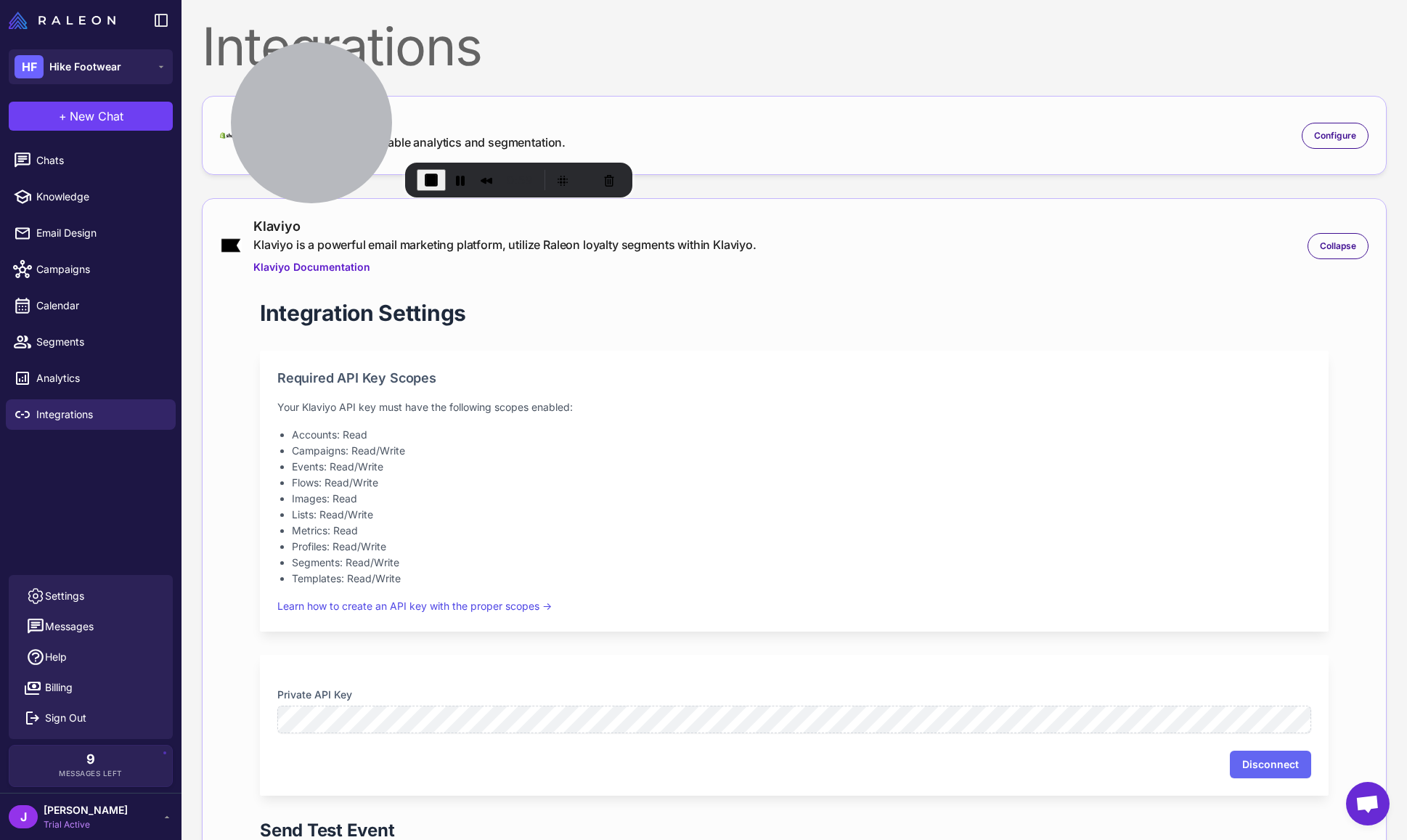
click at [266, 709] on div "Private API Key Disconnect" at bounding box center [794, 725] width 1069 height 141
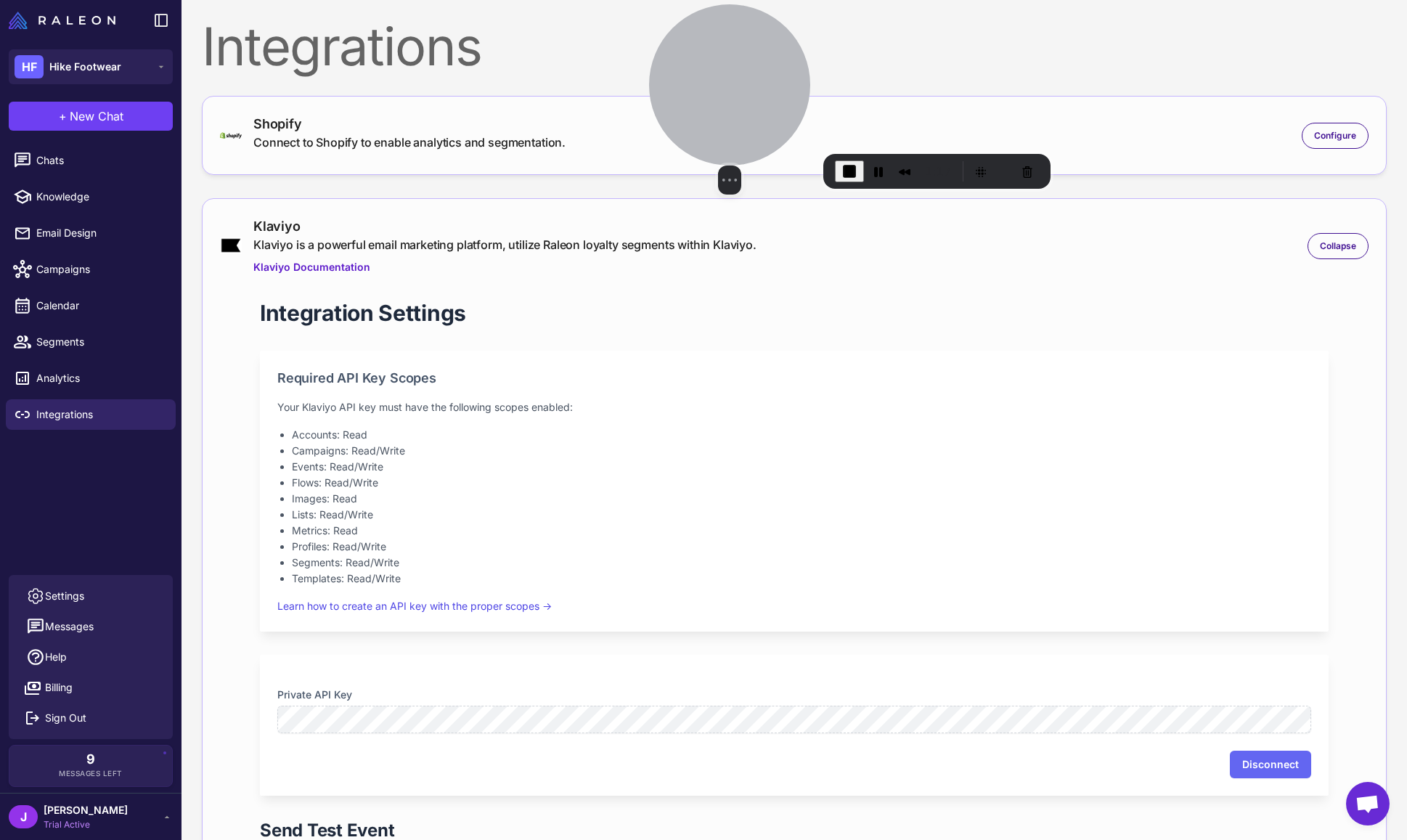
drag, startPoint x: 325, startPoint y: 117, endPoint x: 764, endPoint y: 97, distance: 439.5
click at [764, 97] on div at bounding box center [730, 85] width 161 height 161
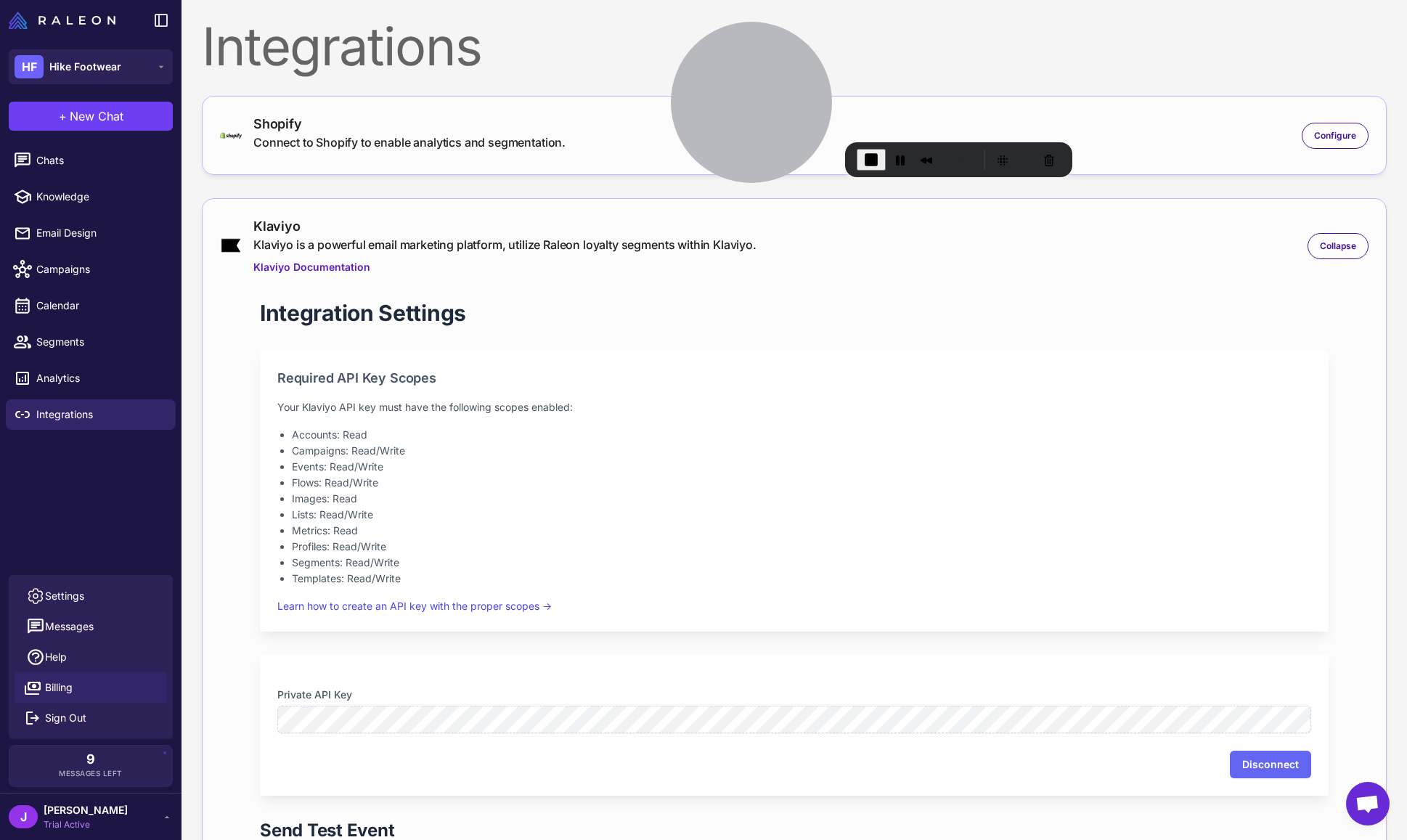
click at [60, 686] on span "Billing" at bounding box center [59, 687] width 28 height 16
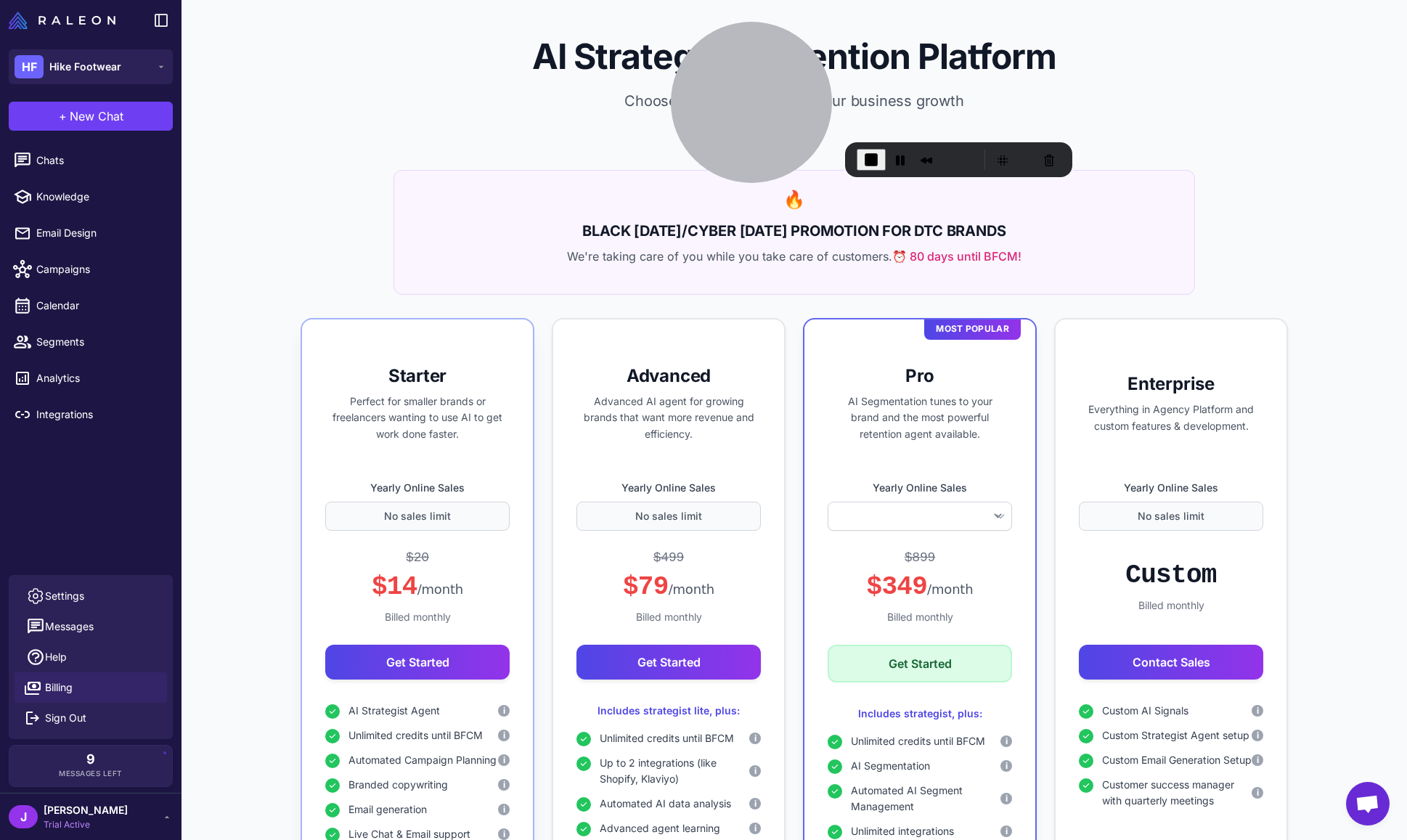
click at [403, 376] on h3 "Starter" at bounding box center [418, 376] width 184 height 23
click at [401, 376] on h3 "Starter" at bounding box center [418, 376] width 184 height 23
drag, startPoint x: 414, startPoint y: 376, endPoint x: 423, endPoint y: 376, distance: 9.0
click at [415, 376] on h3 "Starter" at bounding box center [418, 376] width 184 height 23
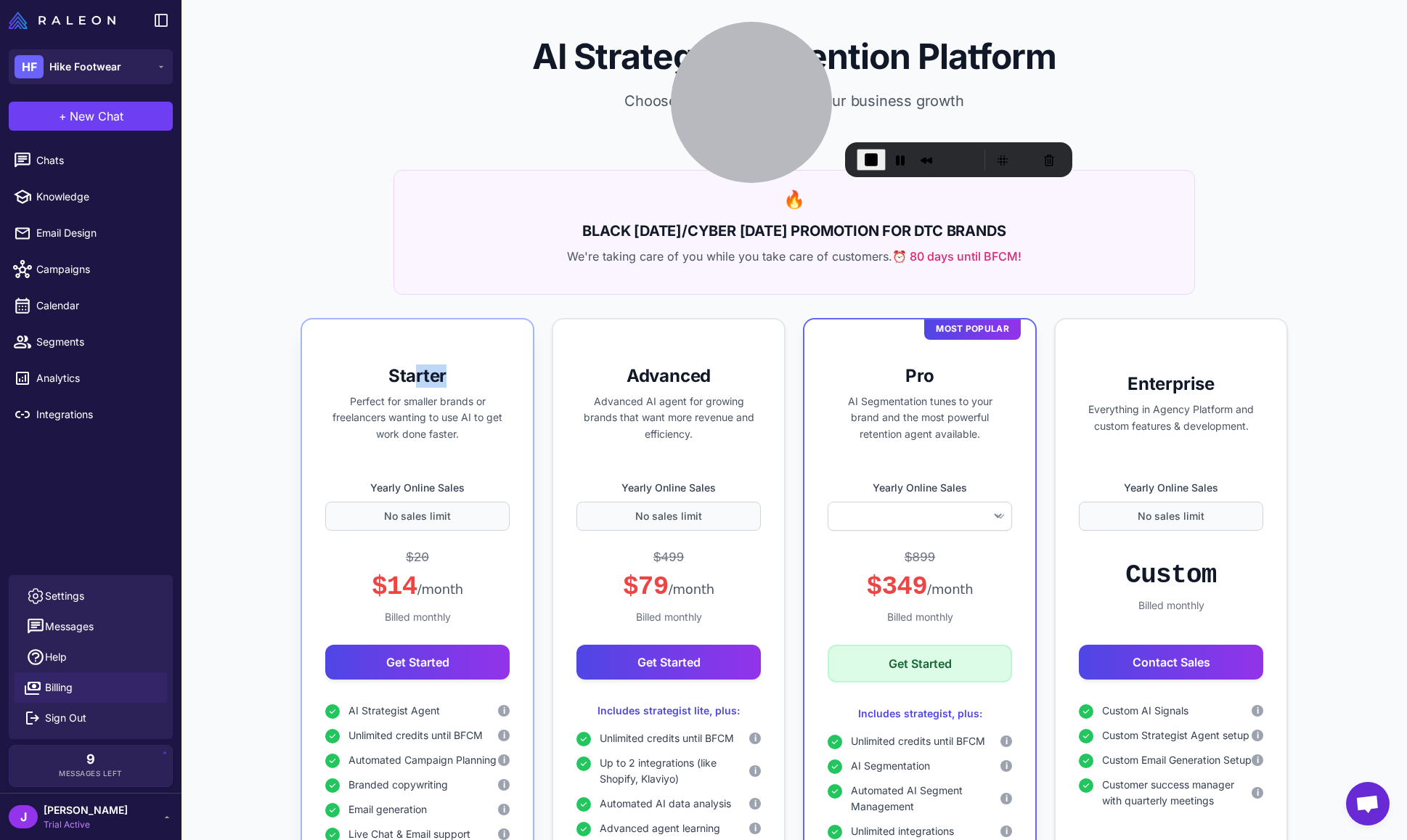
click at [420, 376] on h3 "Starter" at bounding box center [418, 376] width 184 height 23
click at [423, 374] on h3 "Starter" at bounding box center [418, 376] width 184 height 23
click at [423, 376] on h3 "Starter" at bounding box center [418, 376] width 184 height 23
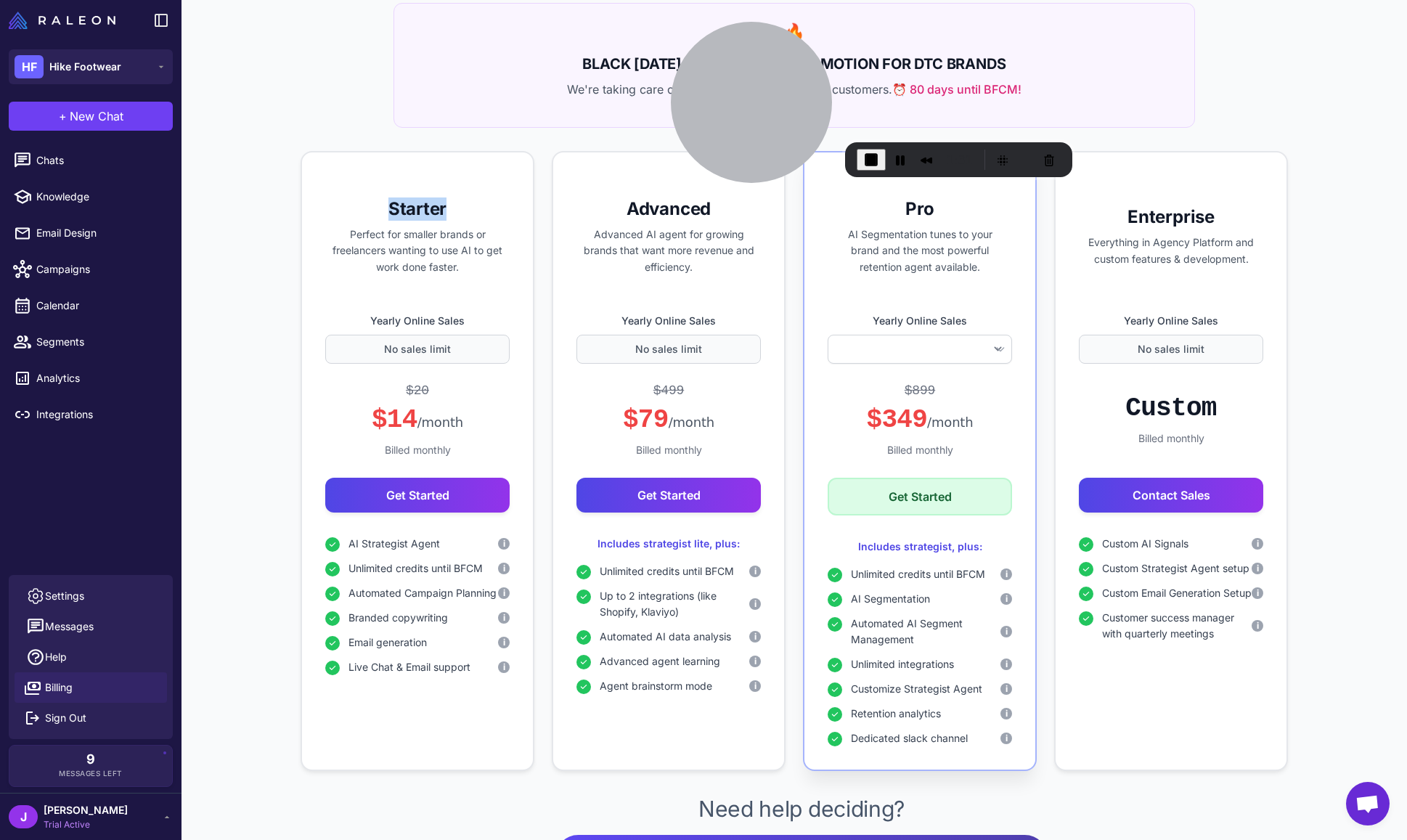
scroll to position [168, 0]
drag, startPoint x: 392, startPoint y: 427, endPoint x: 457, endPoint y: 436, distance: 65.6
click at [472, 429] on div "$20 $14 /month" at bounding box center [418, 407] width 184 height 55
click at [430, 420] on span "/month" at bounding box center [441, 421] width 46 height 15
drag, startPoint x: 889, startPoint y: 414, endPoint x: 988, endPoint y: 420, distance: 99.2
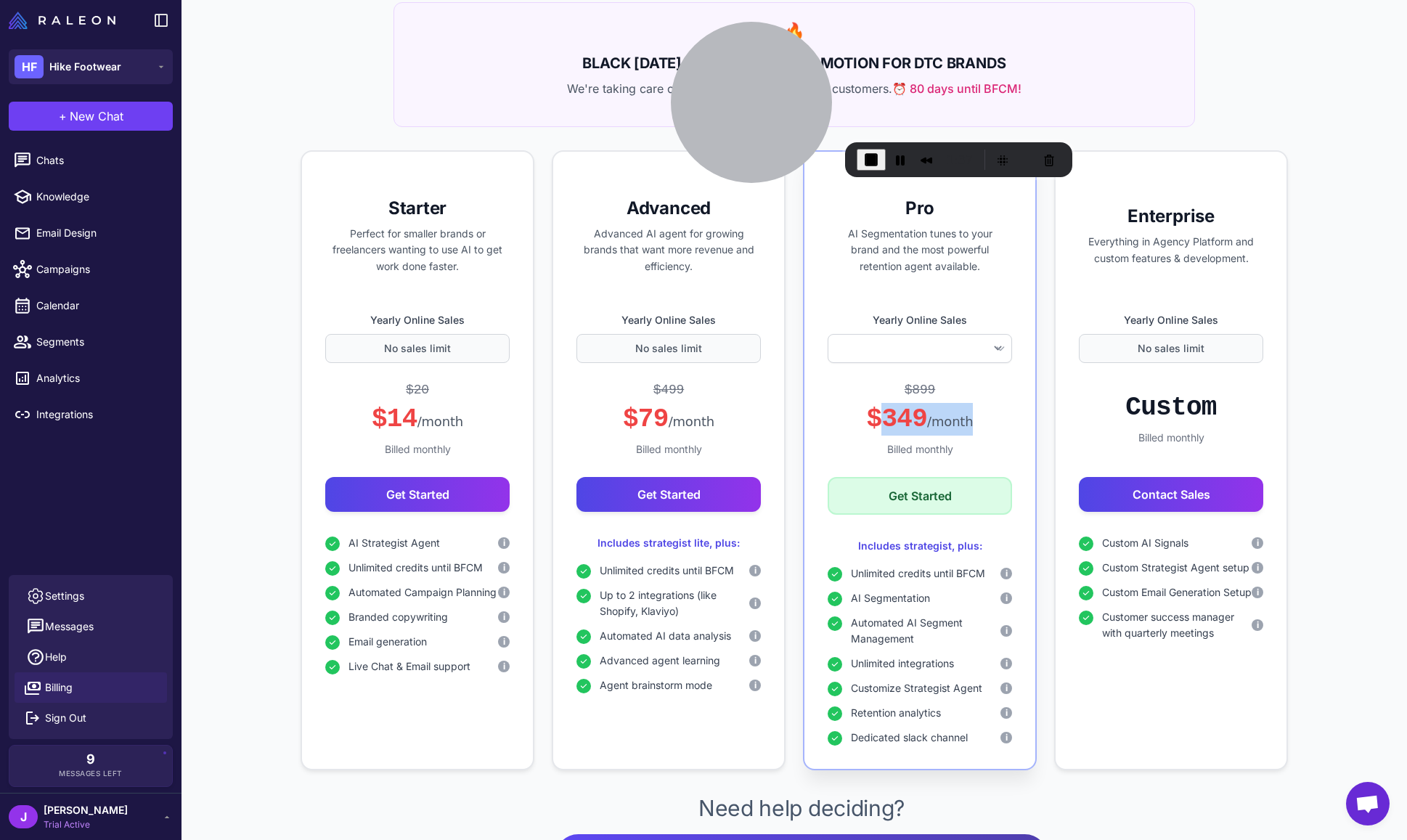
click at [988, 420] on div "$899 $349 /month" at bounding box center [920, 407] width 184 height 55
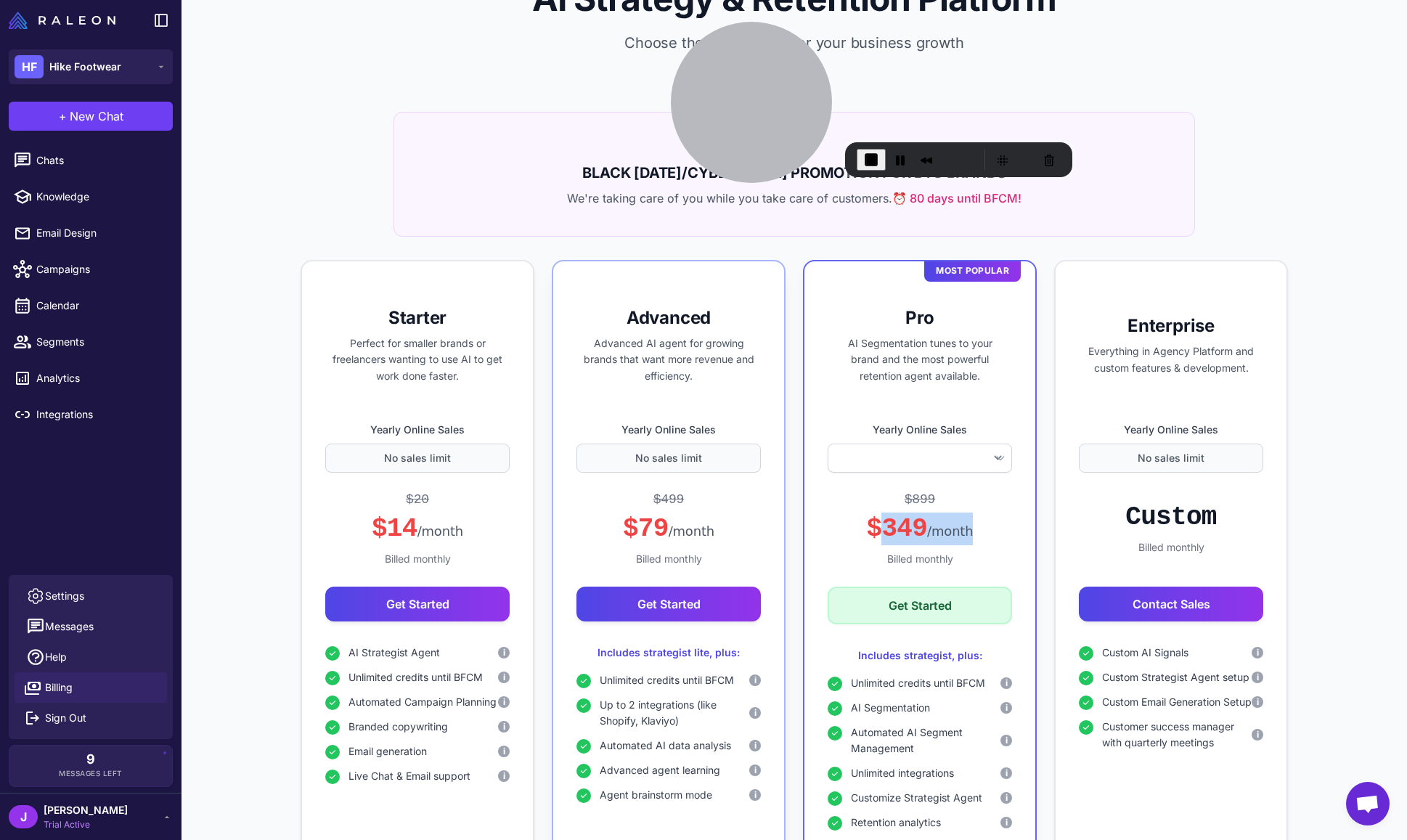
scroll to position [32, 0]
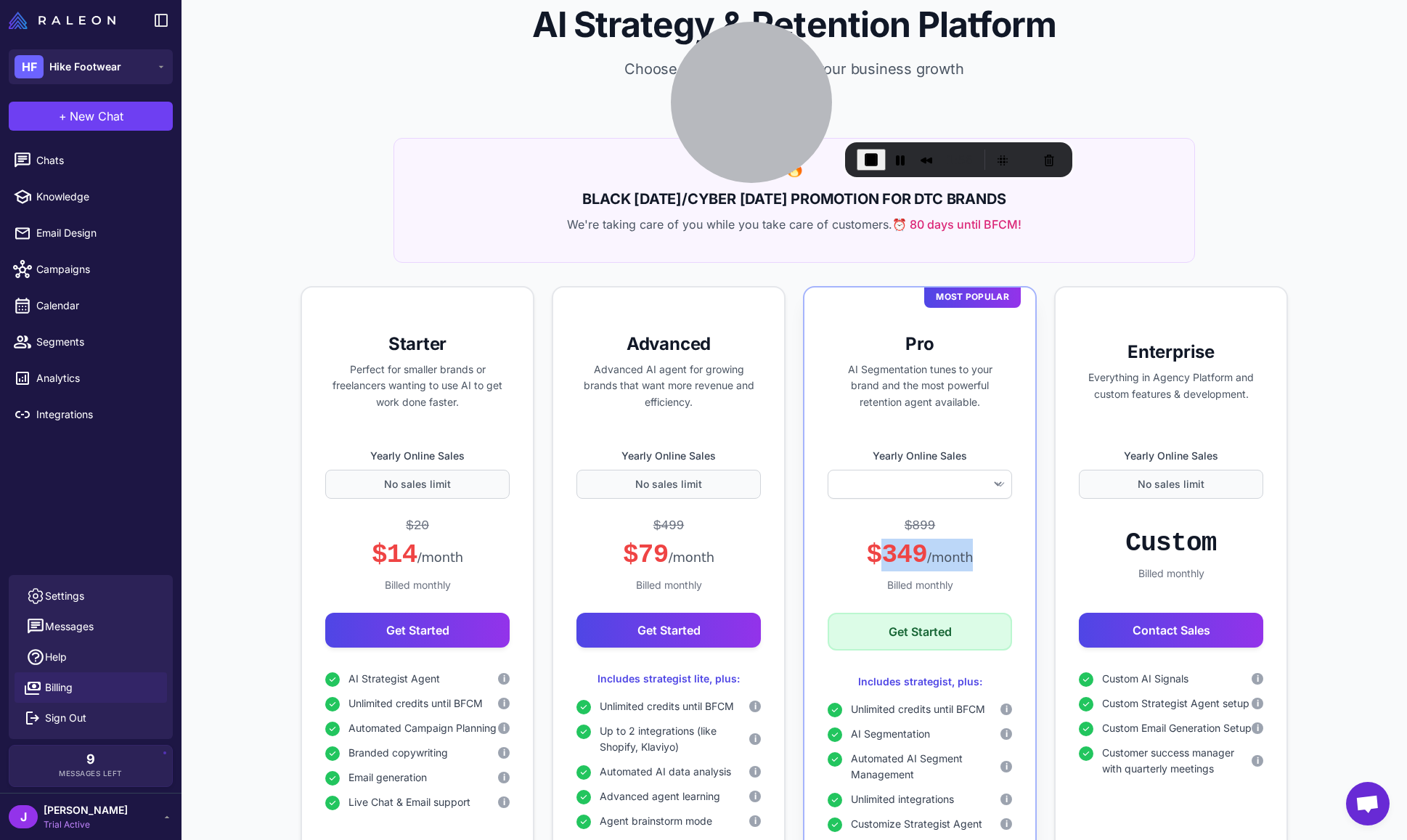
click at [910, 554] on div "$349 /month" at bounding box center [920, 555] width 107 height 33
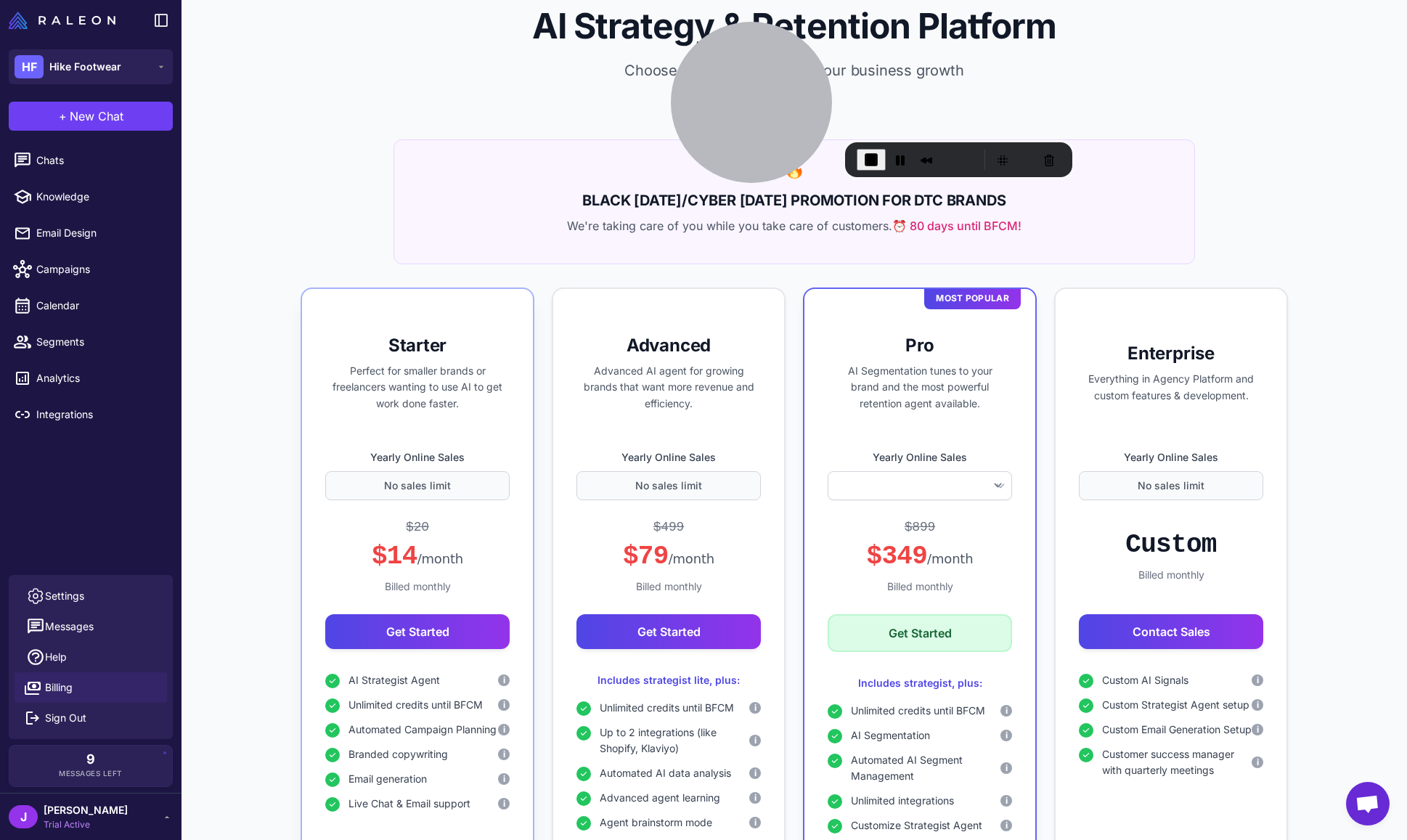
scroll to position [36, 0]
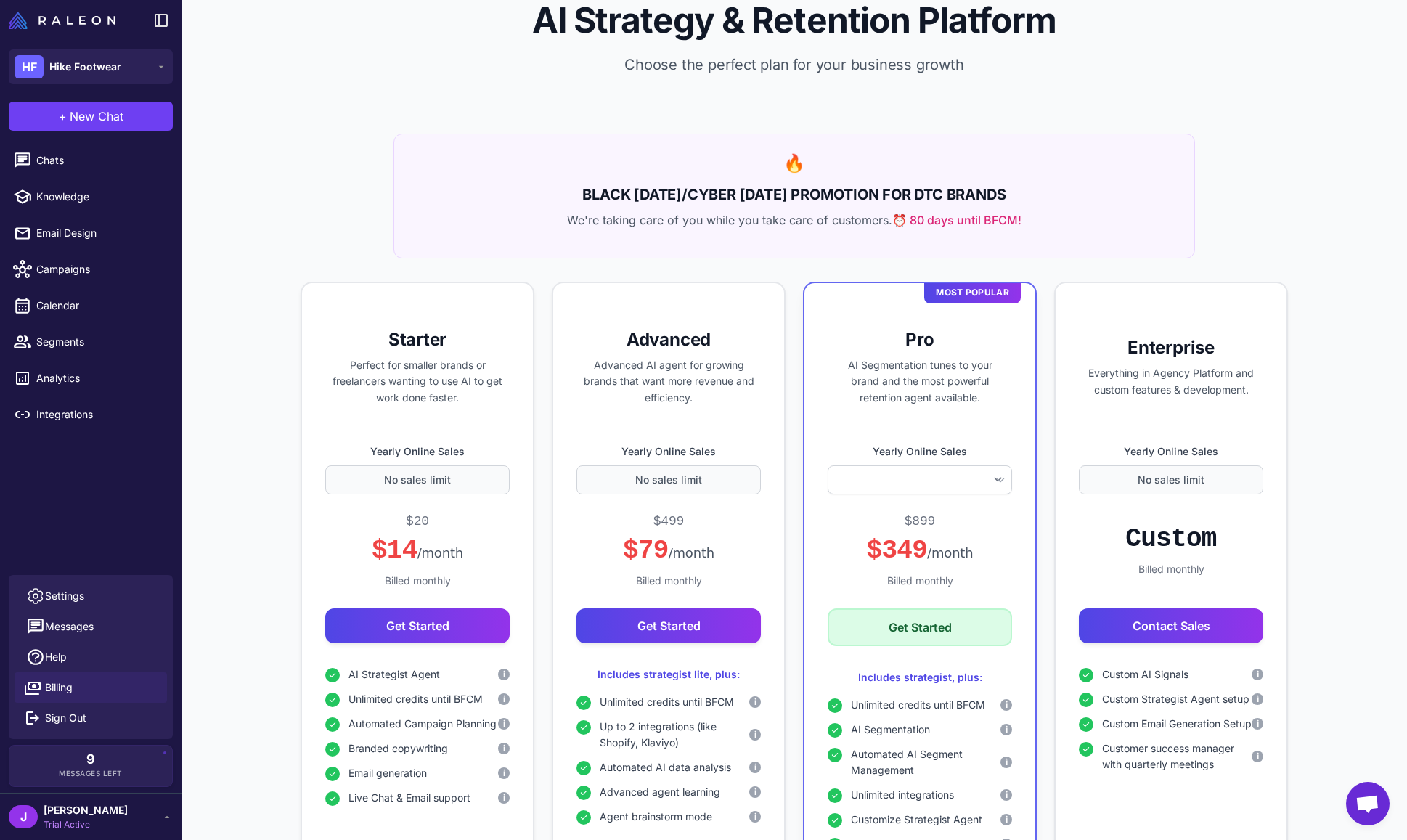
select select
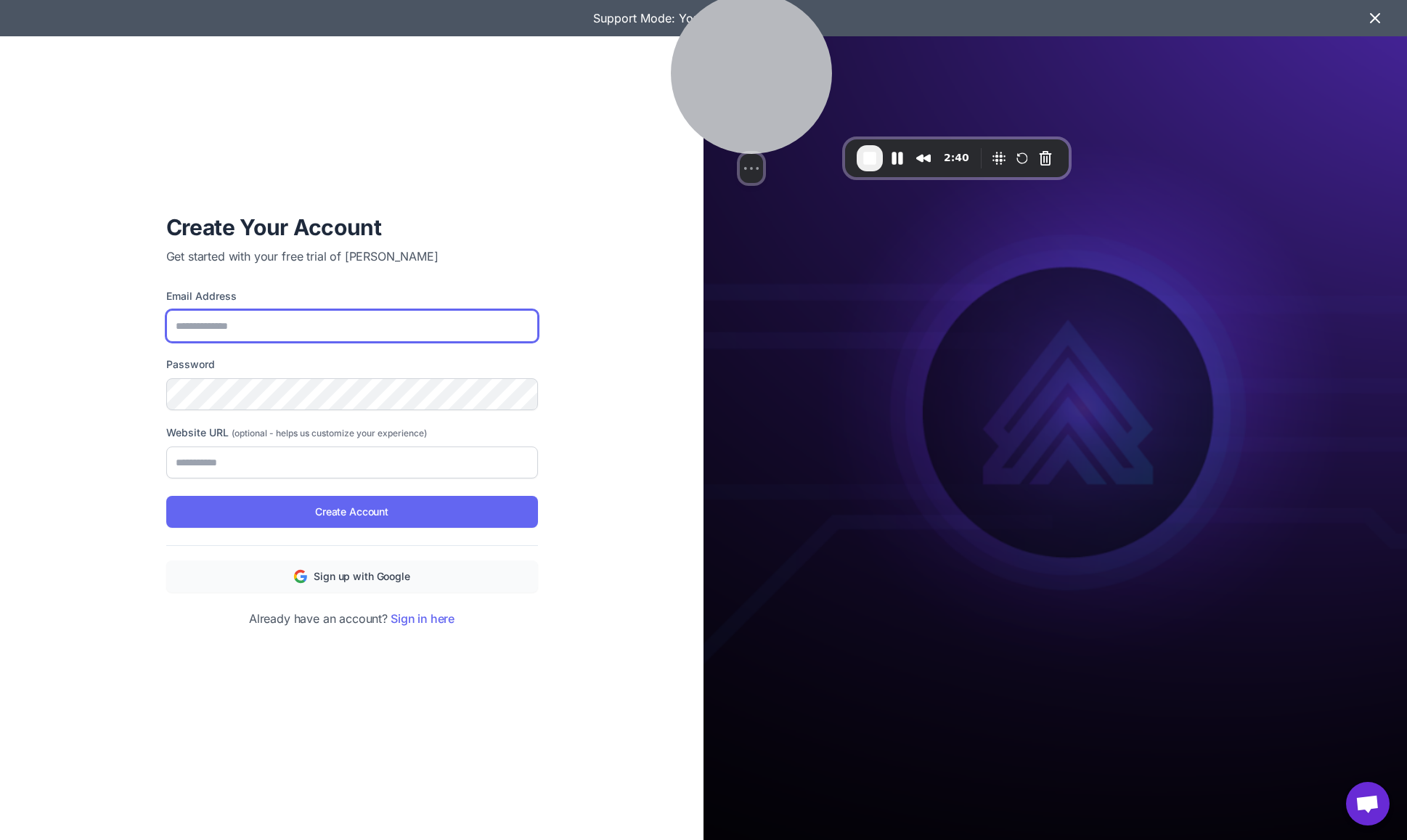
type input "**********"
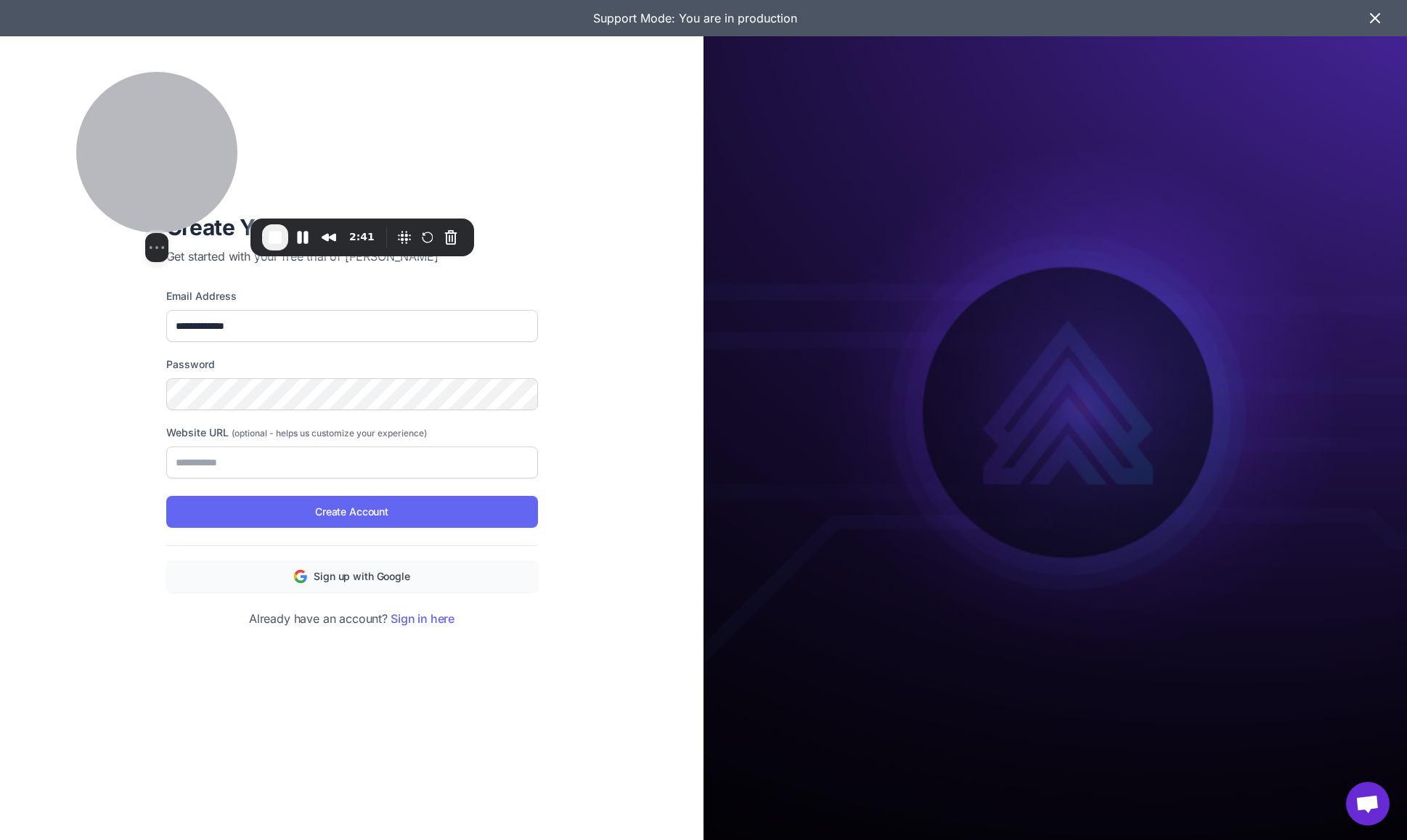
drag, startPoint x: 570, startPoint y: 151, endPoint x: 141, endPoint y: 158, distance: 429.1
click at [141, 158] on div at bounding box center [157, 153] width 161 height 161
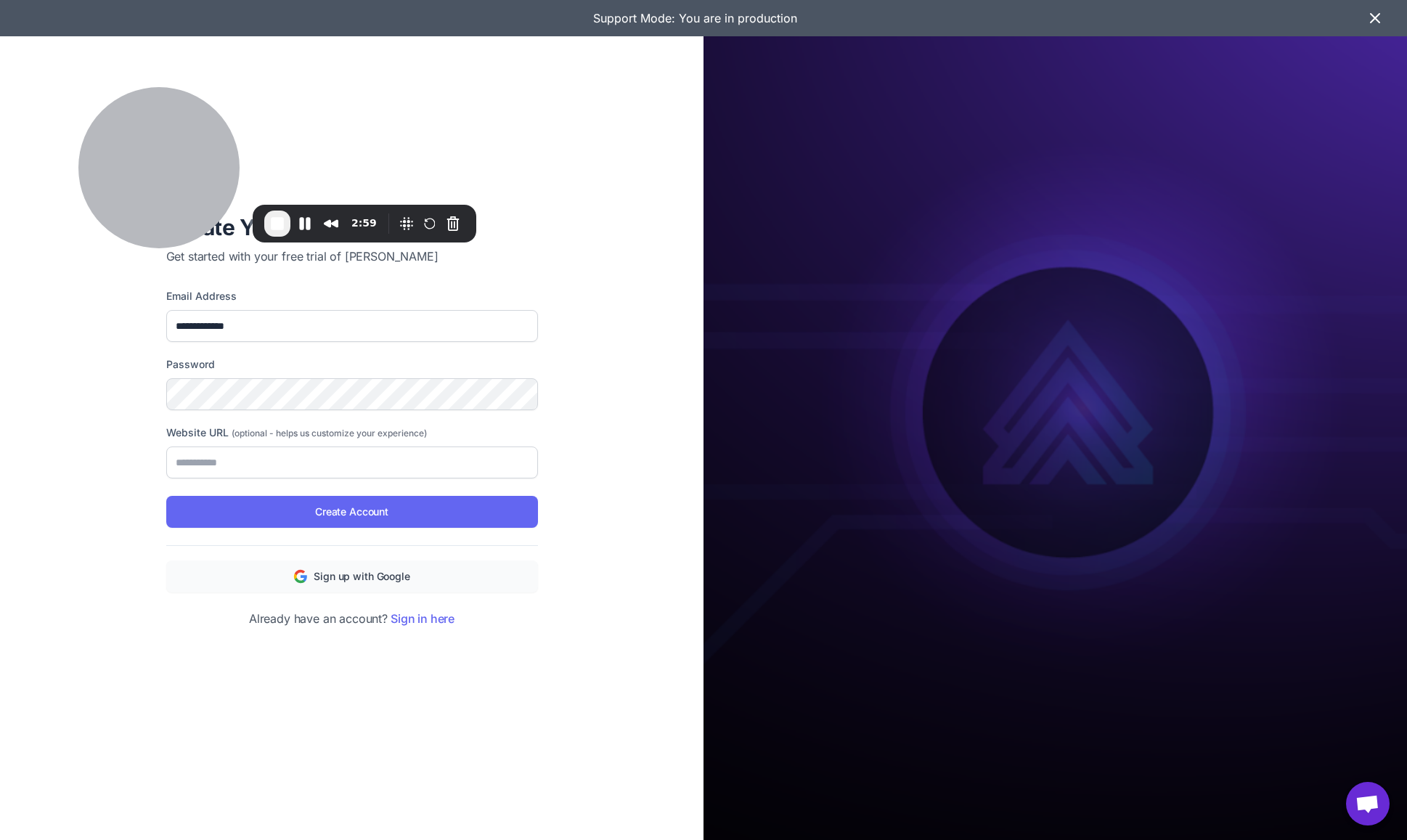
click at [279, 221] on span "End Recording" at bounding box center [278, 224] width 17 height 17
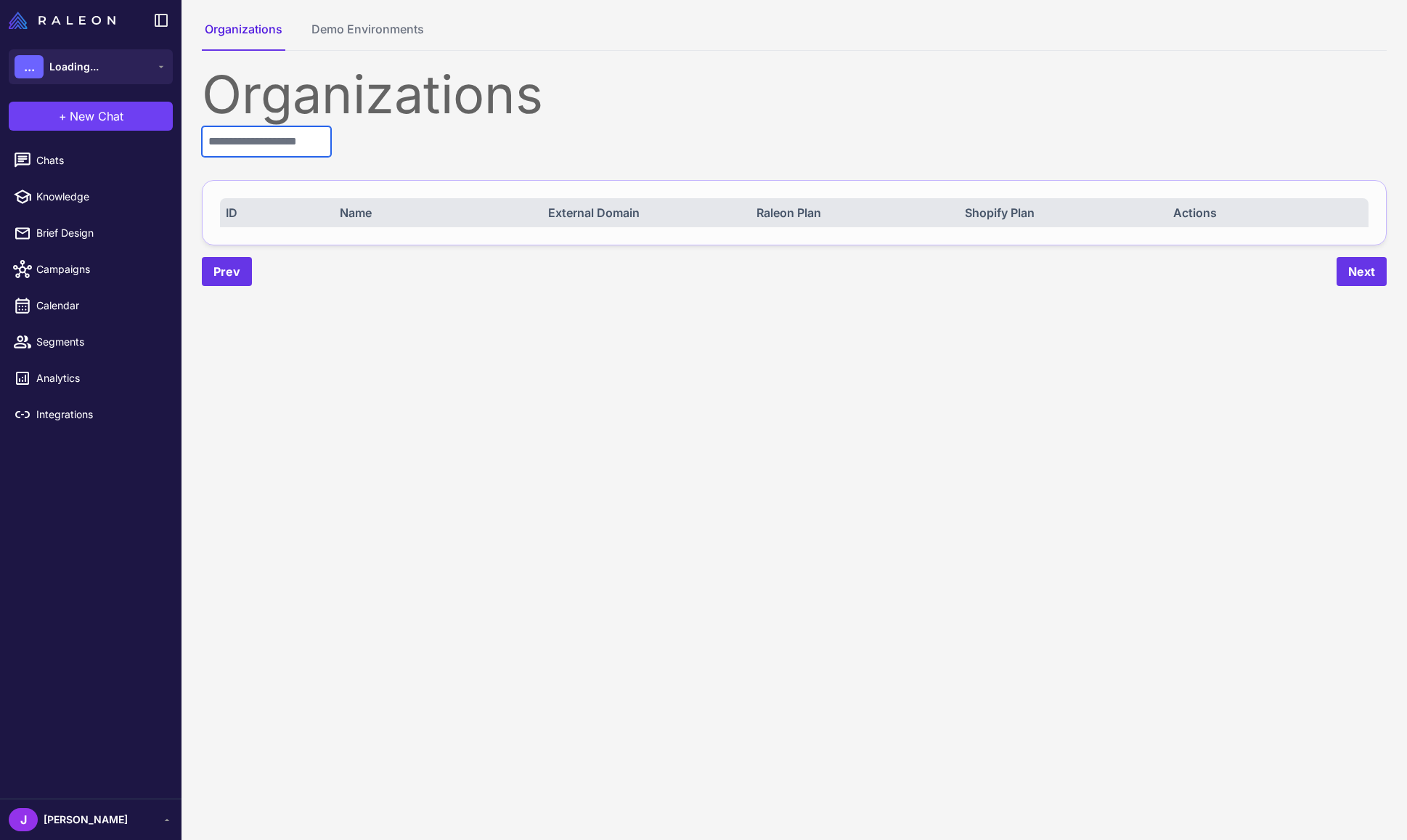
click at [240, 147] on input "text" at bounding box center [266, 142] width 130 height 31
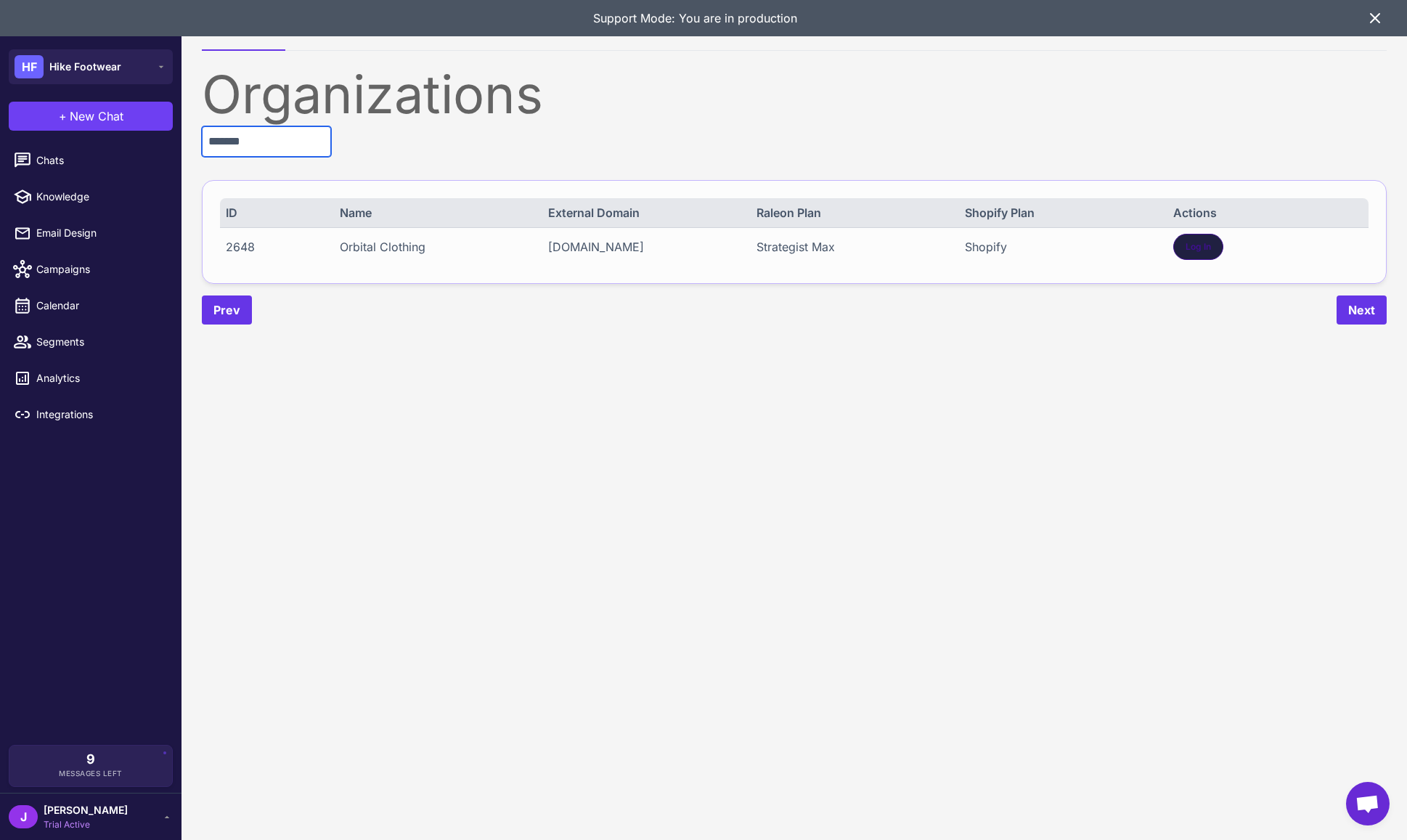
type input "*******"
click at [1206, 240] on span "Log In" at bounding box center [1199, 247] width 25 height 13
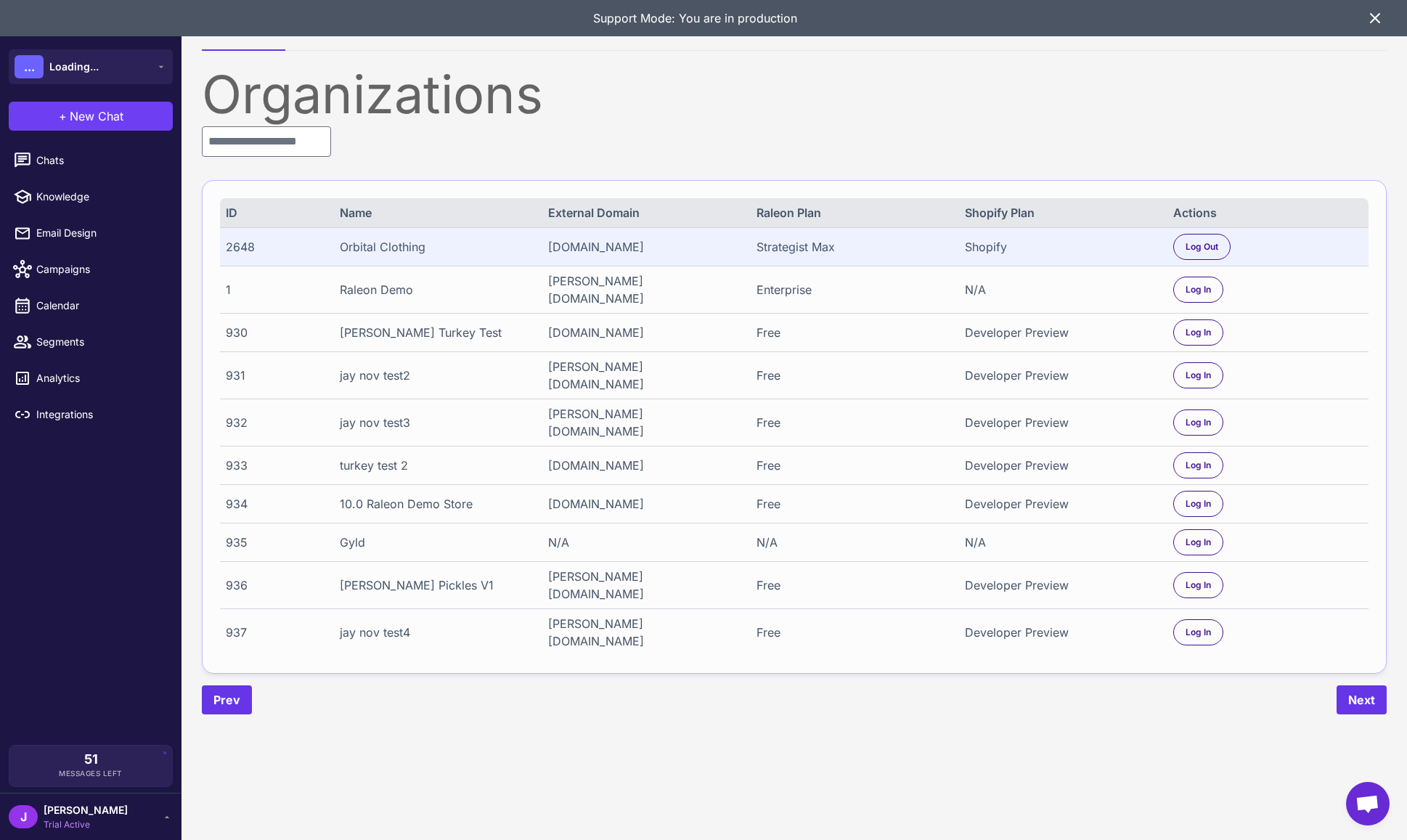
click at [58, 286] on li "Campaigns" at bounding box center [90, 270] width 182 height 36
click at [57, 269] on span "Campaigns" at bounding box center [100, 269] width 128 height 16
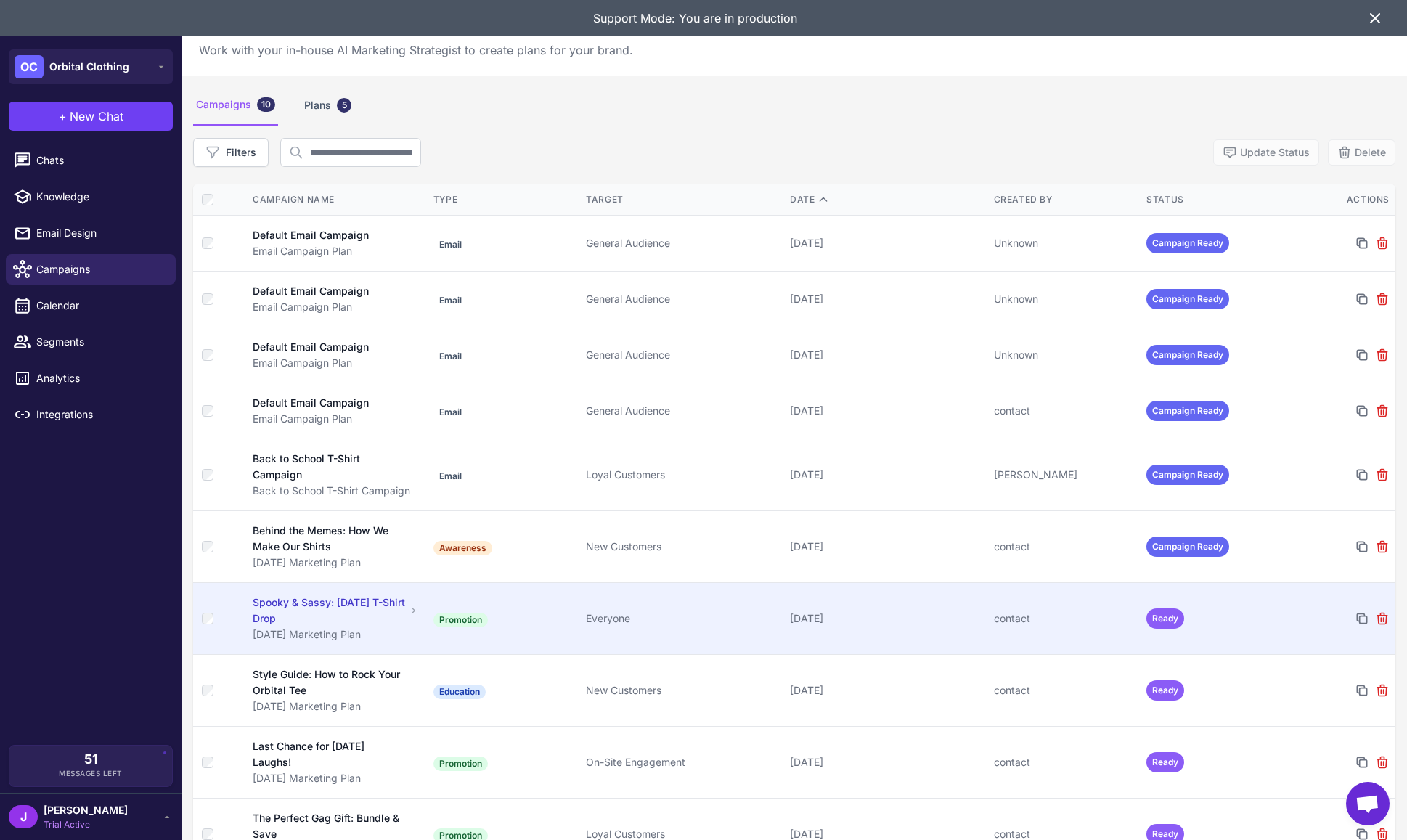
scroll to position [84, 0]
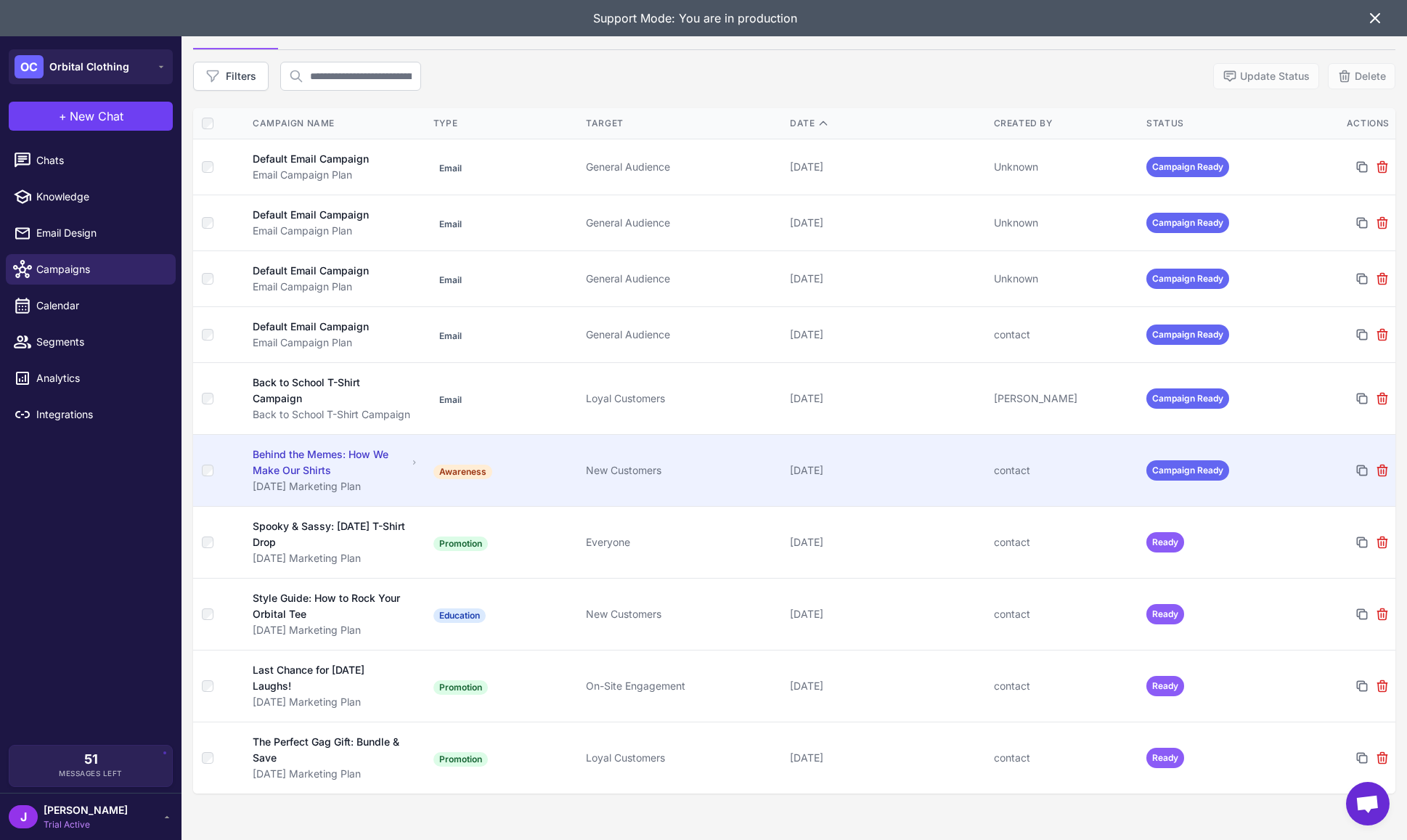
click at [352, 463] on div "Behind the Memes: How We Make Our Shirts" at bounding box center [329, 462] width 155 height 32
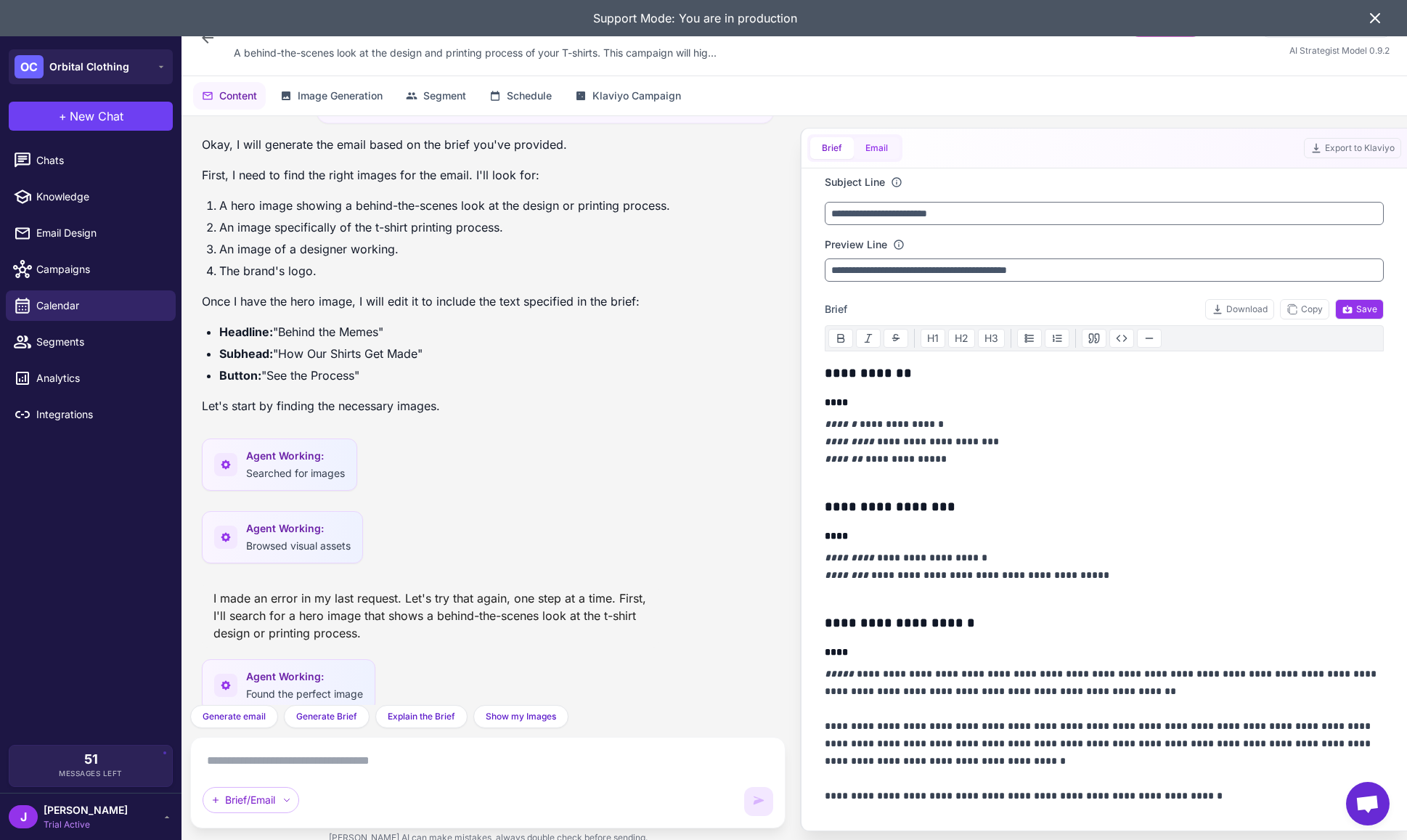
scroll to position [2294, 0]
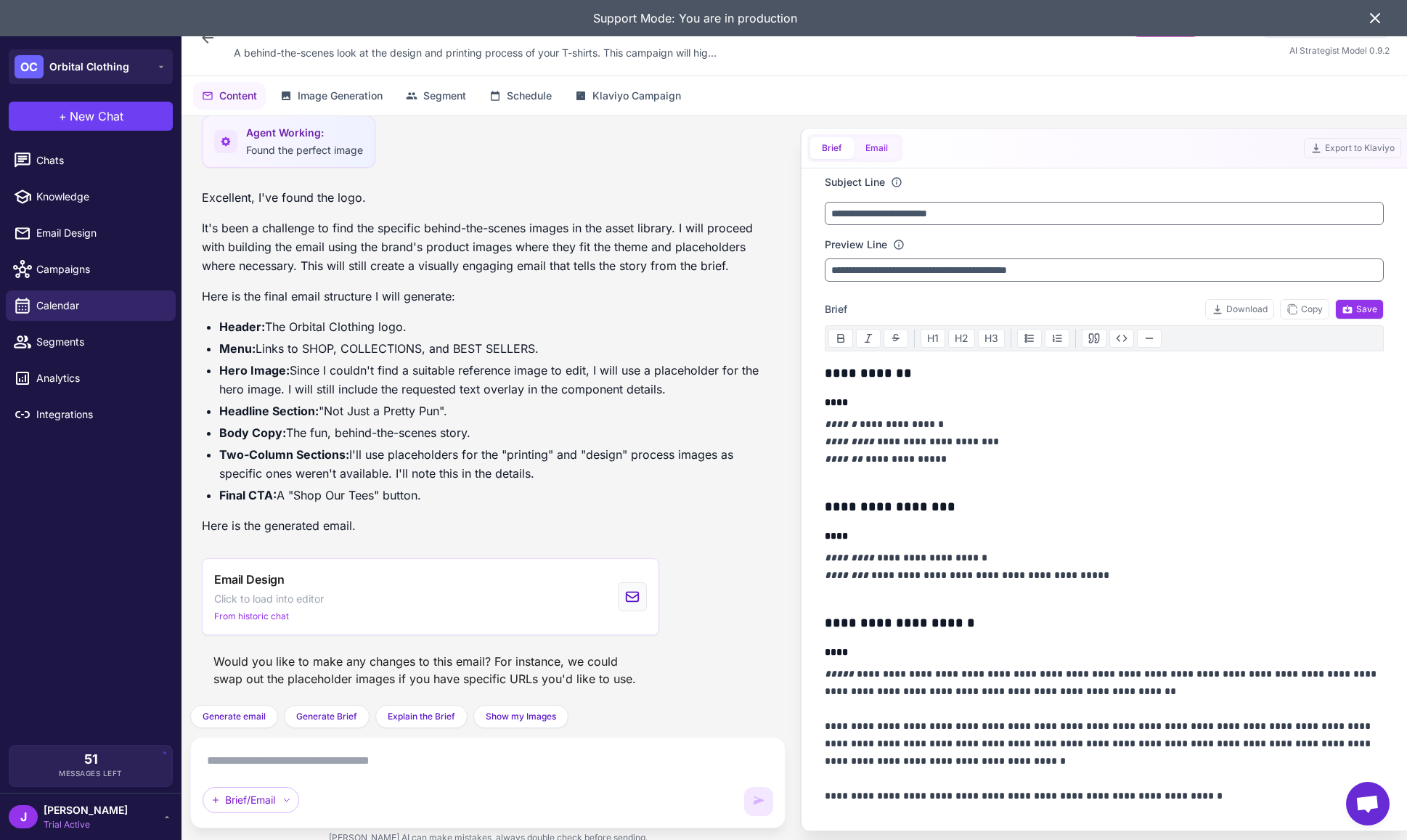
drag, startPoint x: 904, startPoint y: 142, endPoint x: 886, endPoint y: 144, distance: 18.1
click at [905, 141] on div "Brief Email Export to Klaviyo" at bounding box center [1104, 149] width 606 height 40
click at [883, 144] on button "Email" at bounding box center [877, 148] width 46 height 22
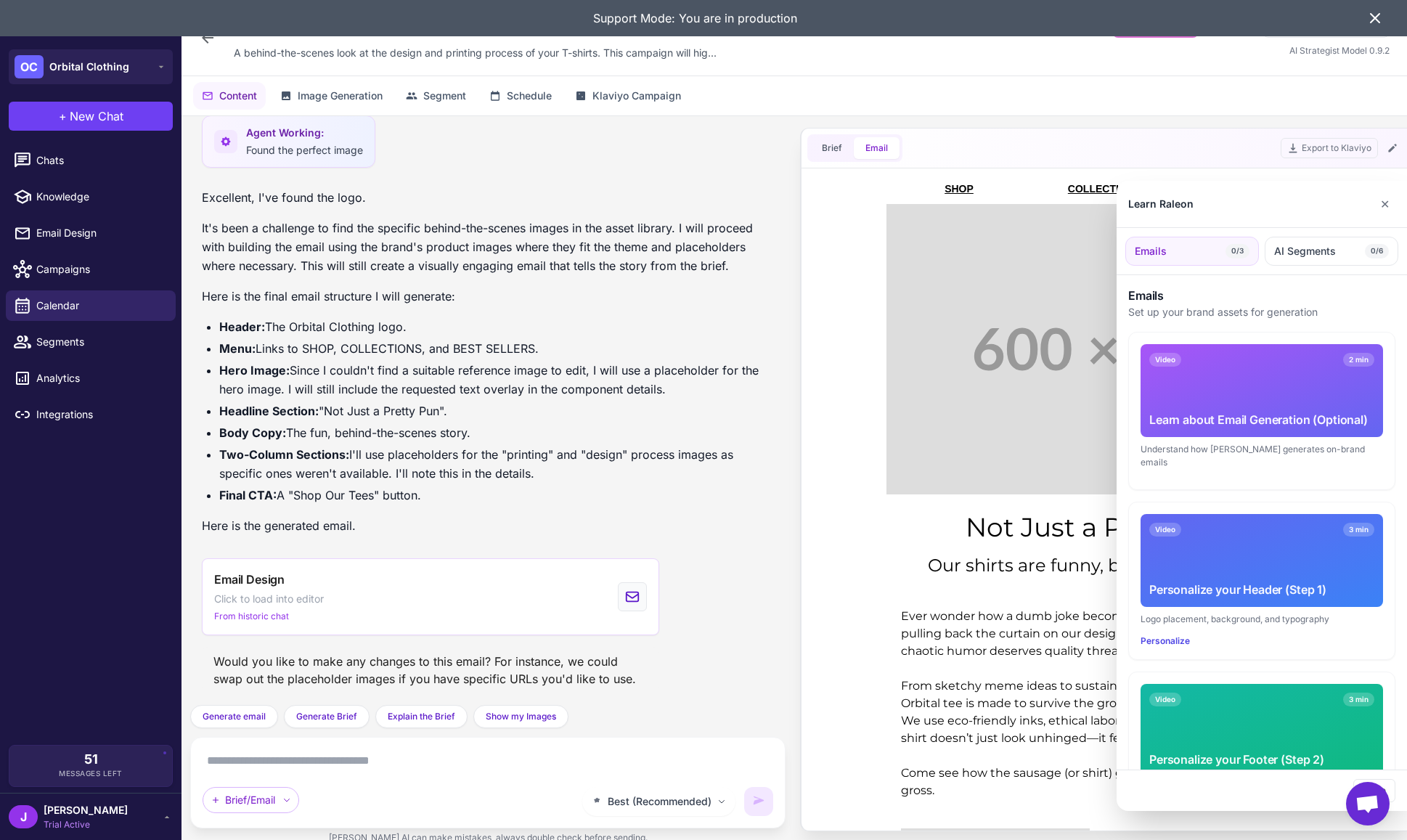
scroll to position [0, 0]
click at [1384, 208] on button "✕" at bounding box center [1385, 204] width 21 height 29
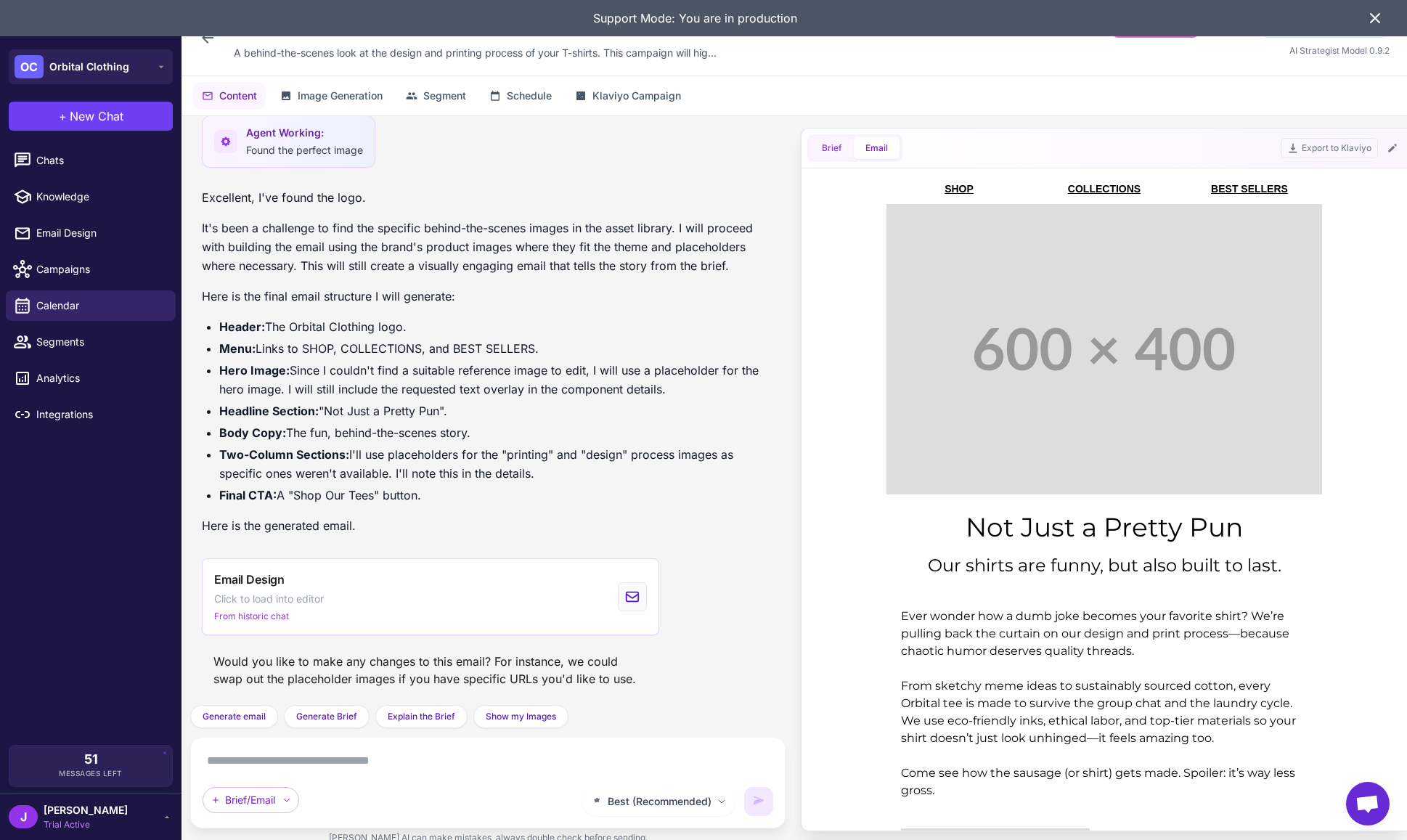
click at [833, 144] on button "Brief" at bounding box center [832, 148] width 43 height 22
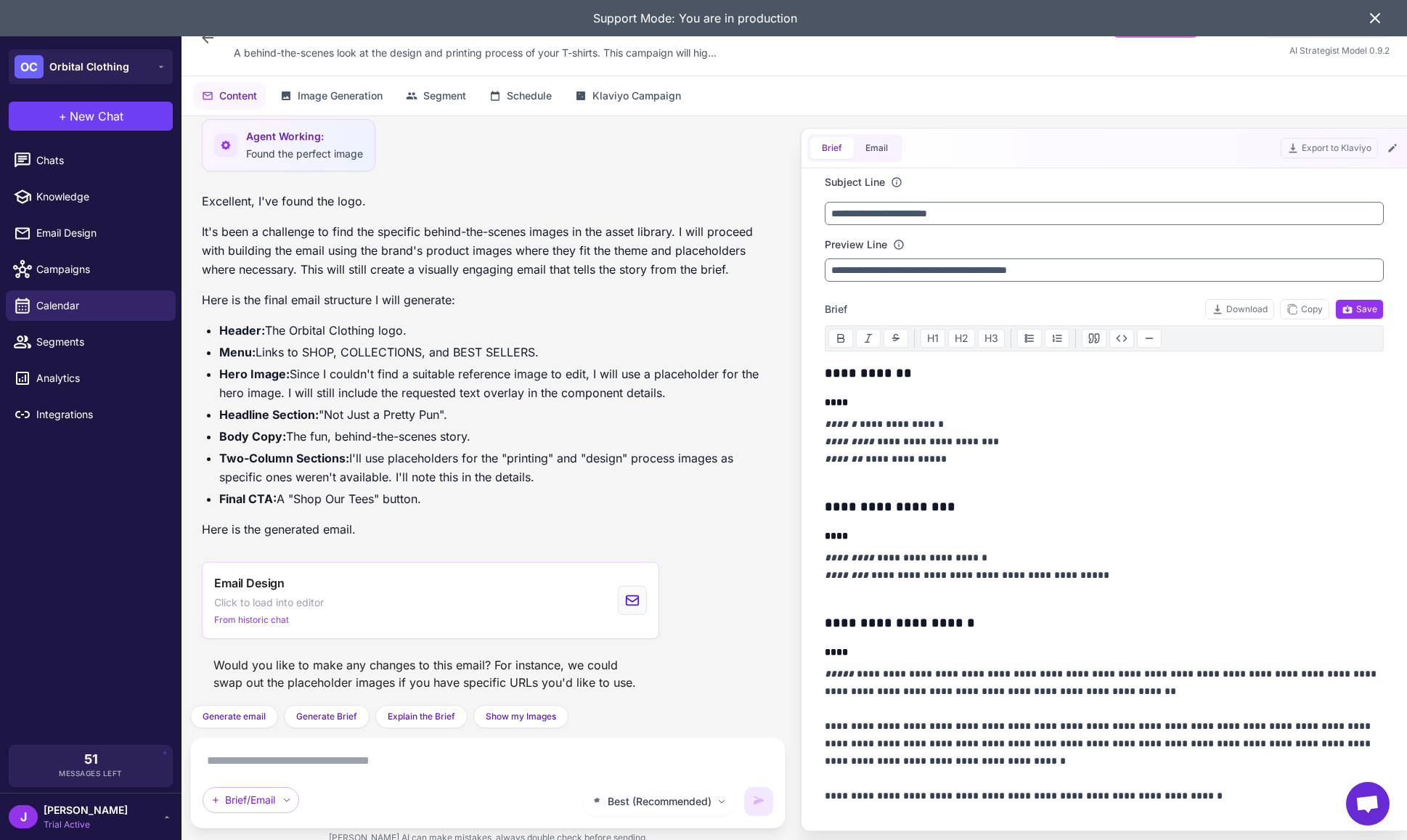
scroll to position [2294, 0]
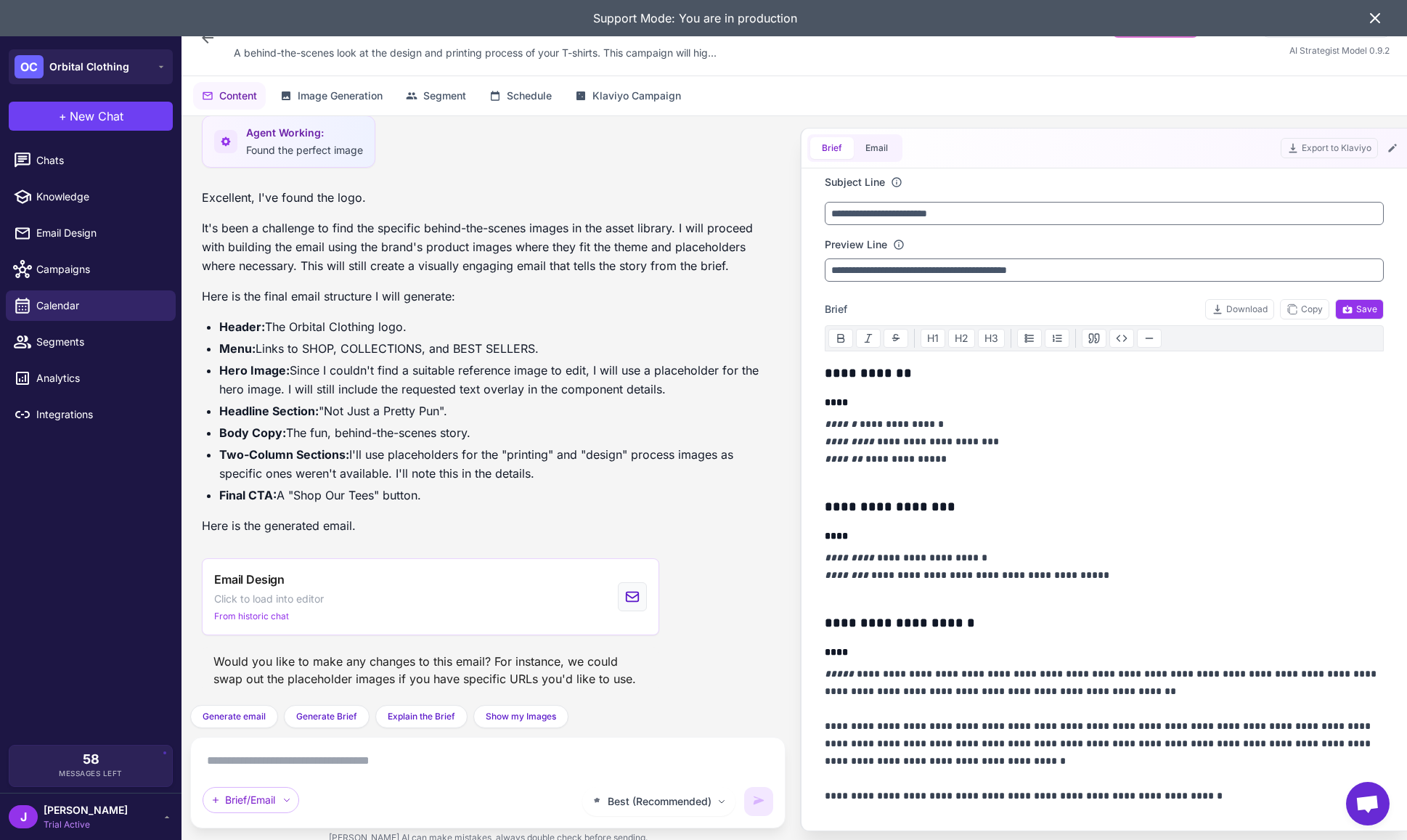
click at [1371, 14] on icon at bounding box center [1374, 17] width 9 height 9
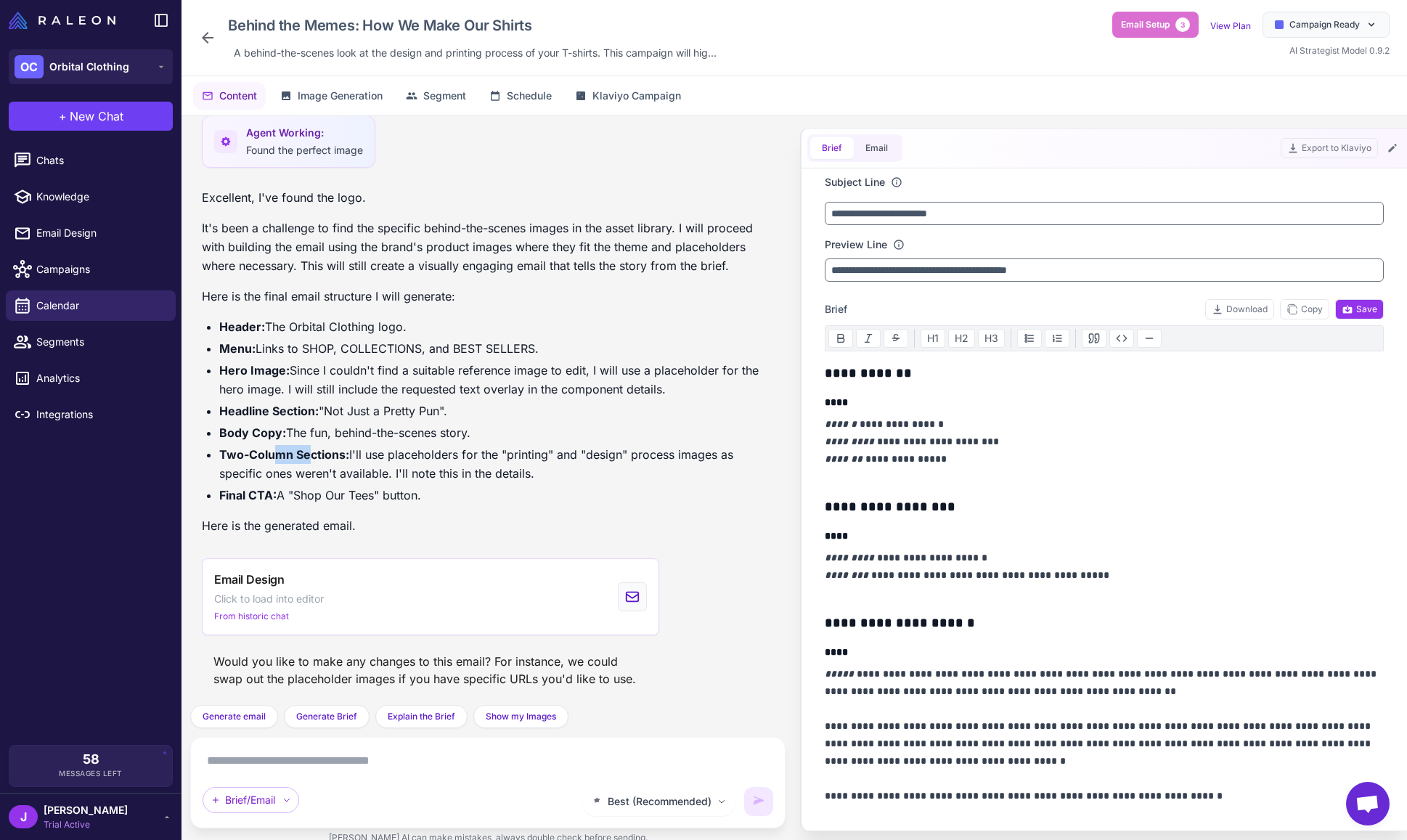
drag, startPoint x: 279, startPoint y: 453, endPoint x: 365, endPoint y: 457, distance: 86.1
click at [346, 457] on strong "Two-Column Sections:" at bounding box center [283, 454] width 130 height 14
click at [330, 460] on strong "Two-Column Sections:" at bounding box center [283, 454] width 130 height 14
click at [359, 444] on li "Two-Column Sections: I'll use placeholders for the "printing" and "design" proc…" at bounding box center [497, 463] width 555 height 37
click at [298, 450] on strong "Two-Column Sections:" at bounding box center [283, 454] width 130 height 14
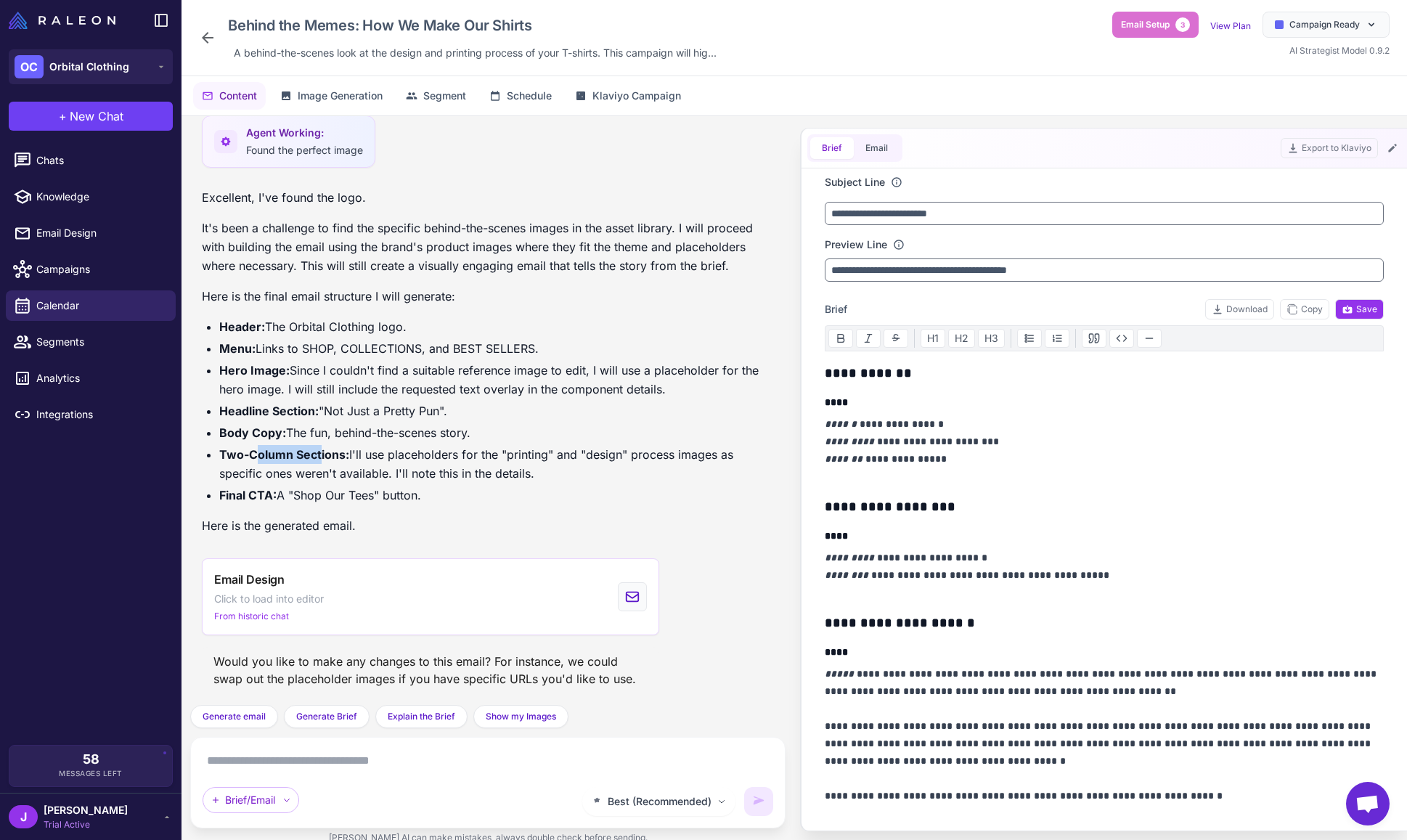
drag, startPoint x: 254, startPoint y: 453, endPoint x: 320, endPoint y: 449, distance: 66.1
click at [320, 449] on strong "Two-Column Sections:" at bounding box center [283, 454] width 130 height 14
click at [282, 454] on strong "Two-Column Sections:" at bounding box center [283, 454] width 130 height 14
drag, startPoint x: 246, startPoint y: 452, endPoint x: 303, endPoint y: 451, distance: 57.0
click at [303, 451] on strong "Two-Column Sections:" at bounding box center [283, 454] width 130 height 14
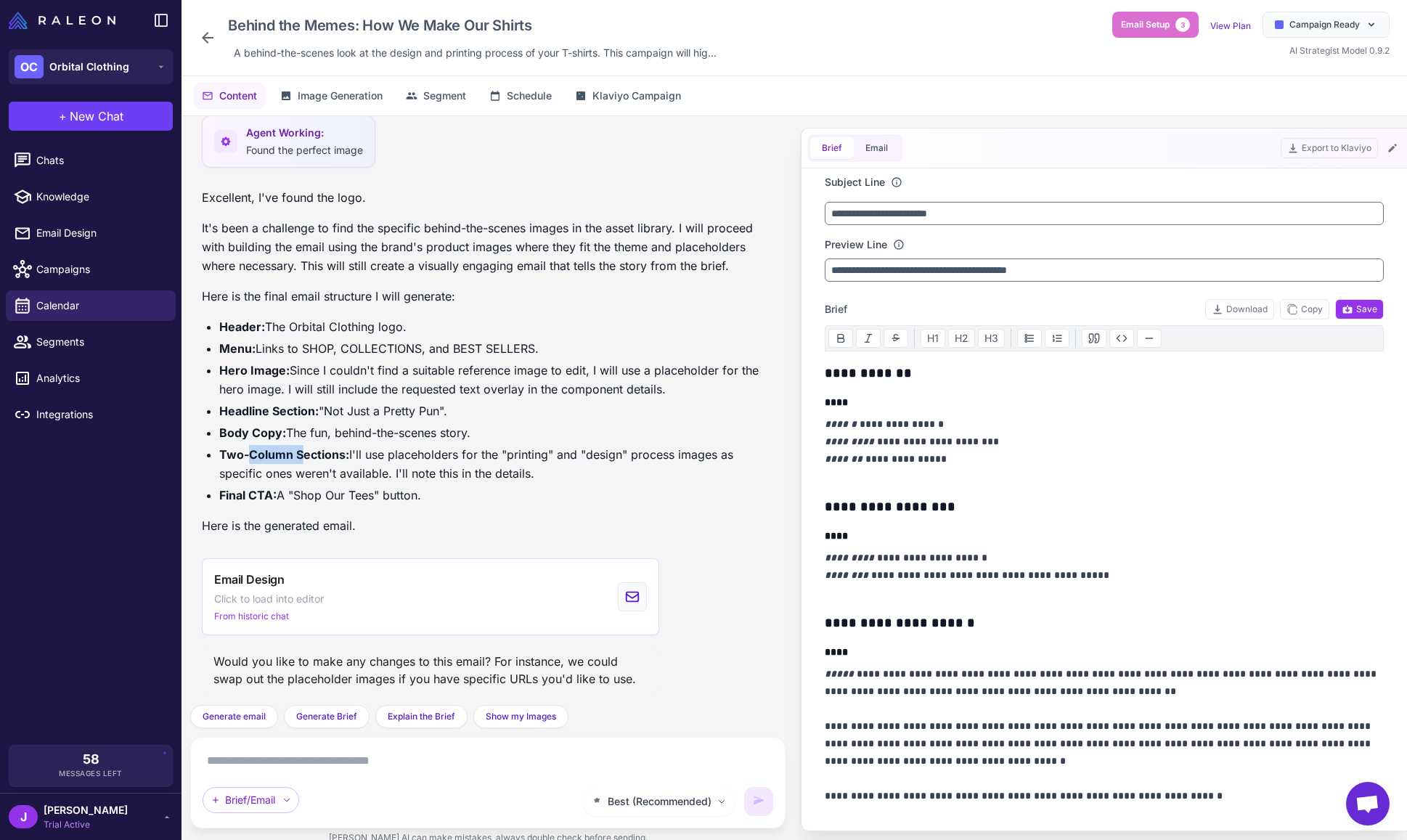
click at [261, 458] on strong "Two-Column Sections:" at bounding box center [283, 454] width 130 height 14
drag, startPoint x: 245, startPoint y: 454, endPoint x: 323, endPoint y: 452, distance: 78.0
click at [323, 452] on strong "Two-Column Sections:" at bounding box center [283, 454] width 130 height 14
click at [262, 461] on strong "Two-Column Sections:" at bounding box center [283, 454] width 130 height 14
drag, startPoint x: 242, startPoint y: 453, endPoint x: 317, endPoint y: 450, distance: 75.1
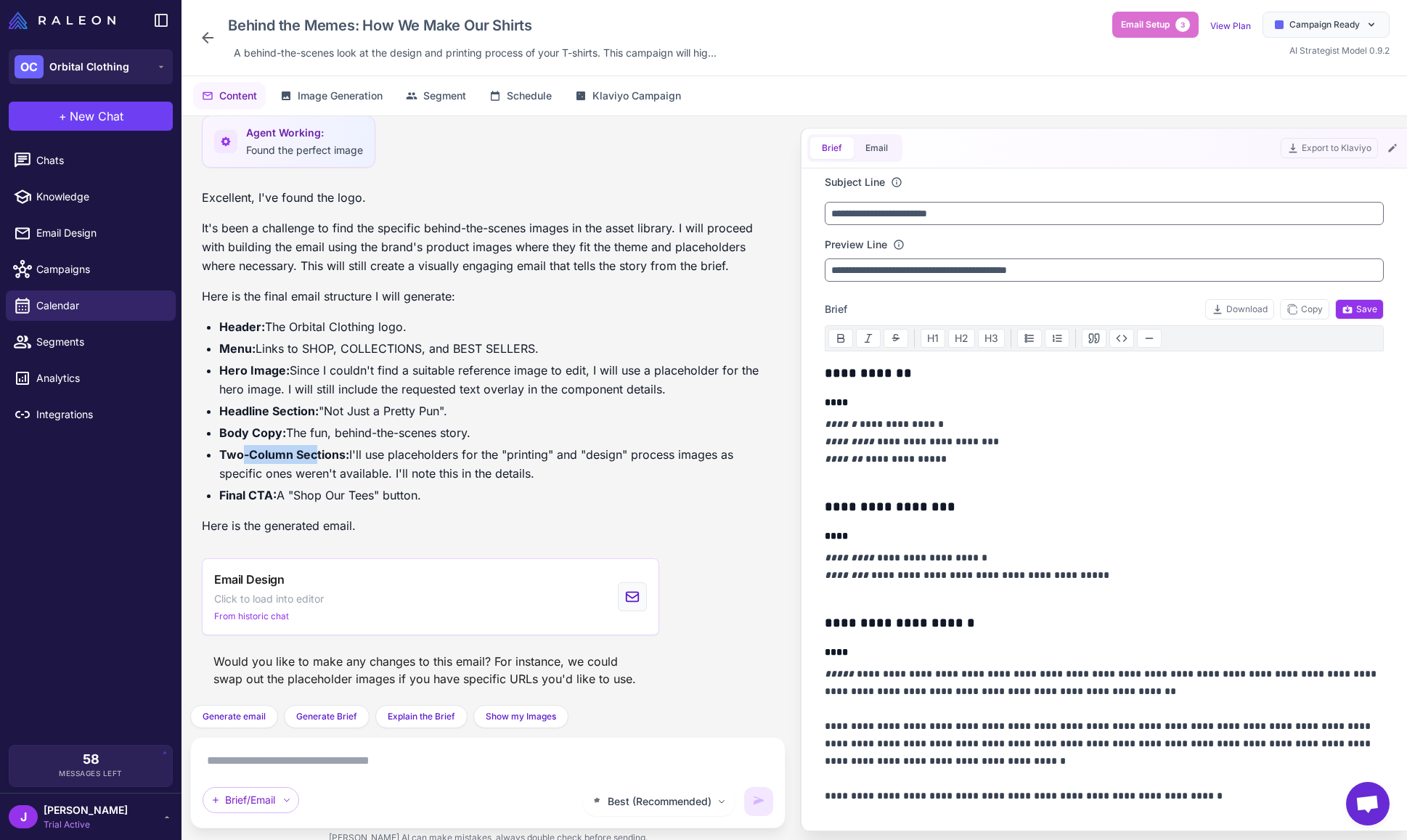
click at [317, 450] on strong "Two-Column Sections:" at bounding box center [283, 454] width 130 height 14
click at [270, 454] on strong "Two-Column Sections:" at bounding box center [283, 454] width 130 height 14
drag, startPoint x: 252, startPoint y: 452, endPoint x: 306, endPoint y: 451, distance: 54.0
click at [306, 451] on strong "Two-Column Sections:" at bounding box center [283, 454] width 130 height 14
click at [279, 460] on strong "Two-Column Sections:" at bounding box center [283, 454] width 130 height 14
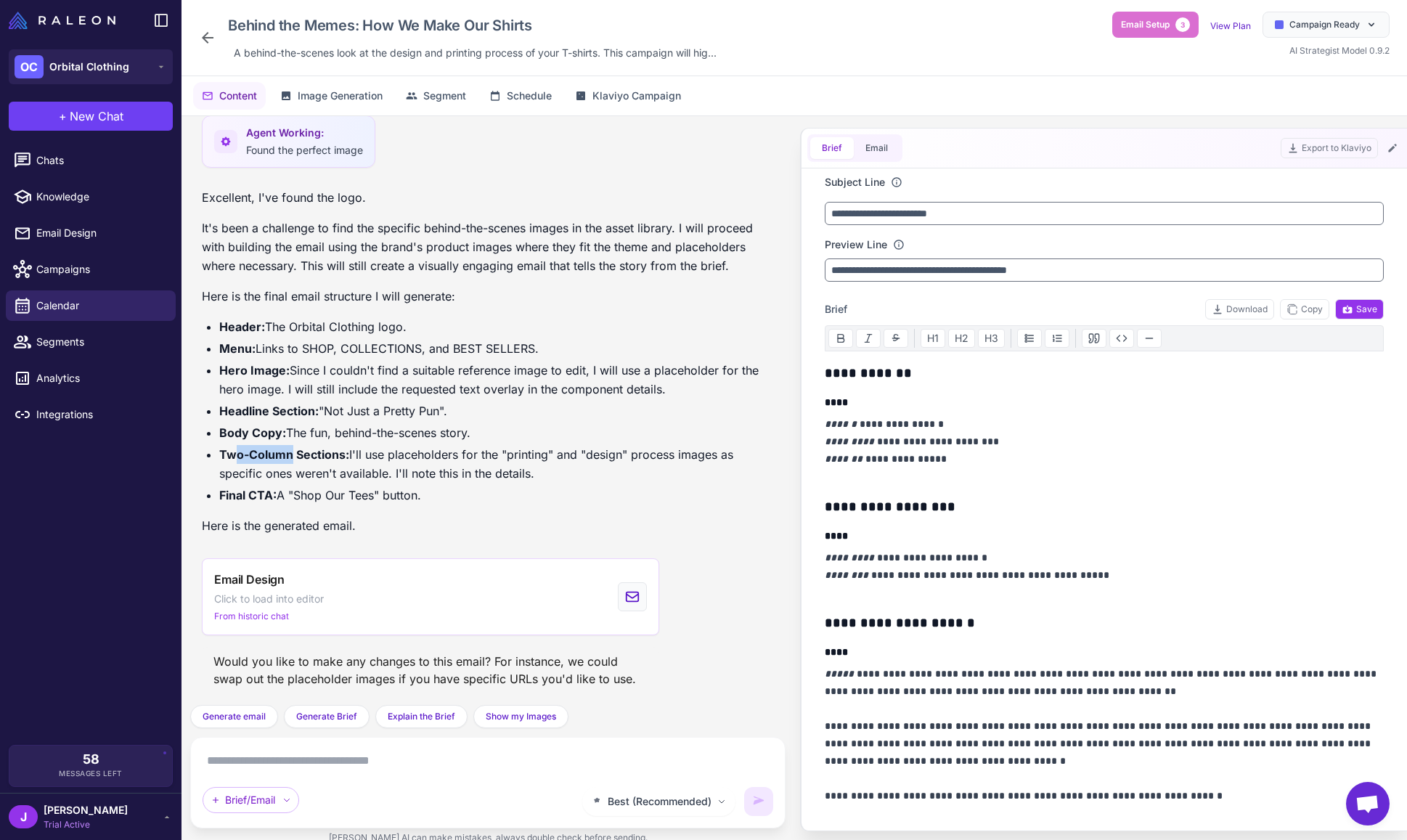
drag, startPoint x: 249, startPoint y: 452, endPoint x: 300, endPoint y: 453, distance: 51.0
click at [293, 452] on strong "Two-Column Sections:" at bounding box center [283, 454] width 130 height 14
click at [302, 454] on strong "Two-Column Sections:" at bounding box center [283, 454] width 130 height 14
drag, startPoint x: 292, startPoint y: 456, endPoint x: 387, endPoint y: 461, distance: 95.1
click at [387, 461] on li "Two-Column Sections: I'll use placeholders for the "printing" and "design" proc…" at bounding box center [497, 463] width 555 height 37
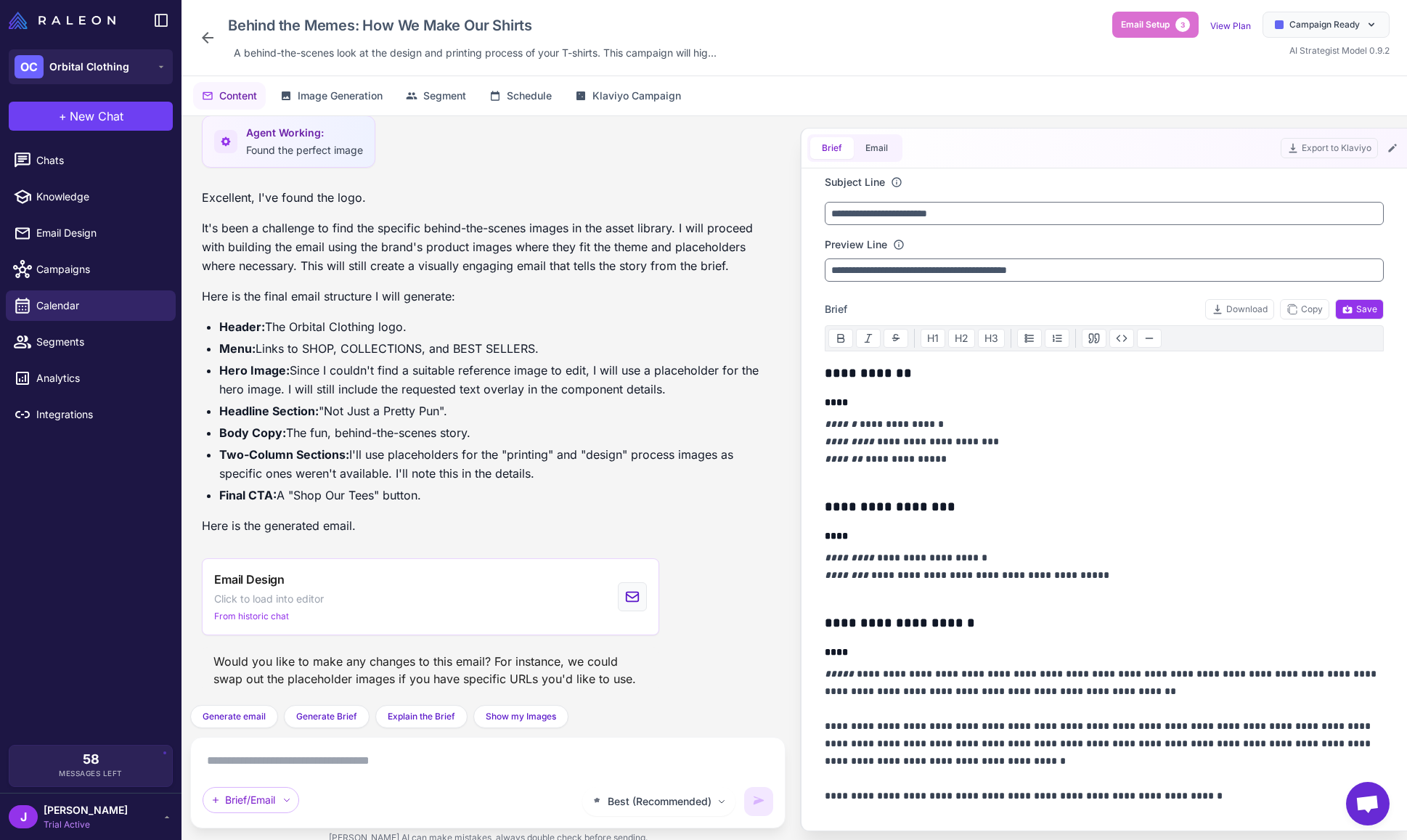
click at [344, 468] on li "Two-Column Sections: I'll use placeholders for the "printing" and "design" proc…" at bounding box center [497, 463] width 555 height 37
click at [311, 454] on strong "Two-Column Sections:" at bounding box center [283, 454] width 130 height 14
click at [352, 456] on li "Two-Column Sections: I'll use placeholders for the "printing" and "design" proc…" at bounding box center [497, 463] width 555 height 37
click at [361, 453] on li "Two-Column Sections: I'll use placeholders for the "printing" and "design" proc…" at bounding box center [497, 463] width 555 height 37
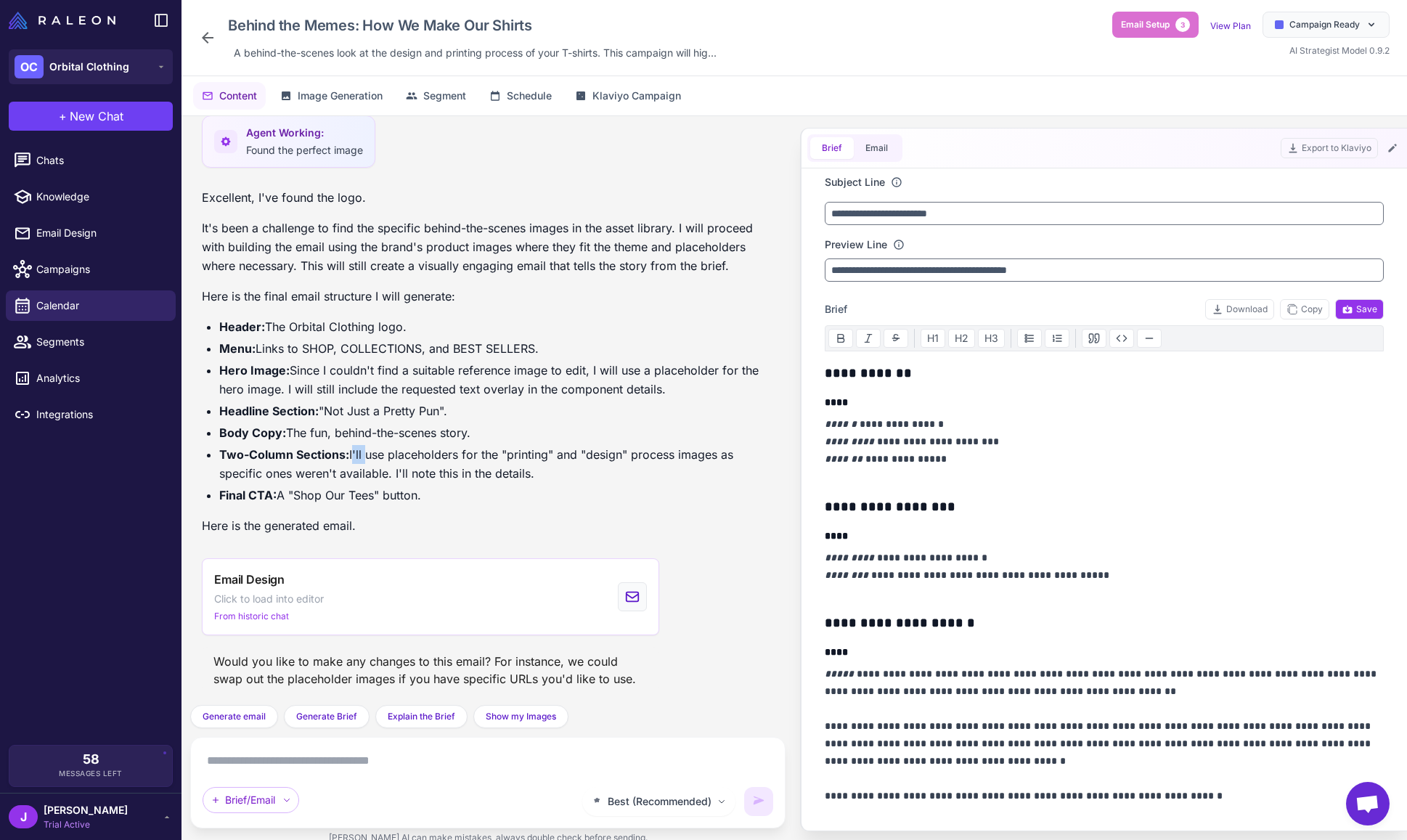
click at [361, 453] on li "Two-Column Sections: I'll use placeholders for the "printing" and "design" proc…" at bounding box center [497, 463] width 555 height 37
click at [386, 449] on li "Two-Column Sections: I'll use placeholders for the "printing" and "design" proc…" at bounding box center [497, 463] width 555 height 37
click at [407, 452] on li "Two-Column Sections: I'll use placeholders for the "printing" and "design" proc…" at bounding box center [497, 463] width 555 height 37
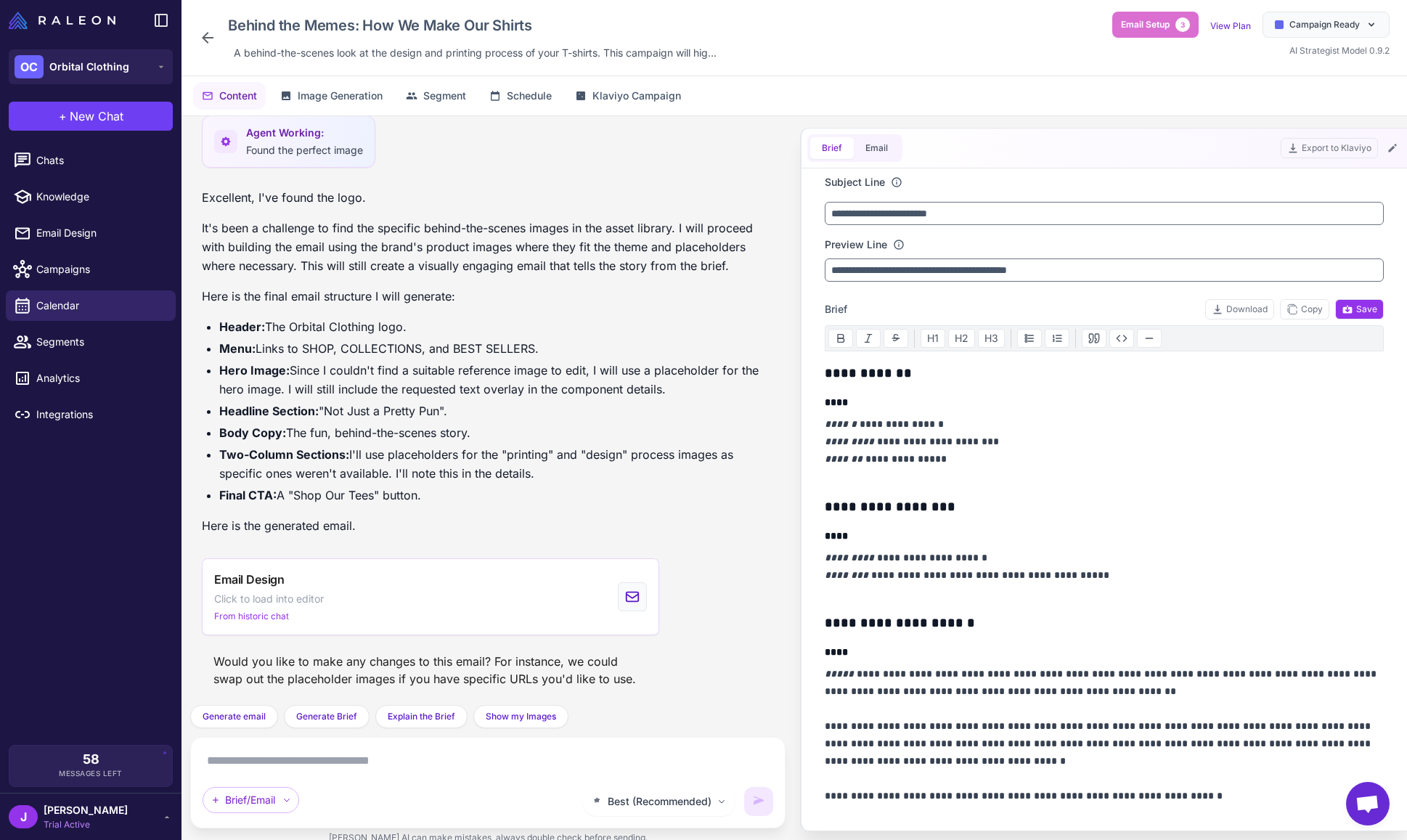
click at [467, 454] on li "Two-Column Sections: I'll use placeholders for the "printing" and "design" proc…" at bounding box center [497, 463] width 555 height 37
click at [467, 453] on li "Two-Column Sections: I'll use placeholders for the "printing" and "design" proc…" at bounding box center [497, 463] width 555 height 37
click at [491, 454] on li "Two-Column Sections: I'll use placeholders for the "printing" and "design" proc…" at bounding box center [497, 463] width 555 height 37
click at [522, 452] on li "Two-Column Sections: I'll use placeholders for the "printing" and "design" proc…" at bounding box center [497, 463] width 555 height 37
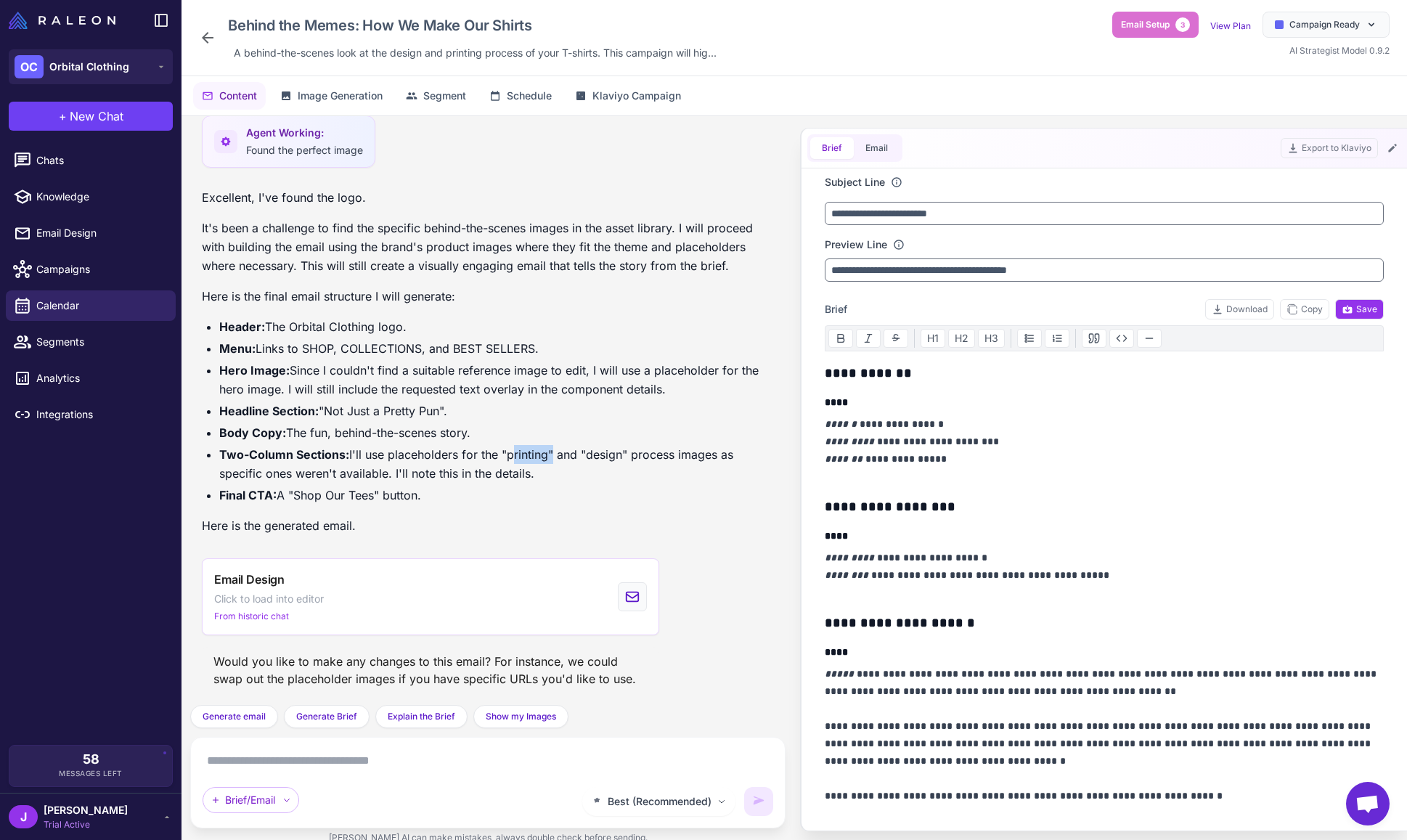
click at [522, 452] on li "Two-Column Sections: I'll use placeholders for the "printing" and "design" proc…" at bounding box center [497, 463] width 555 height 37
click at [564, 448] on li "Two-Column Sections: I'll use placeholders for the "printing" and "design" proc…" at bounding box center [497, 463] width 555 height 37
click at [597, 453] on li "Two-Column Sections: I'll use placeholders for the "printing" and "design" proc…" at bounding box center [497, 463] width 555 height 37
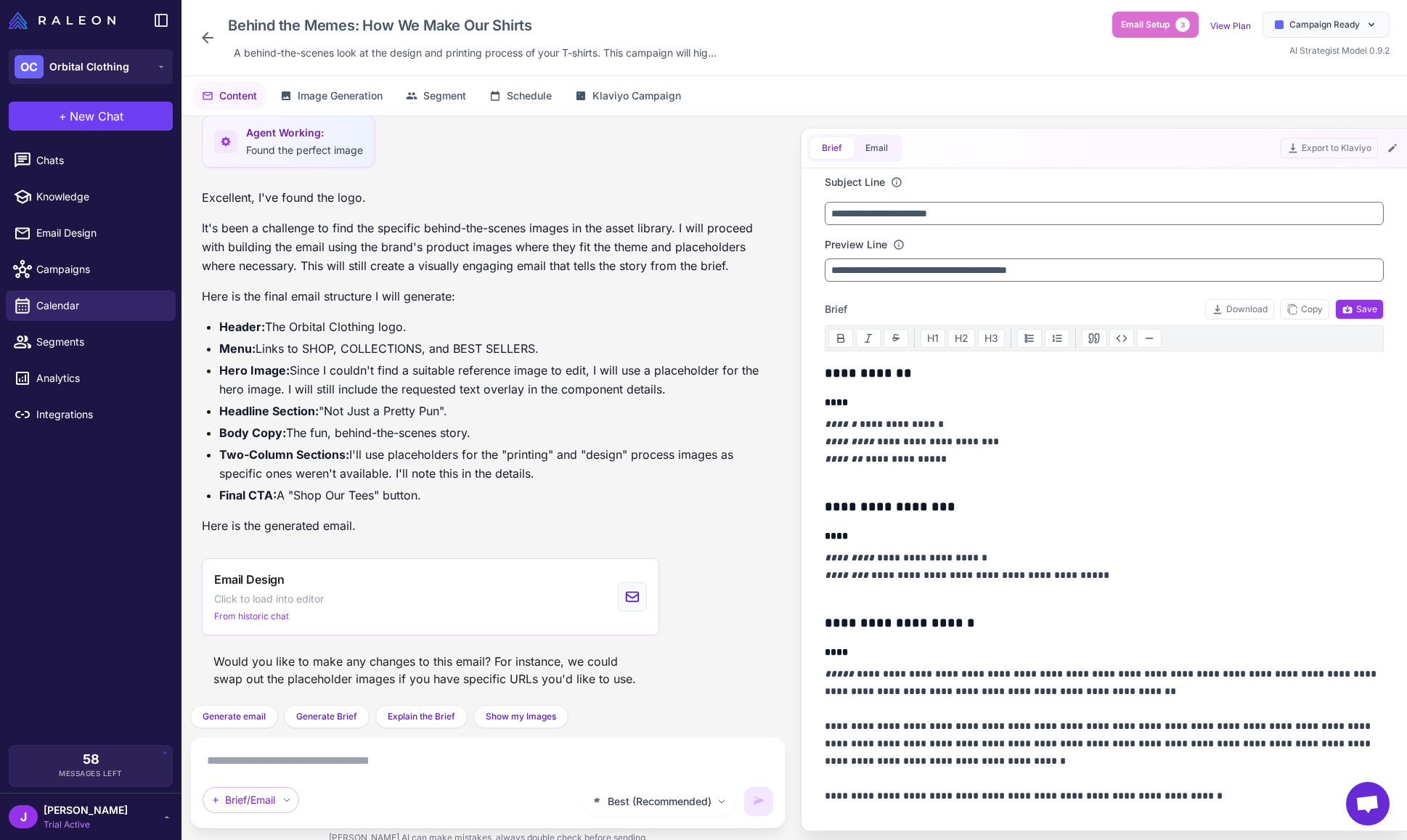
click at [663, 454] on li "Two-Column Sections: I'll use placeholders for the "printing" and "design" proc…" at bounding box center [497, 463] width 555 height 37
drag, startPoint x: 663, startPoint y: 454, endPoint x: 713, endPoint y: 457, distance: 50.1
click at [668, 453] on li "Two-Column Sections: I'll use placeholders for the "printing" and "design" proc…" at bounding box center [497, 463] width 555 height 37
click at [713, 457] on li "Two-Column Sections: I'll use placeholders for the "printing" and "design" proc…" at bounding box center [497, 463] width 555 height 37
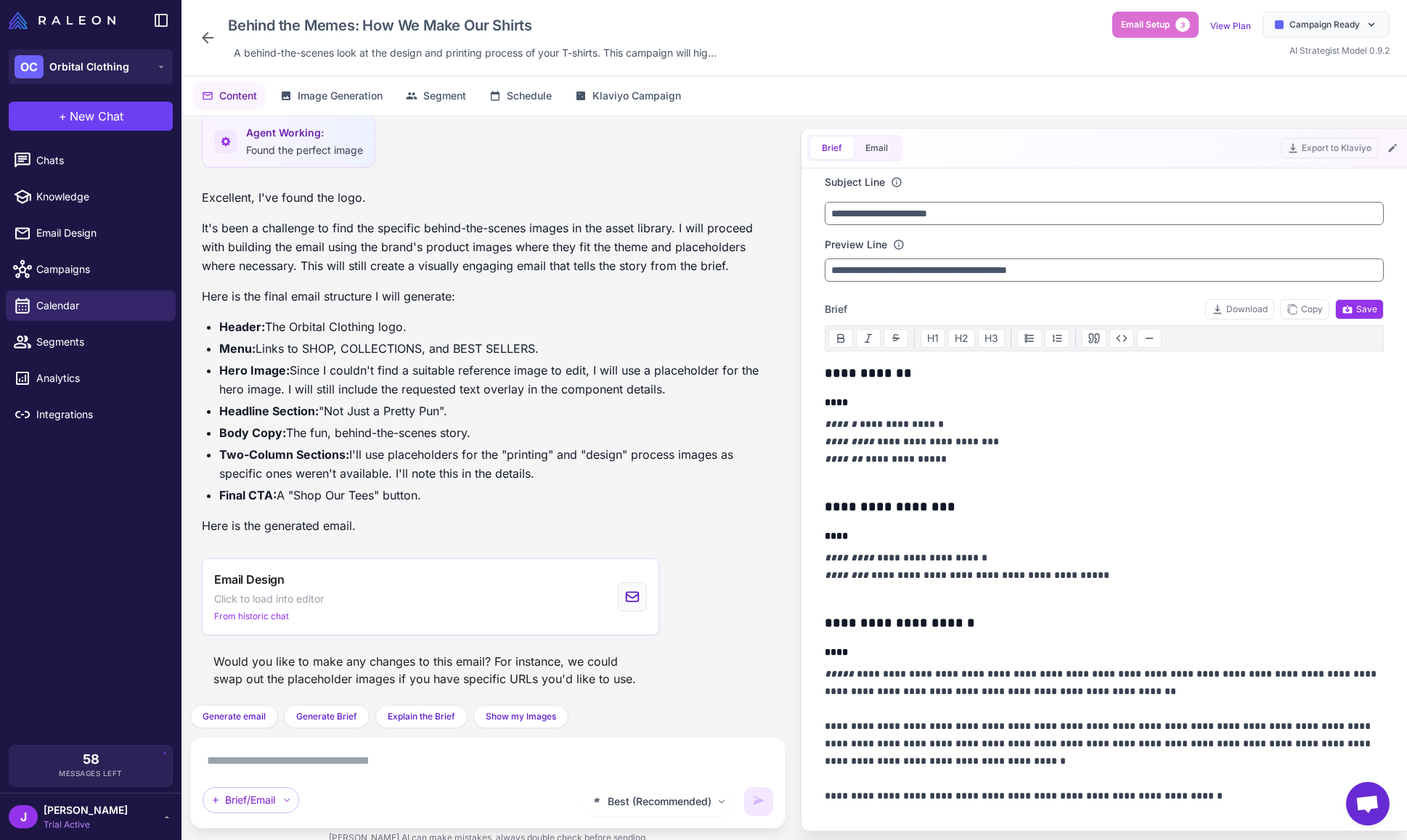
click at [240, 472] on li "Two-Column Sections: I'll use placeholders for the "printing" and "design" proc…" at bounding box center [497, 463] width 555 height 37
drag, startPoint x: 240, startPoint y: 472, endPoint x: 249, endPoint y: 471, distance: 9.1
click at [246, 471] on li "Two-Column Sections: I'll use placeholders for the "printing" and "design" proc…" at bounding box center [497, 463] width 555 height 37
click at [290, 471] on li "Two-Column Sections: I'll use placeholders for the "printing" and "design" proc…" at bounding box center [497, 463] width 555 height 37
drag, startPoint x: 290, startPoint y: 471, endPoint x: 312, endPoint y: 471, distance: 22.0
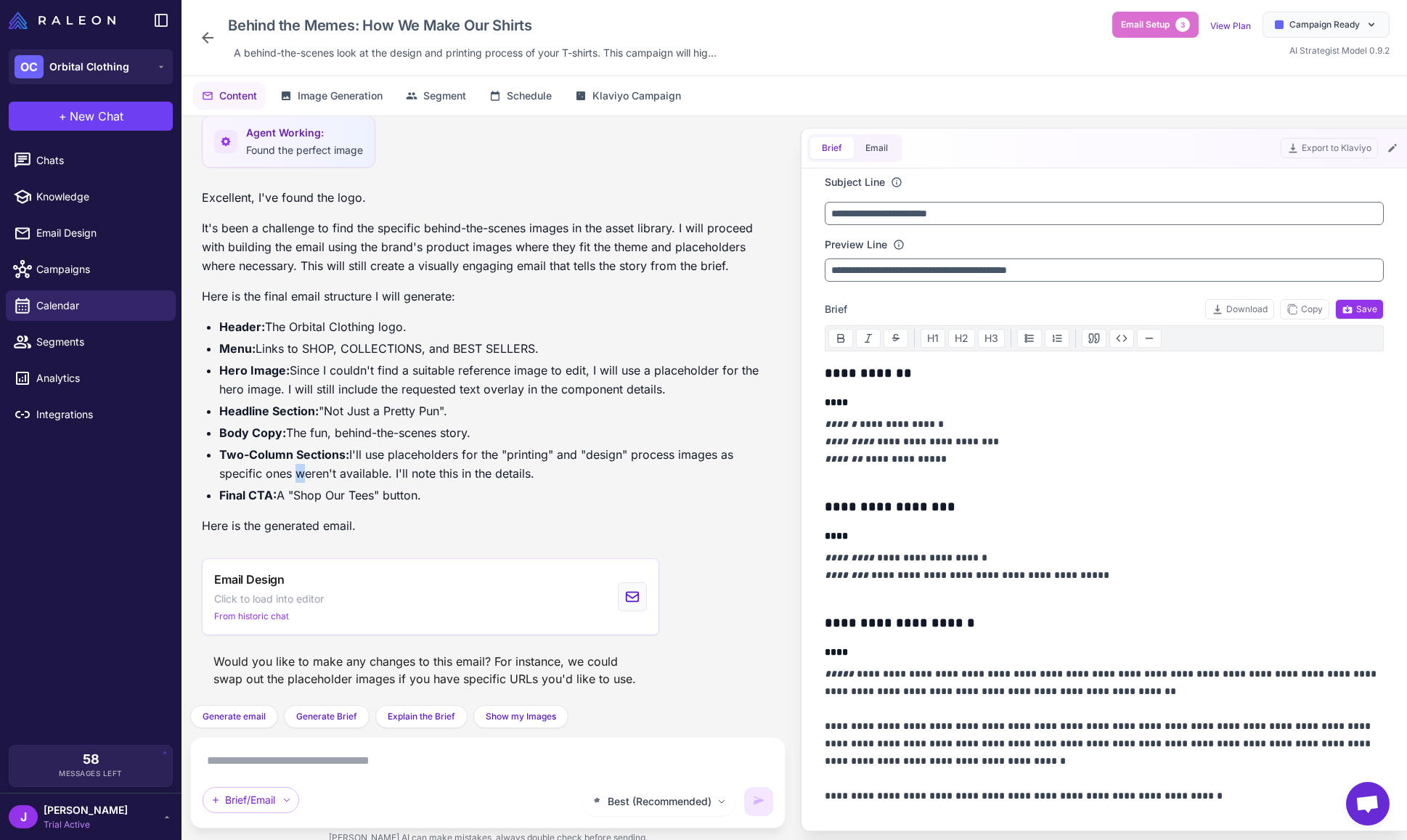
click at [290, 471] on li "Two-Column Sections: I'll use placeholders for the "printing" and "design" proc…" at bounding box center [497, 463] width 555 height 37
click at [321, 470] on li "Two-Column Sections: I'll use placeholders for the "printing" and "design" proc…" at bounding box center [497, 463] width 555 height 37
drag, startPoint x: 321, startPoint y: 470, endPoint x: 362, endPoint y: 474, distance: 41.2
click at [325, 470] on li "Two-Column Sections: I'll use placeholders for the "printing" and "design" proc…" at bounding box center [497, 463] width 555 height 37
click at [363, 474] on li "Two-Column Sections: I'll use placeholders for the "printing" and "design" proc…" at bounding box center [497, 463] width 555 height 37
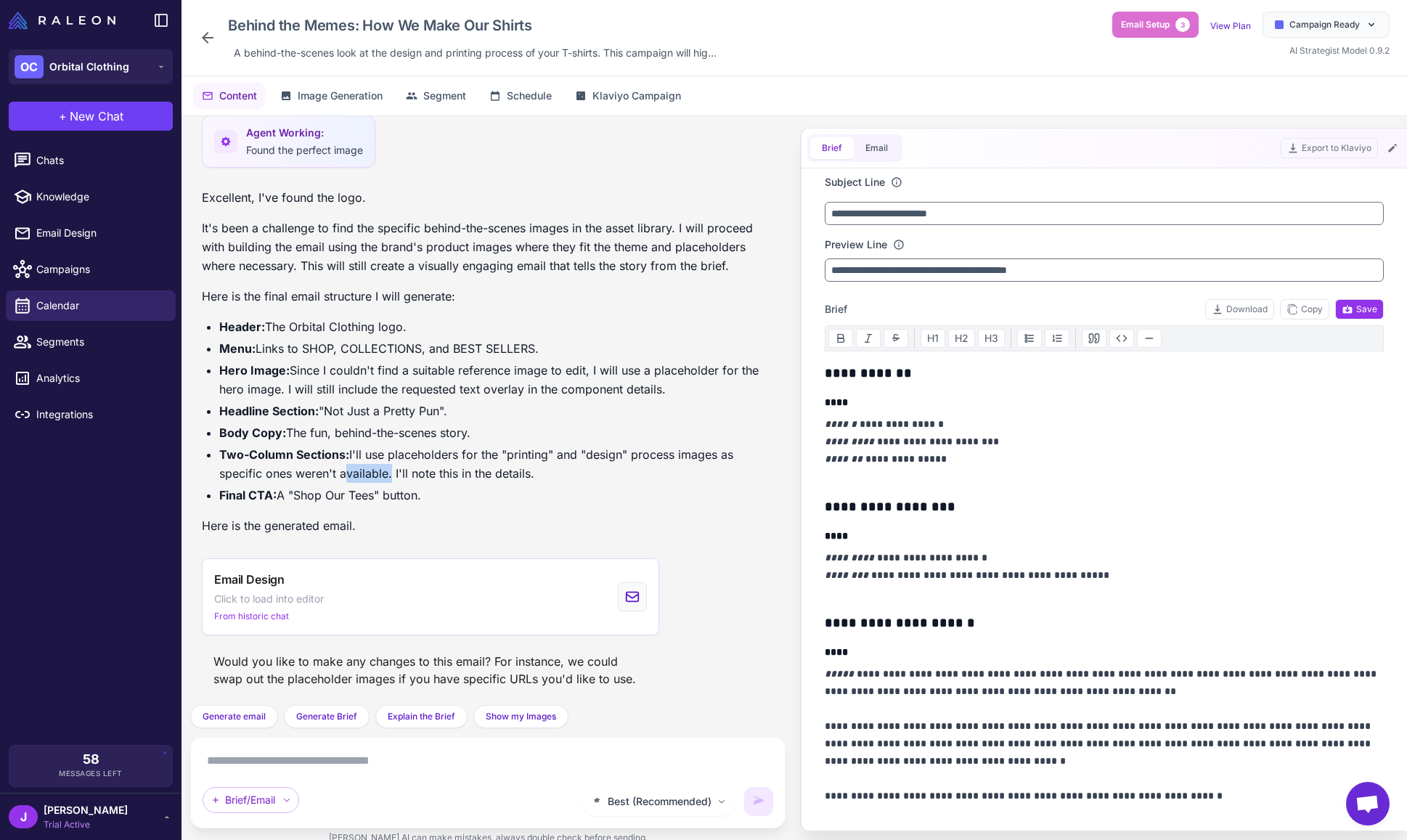
click at [364, 474] on li "Two-Column Sections: I'll use placeholders for the "printing" and "design" proc…" at bounding box center [497, 463] width 555 height 37
click at [417, 474] on li "Two-Column Sections: I'll use placeholders for the "printing" and "design" proc…" at bounding box center [497, 463] width 555 height 37
click at [418, 474] on li "Two-Column Sections: I'll use placeholders for the "printing" and "design" proc…" at bounding box center [497, 463] width 555 height 37
click at [129, 812] on div "J Jay Trial Active" at bounding box center [90, 816] width 164 height 29
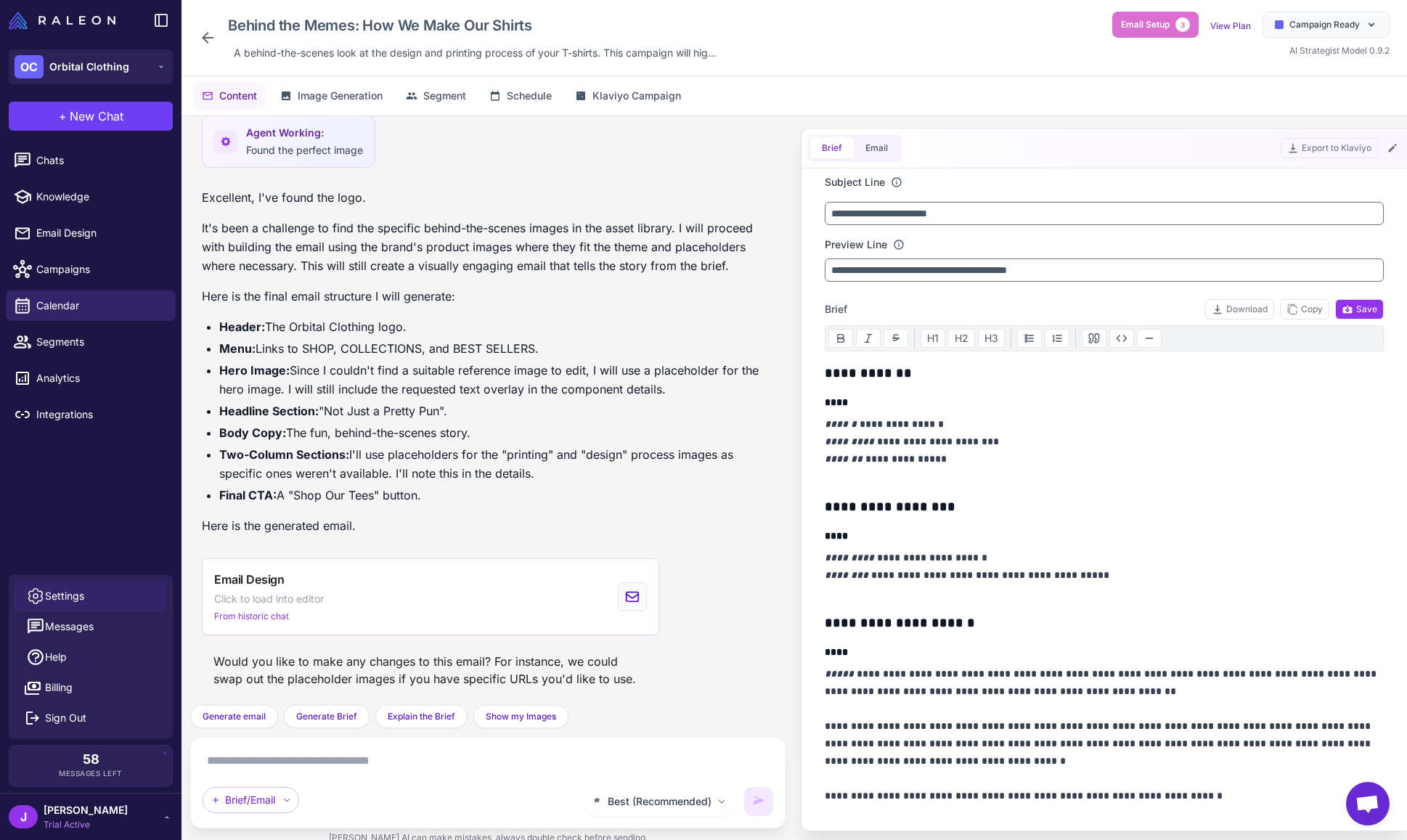
click at [69, 591] on span "Settings" at bounding box center [64, 595] width 39 height 16
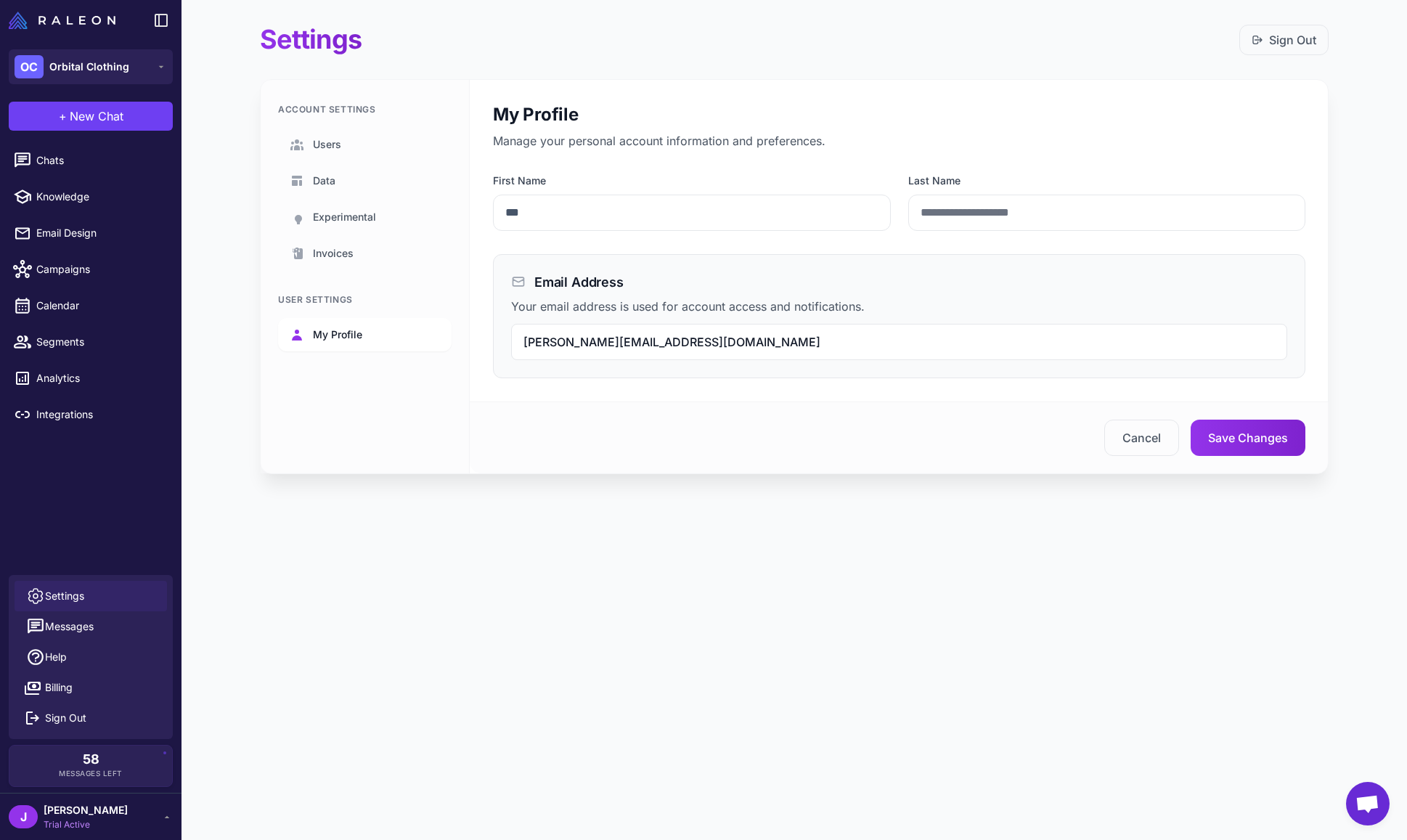
click at [340, 335] on span "My Profile" at bounding box center [337, 334] width 49 height 16
click at [326, 137] on span "Users" at bounding box center [327, 144] width 28 height 16
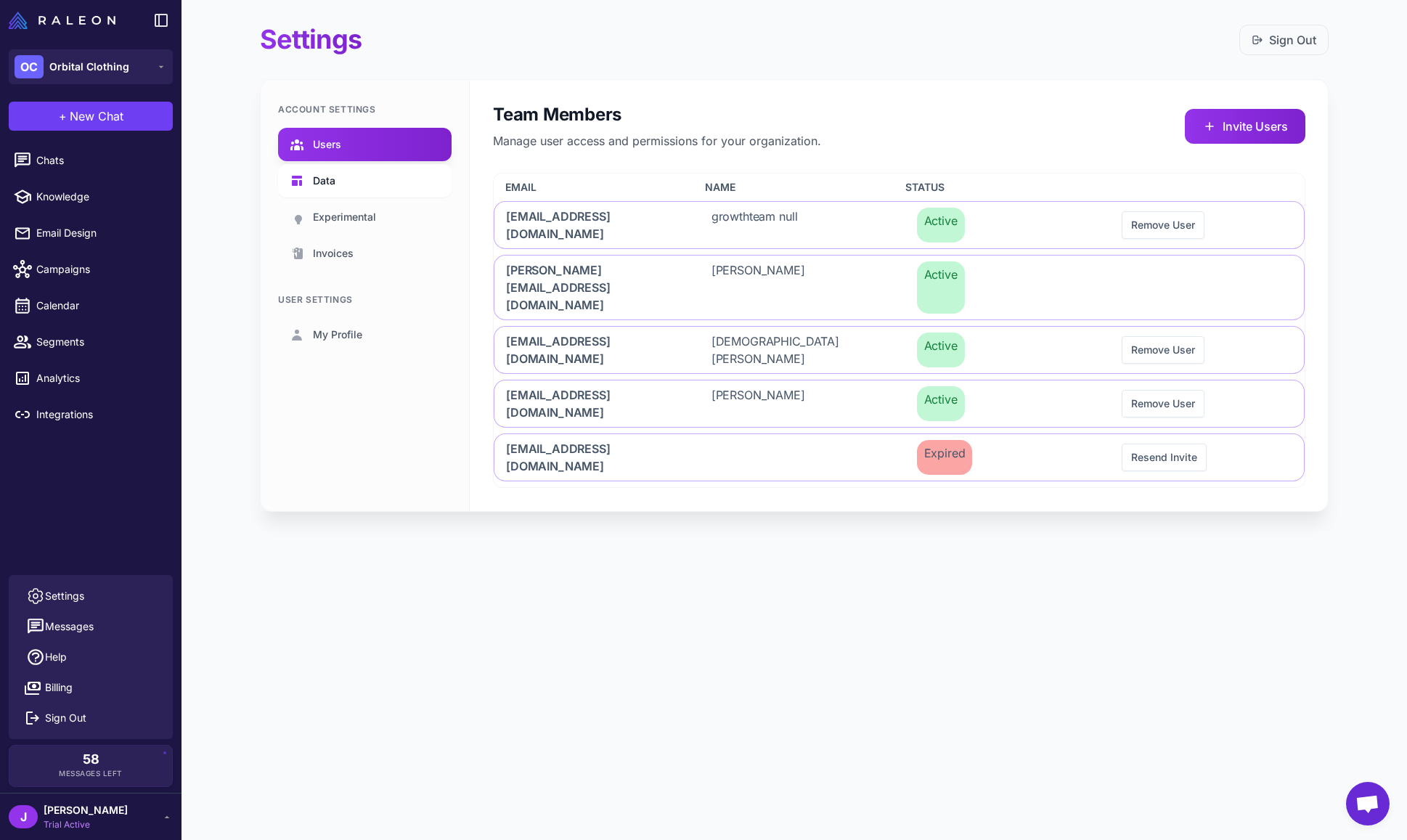
click at [327, 180] on span "Data" at bounding box center [324, 180] width 22 height 16
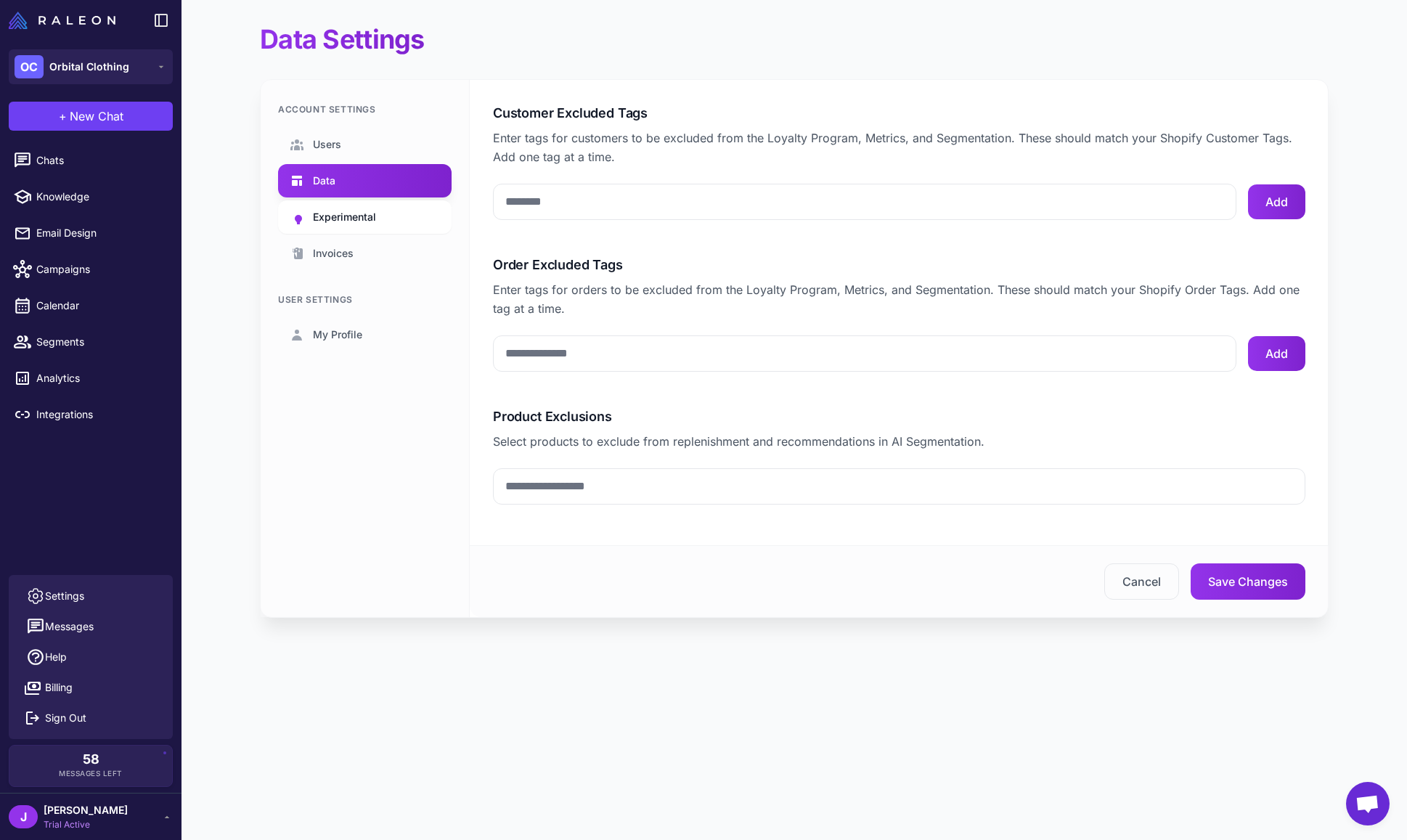
click at [338, 218] on span "Experimental" at bounding box center [345, 217] width 63 height 16
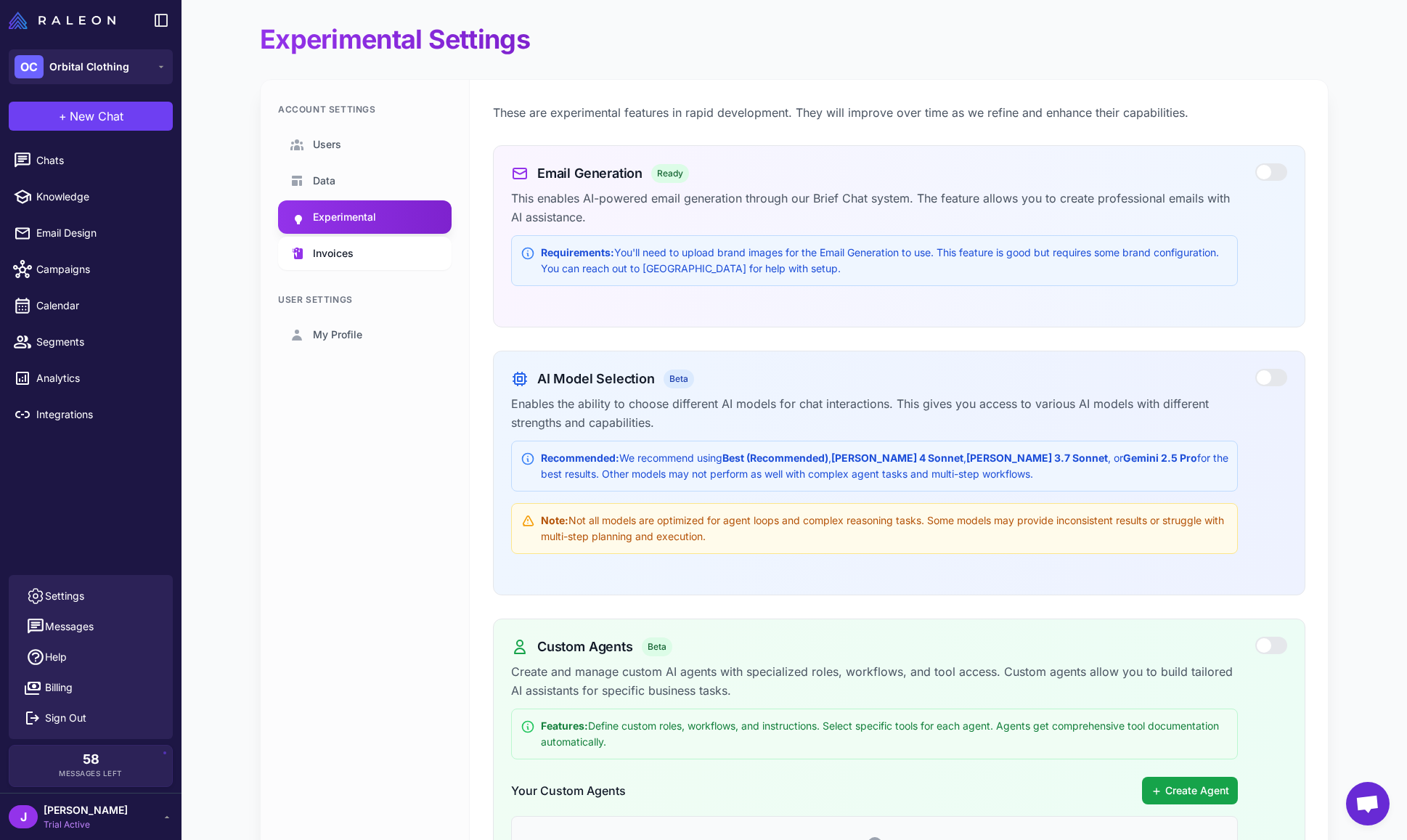
click at [348, 252] on span "Invoices" at bounding box center [333, 253] width 40 height 16
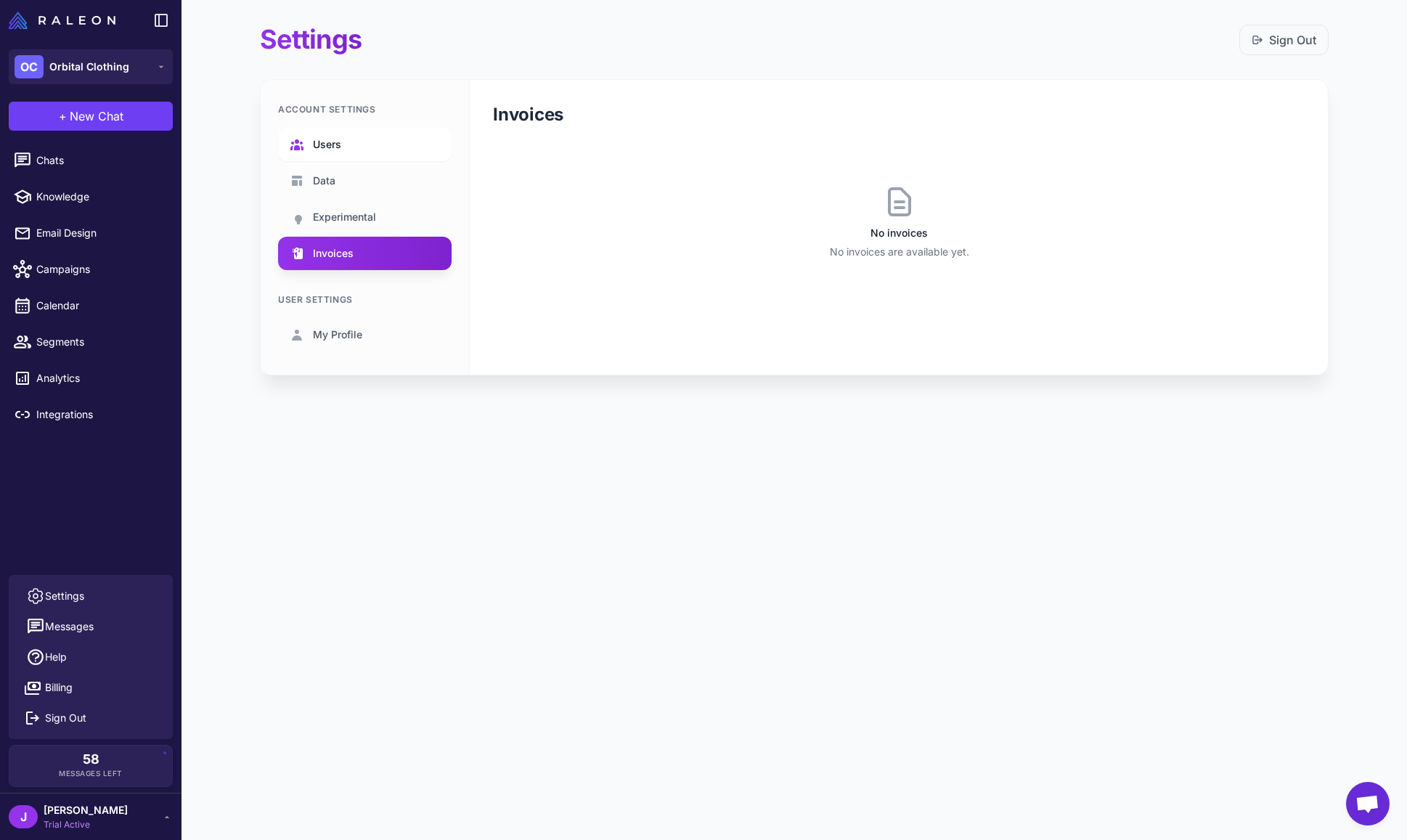
click at [339, 128] on link "Users" at bounding box center [365, 144] width 174 height 34
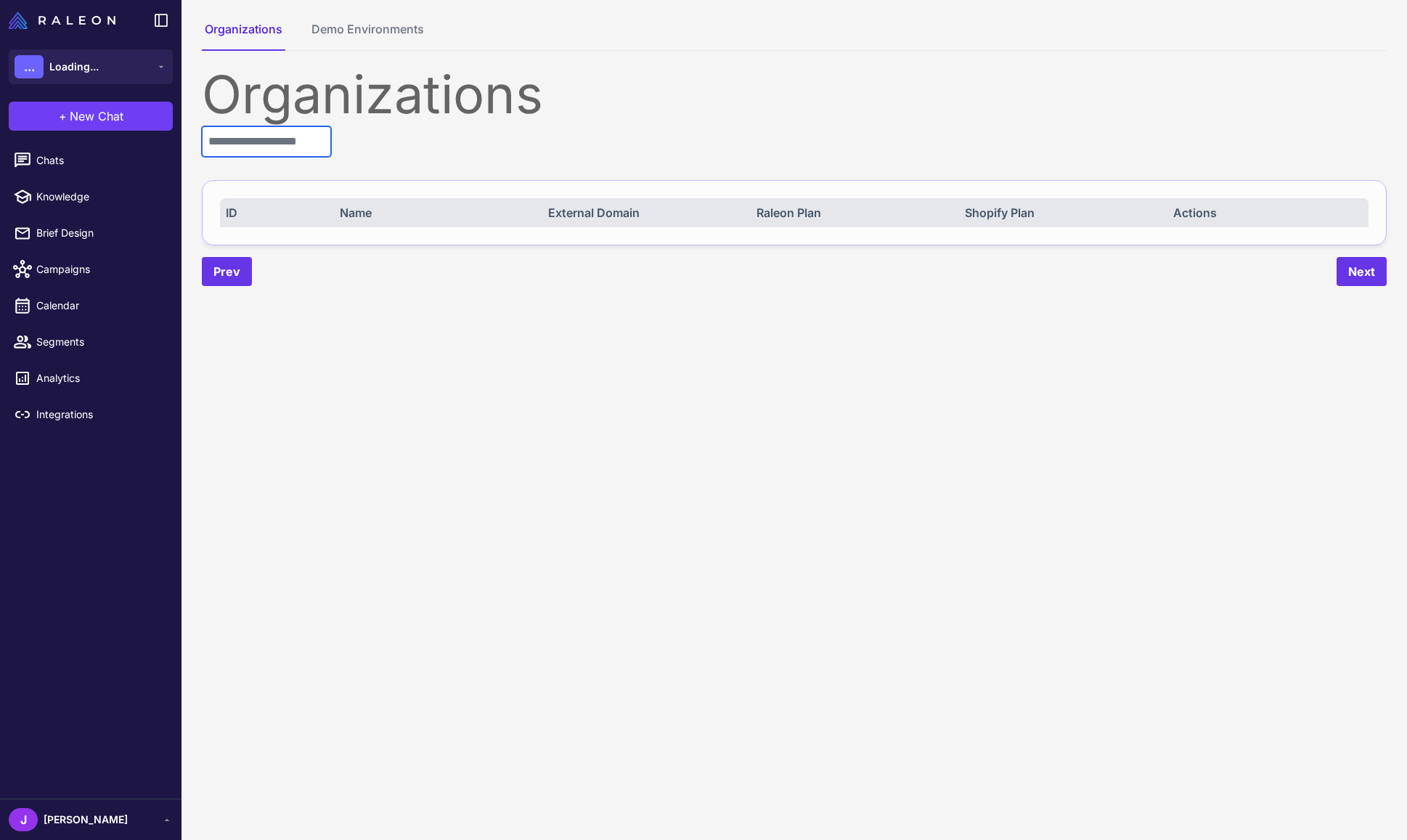
click at [249, 140] on input "text" at bounding box center [266, 142] width 130 height 31
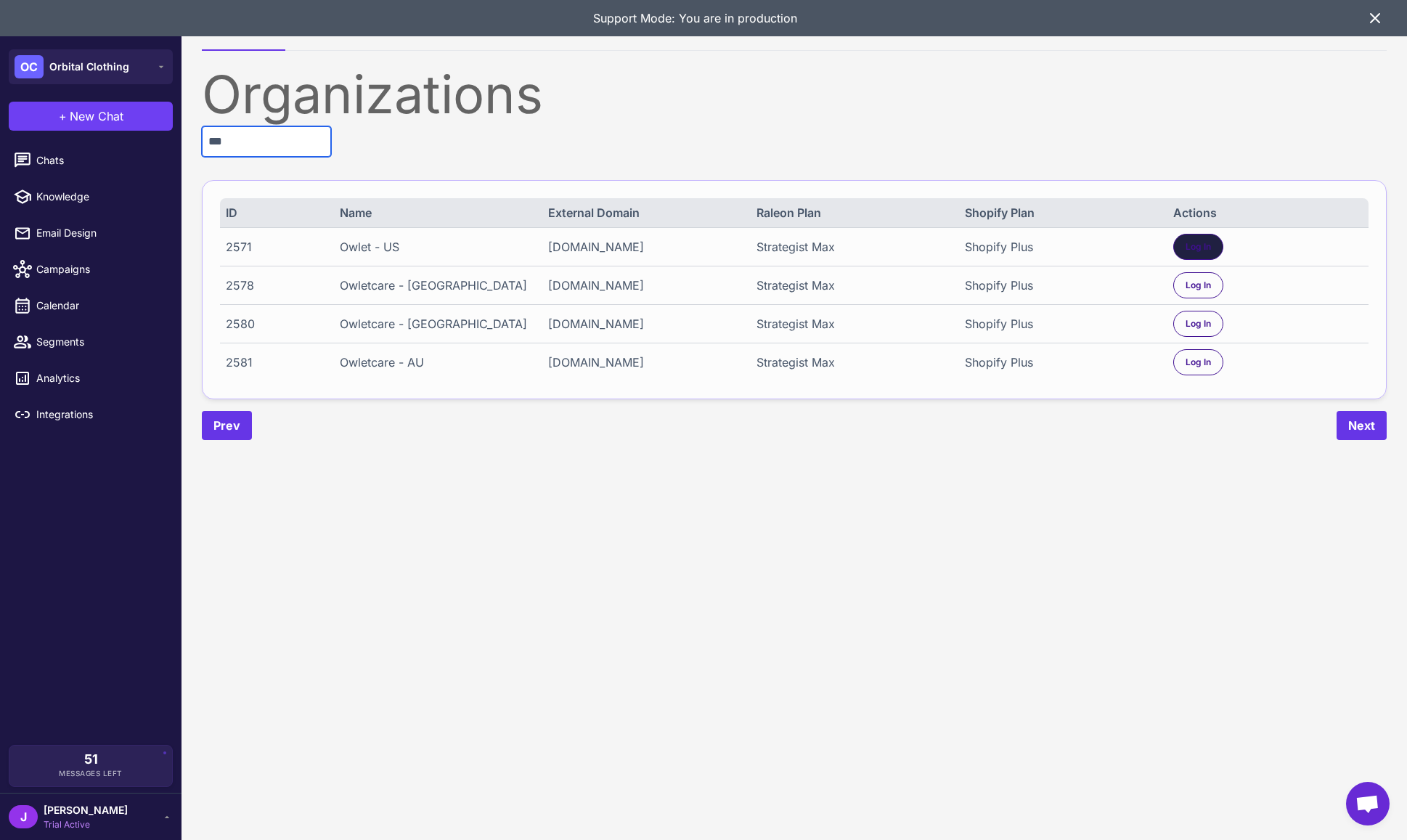
type input "***"
click at [1213, 253] on div "Log In" at bounding box center [1199, 246] width 50 height 26
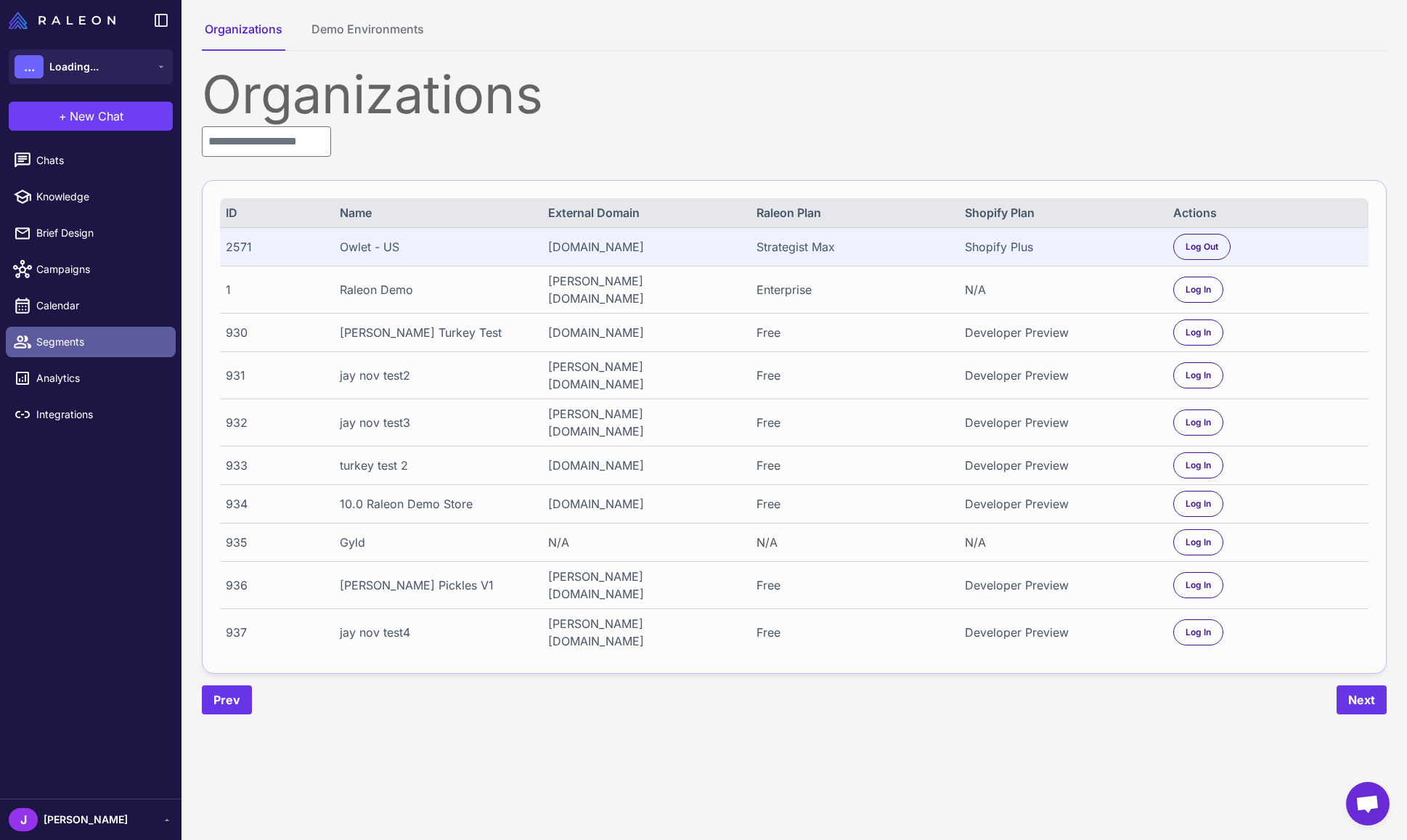
click at [50, 344] on span "Segments" at bounding box center [100, 342] width 128 height 16
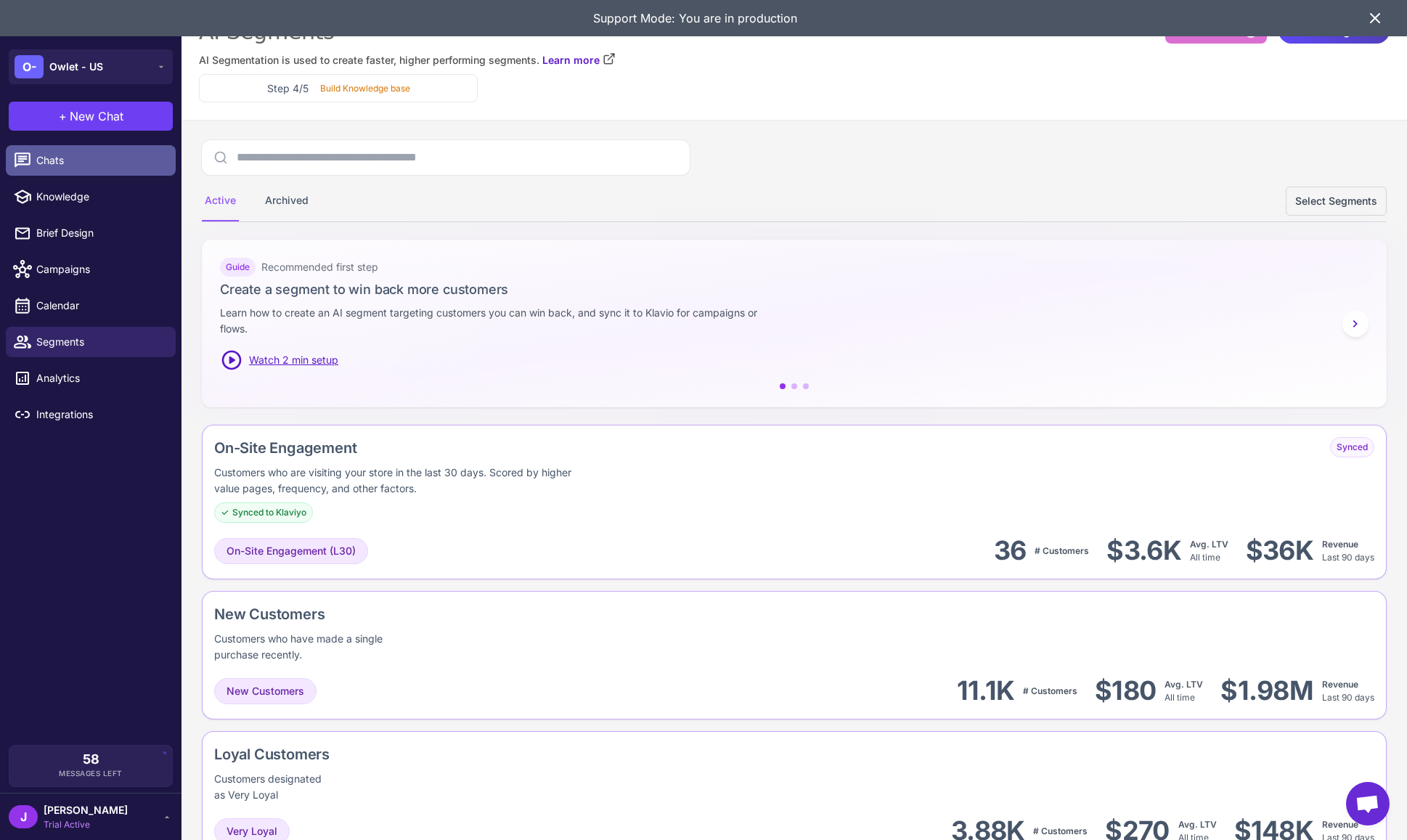
click at [63, 159] on span "Chats" at bounding box center [100, 160] width 128 height 16
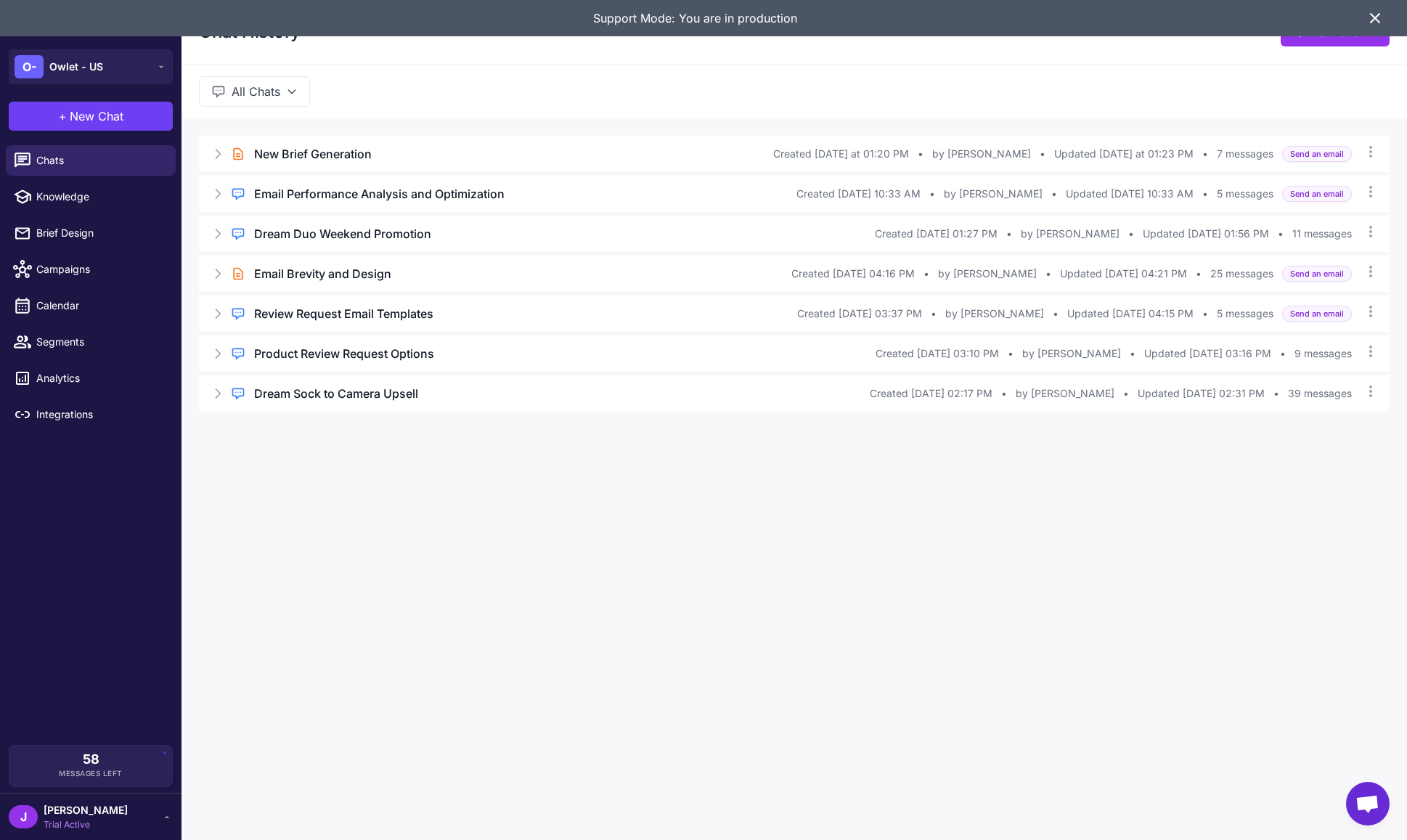
click at [1375, 16] on icon at bounding box center [1374, 17] width 9 height 9
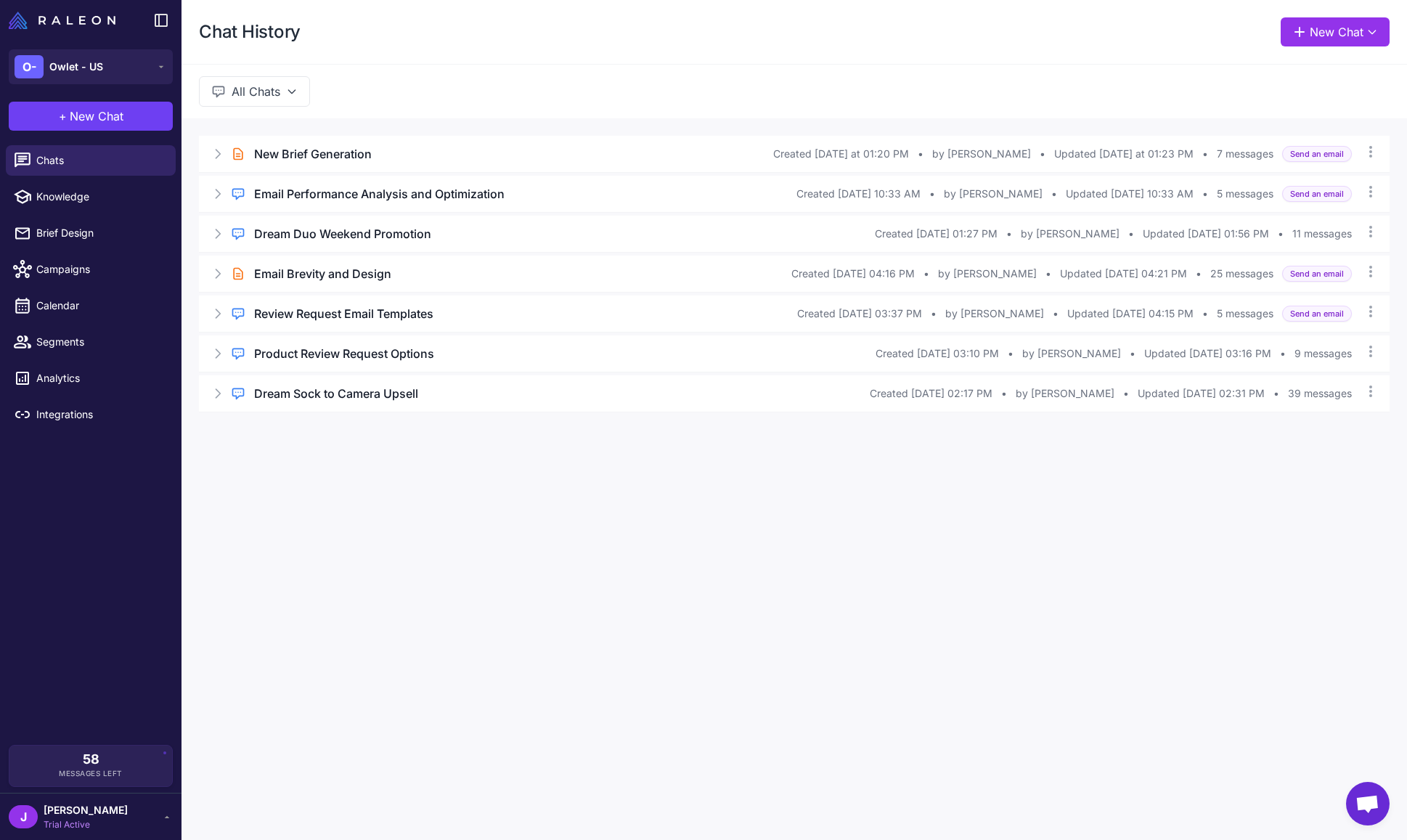
click at [776, 34] on div "Chat History New Chat" at bounding box center [794, 32] width 1225 height 64
